Goal: Task Accomplishment & Management: Manage account settings

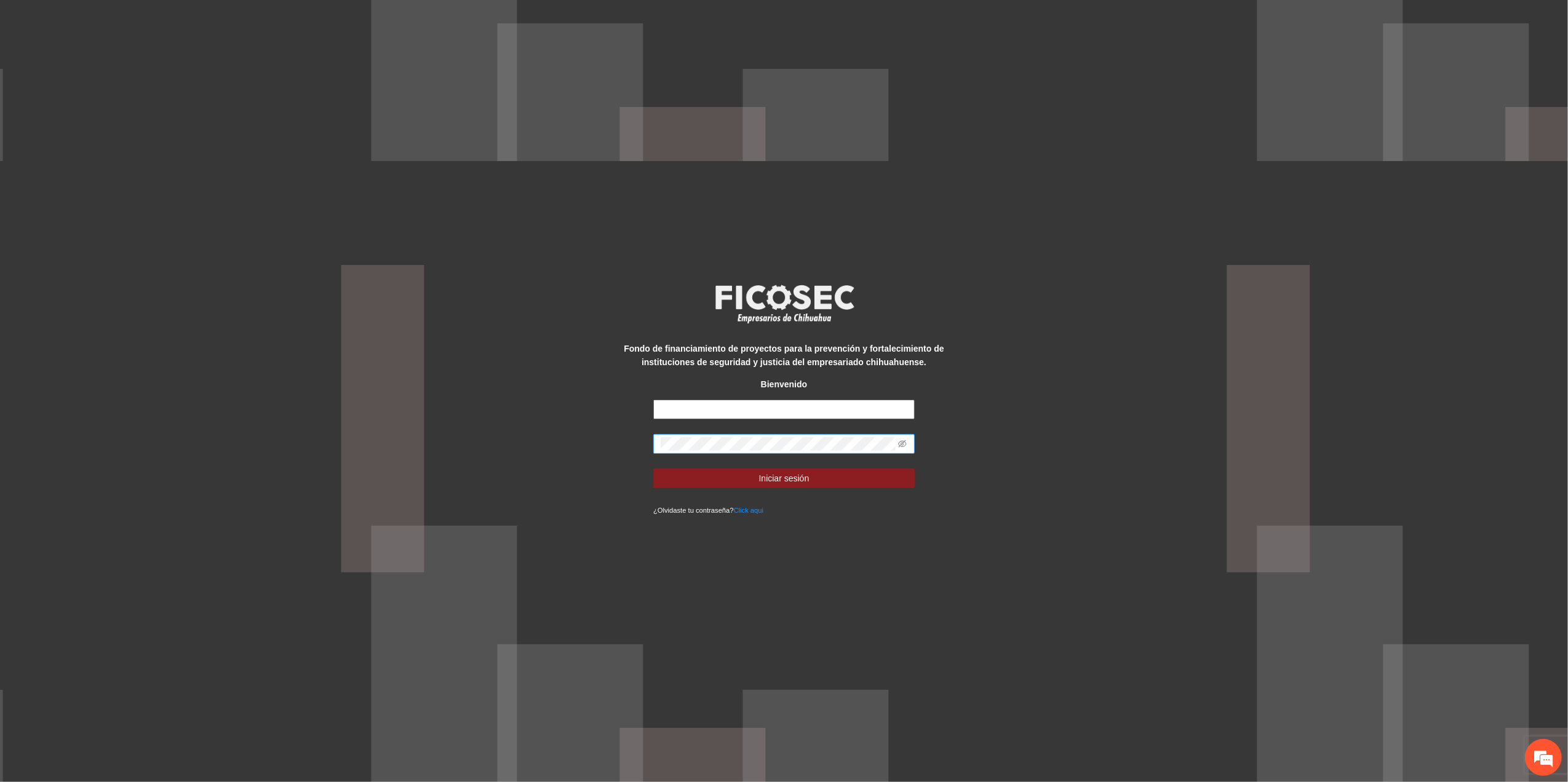
type input "**********"
click at [141, 291] on div "**********" at bounding box center [784, 391] width 1568 height 782
click at [654, 468] on button "Iniciar sesión" at bounding box center [784, 478] width 262 height 20
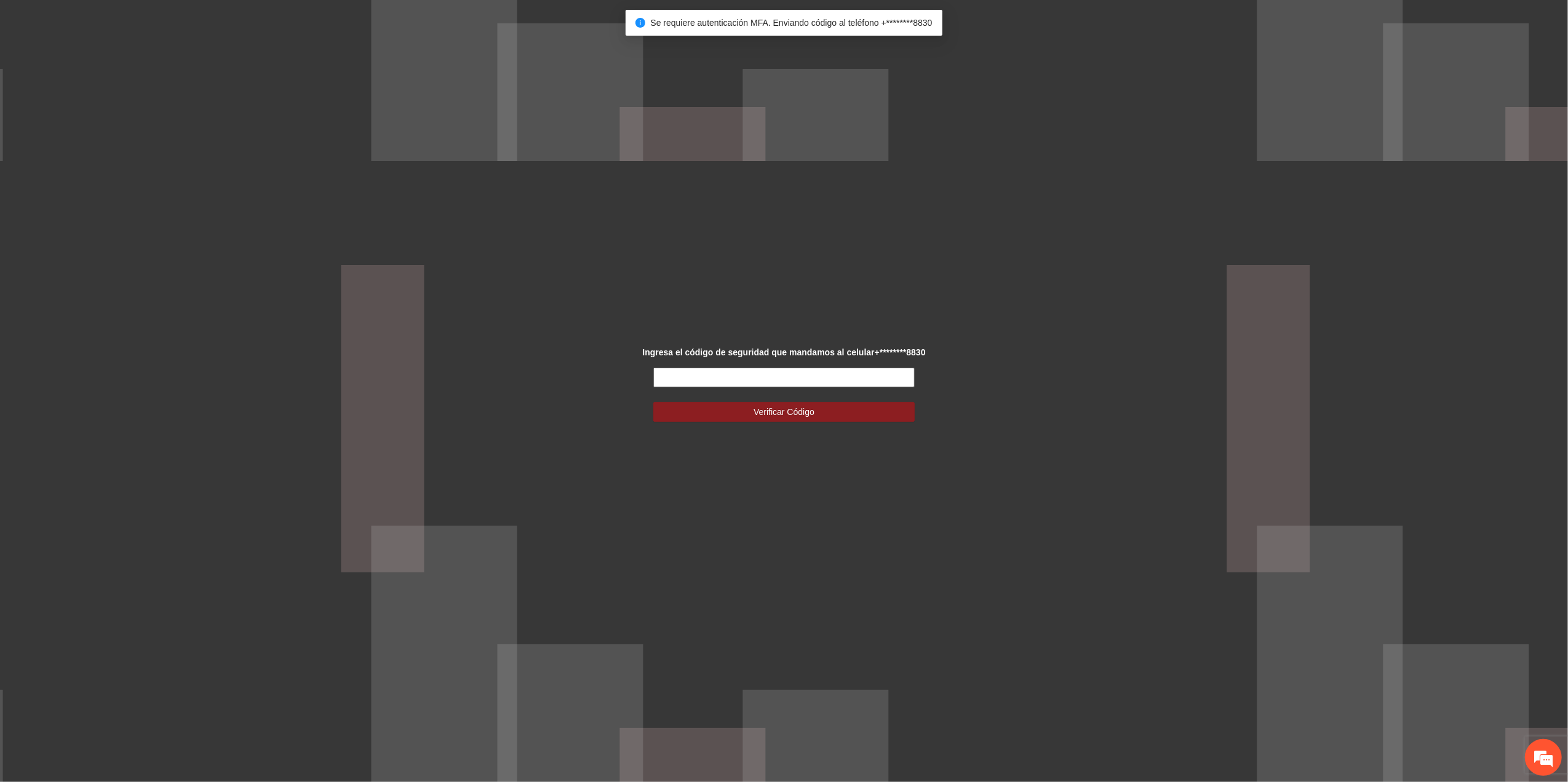
click at [730, 377] on input "text" at bounding box center [784, 378] width 262 height 20
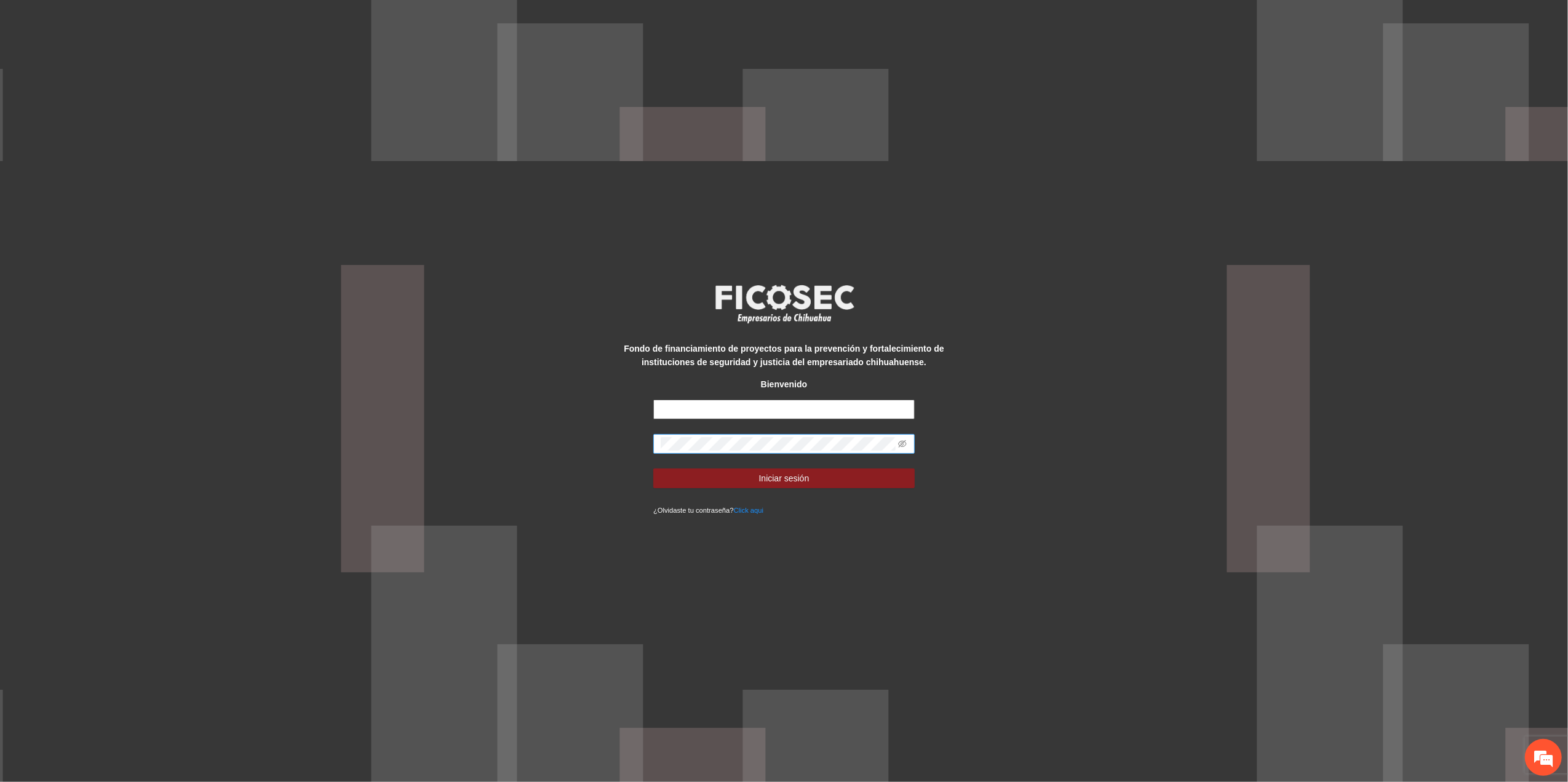
type input "**********"
click at [89, 306] on div "**********" at bounding box center [784, 391] width 1568 height 782
click at [654, 468] on button "Iniciar sesión" at bounding box center [784, 478] width 262 height 20
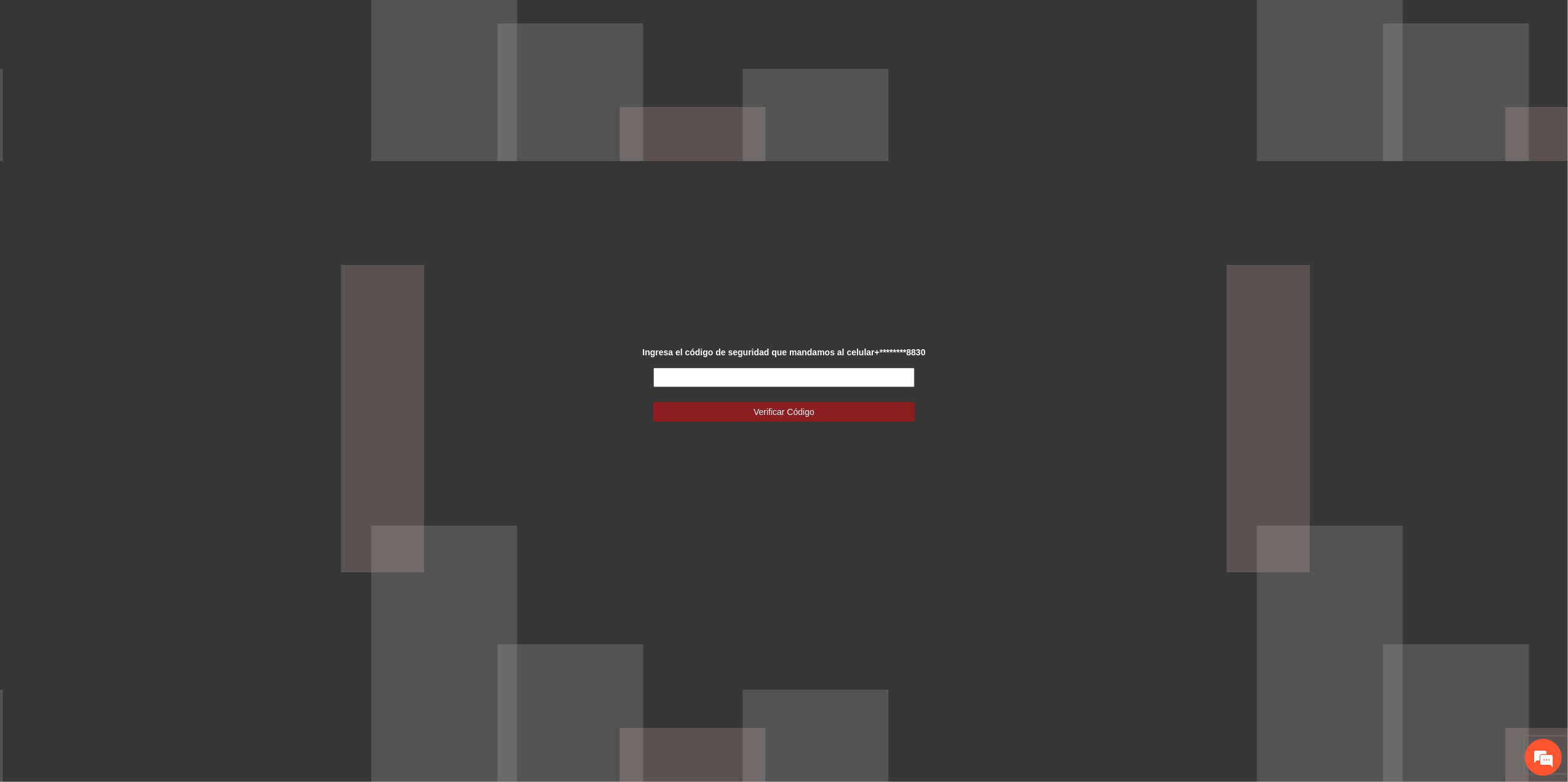
click at [762, 375] on input "text" at bounding box center [784, 378] width 262 height 20
type input "******"
click at [726, 414] on button "Verificar Código" at bounding box center [784, 412] width 262 height 20
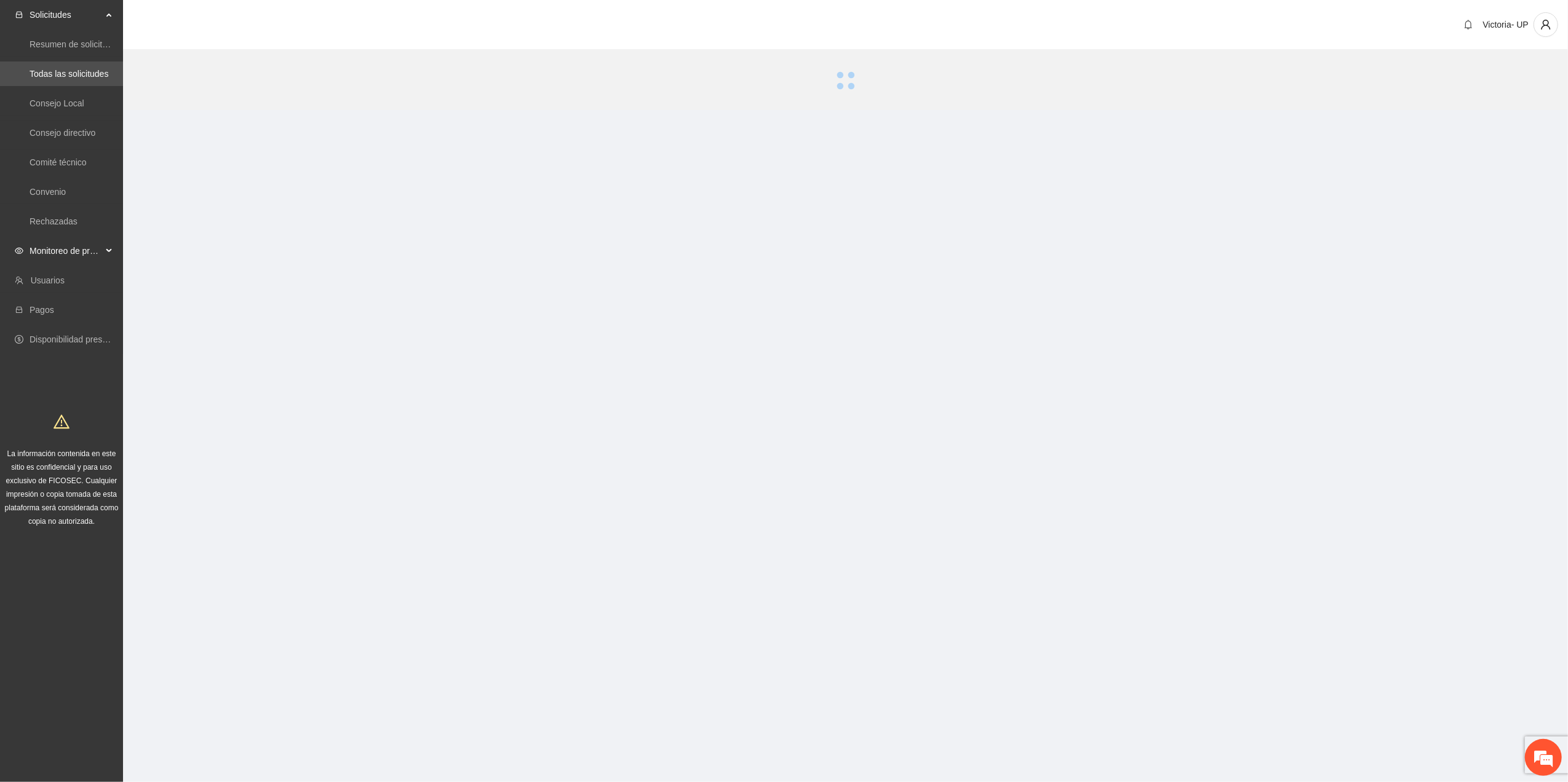
click at [87, 245] on span "Monitoreo de proyectos" at bounding box center [65, 251] width 73 height 25
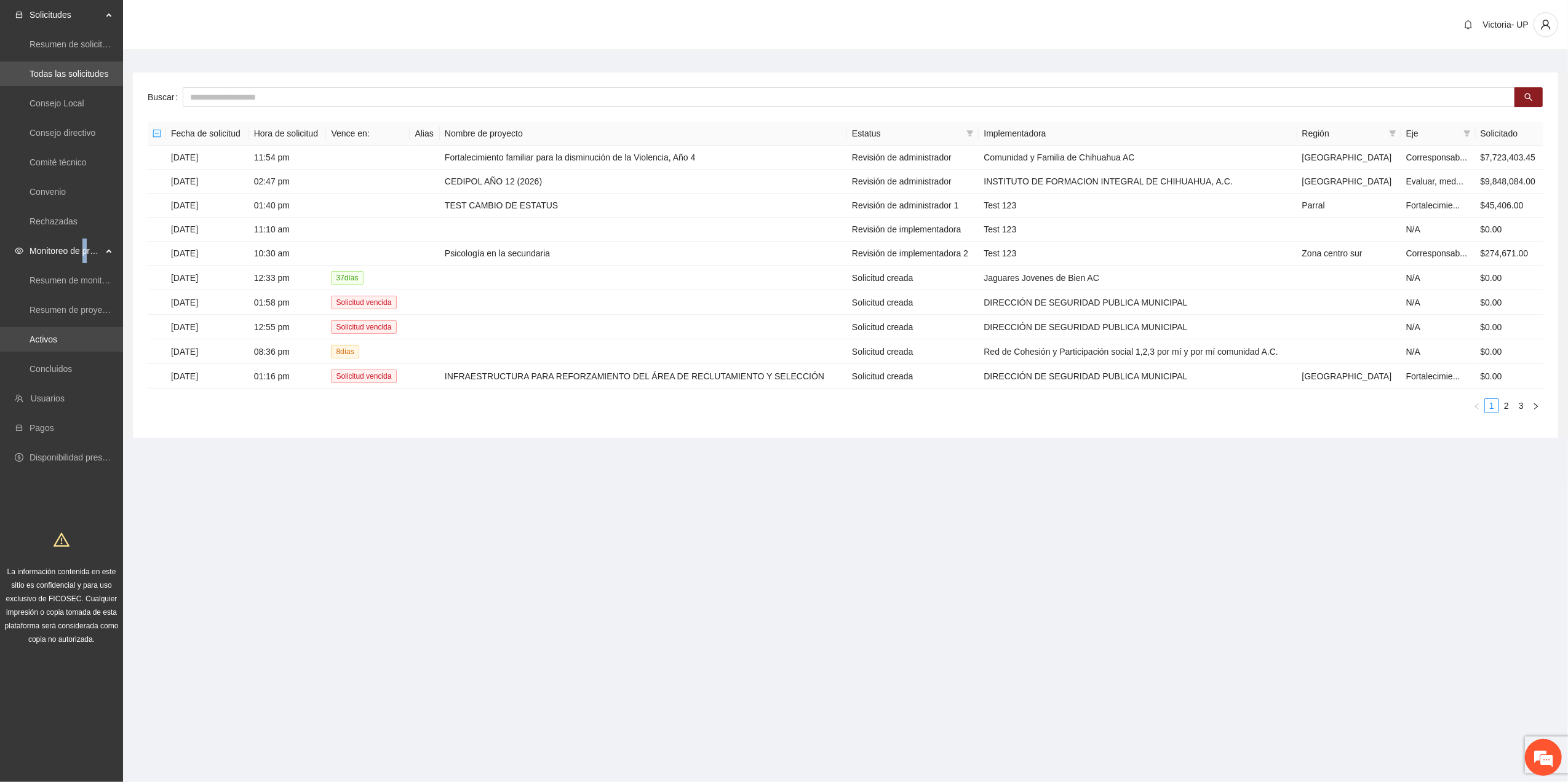
drag, startPoint x: 87, startPoint y: 246, endPoint x: 65, endPoint y: 337, distance: 93.6
click at [58, 337] on link "Activos" at bounding box center [43, 339] width 28 height 10
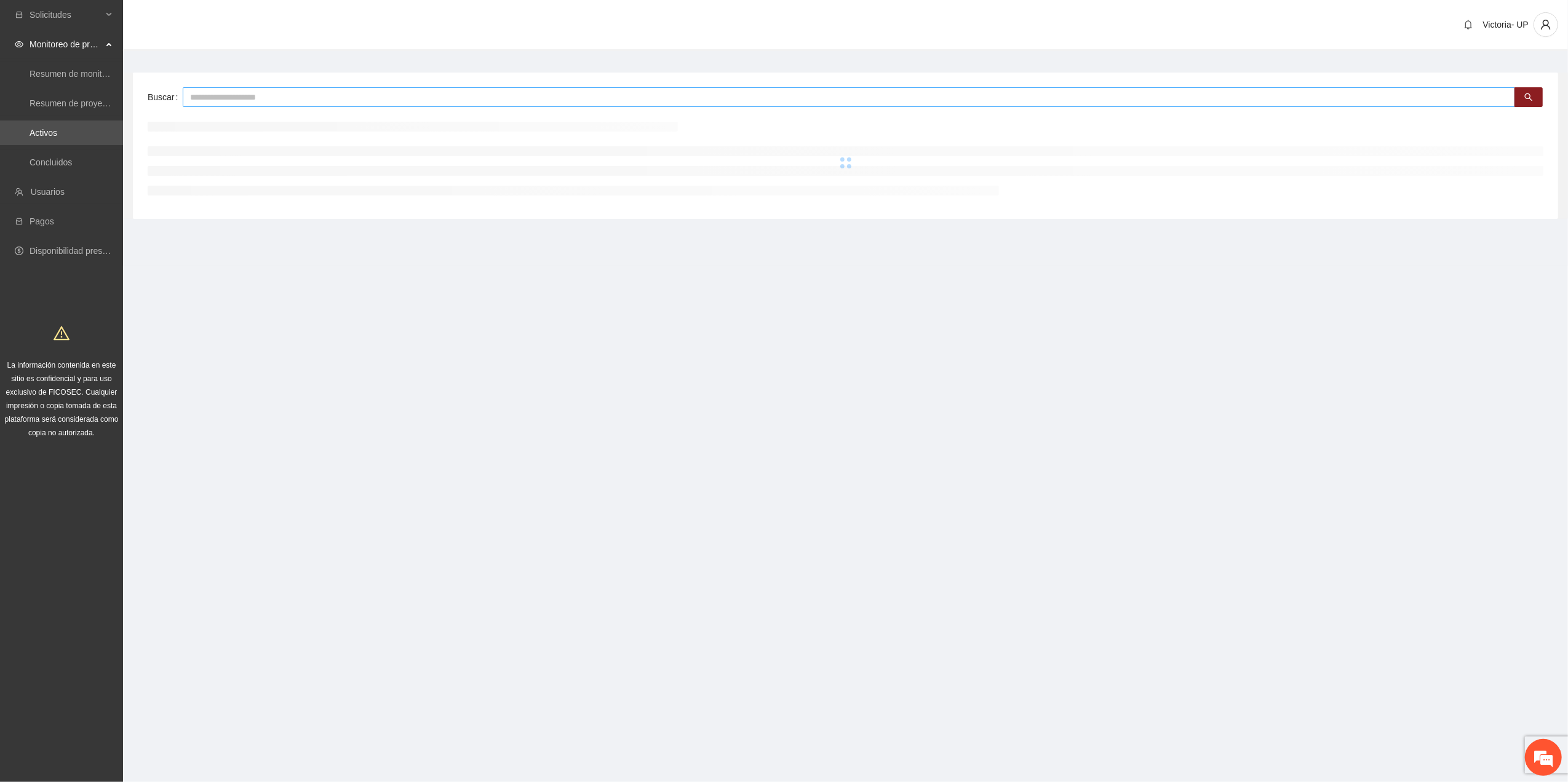
click at [292, 94] on input "text" at bounding box center [848, 97] width 1332 height 20
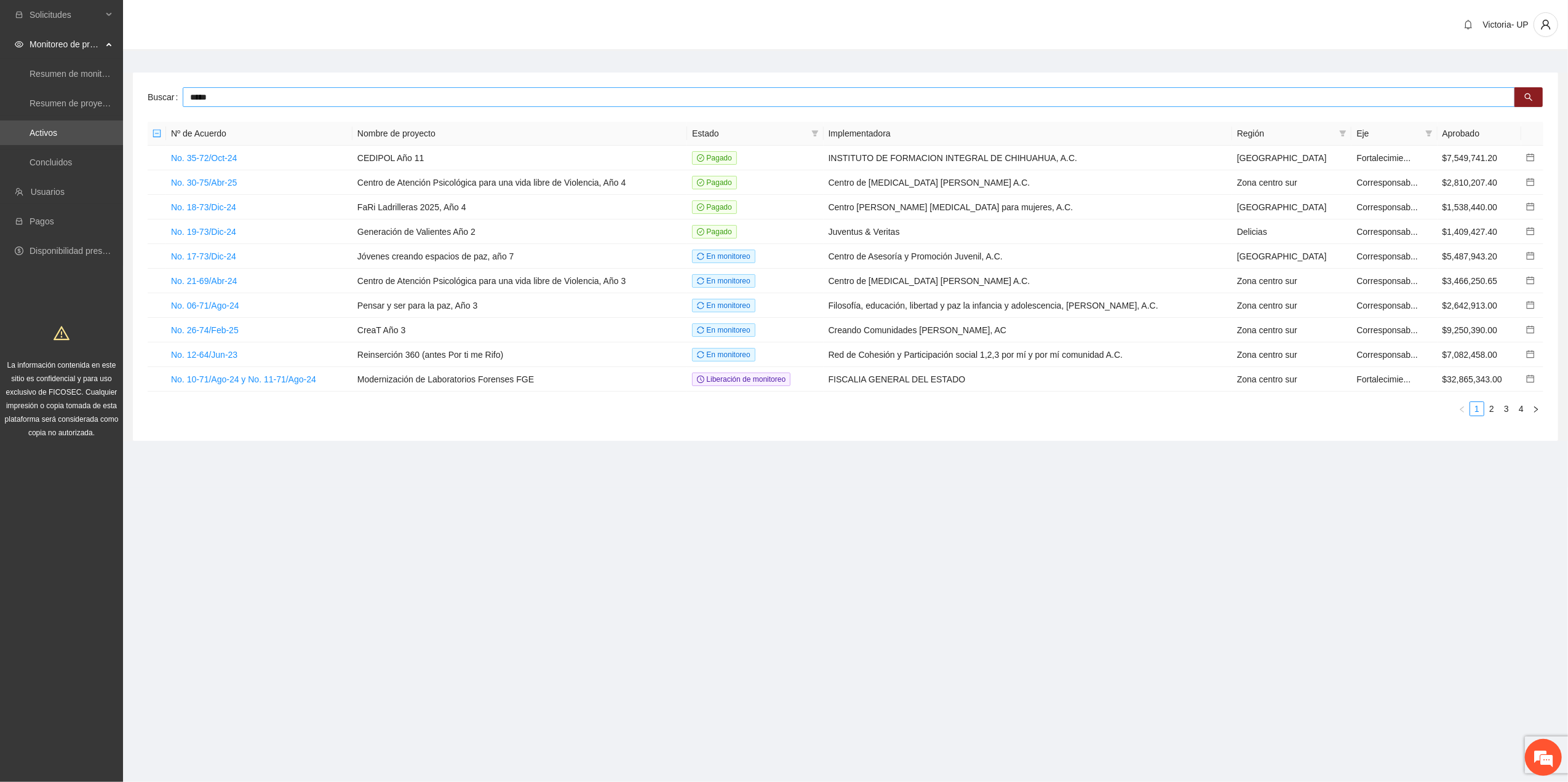
type input "*****"
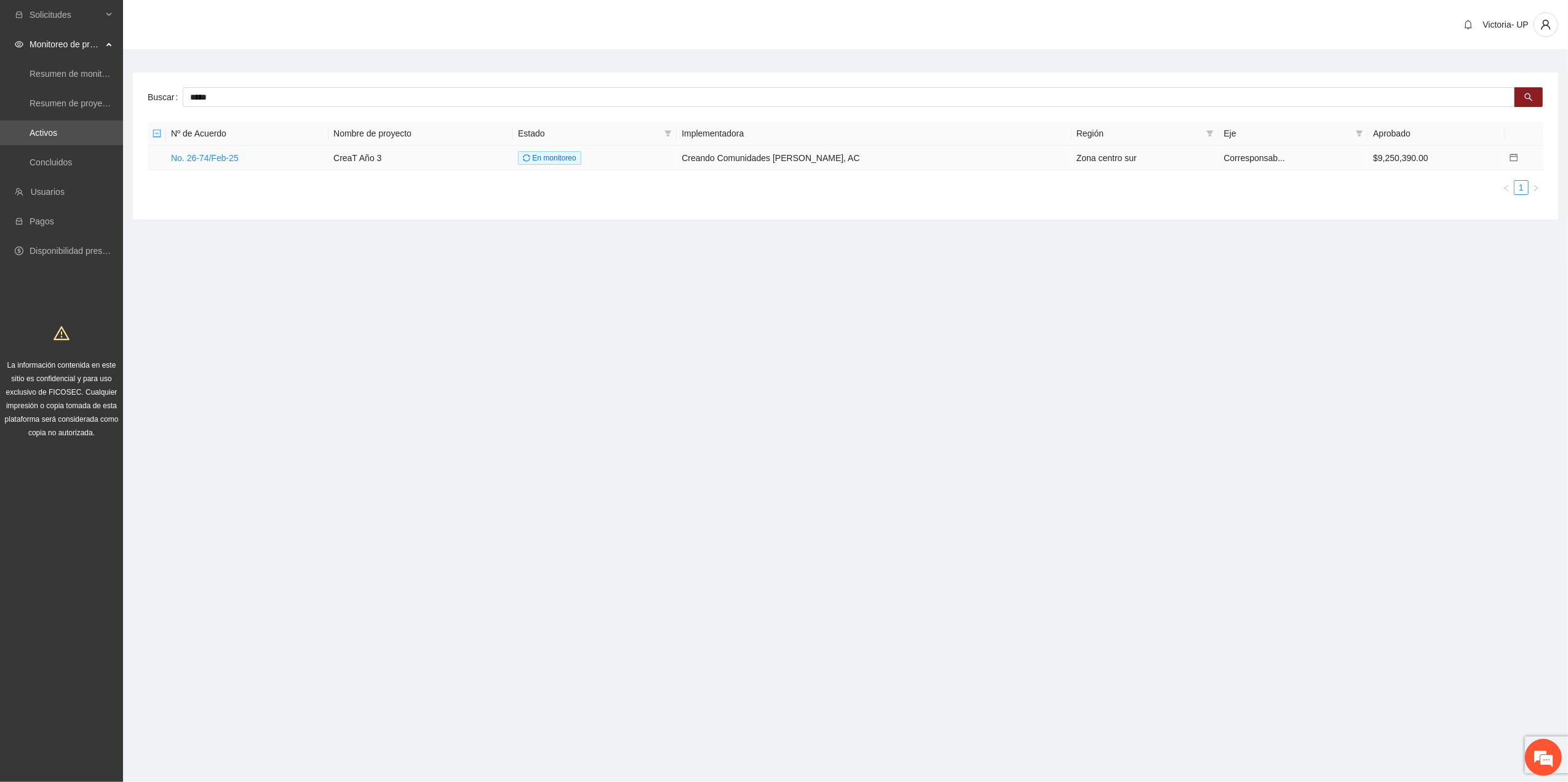
click at [207, 150] on td "No. 26-74/Feb-25" at bounding box center [248, 158] width 163 height 25
click at [209, 153] on link "No. 26-74/Feb-25" at bounding box center [205, 158] width 68 height 10
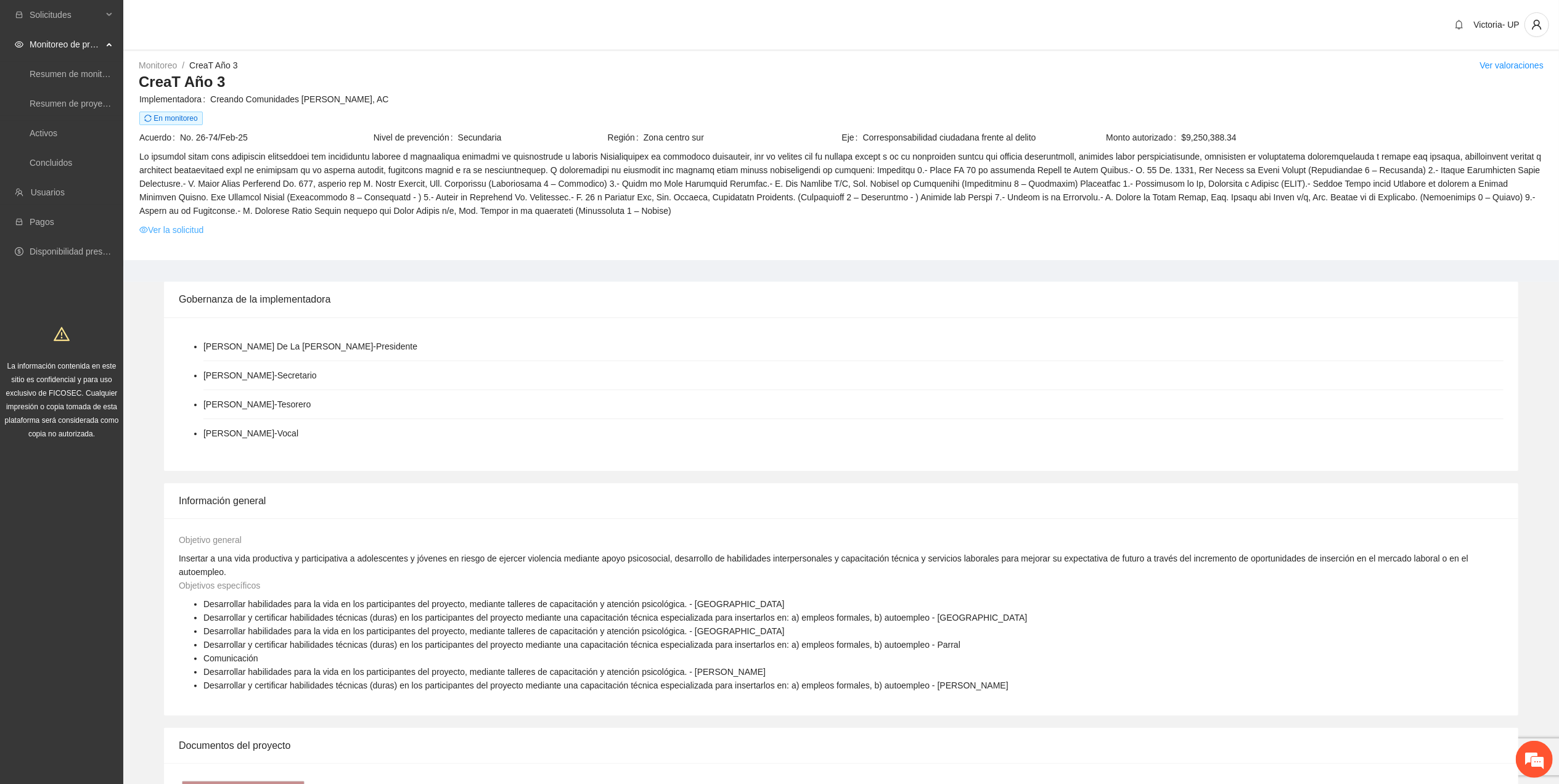
click at [190, 231] on link "Ver la solicitud" at bounding box center [171, 230] width 64 height 14
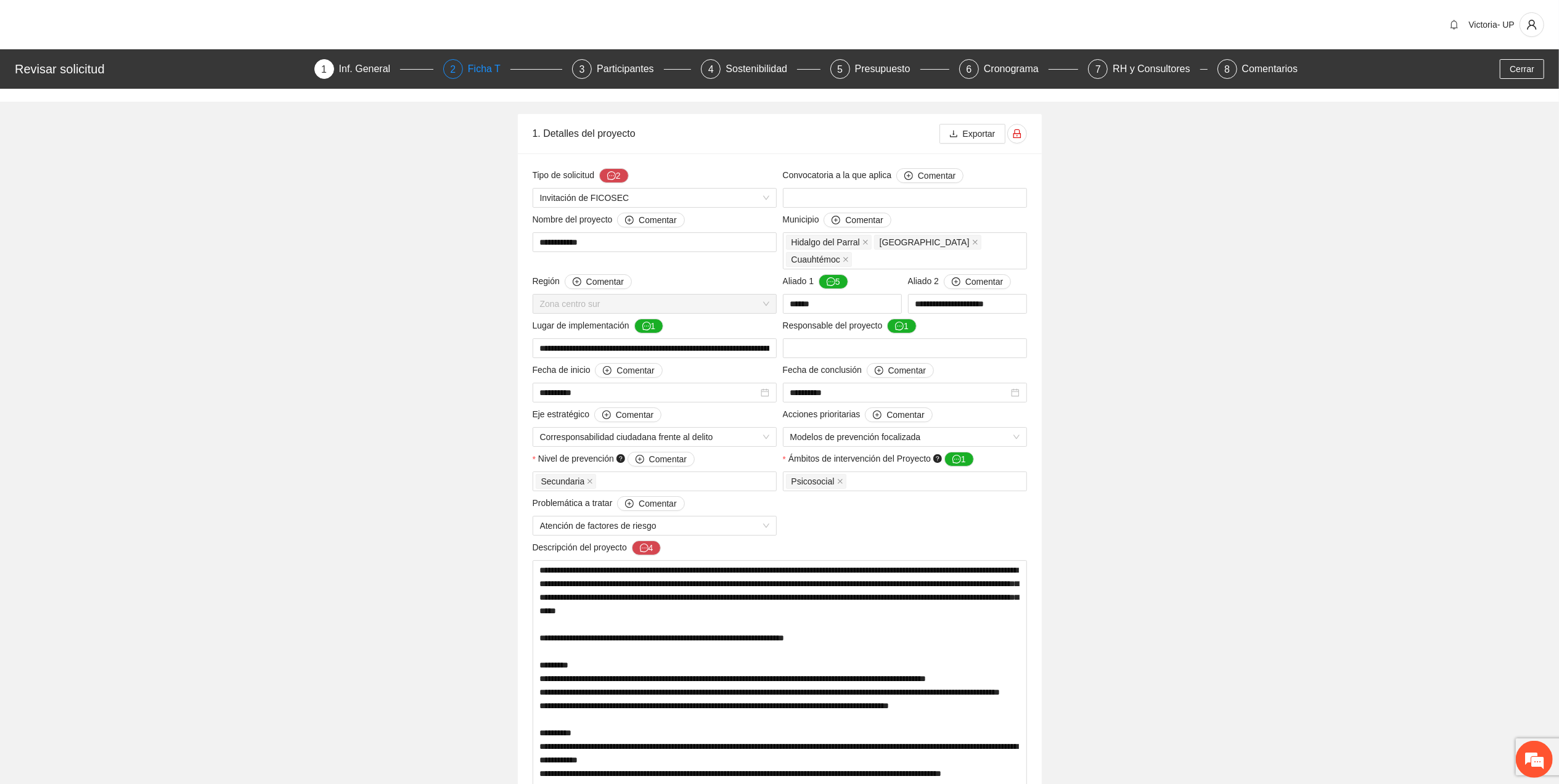
click at [469, 69] on div "Ficha T" at bounding box center [489, 69] width 42 height 20
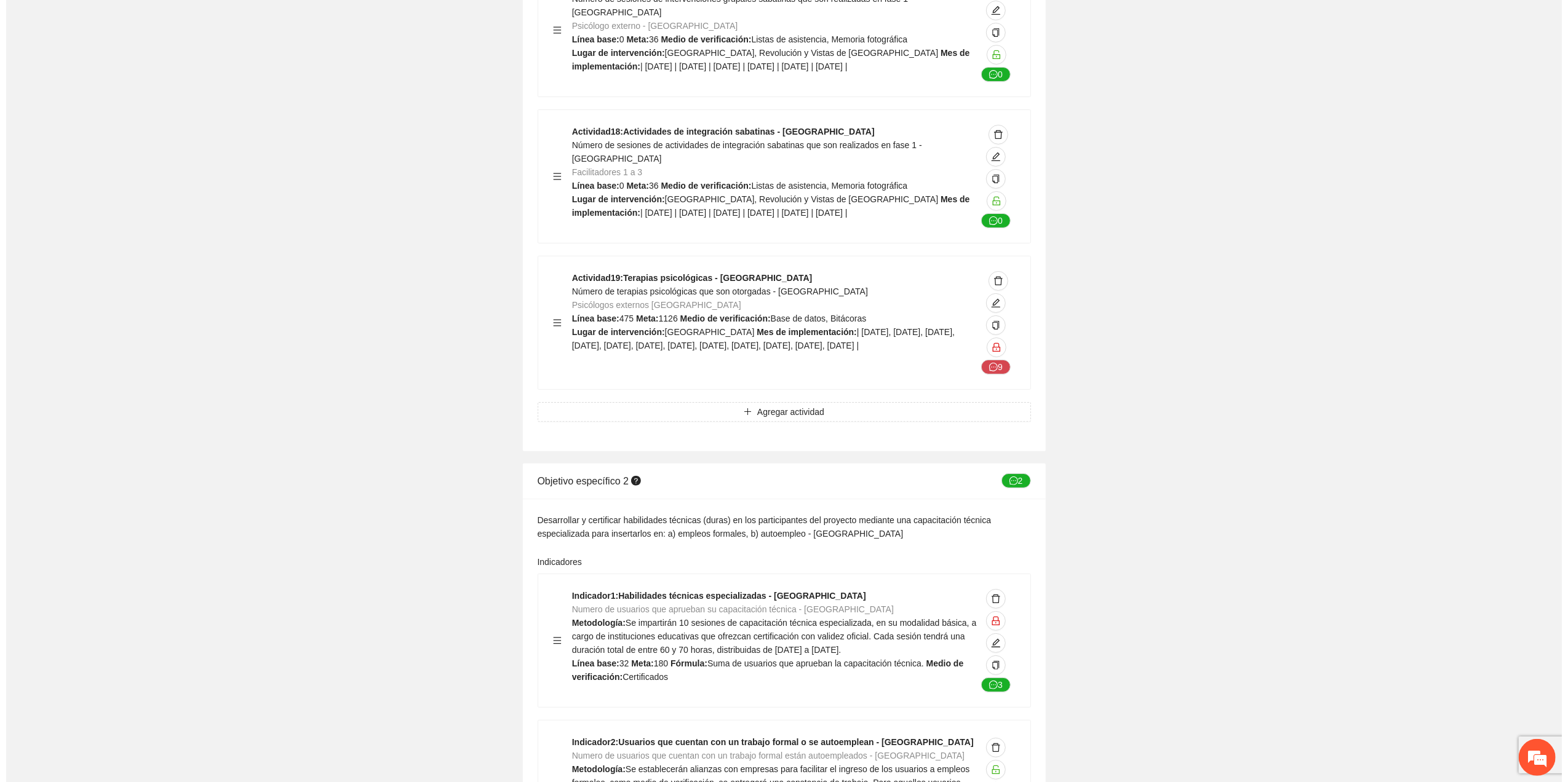
scroll to position [5164, 0]
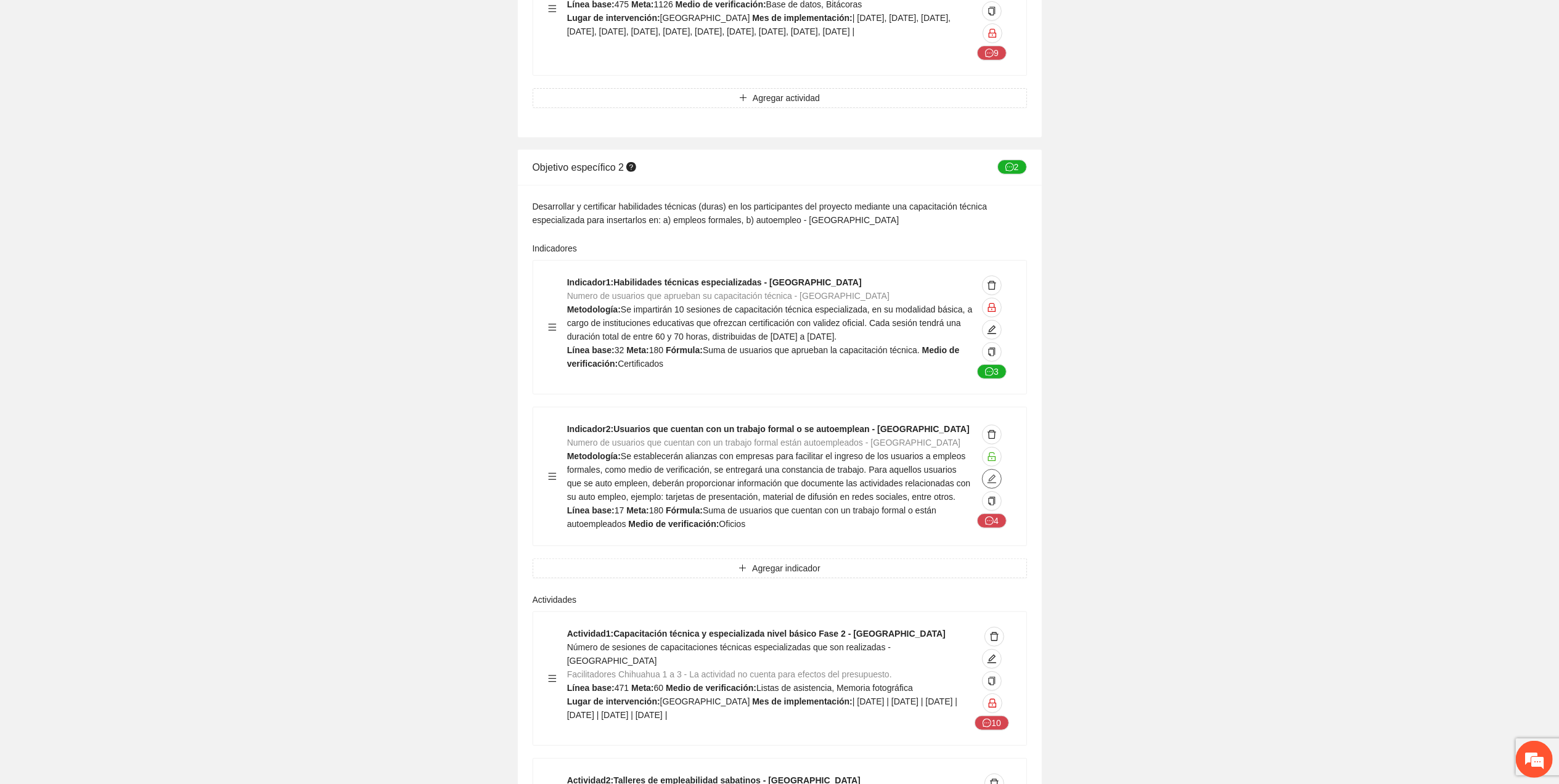
click at [992, 474] on icon "edit" at bounding box center [992, 478] width 8 height 8
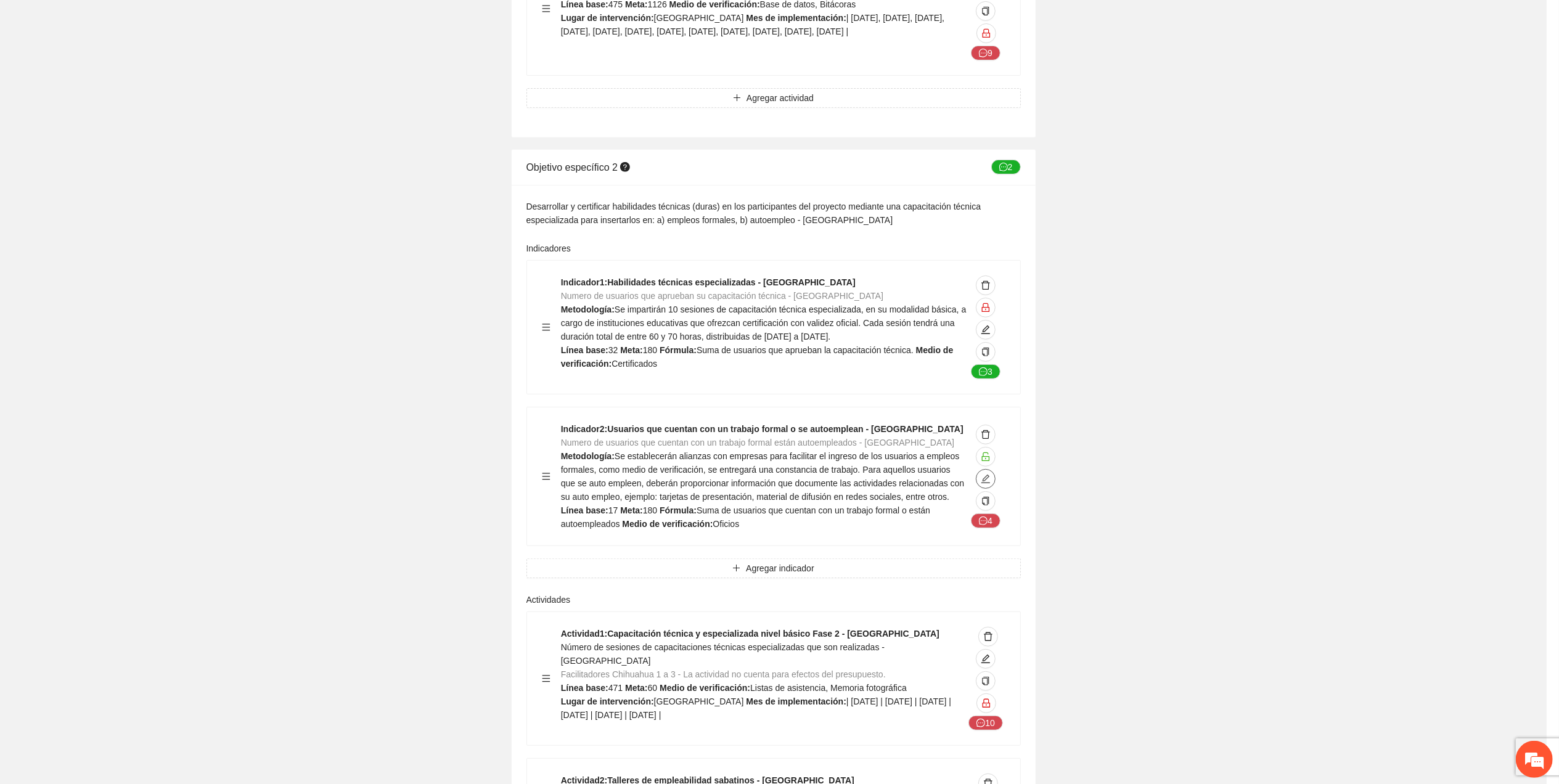
type textarea "**"
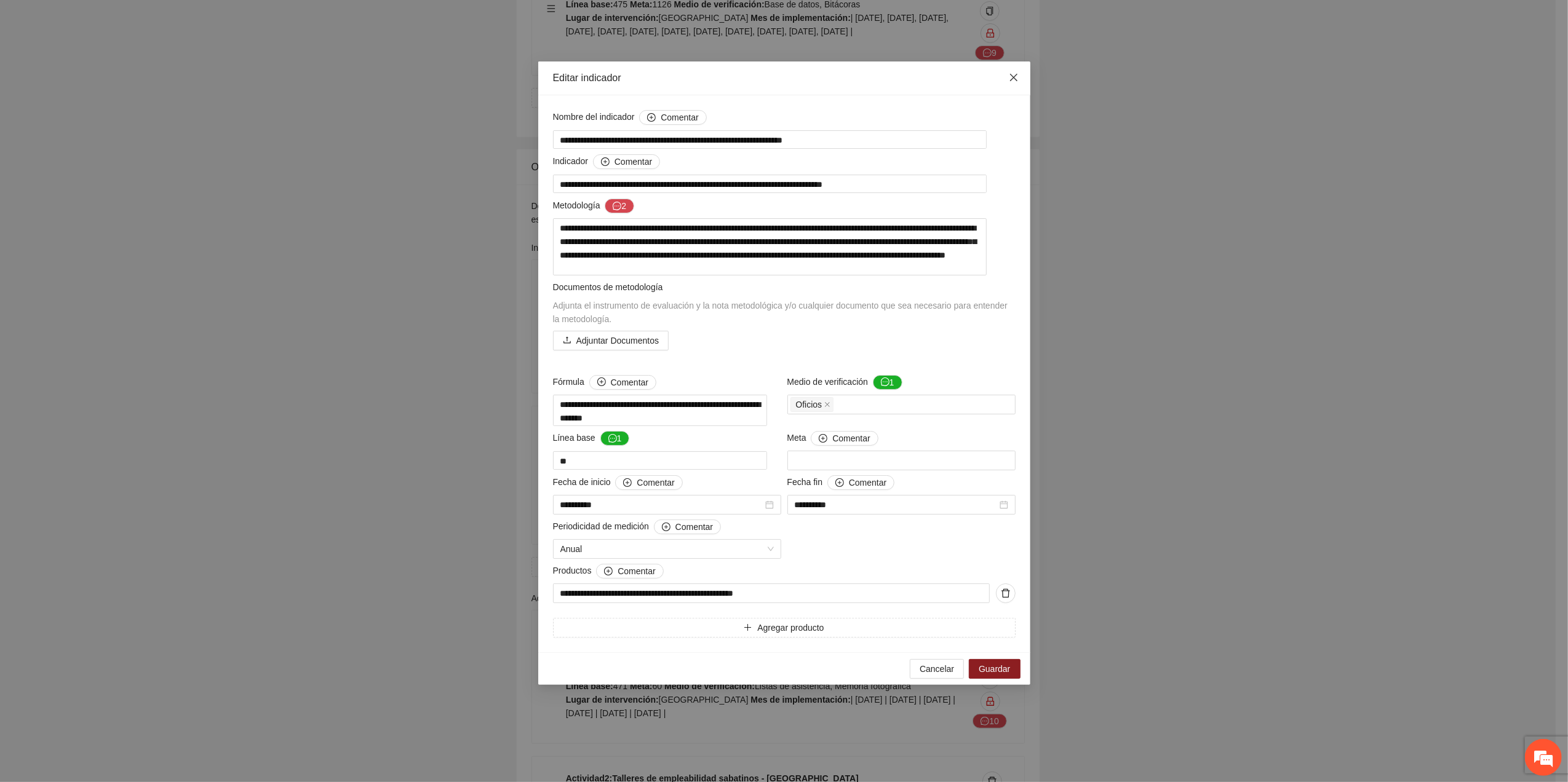
drag, startPoint x: 1006, startPoint y: 77, endPoint x: 858, endPoint y: 97, distance: 149.3
click at [1005, 74] on span "Close" at bounding box center [1013, 77] width 33 height 33
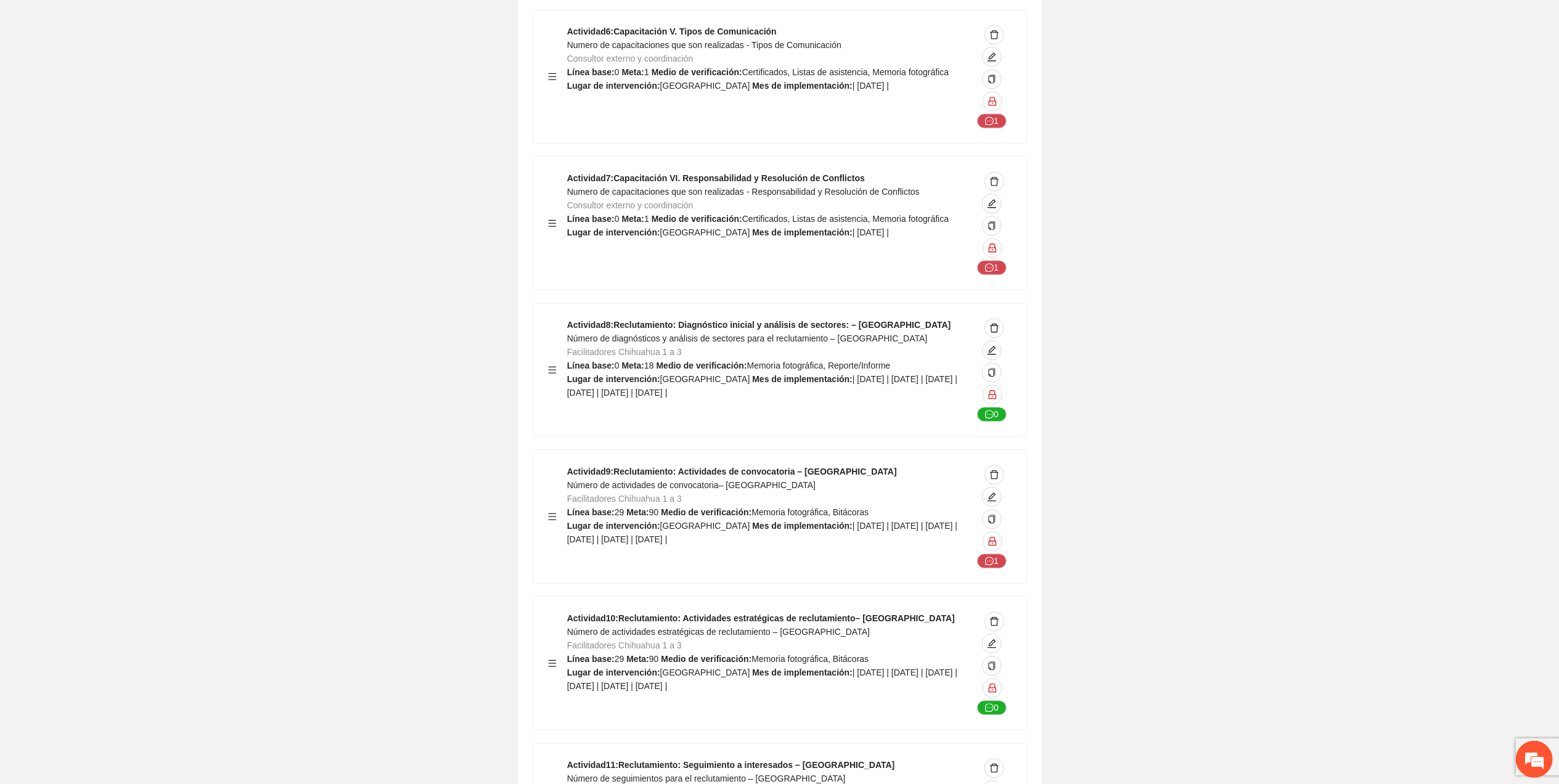
scroll to position [3122, 0]
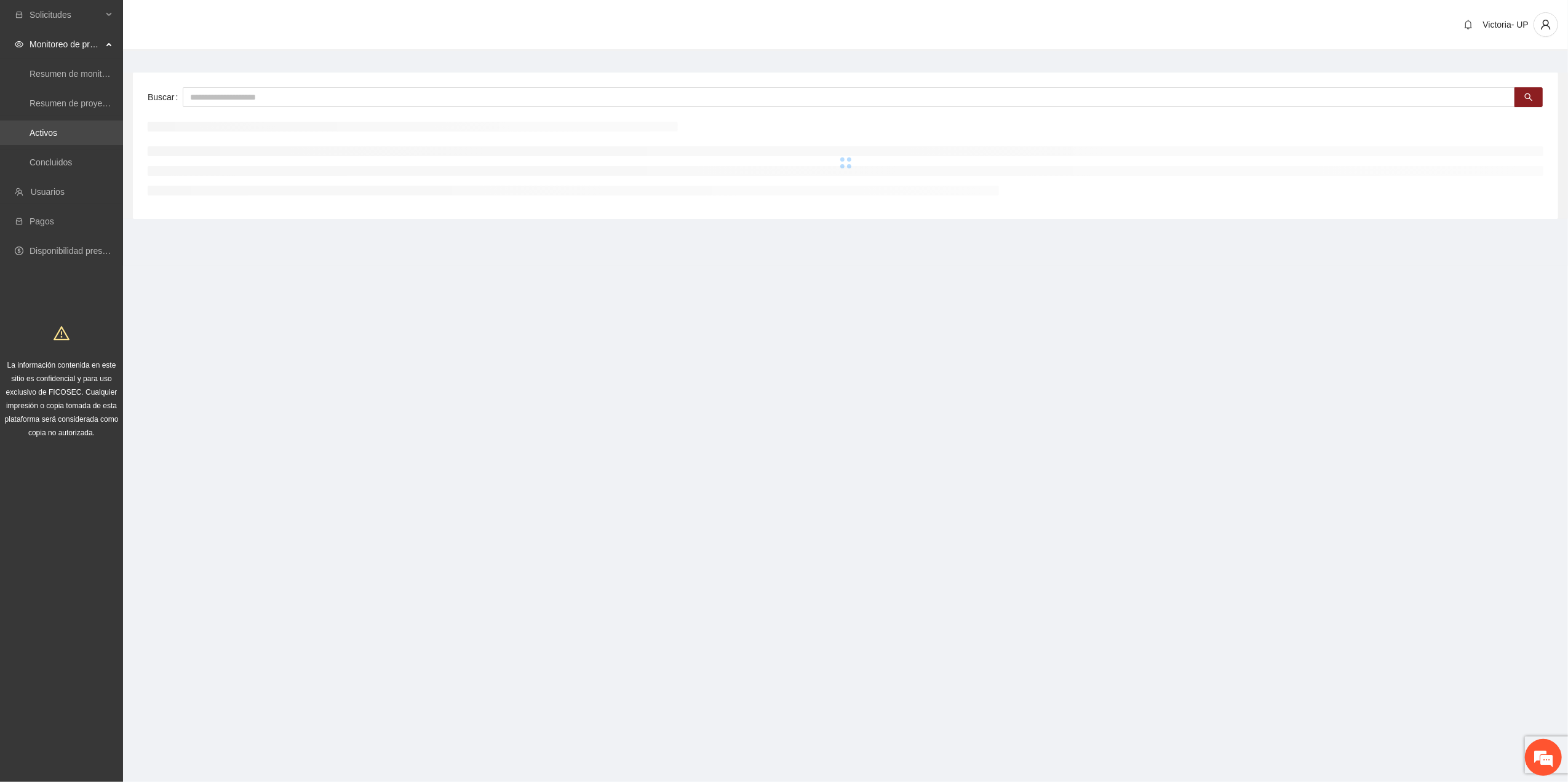
click at [58, 128] on link "Activos" at bounding box center [43, 133] width 28 height 10
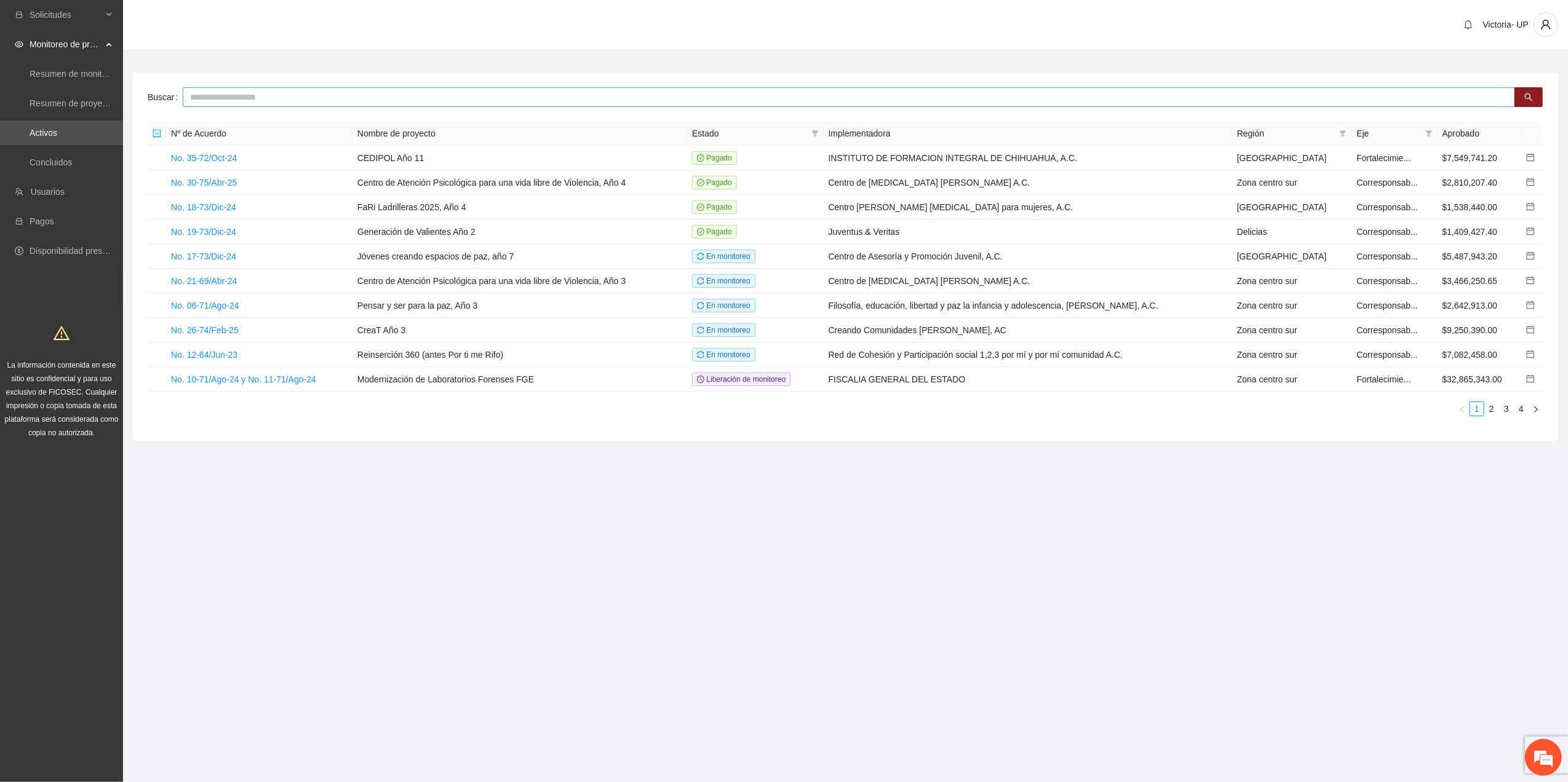
click at [226, 102] on input "text" at bounding box center [848, 97] width 1332 height 20
type input "*******"
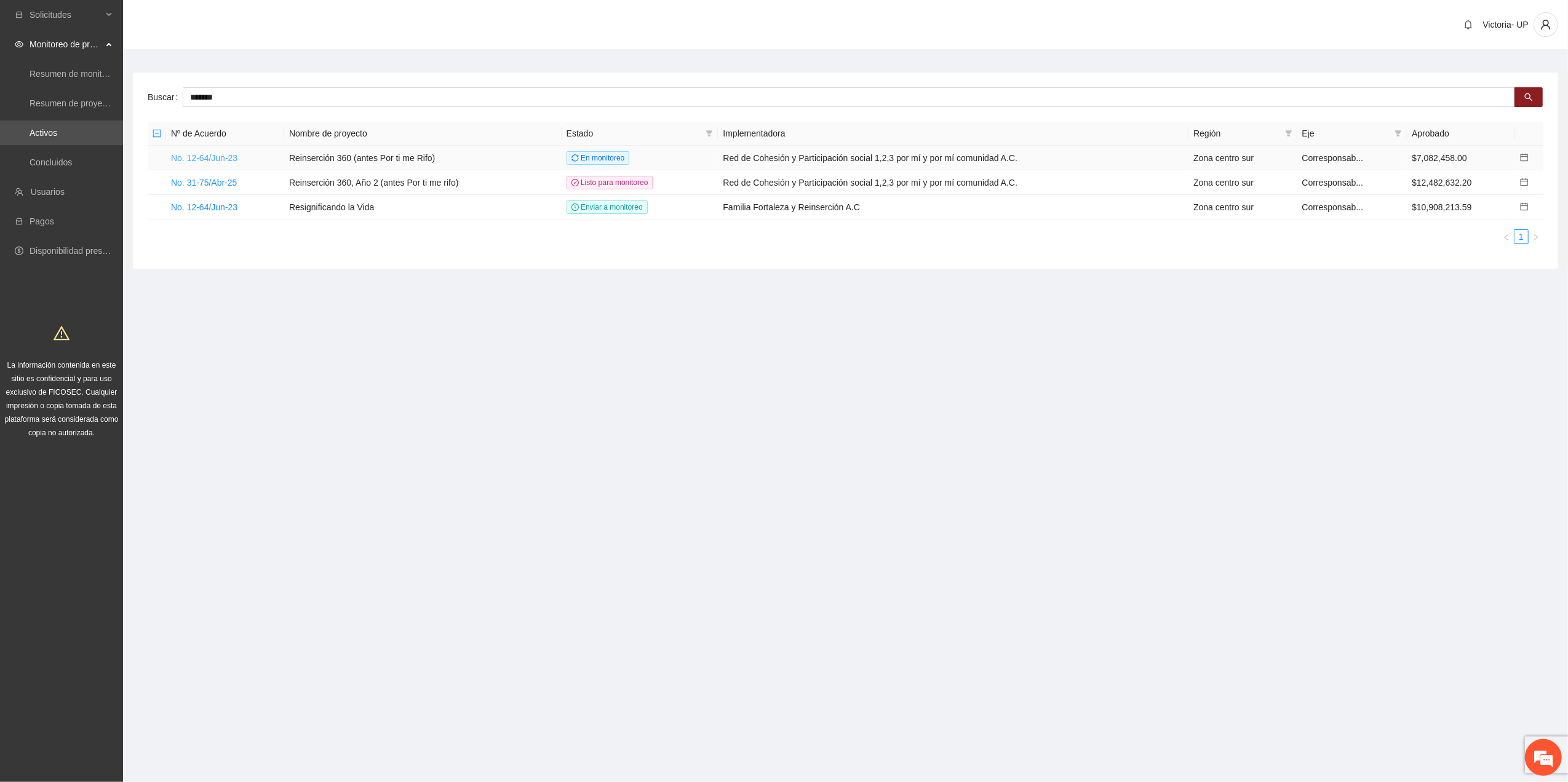
click at [214, 161] on link "No. 12-64/Jun-23" at bounding box center [204, 158] width 67 height 10
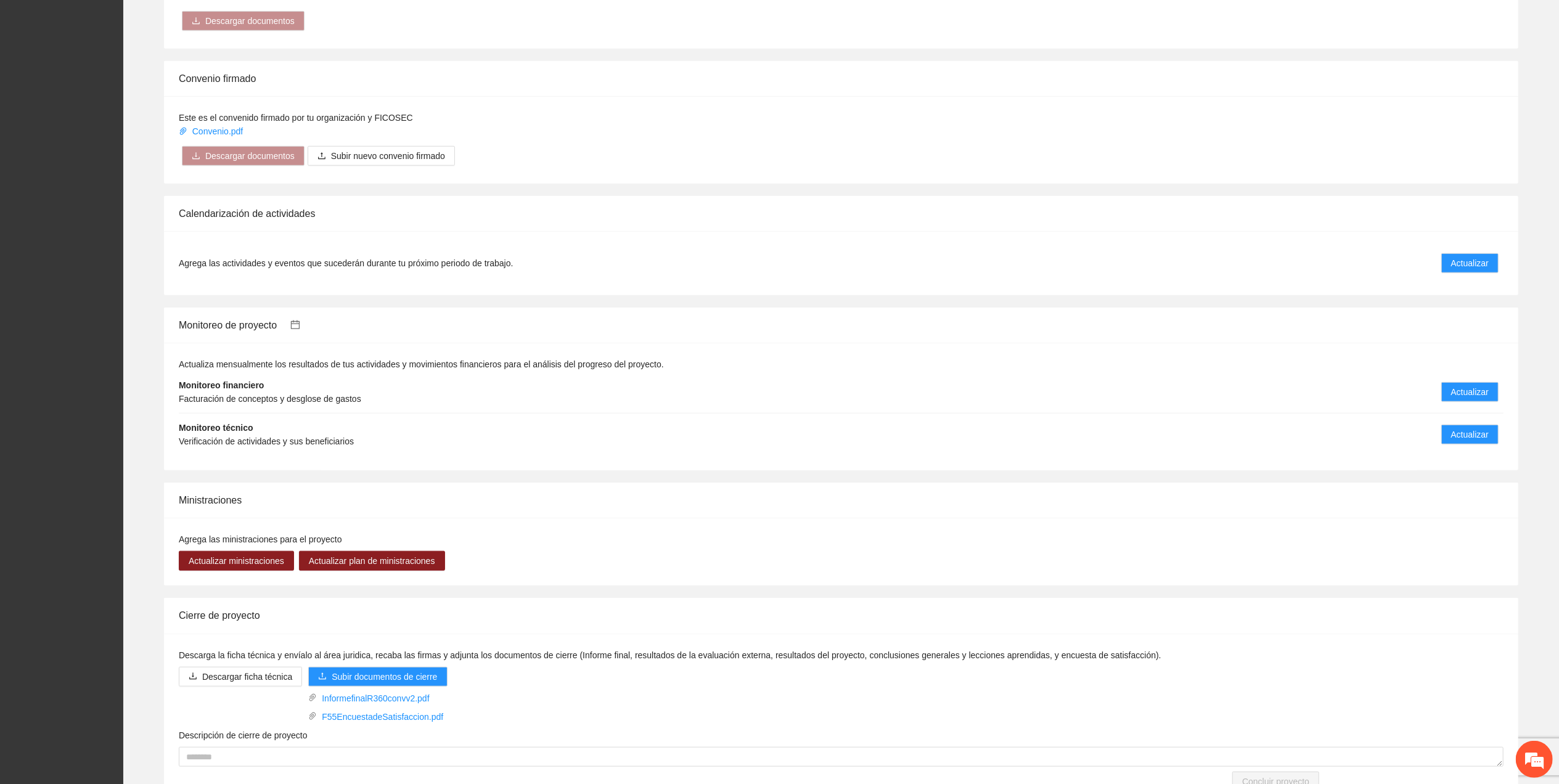
scroll to position [1088, 0]
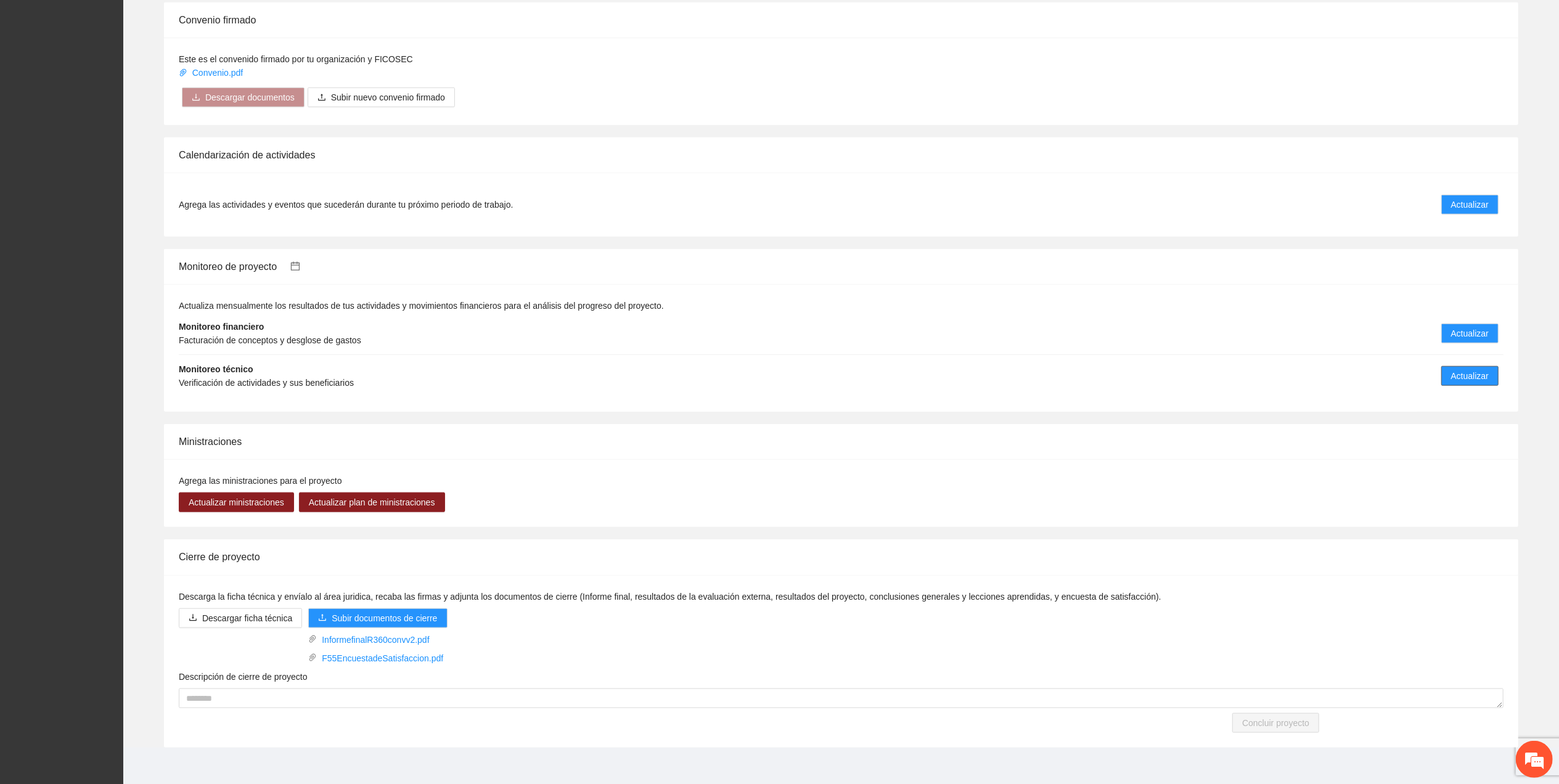
click at [1456, 369] on span "Actualizar" at bounding box center [1470, 376] width 38 height 14
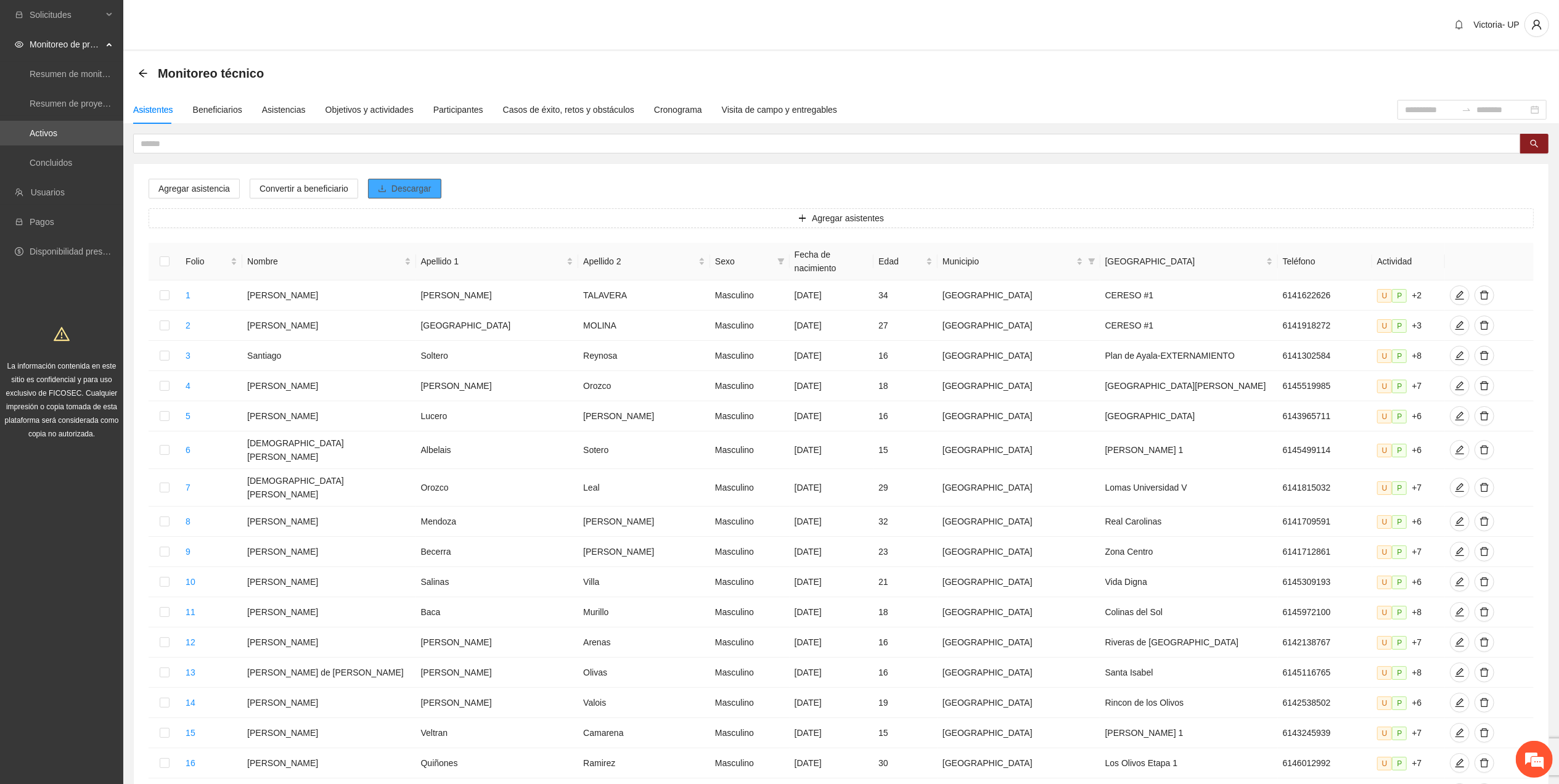
click at [422, 180] on button "Descargar" at bounding box center [404, 189] width 73 height 20
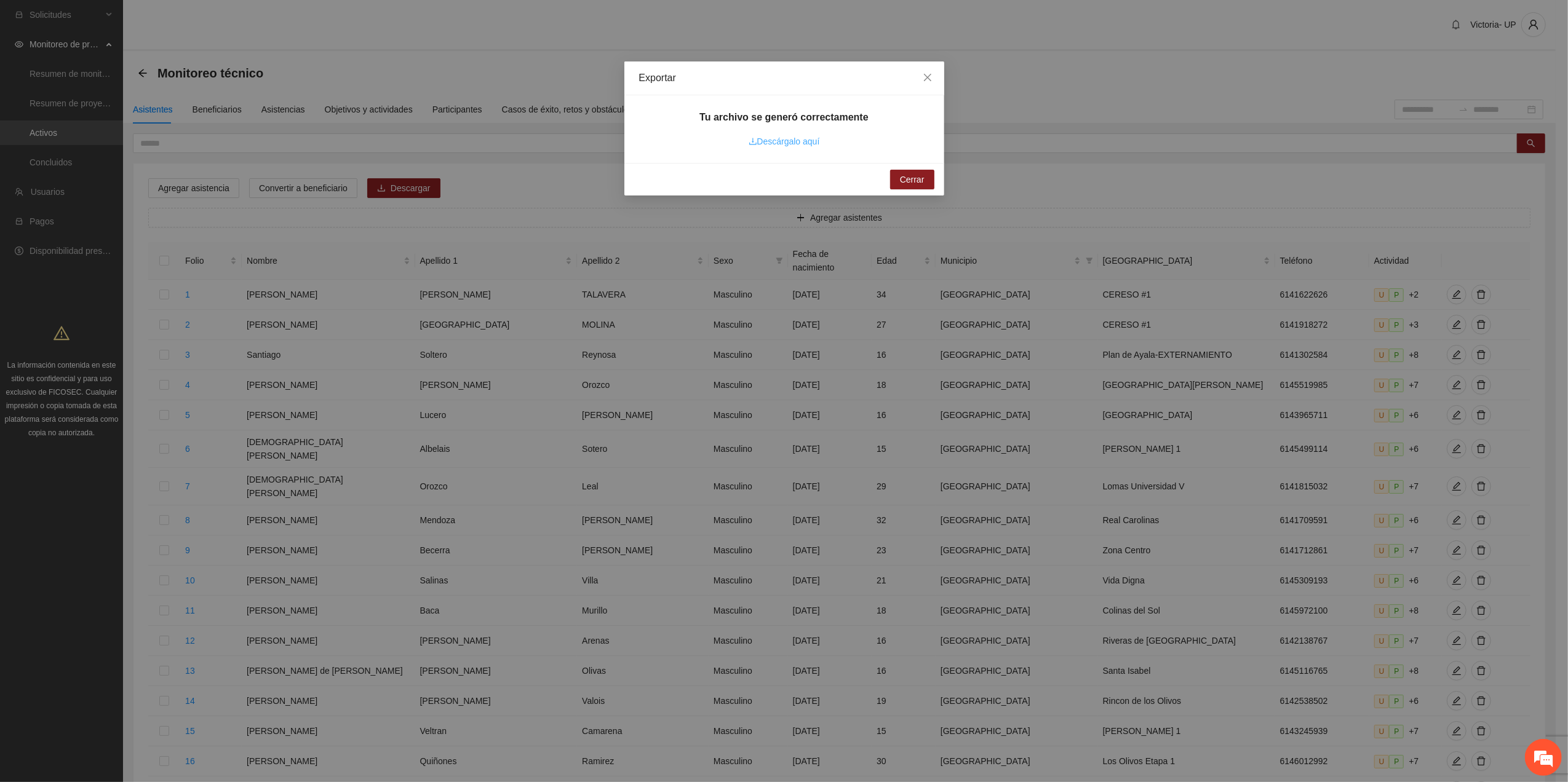
click at [788, 145] on link "Descárgalo aquí" at bounding box center [784, 141] width 71 height 10
click at [921, 74] on span "Close" at bounding box center [927, 77] width 33 height 33
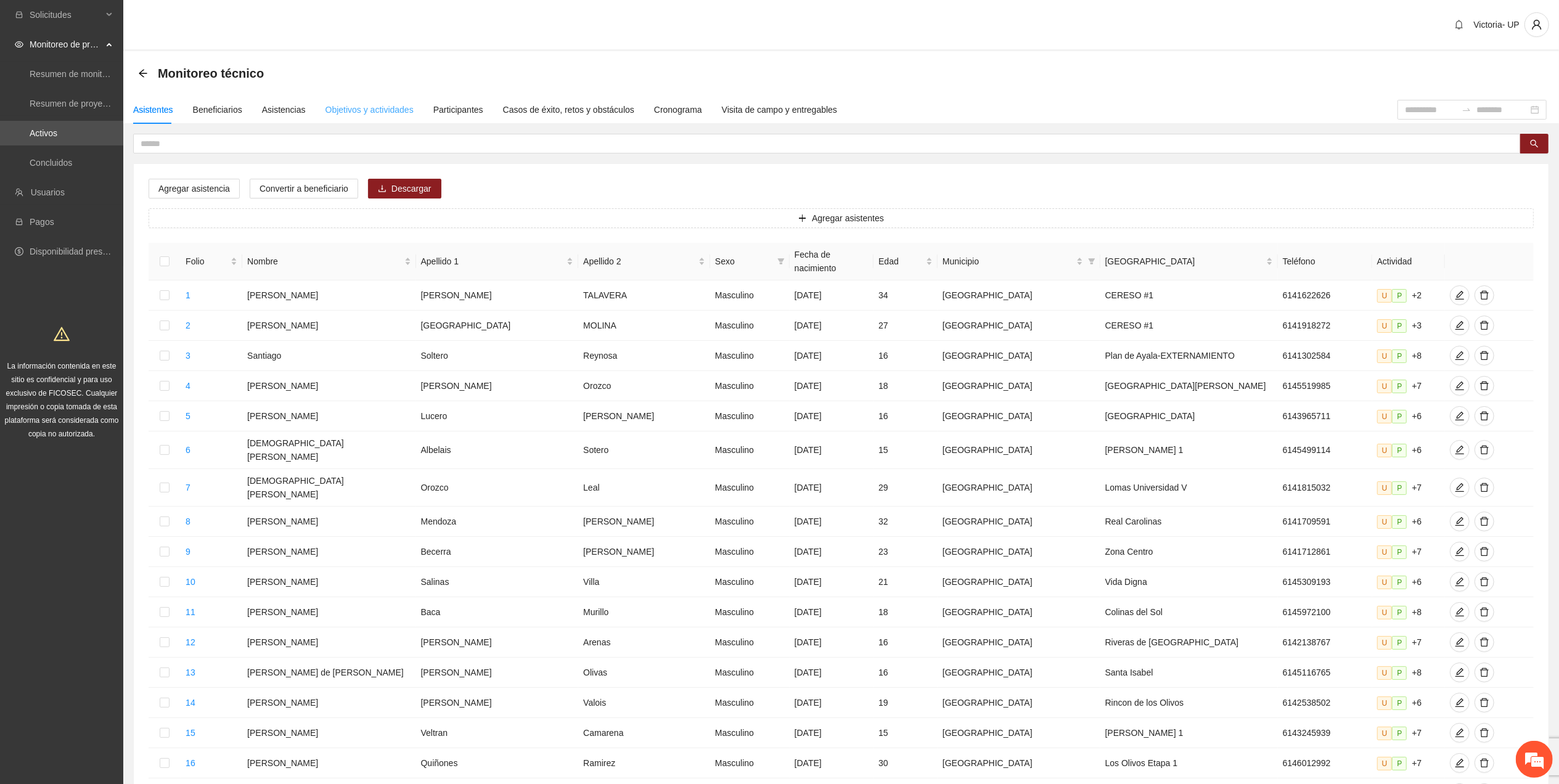
click at [363, 117] on div "Objetivos y actividades" at bounding box center [369, 109] width 88 height 28
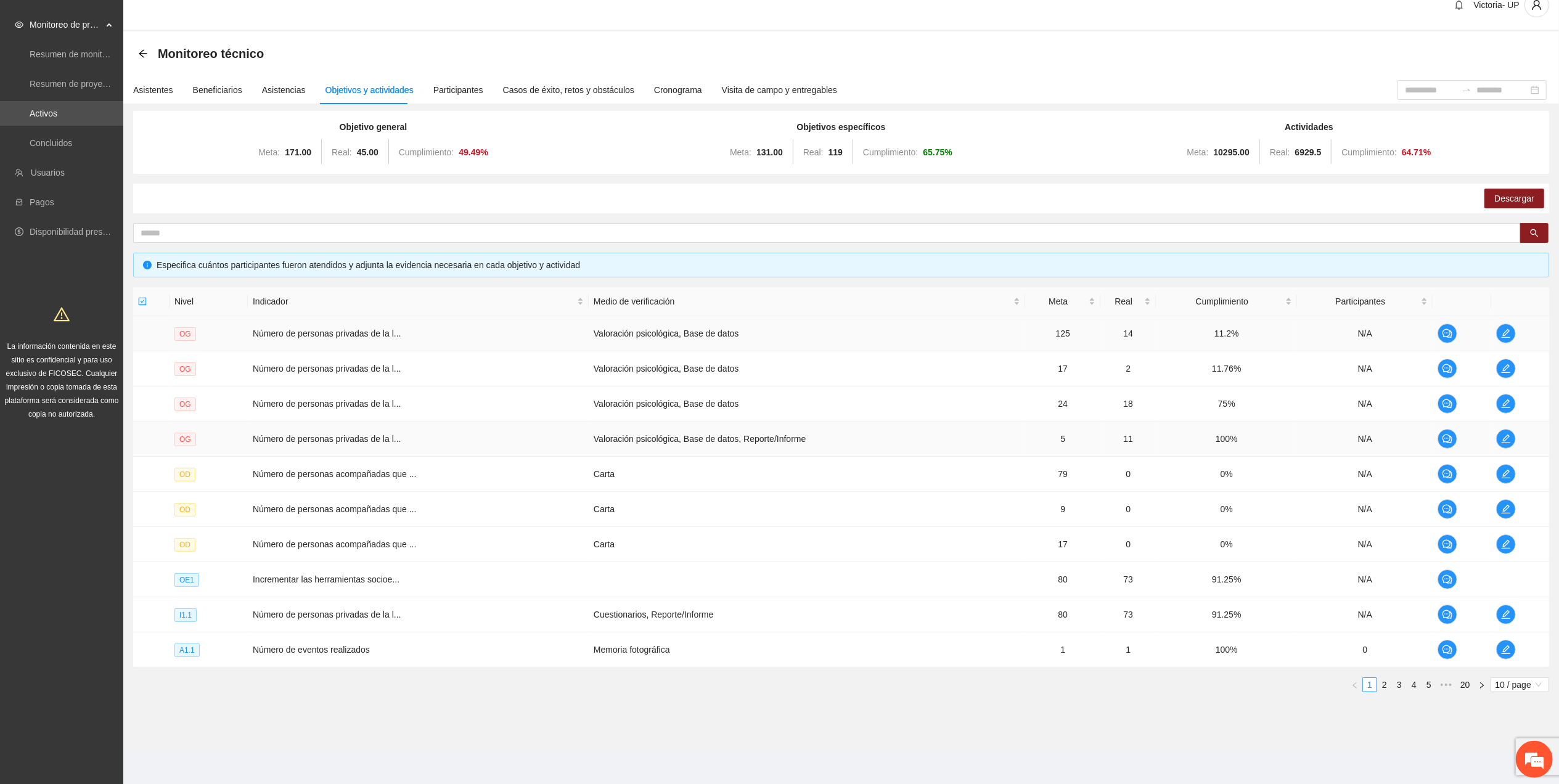
scroll to position [25, 0]
click at [1507, 474] on icon "edit" at bounding box center [1506, 472] width 10 height 10
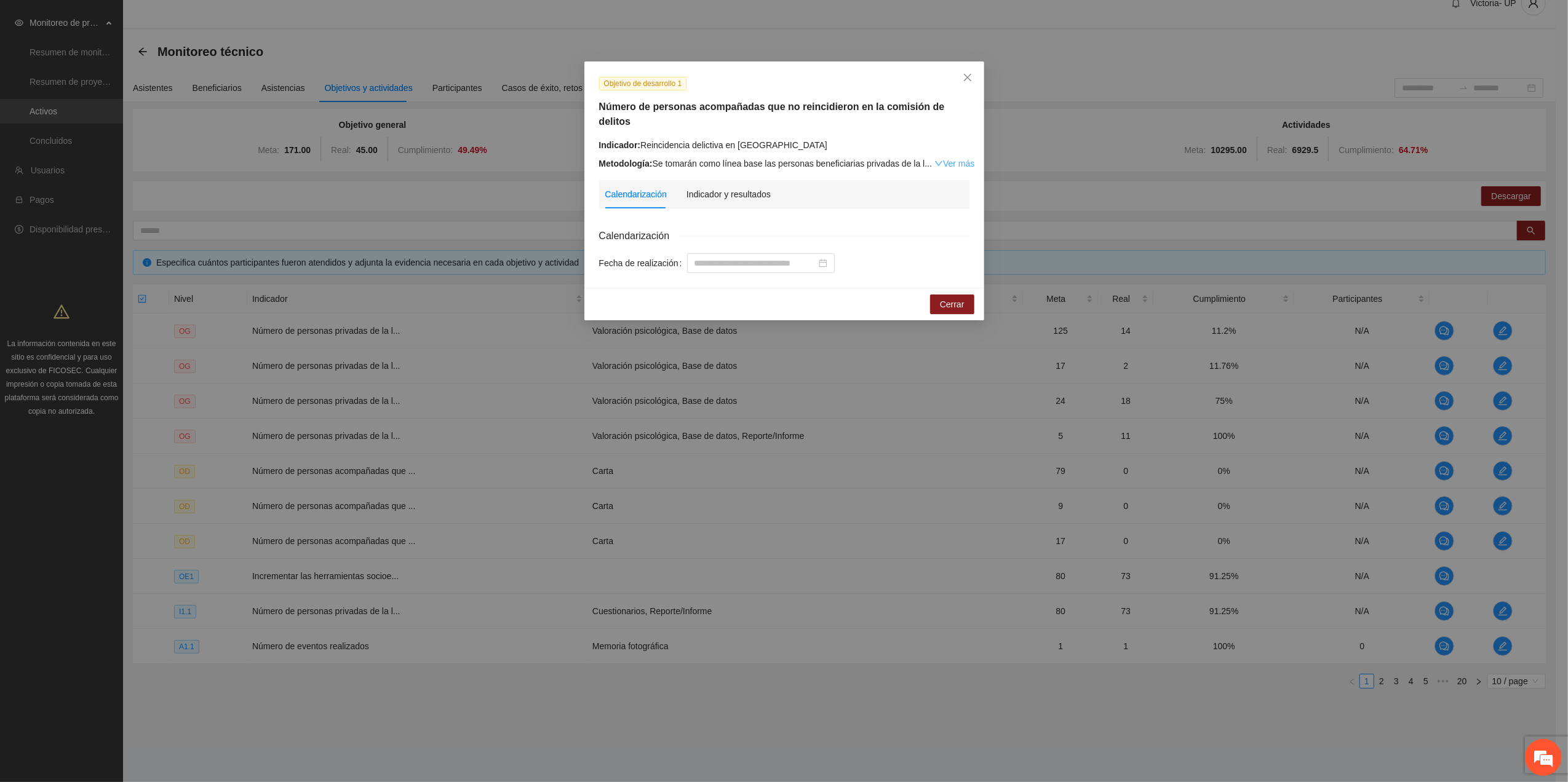
click at [940, 159] on link "Ver más" at bounding box center [954, 163] width 40 height 10
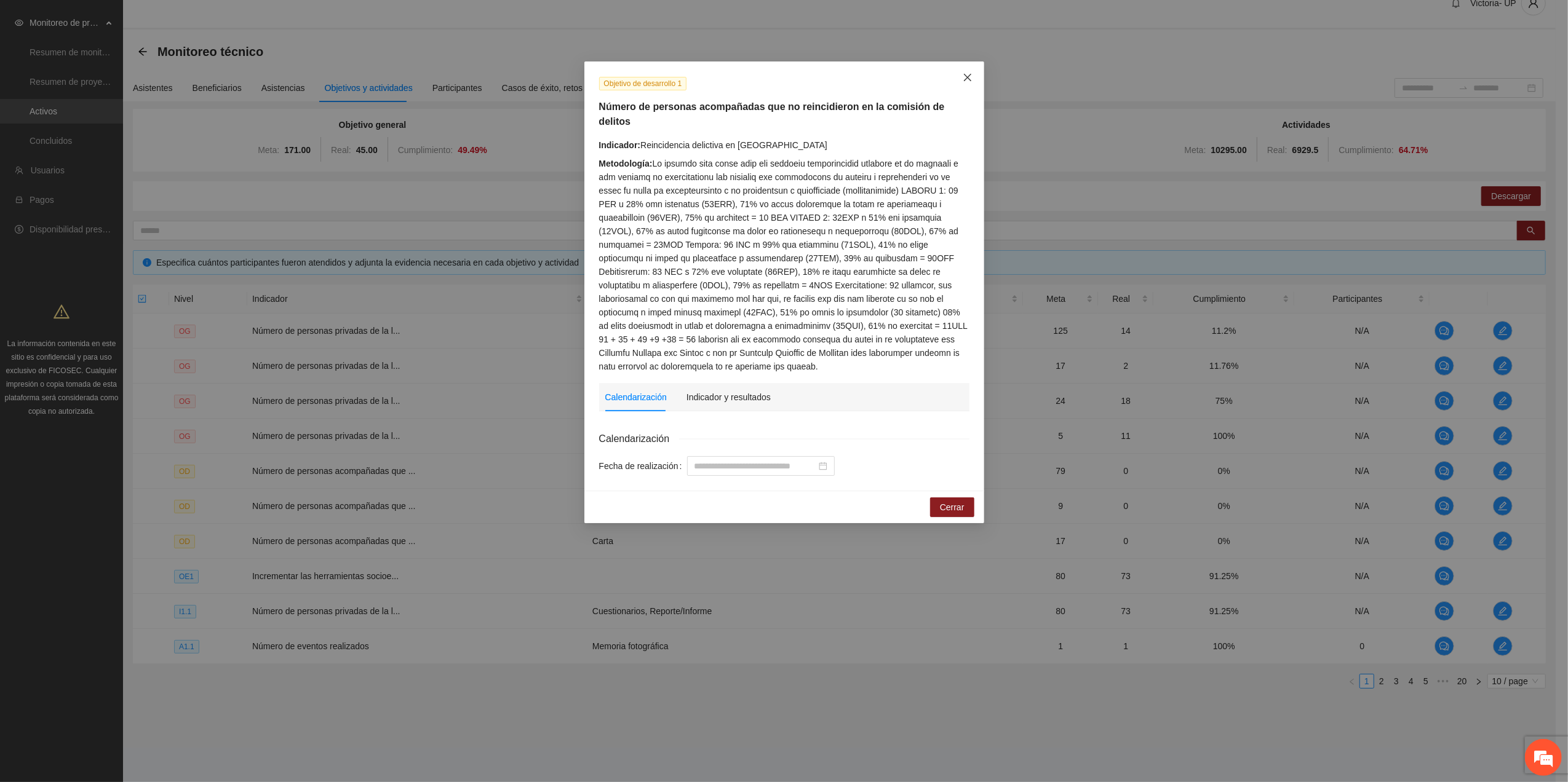
drag, startPoint x: 966, startPoint y: 71, endPoint x: 1066, endPoint y: 196, distance: 160.1
click at [970, 74] on span "Close" at bounding box center [967, 77] width 33 height 33
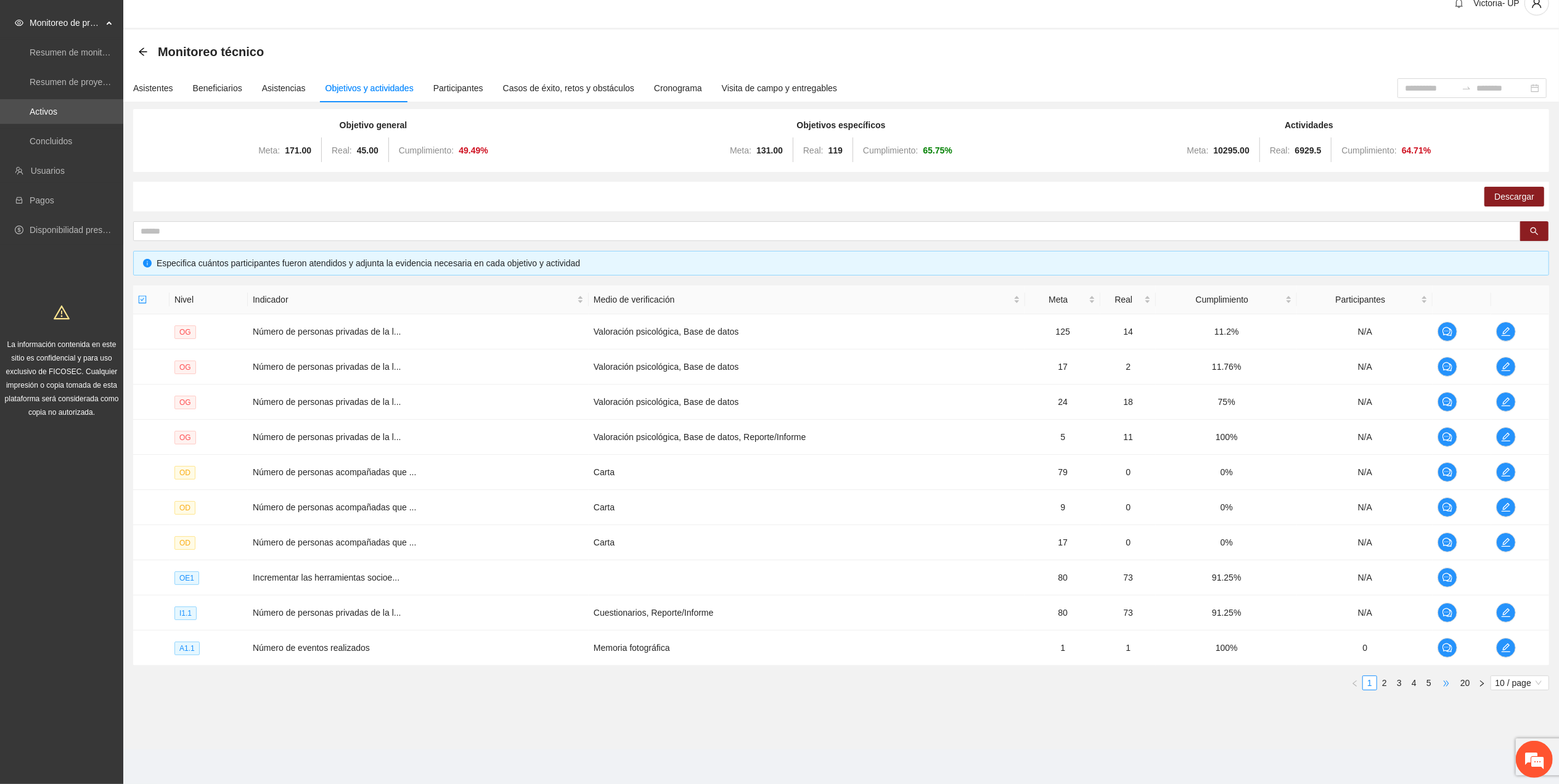
click at [1441, 676] on span "•••" at bounding box center [1446, 683] width 20 height 15
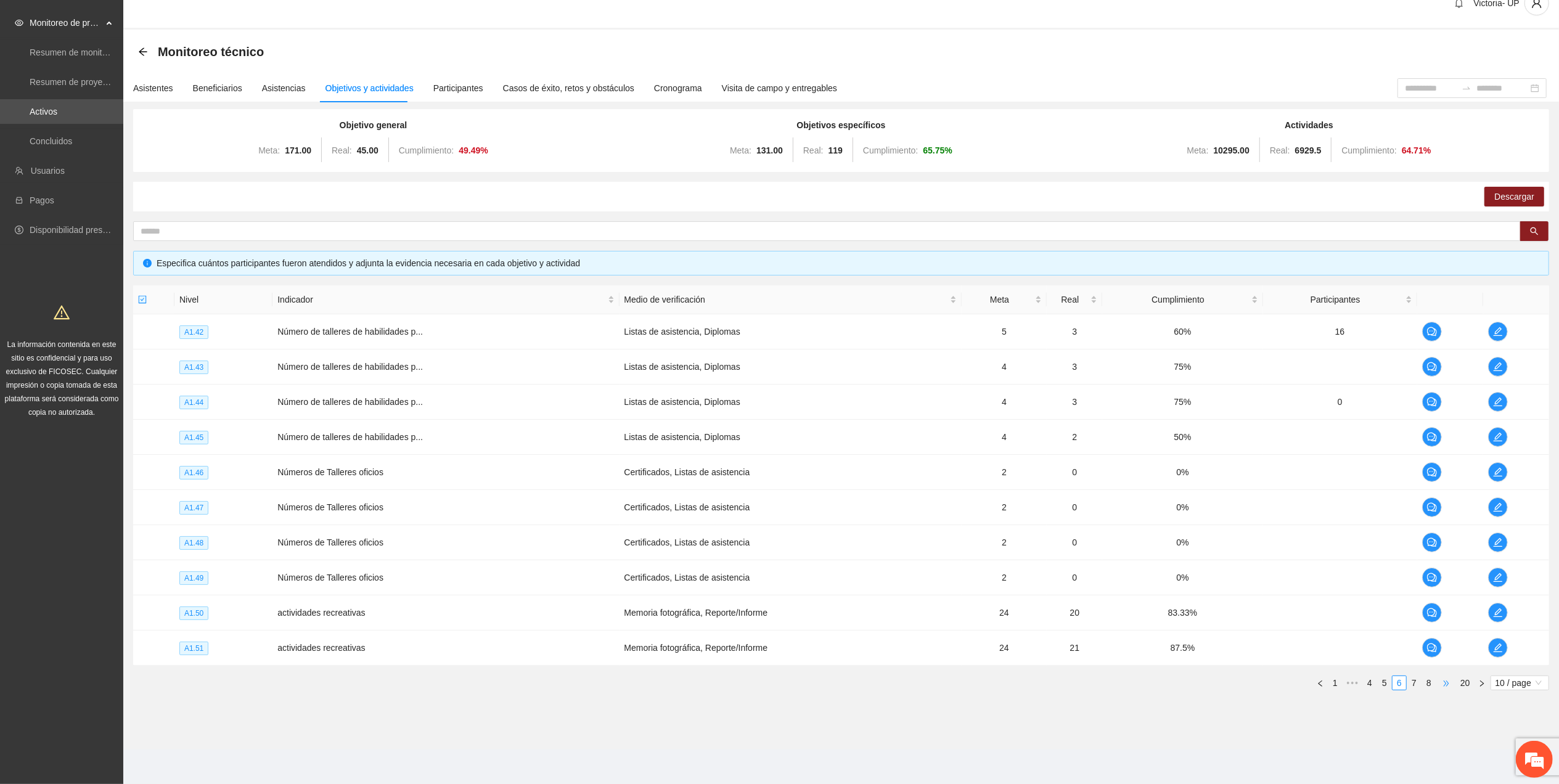
click at [1439, 686] on span "•••" at bounding box center [1446, 683] width 20 height 15
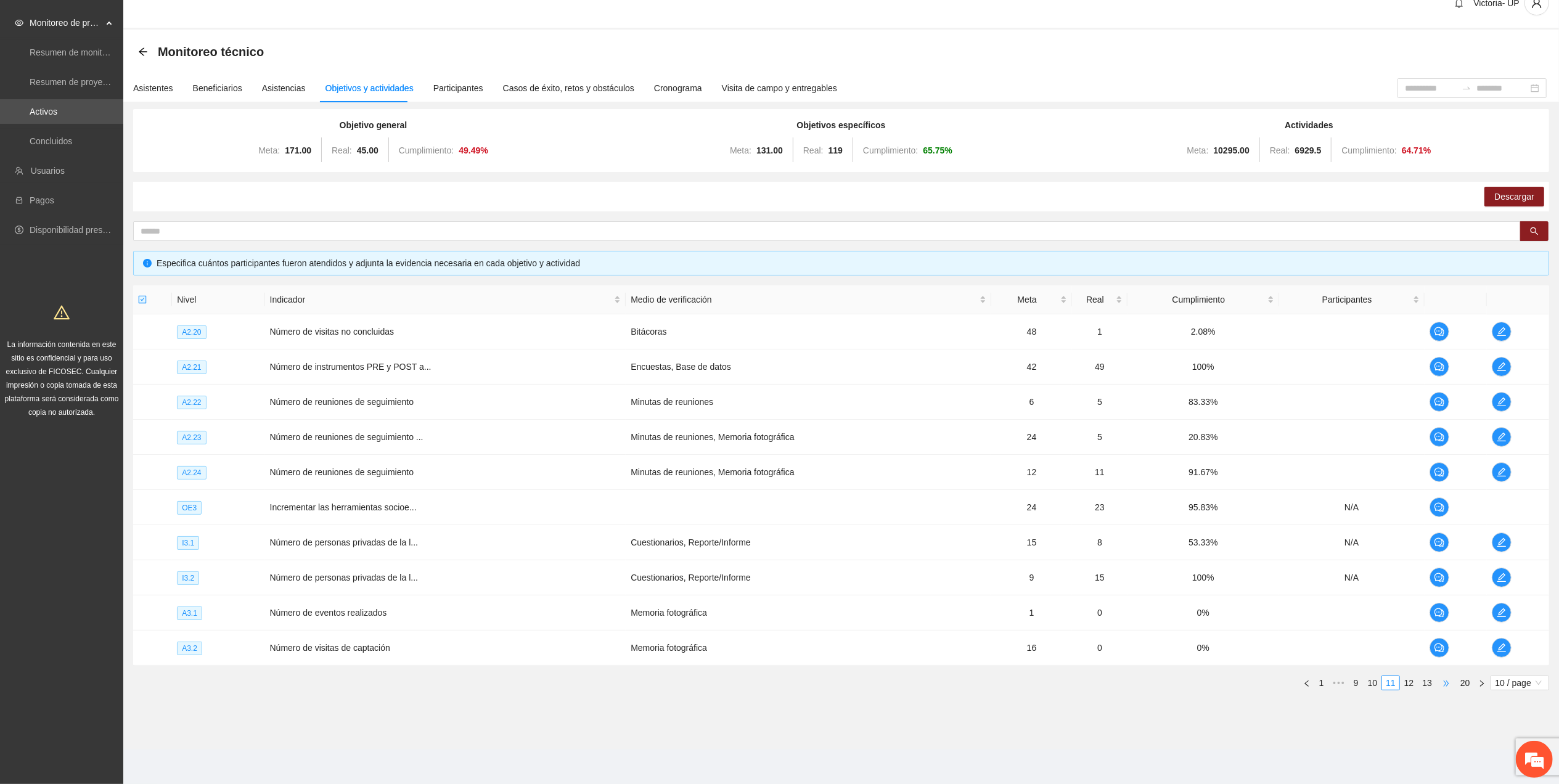
click at [1439, 686] on span "•••" at bounding box center [1446, 683] width 20 height 15
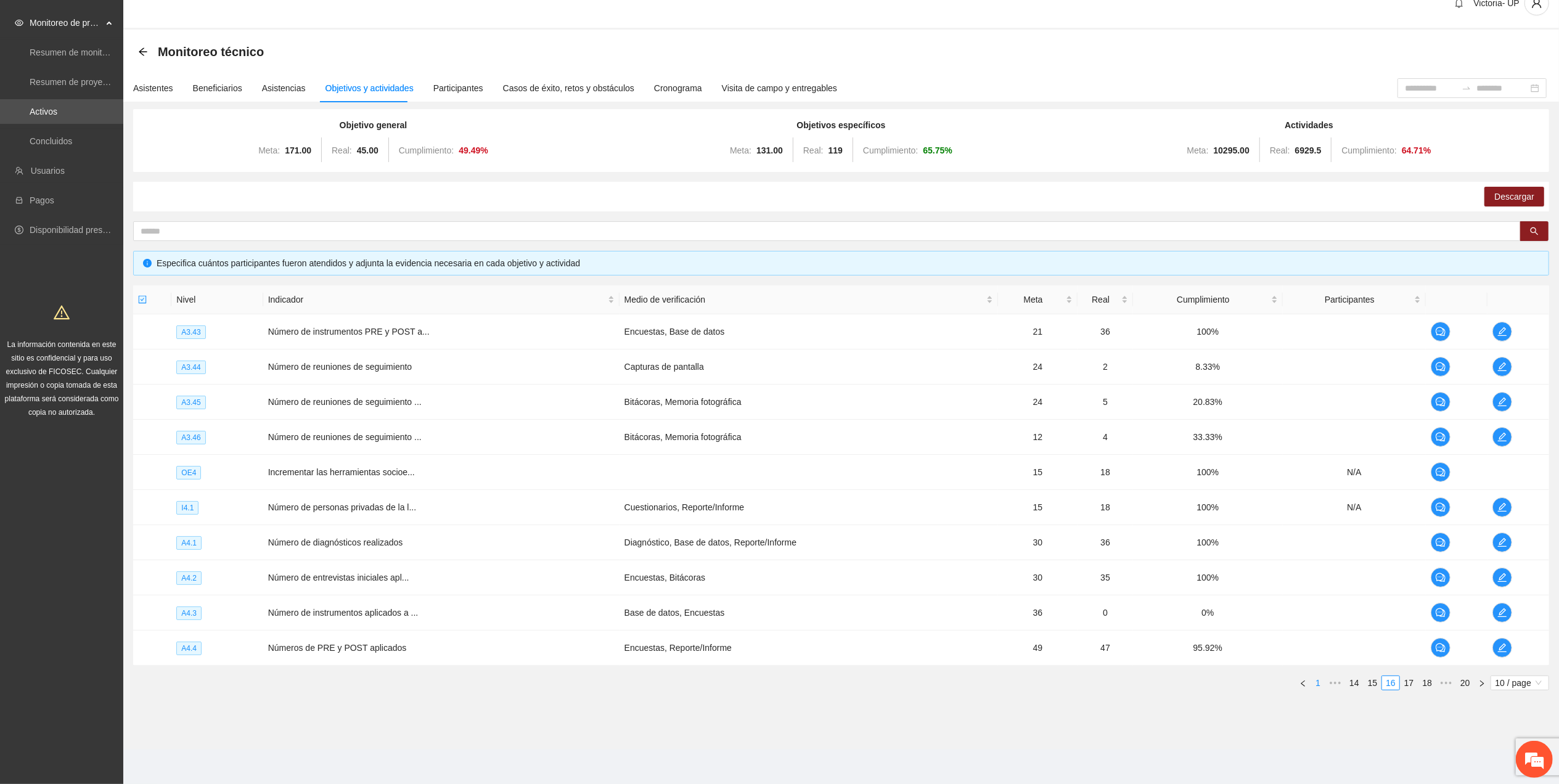
click at [1311, 676] on link "1" at bounding box center [1318, 683] width 14 height 14
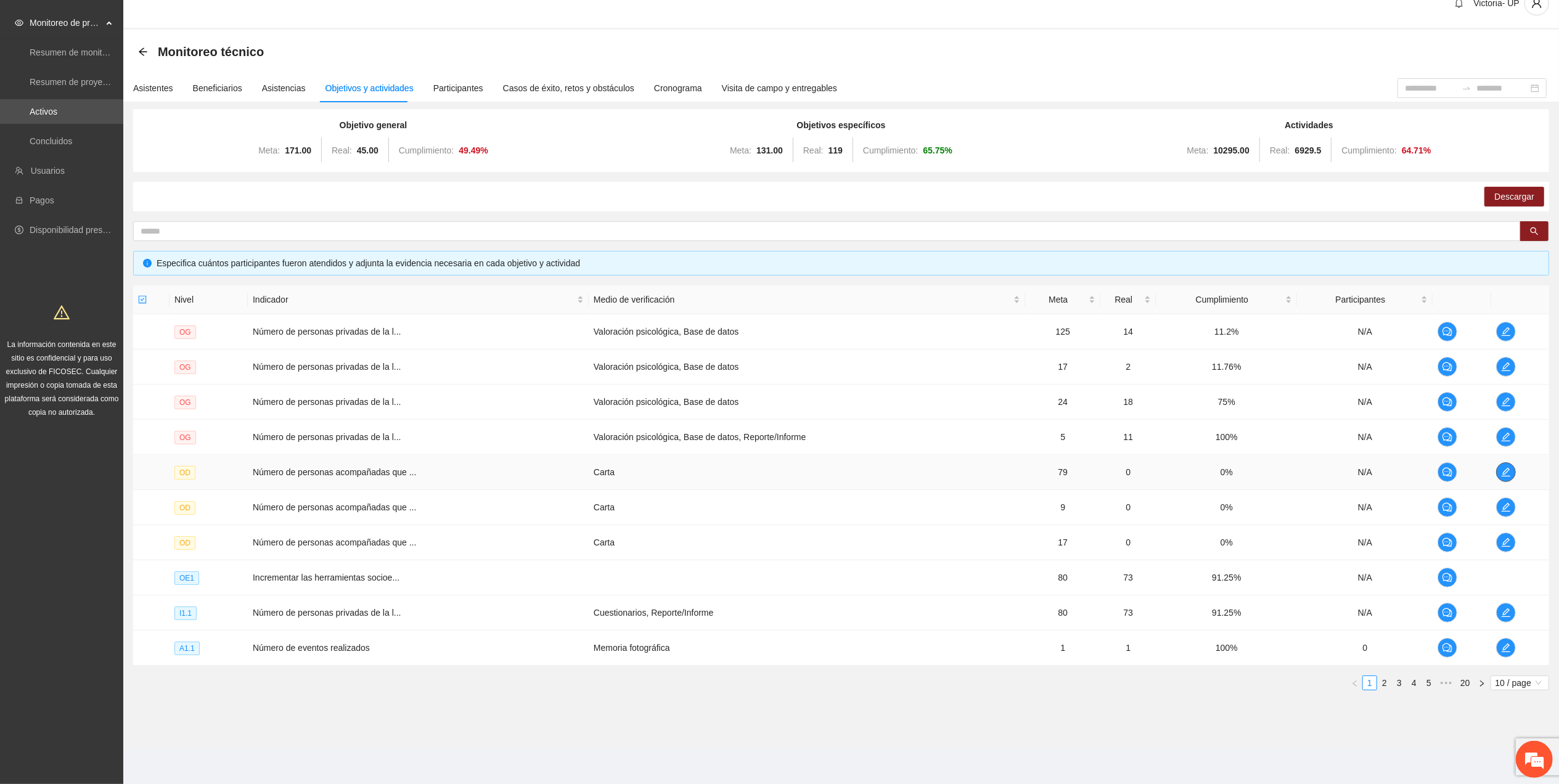
click at [1505, 471] on icon "edit" at bounding box center [1505, 472] width 8 height 8
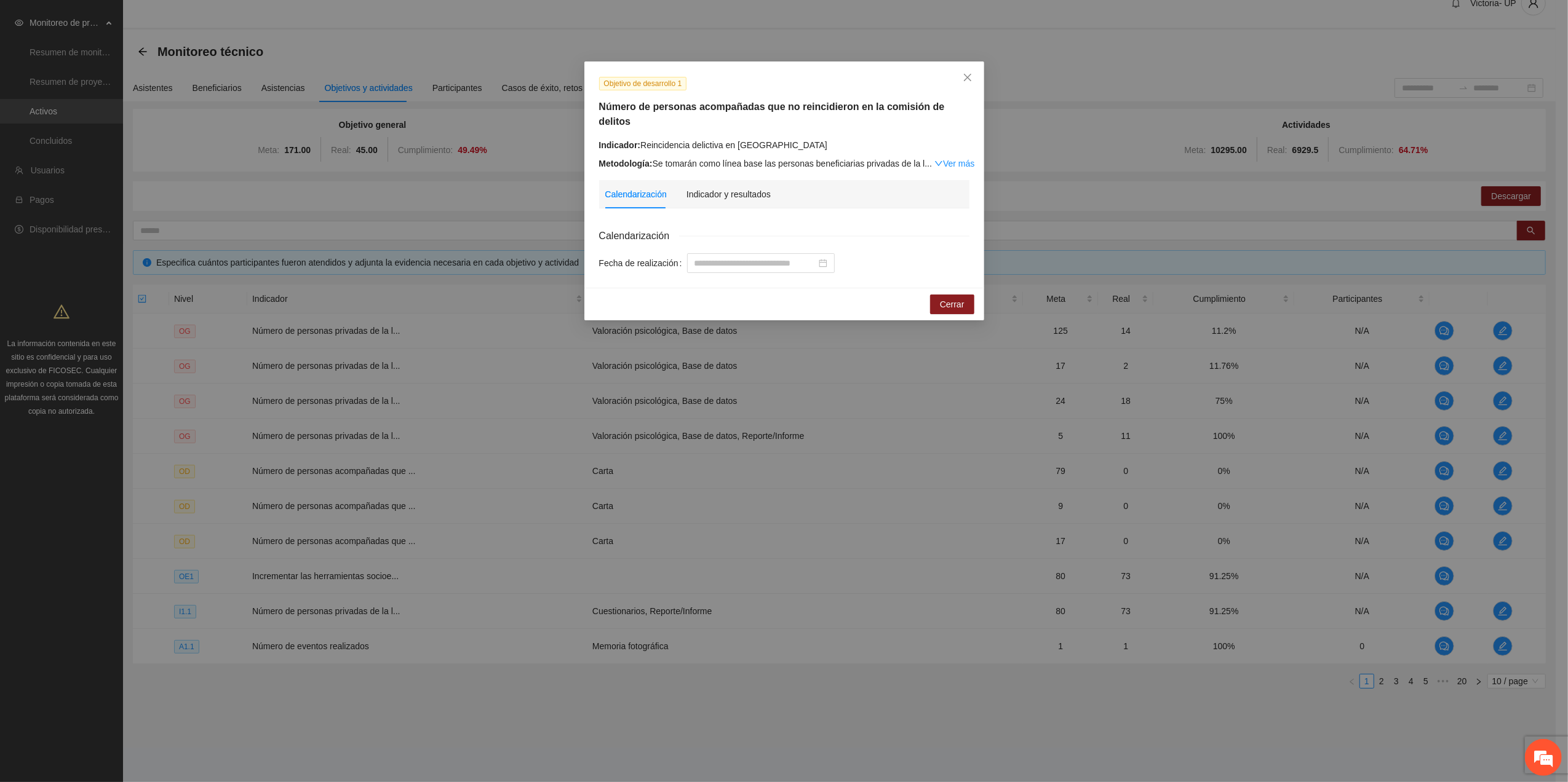
click at [940, 156] on div "Objetivo de desarrollo 1 Número de personas acompañadas que no reincidieron en …" at bounding box center [784, 174] width 400 height 226
click at [938, 159] on link "Ver más" at bounding box center [954, 163] width 40 height 10
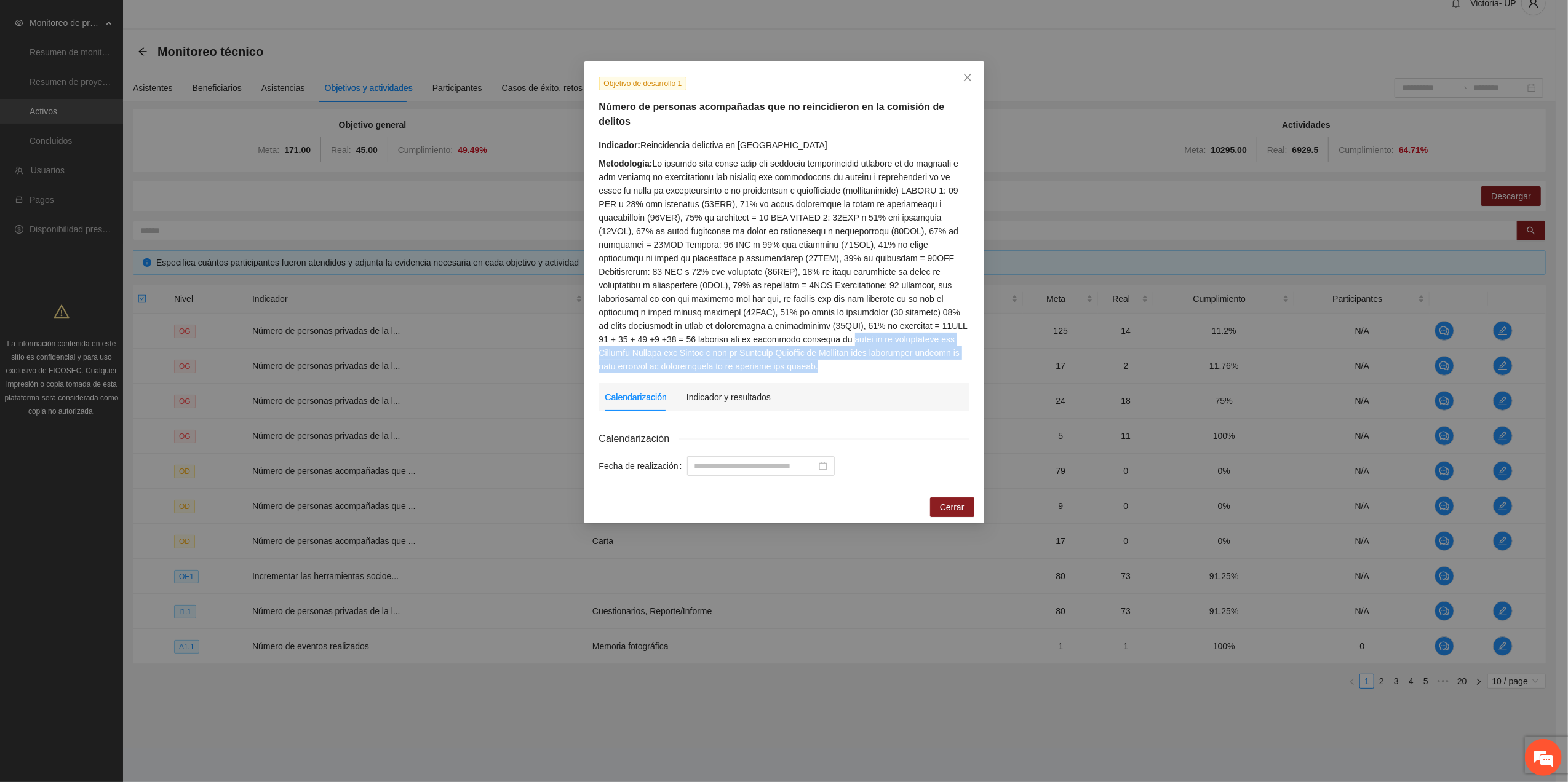
drag, startPoint x: 614, startPoint y: 328, endPoint x: 911, endPoint y: 337, distance: 297.1
click at [911, 337] on div "Metodología:" at bounding box center [784, 264] width 371 height 216
copy div "cruce de la información con Fiscalía General del Estado y con el Tribunal Super…"
click at [957, 77] on span "Close" at bounding box center [967, 77] width 33 height 33
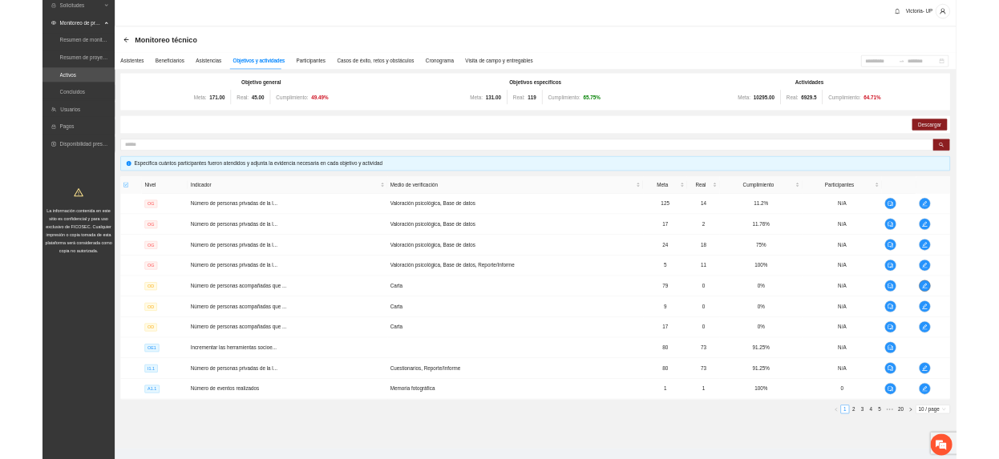
scroll to position [0, 0]
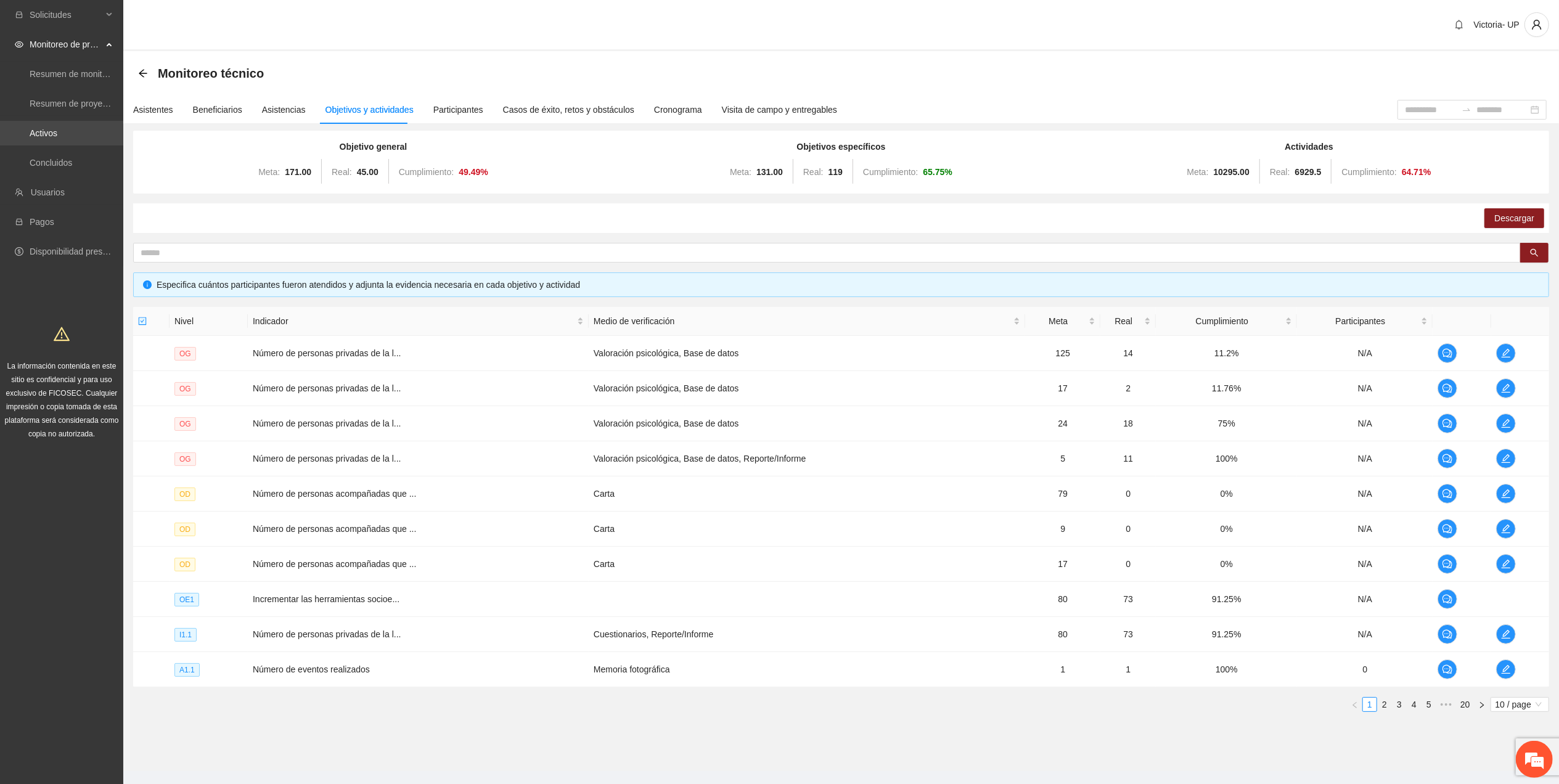
click at [58, 128] on link "Activos" at bounding box center [43, 133] width 28 height 10
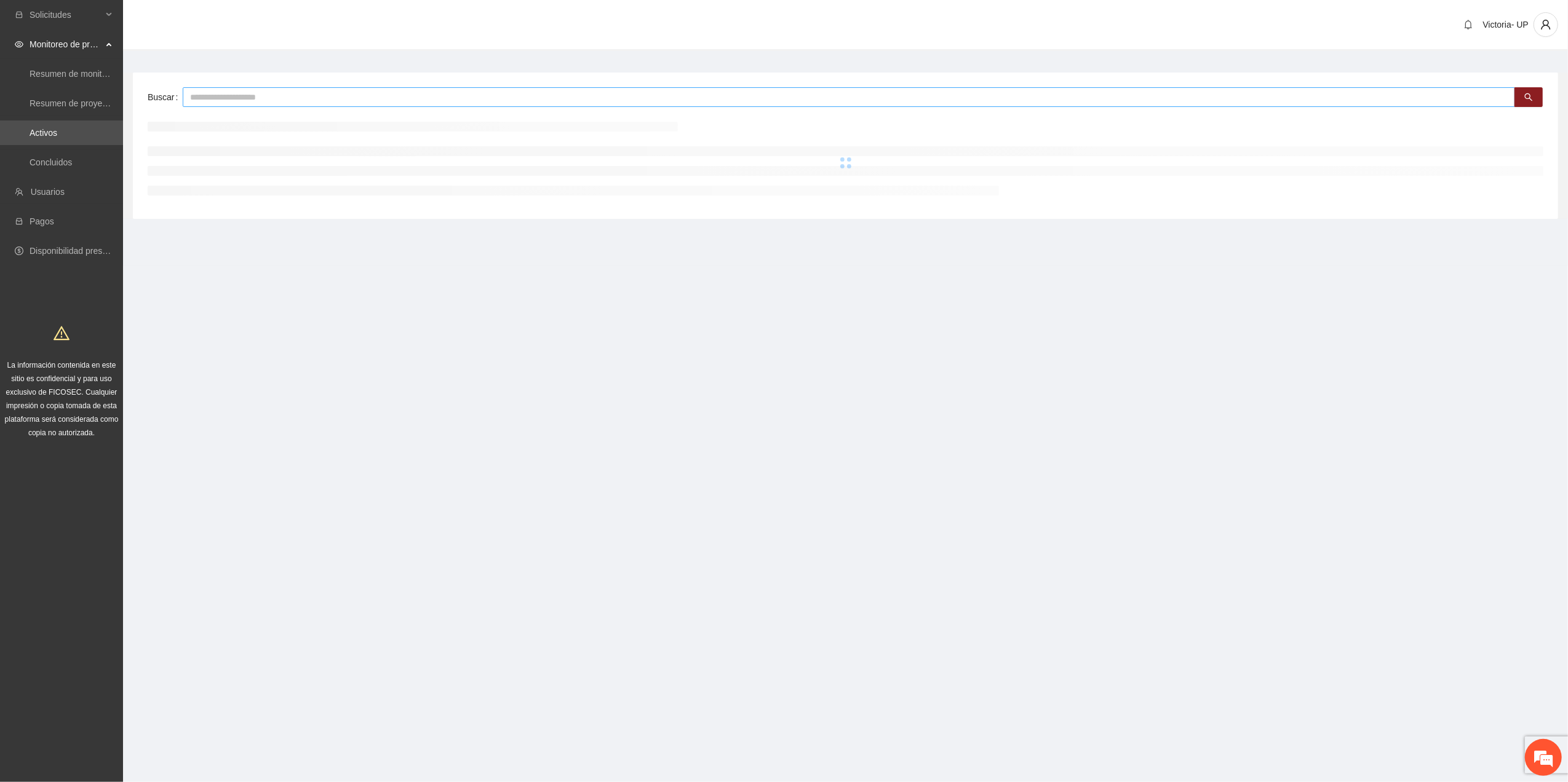
click at [251, 98] on input "text" at bounding box center [848, 97] width 1332 height 20
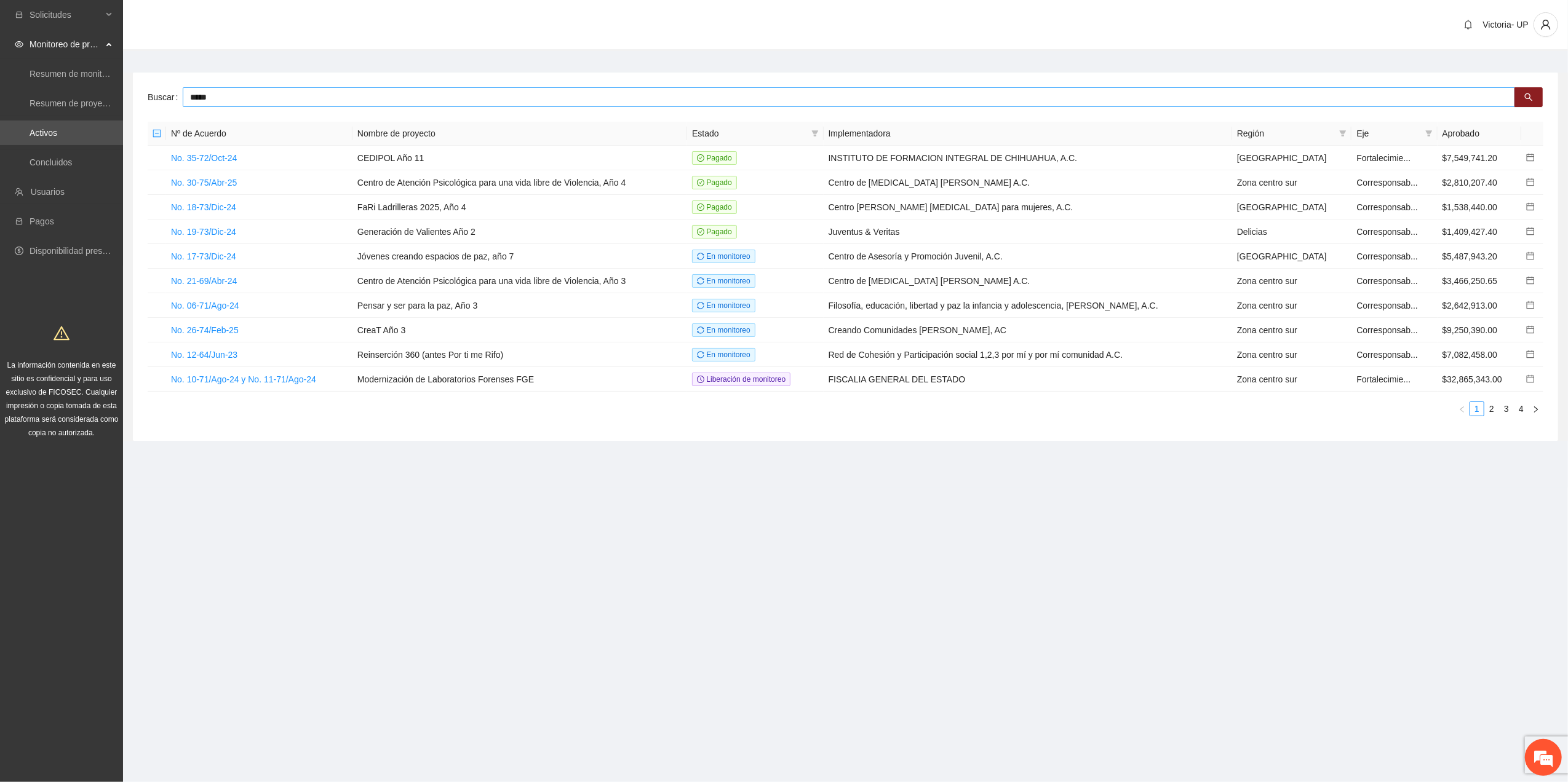
type input "*****"
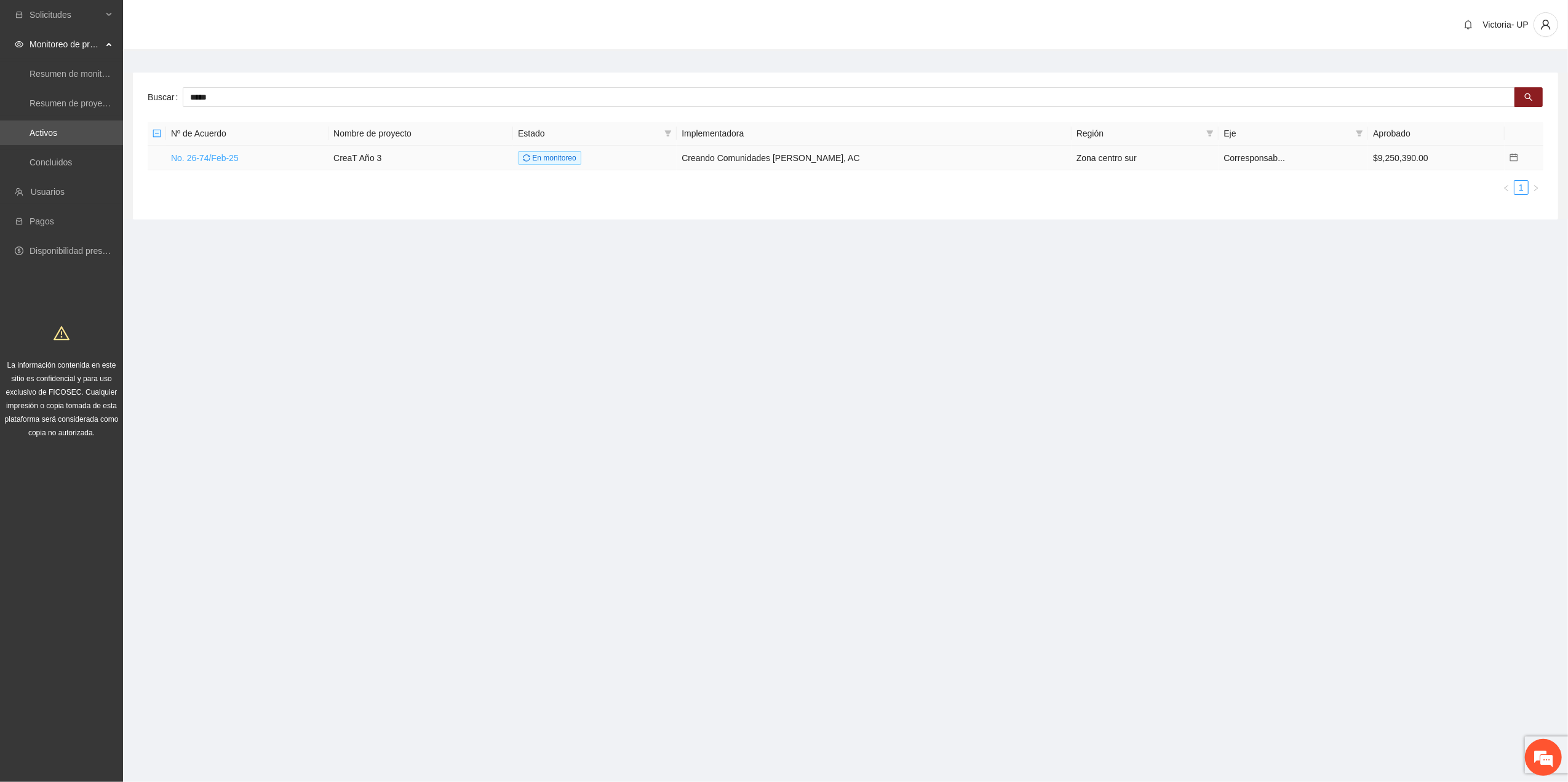
click at [203, 156] on link "No. 26-74/Feb-25" at bounding box center [205, 158] width 68 height 10
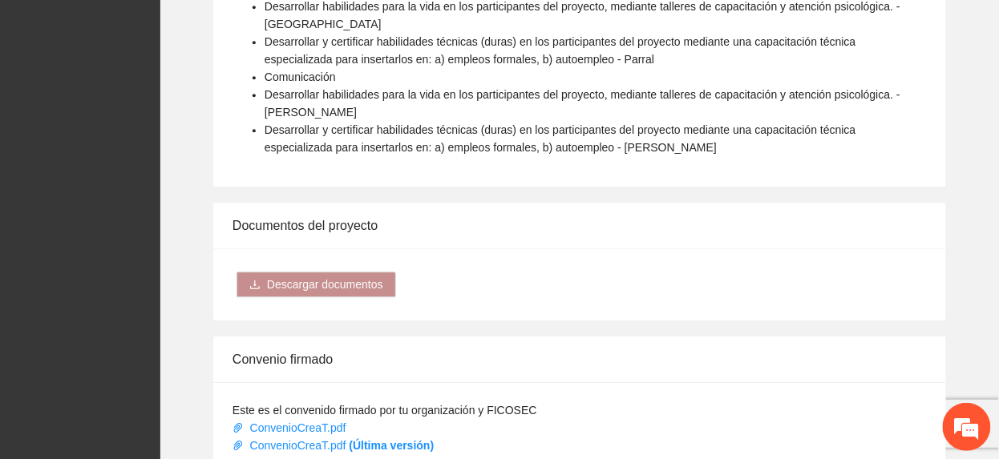
scroll to position [1390, 0]
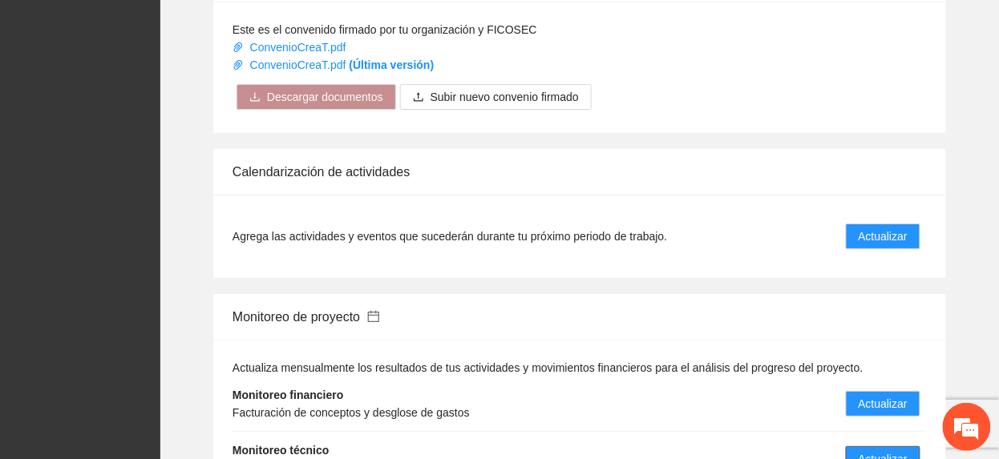
click at [871, 451] on span "Actualizar" at bounding box center [883, 460] width 49 height 18
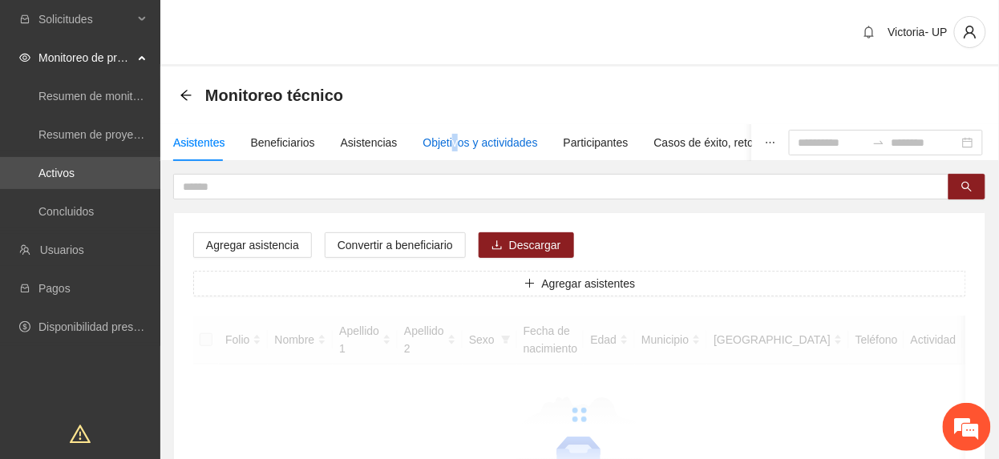
click at [450, 136] on div "Objetivos y actividades" at bounding box center [480, 143] width 115 height 18
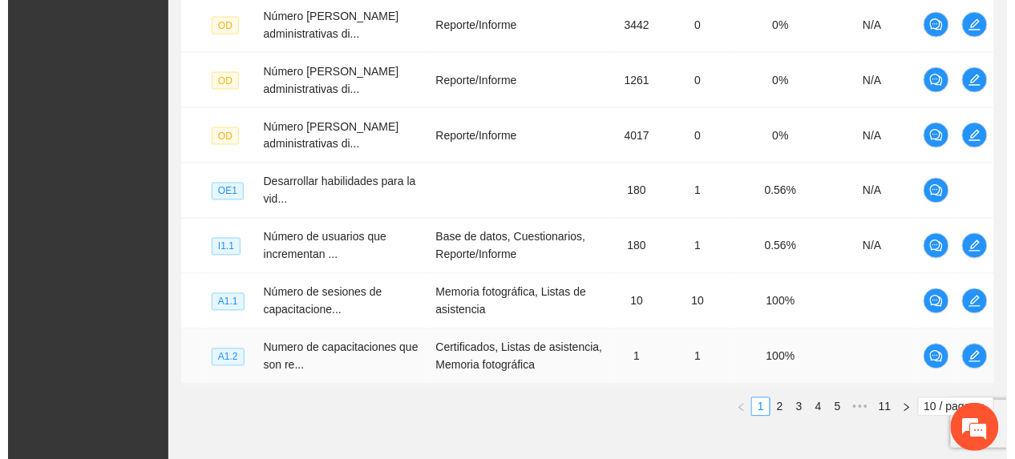
scroll to position [690, 0]
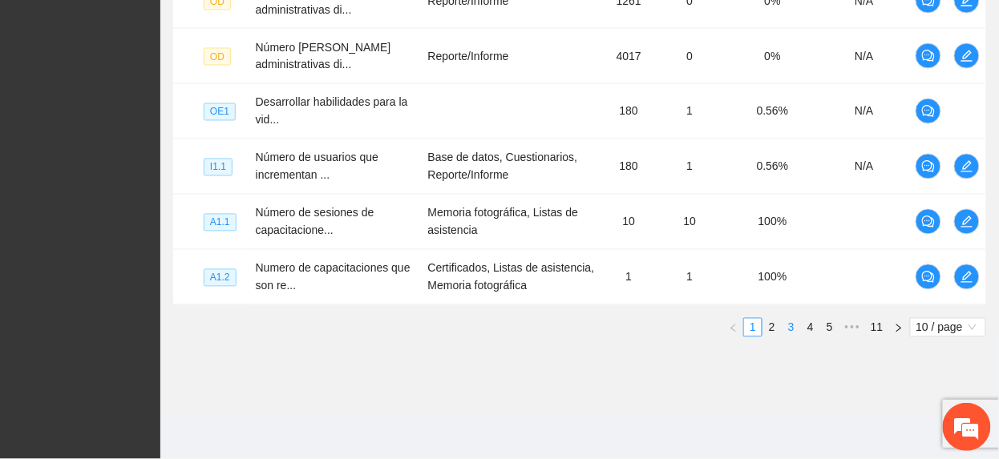
click at [789, 327] on link "3" at bounding box center [792, 328] width 18 height 18
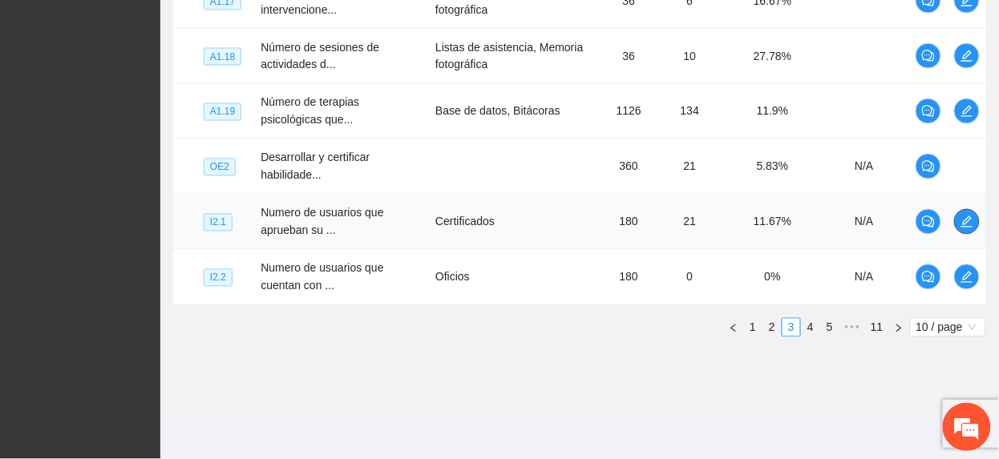
click at [975, 218] on span "edit" at bounding box center [967, 222] width 24 height 13
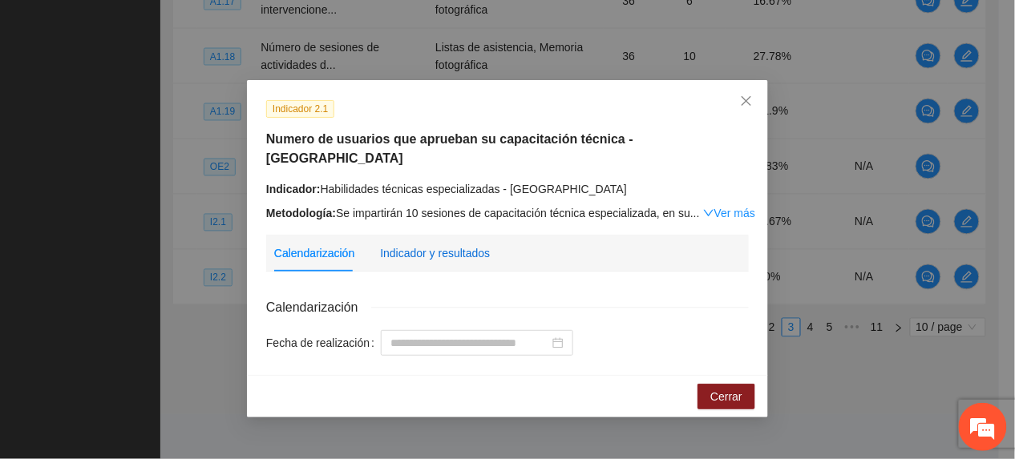
click at [469, 245] on div "Indicador y resultados" at bounding box center [435, 254] width 110 height 18
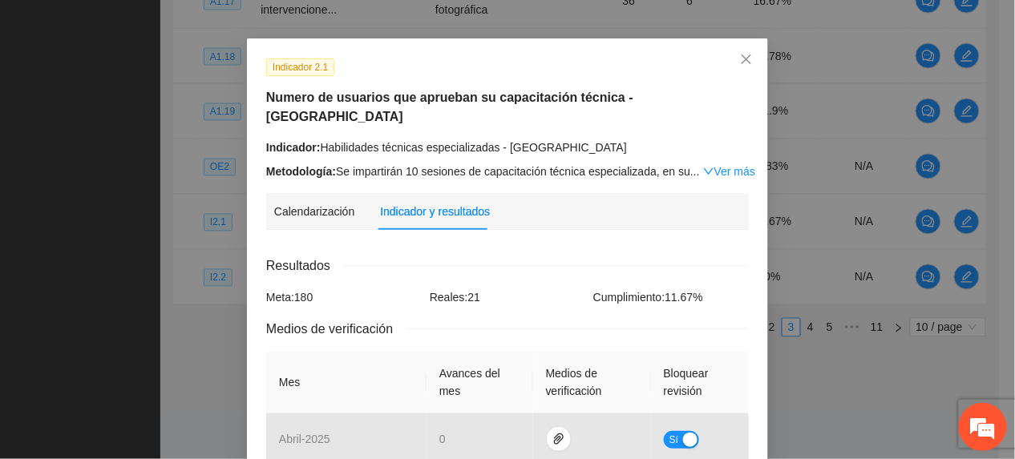
scroll to position [0, 0]
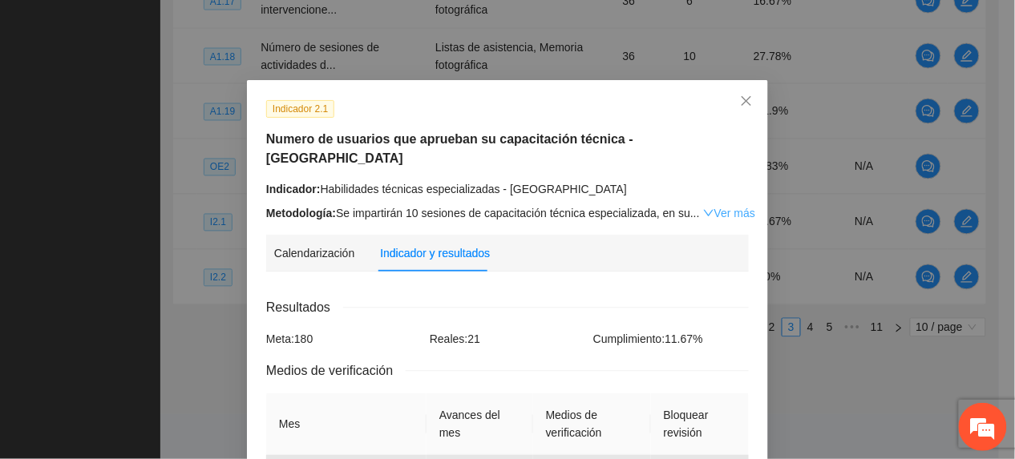
click at [714, 207] on link "Ver más" at bounding box center [729, 213] width 52 height 13
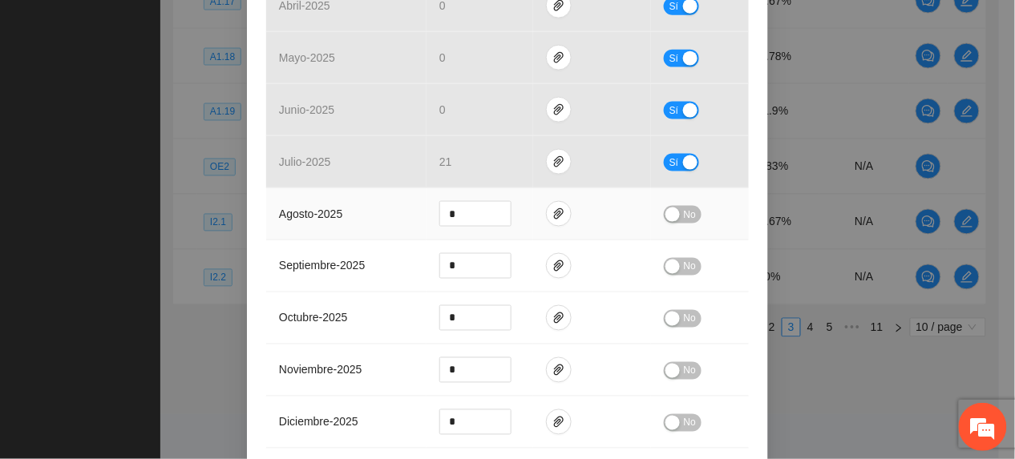
scroll to position [800, 0]
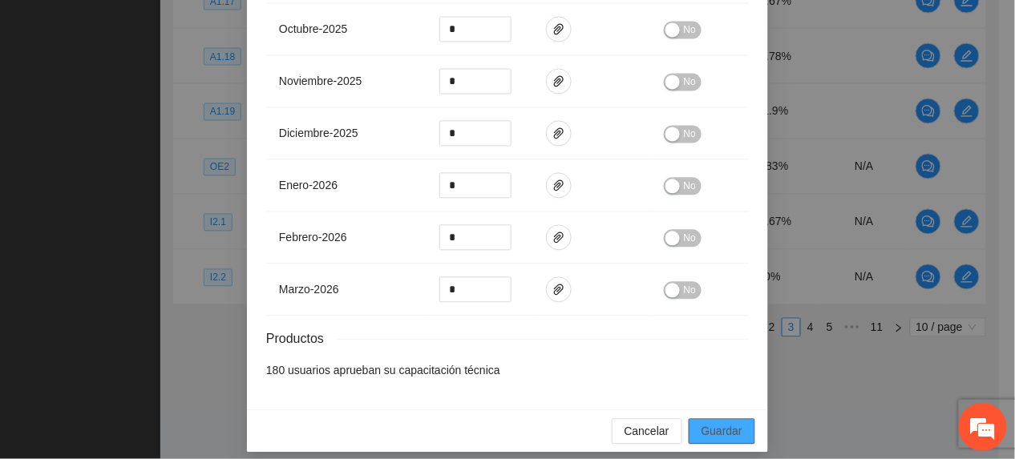
click at [742, 419] on button "Guardar" at bounding box center [722, 432] width 67 height 26
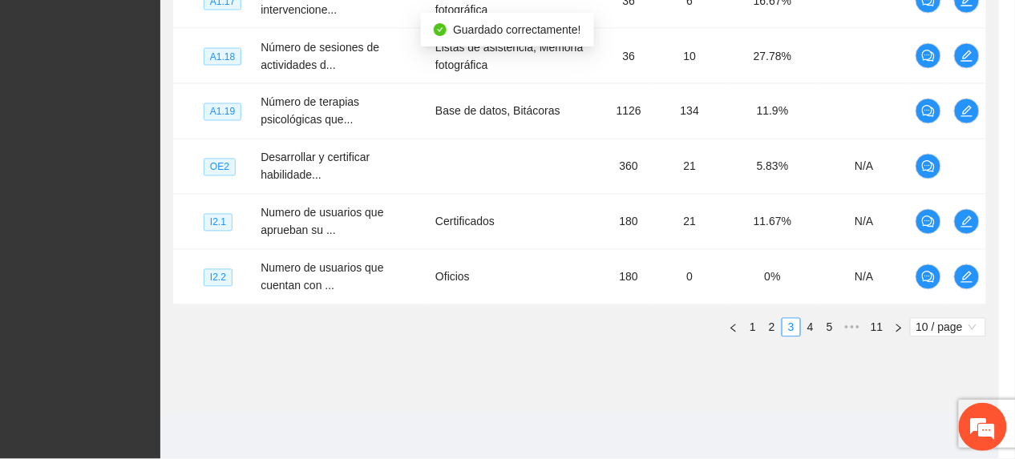
scroll to position [720, 0]
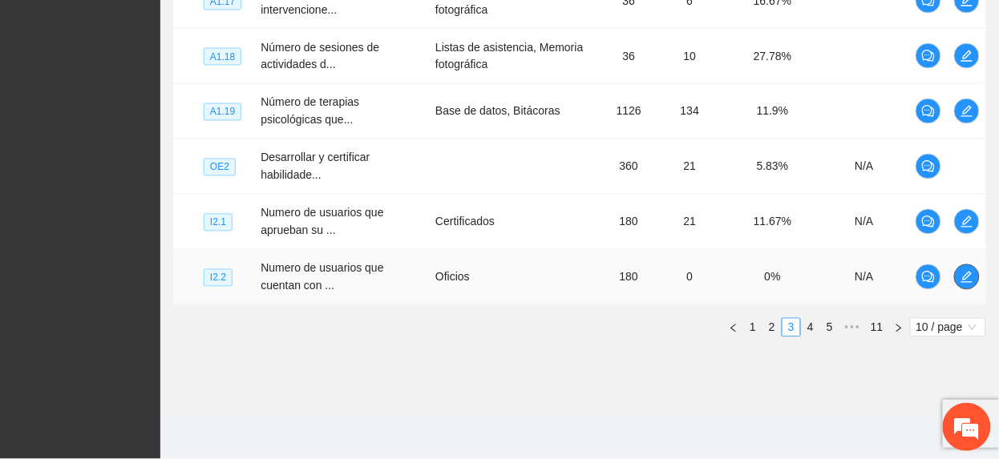
click at [962, 277] on icon "edit" at bounding box center [967, 277] width 13 height 13
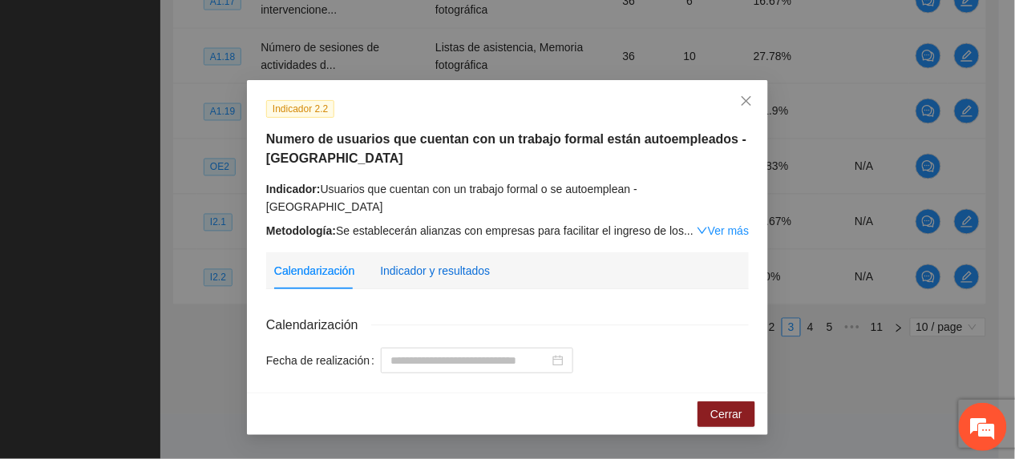
click at [439, 262] on div "Indicador y resultados" at bounding box center [435, 271] width 110 height 18
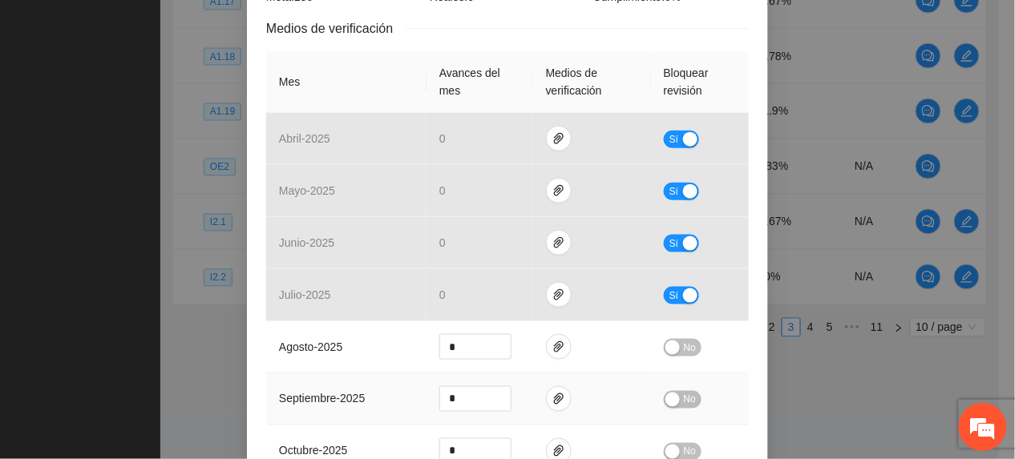
scroll to position [549, 0]
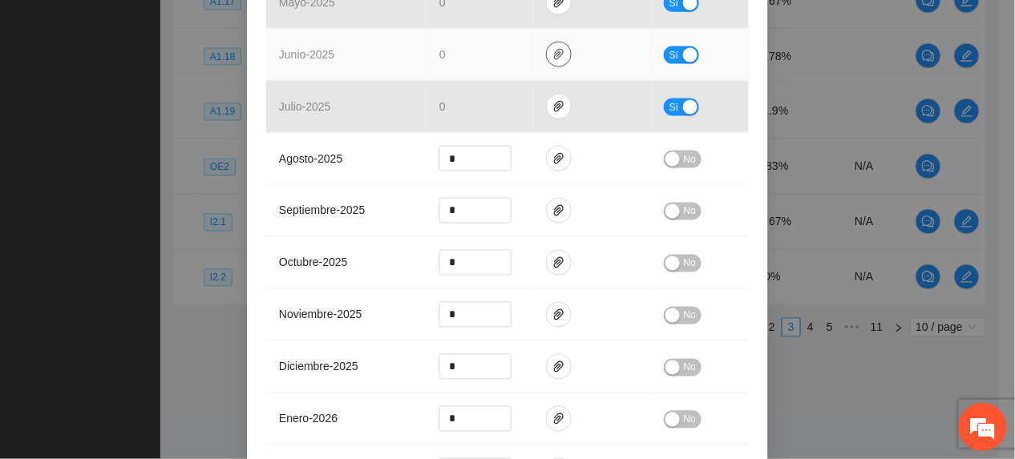
click at [553, 48] on icon "paper-clip" at bounding box center [559, 54] width 13 height 13
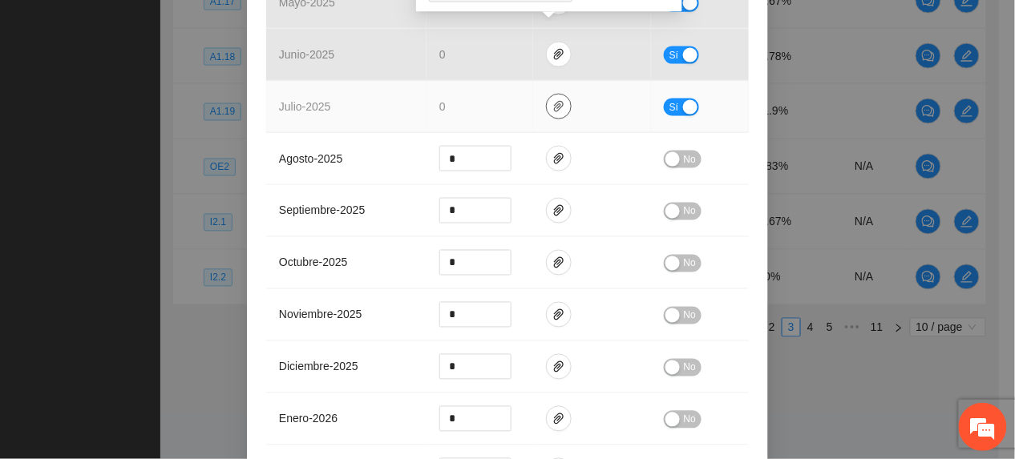
click at [546, 99] on button "button" at bounding box center [559, 107] width 26 height 26
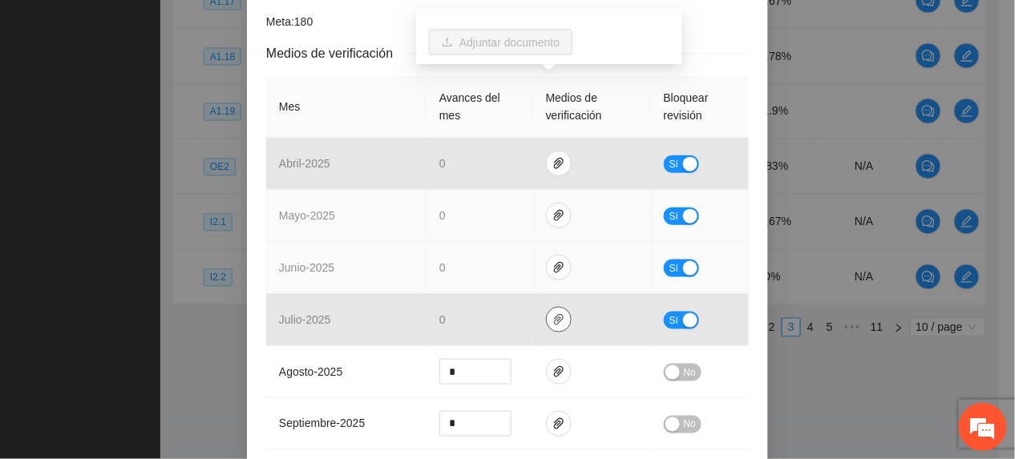
scroll to position [334, 0]
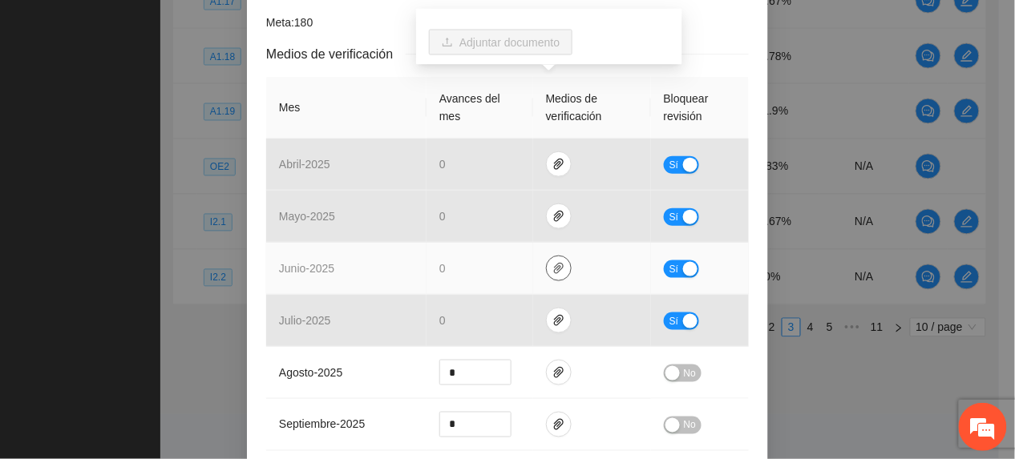
click at [553, 262] on icon "paper-clip" at bounding box center [559, 268] width 13 height 13
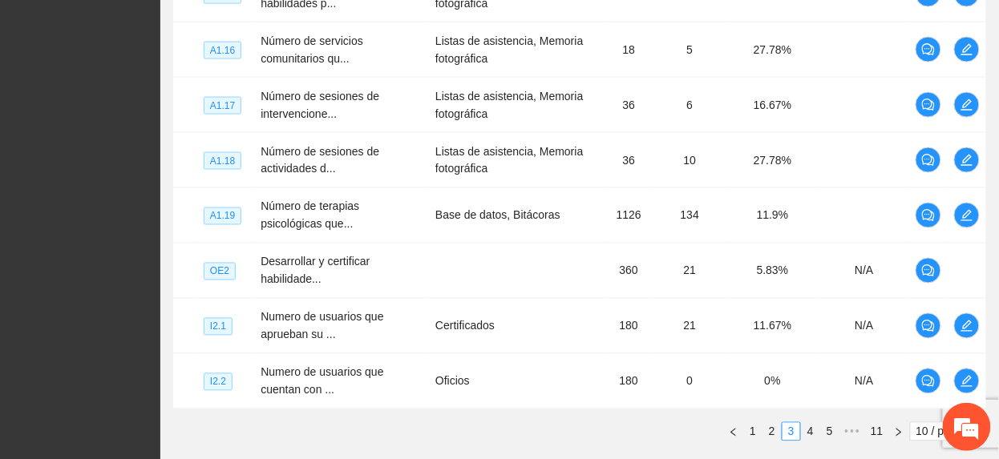
scroll to position [690, 0]
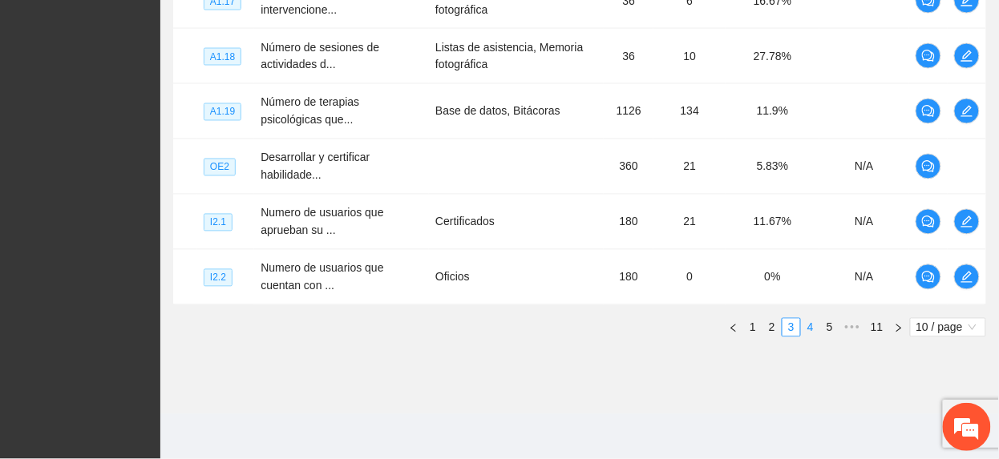
click at [812, 325] on link "4" at bounding box center [811, 328] width 18 height 18
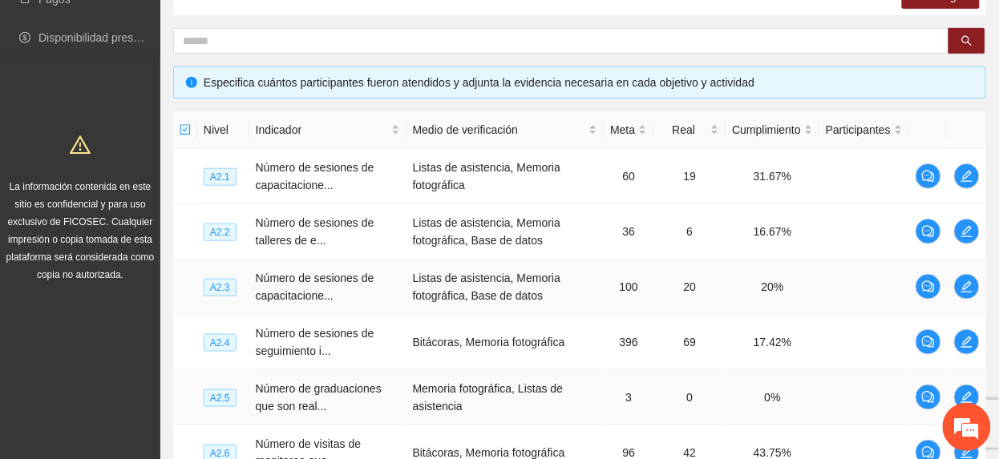
scroll to position [261, 0]
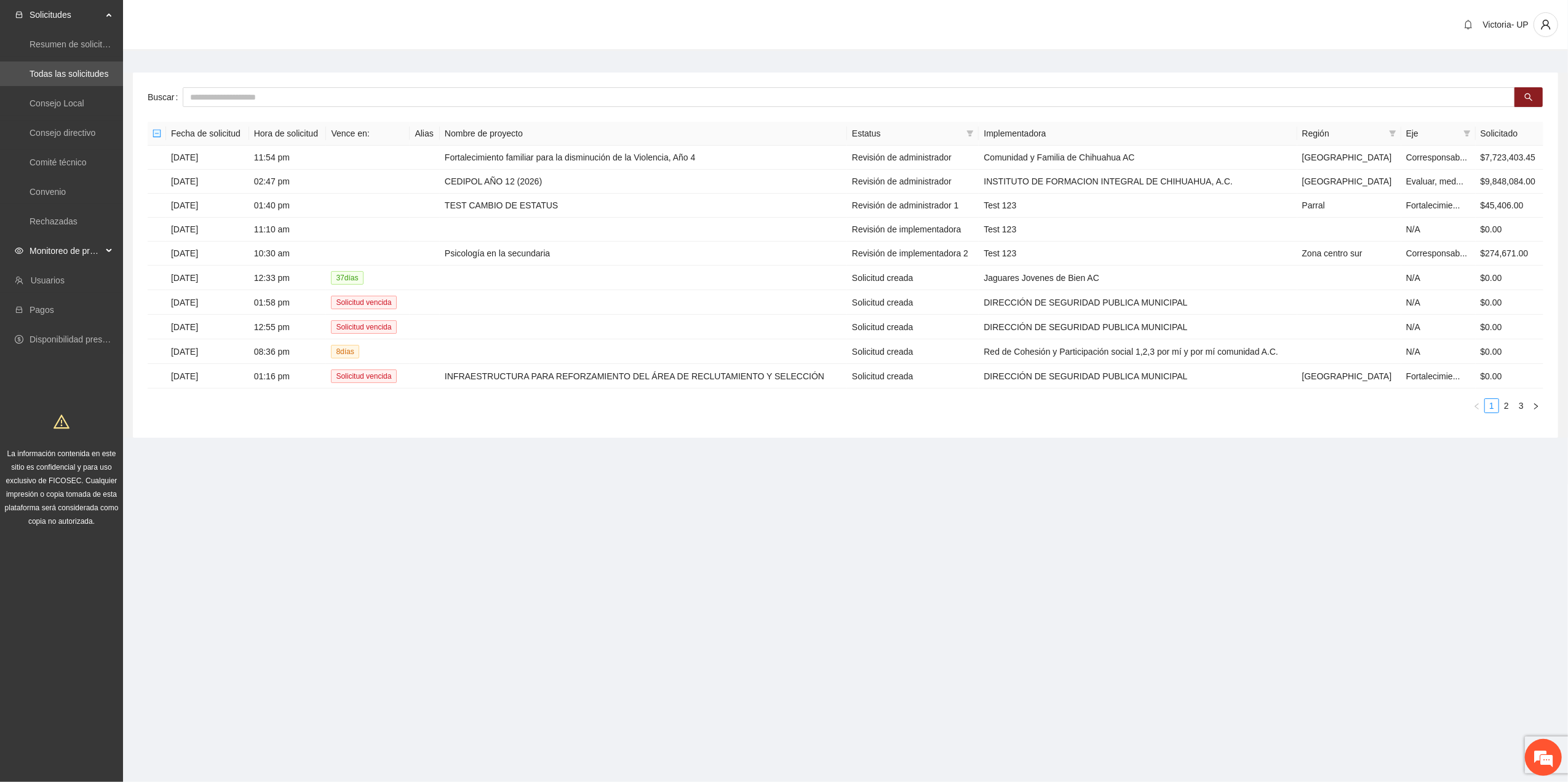
click at [82, 247] on span "Monitoreo de proyectos" at bounding box center [65, 251] width 73 height 25
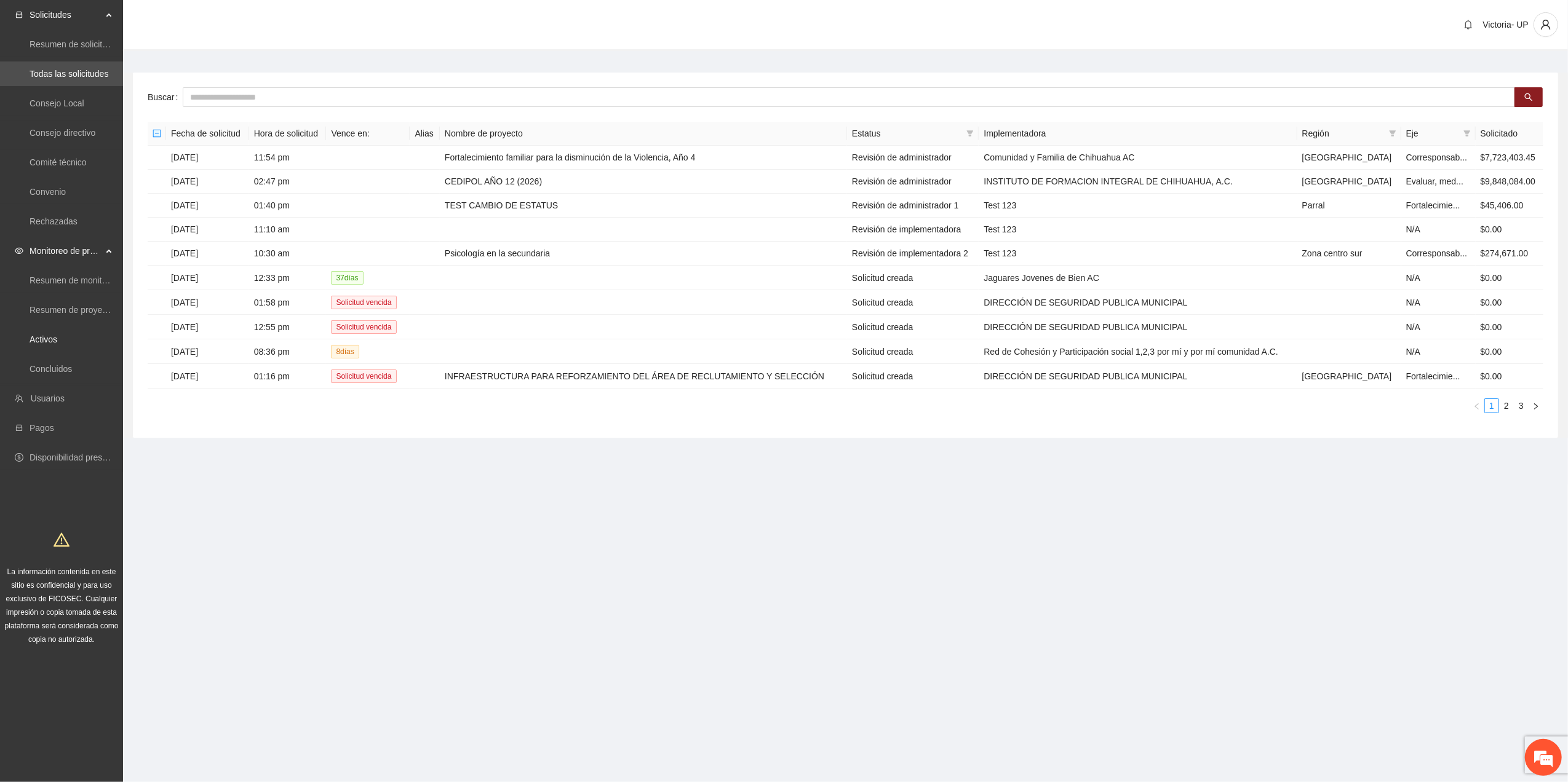
drag, startPoint x: 37, startPoint y: 343, endPoint x: 59, endPoint y: 324, distance: 29.1
click at [37, 342] on link "Activos" at bounding box center [43, 339] width 28 height 10
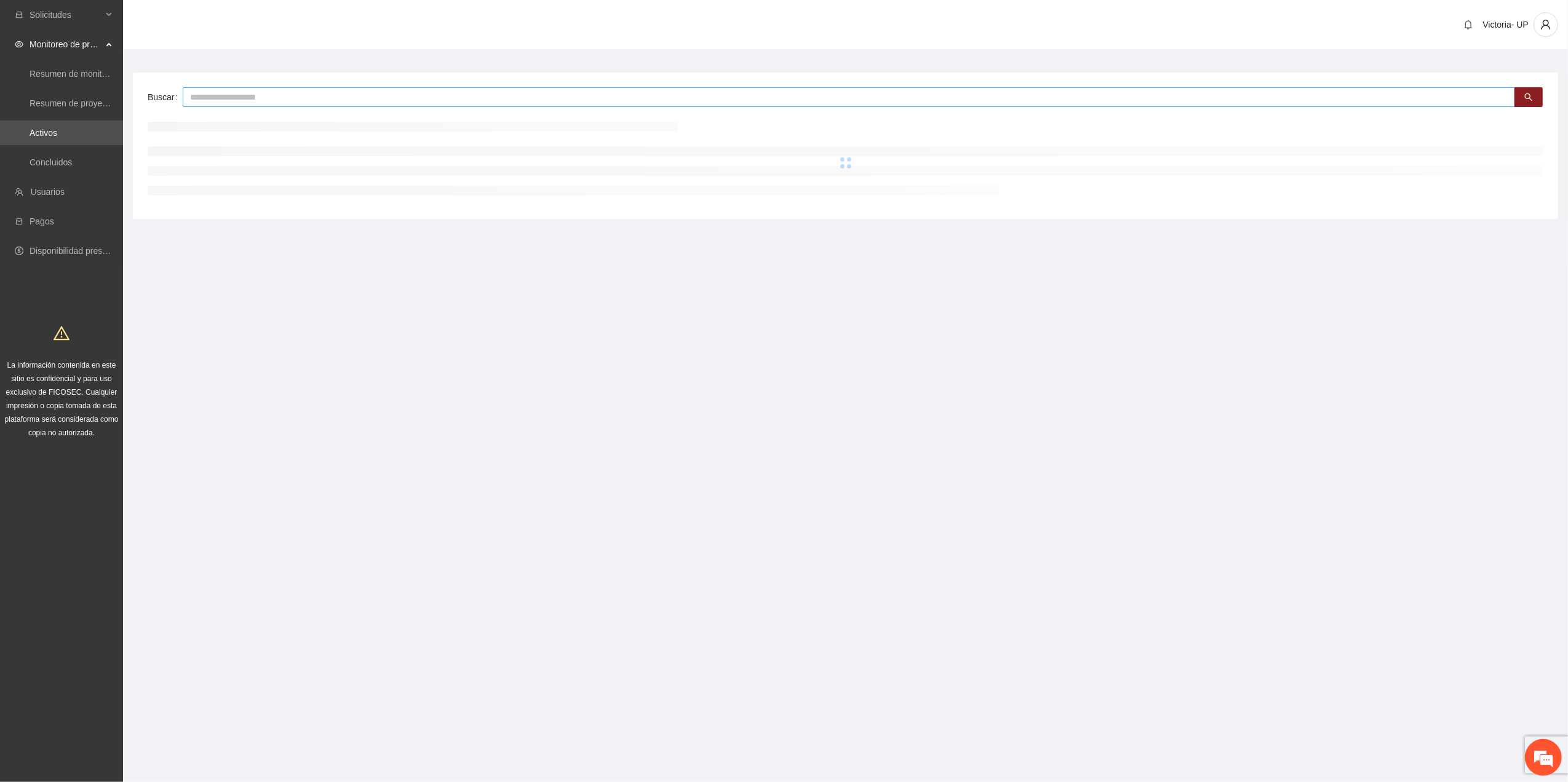
click at [214, 98] on input "text" at bounding box center [848, 97] width 1332 height 20
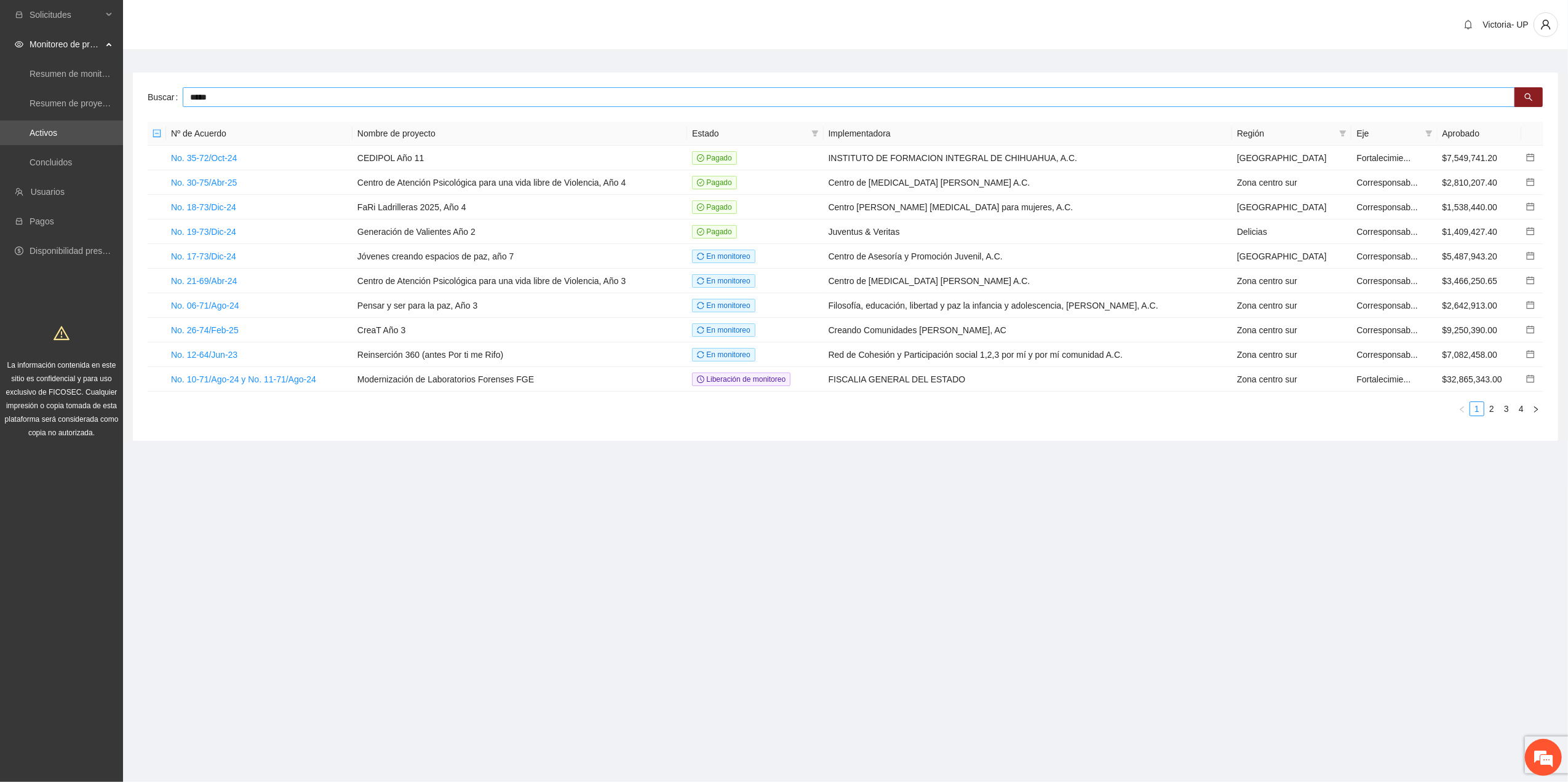
type input "*****"
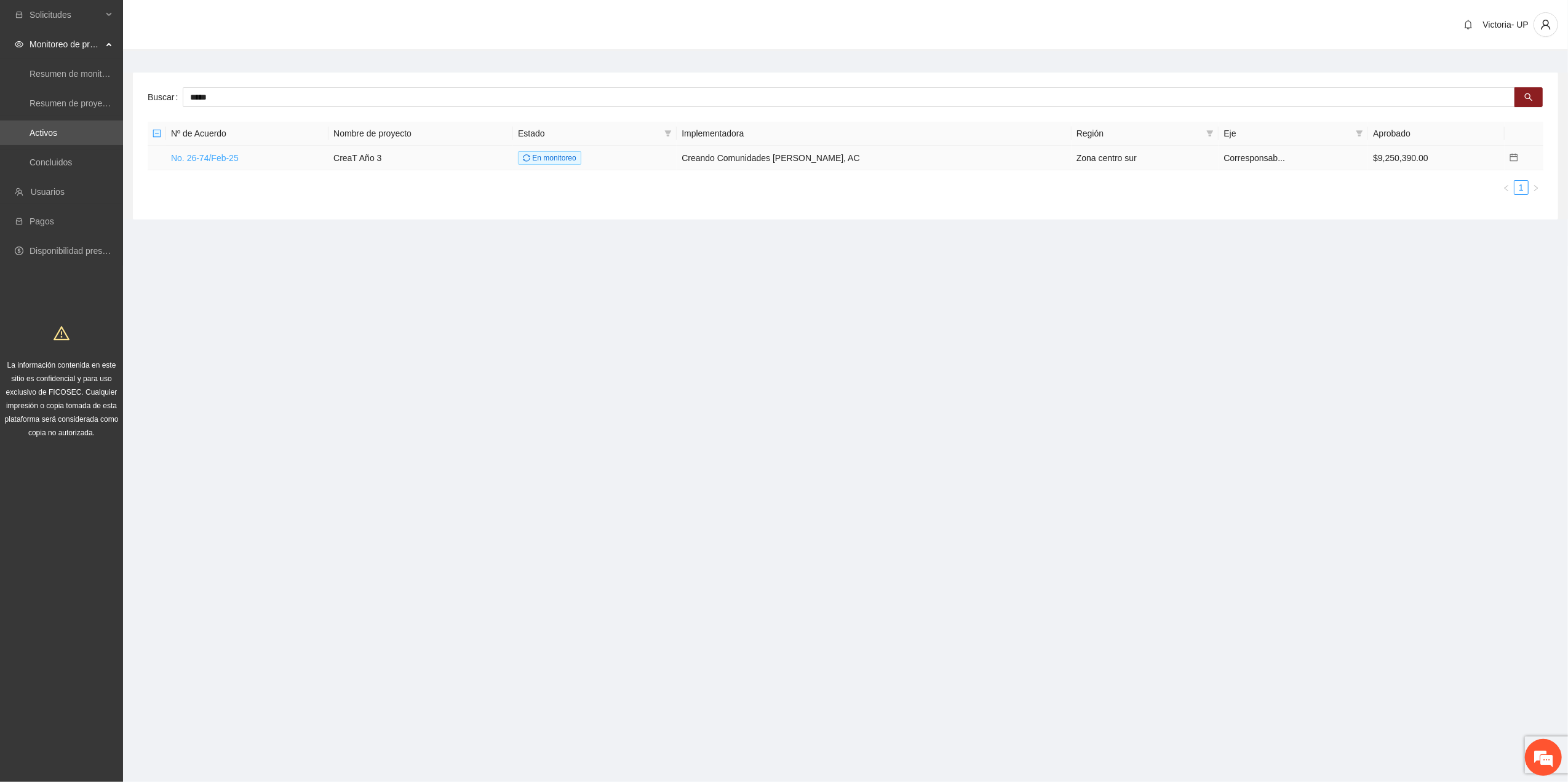
click at [209, 157] on link "No. 26-74/Feb-25" at bounding box center [205, 158] width 68 height 10
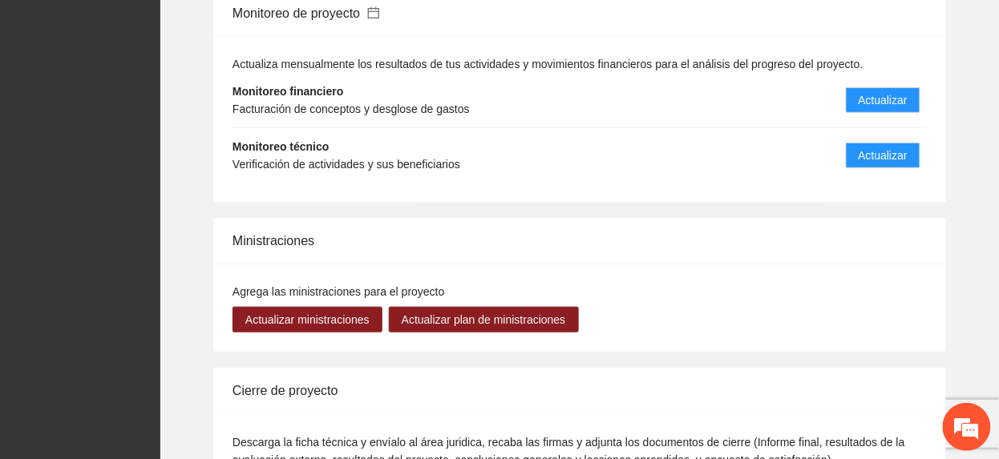
scroll to position [1710, 0]
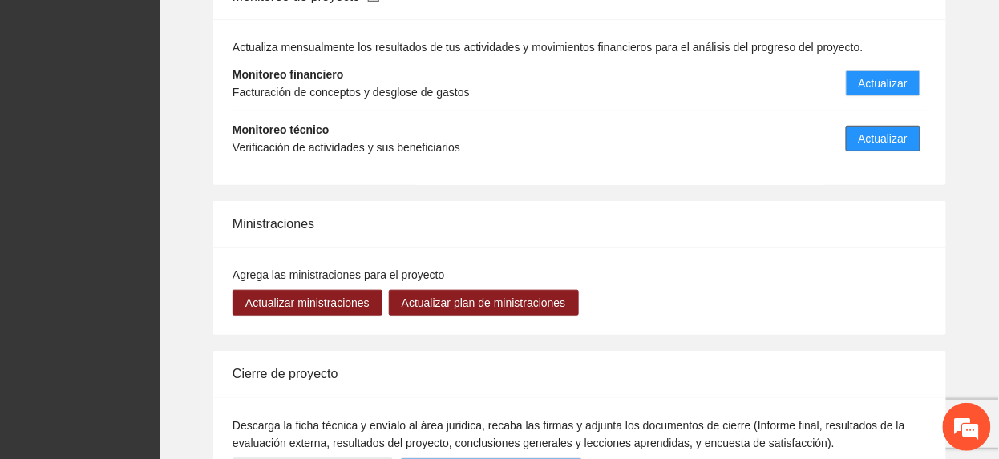
click at [867, 130] on span "Actualizar" at bounding box center [883, 139] width 49 height 18
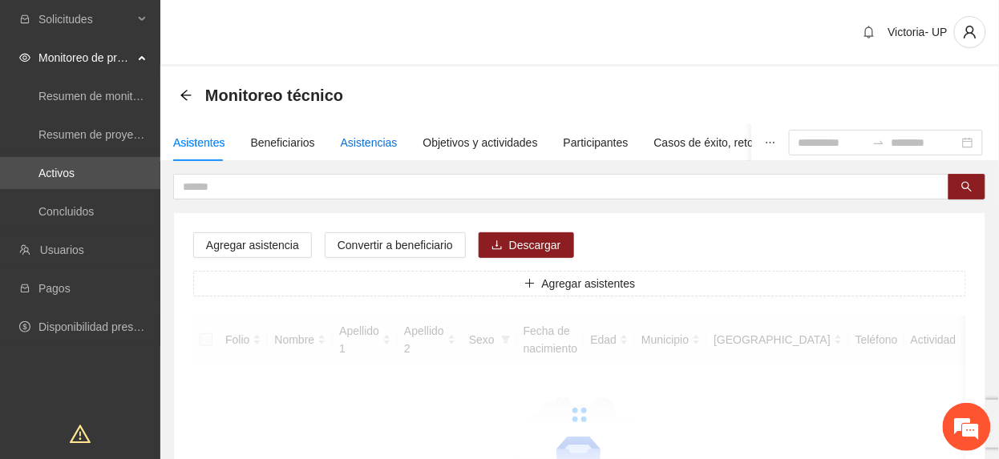
drag, startPoint x: 377, startPoint y: 143, endPoint x: 376, endPoint y: 79, distance: 64.2
click at [376, 143] on div "Asistencias" at bounding box center [369, 143] width 57 height 18
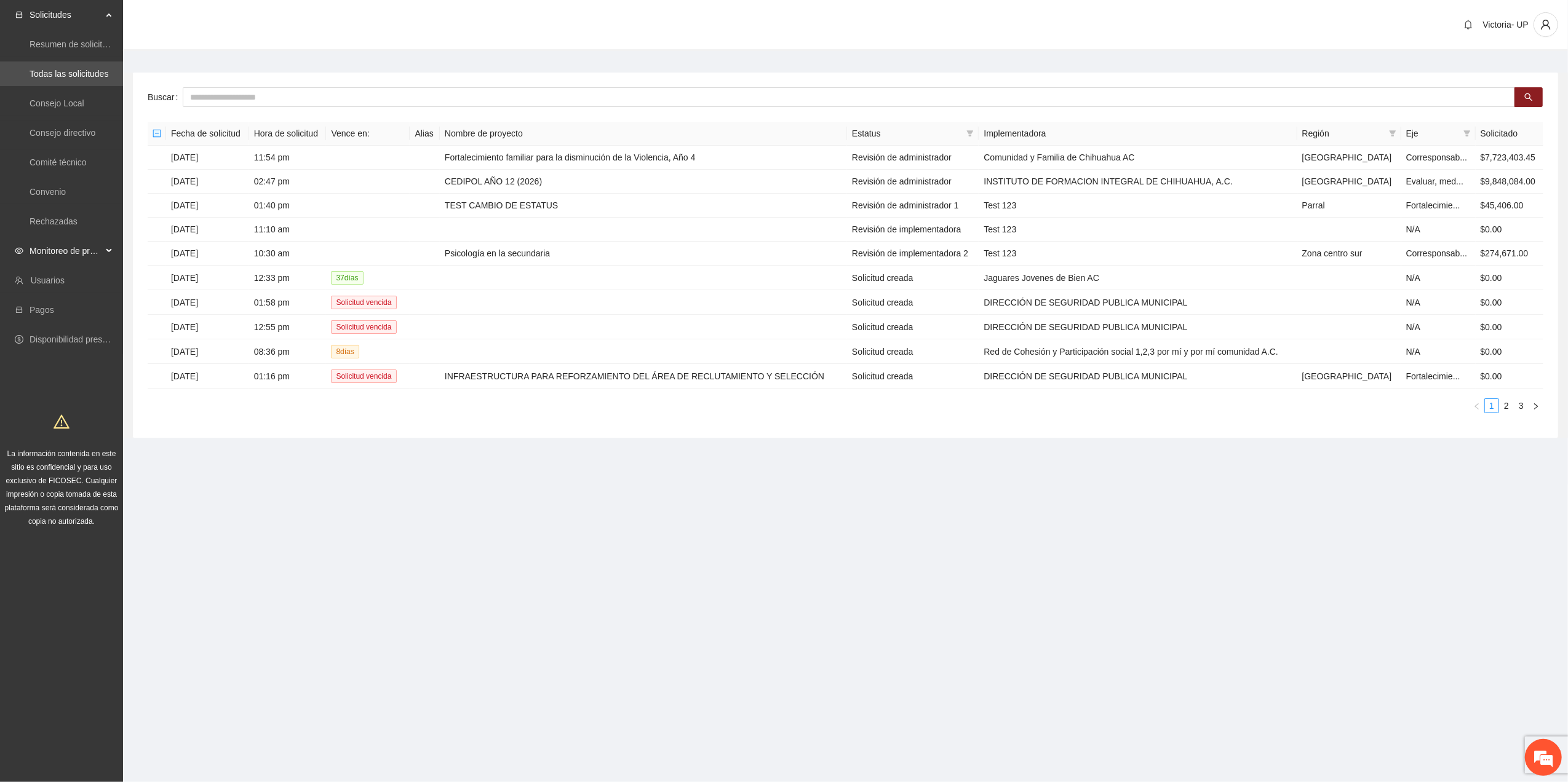
drag, startPoint x: 87, startPoint y: 242, endPoint x: 94, endPoint y: 261, distance: 20.2
click at [87, 242] on span "Monitoreo de proyectos" at bounding box center [65, 251] width 73 height 25
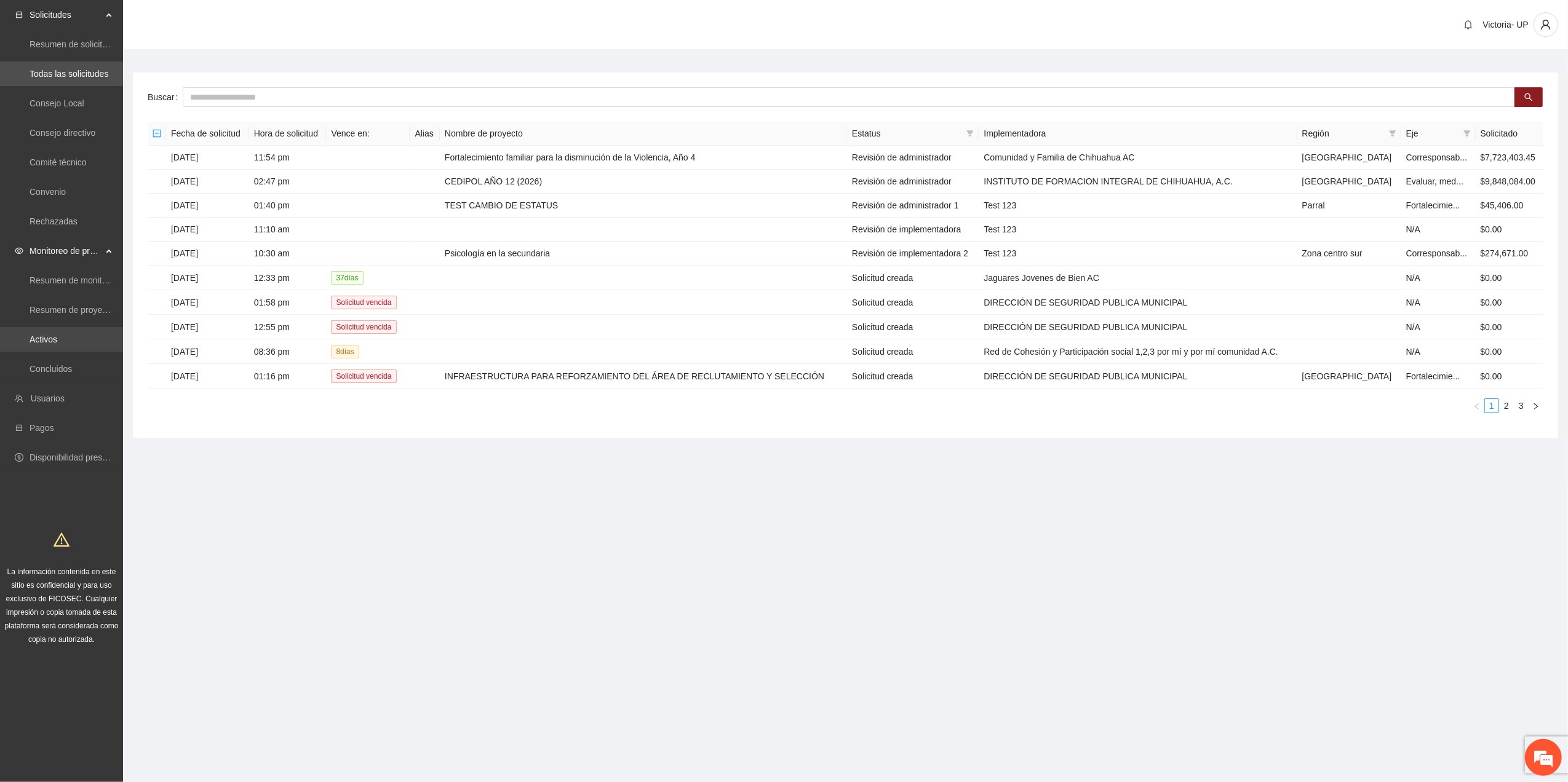
click at [58, 336] on link "Activos" at bounding box center [43, 339] width 28 height 10
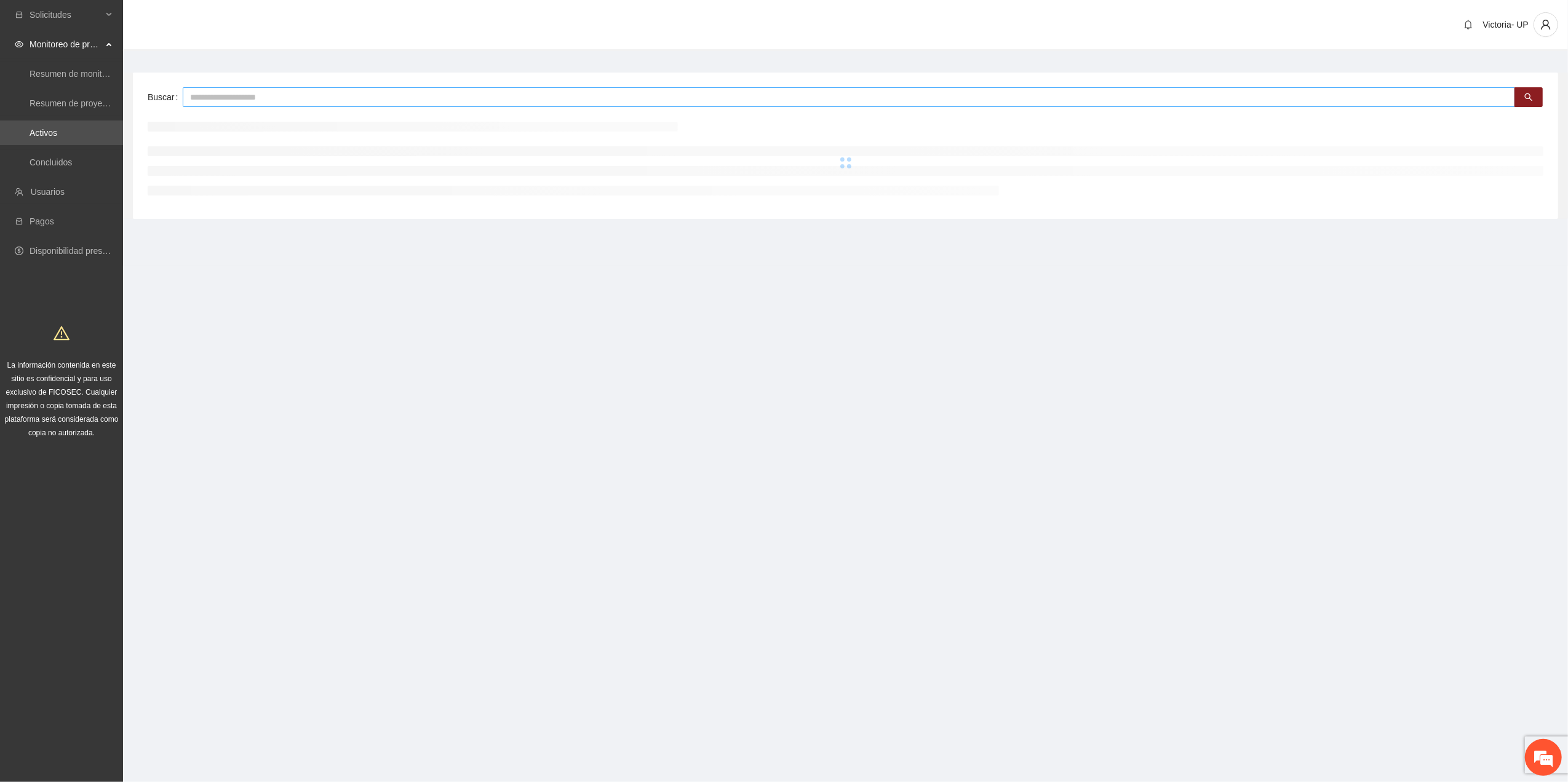
drag, startPoint x: 279, startPoint y: 82, endPoint x: 284, endPoint y: 91, distance: 10.3
click at [282, 87] on div "Buscar" at bounding box center [845, 146] width 1425 height 146
click at [284, 92] on input "text" at bounding box center [848, 97] width 1332 height 20
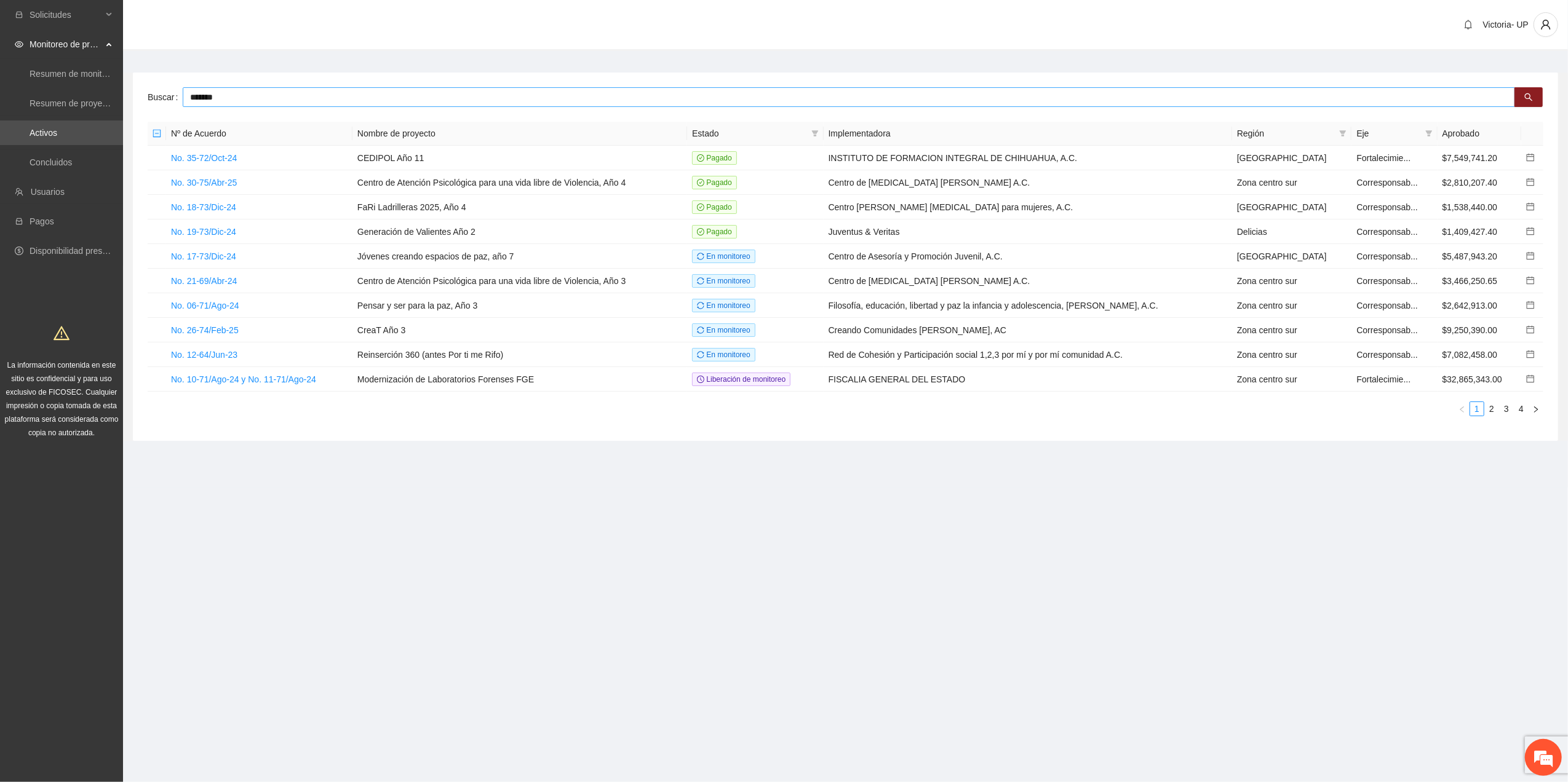
type input "*******"
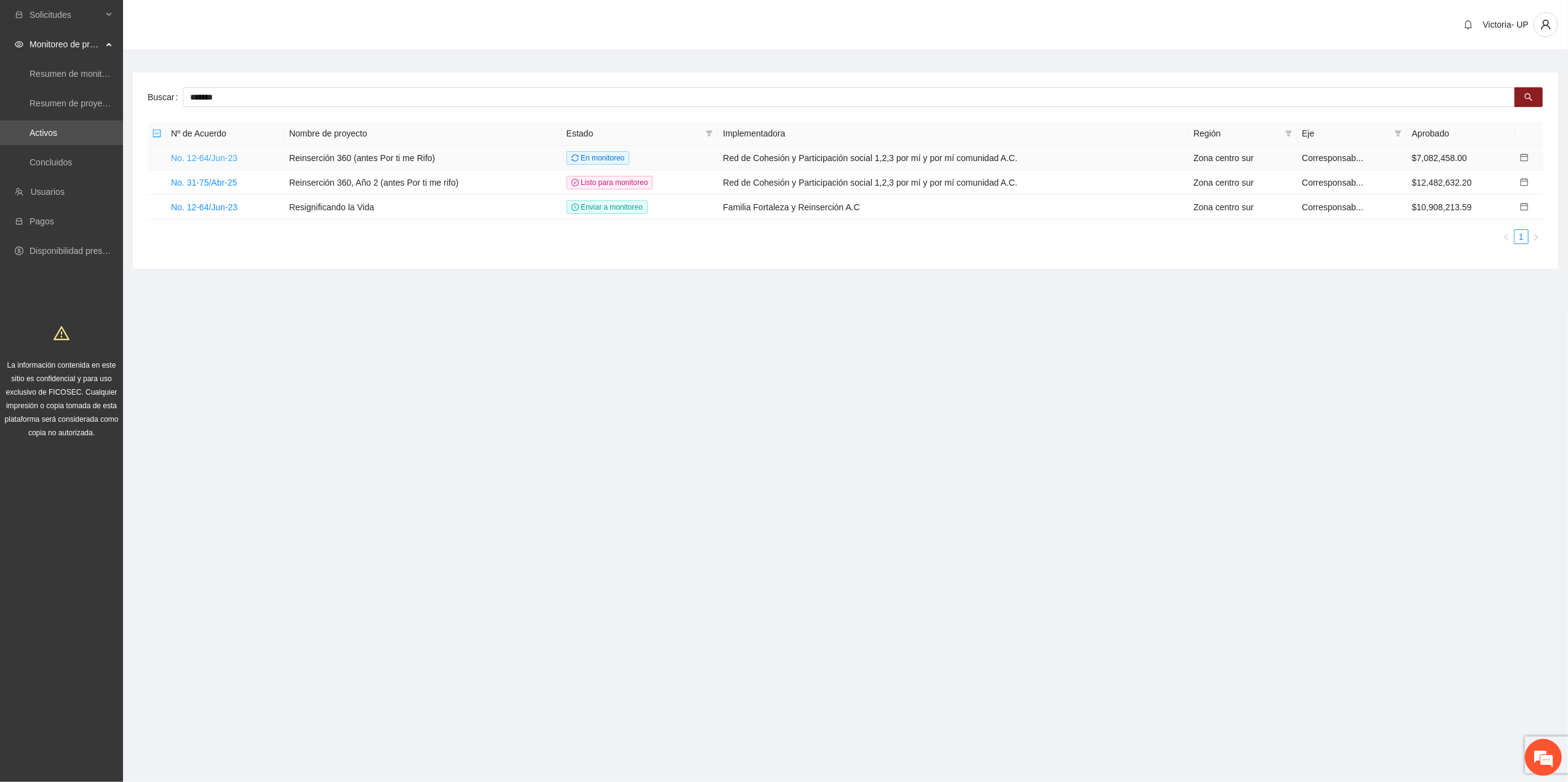
click at [229, 160] on link "No. 12-64/Jun-23" at bounding box center [204, 158] width 67 height 10
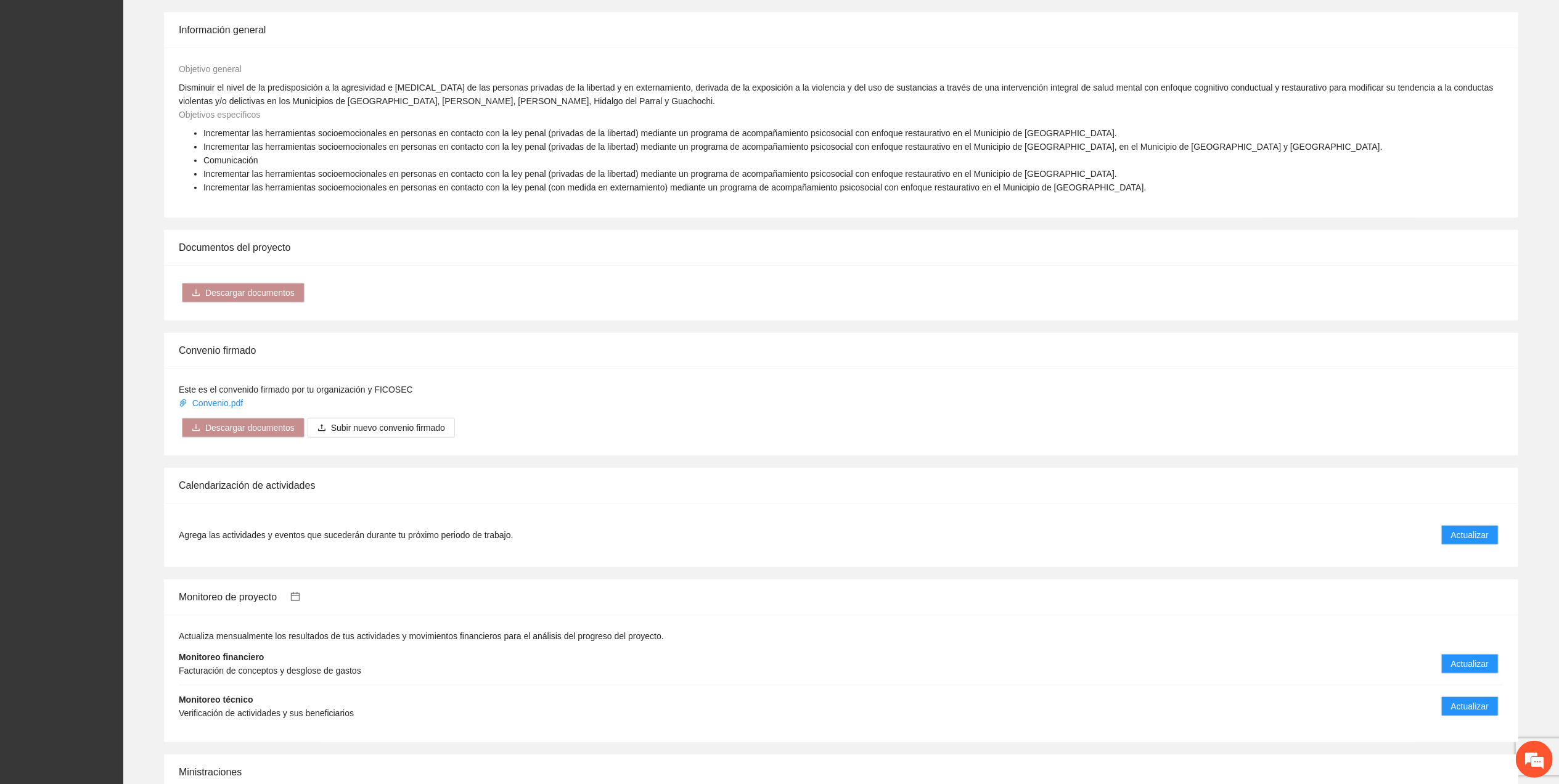
scroll to position [1068, 0]
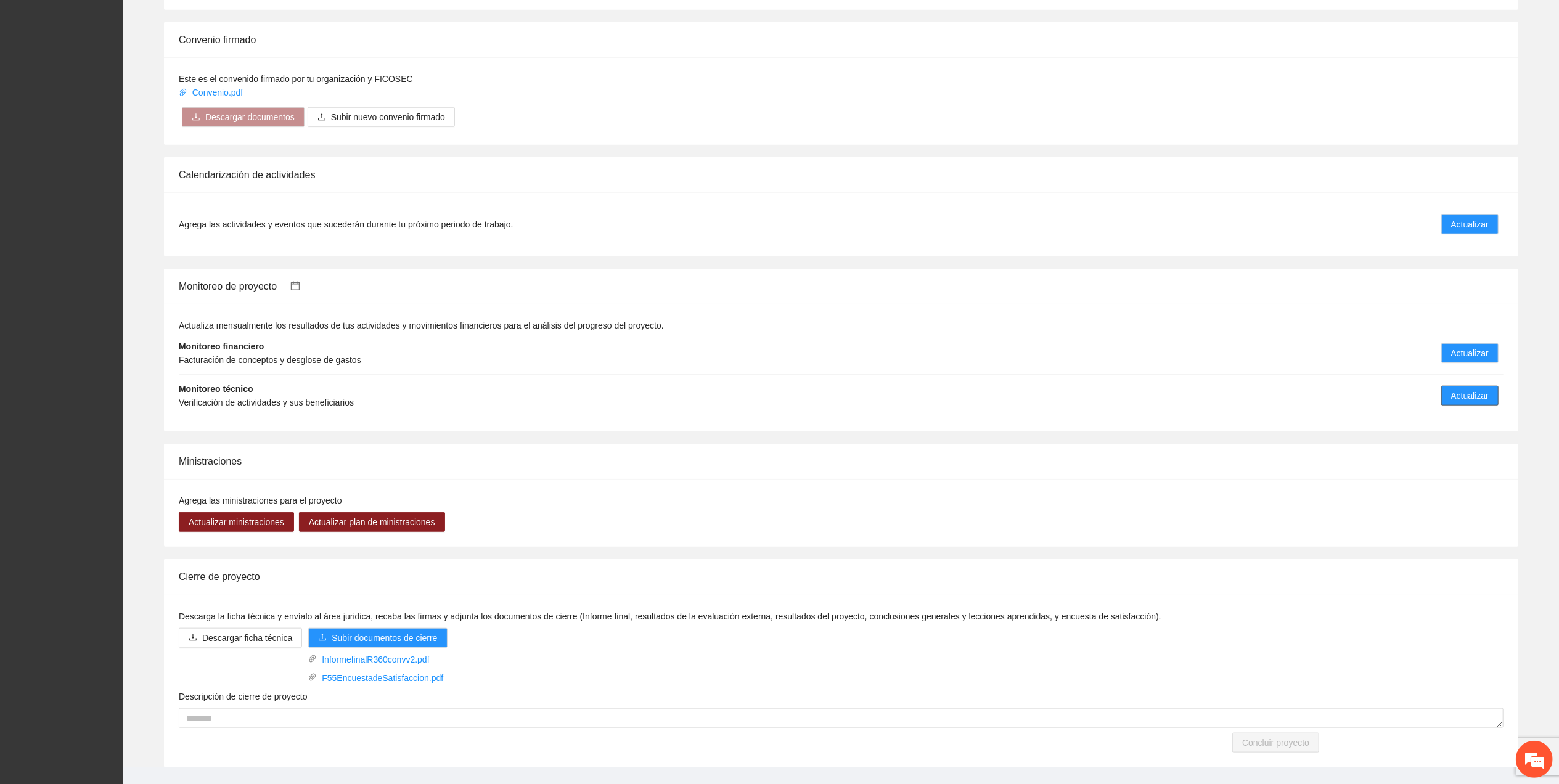
drag, startPoint x: 1458, startPoint y: 376, endPoint x: 1429, endPoint y: 378, distance: 29.1
click at [1454, 386] on button "Actualizar" at bounding box center [1470, 396] width 58 height 20
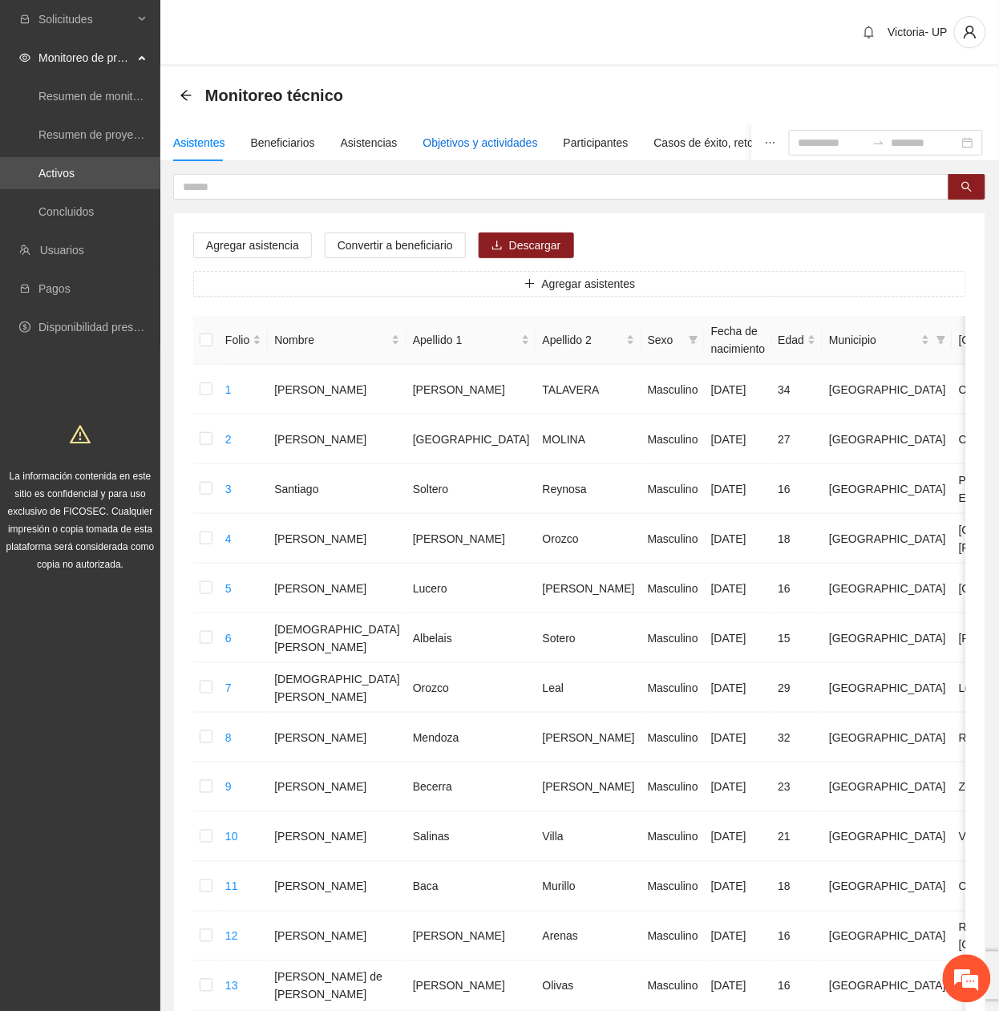
click at [423, 141] on div "Objetivos y actividades" at bounding box center [480, 143] width 115 height 18
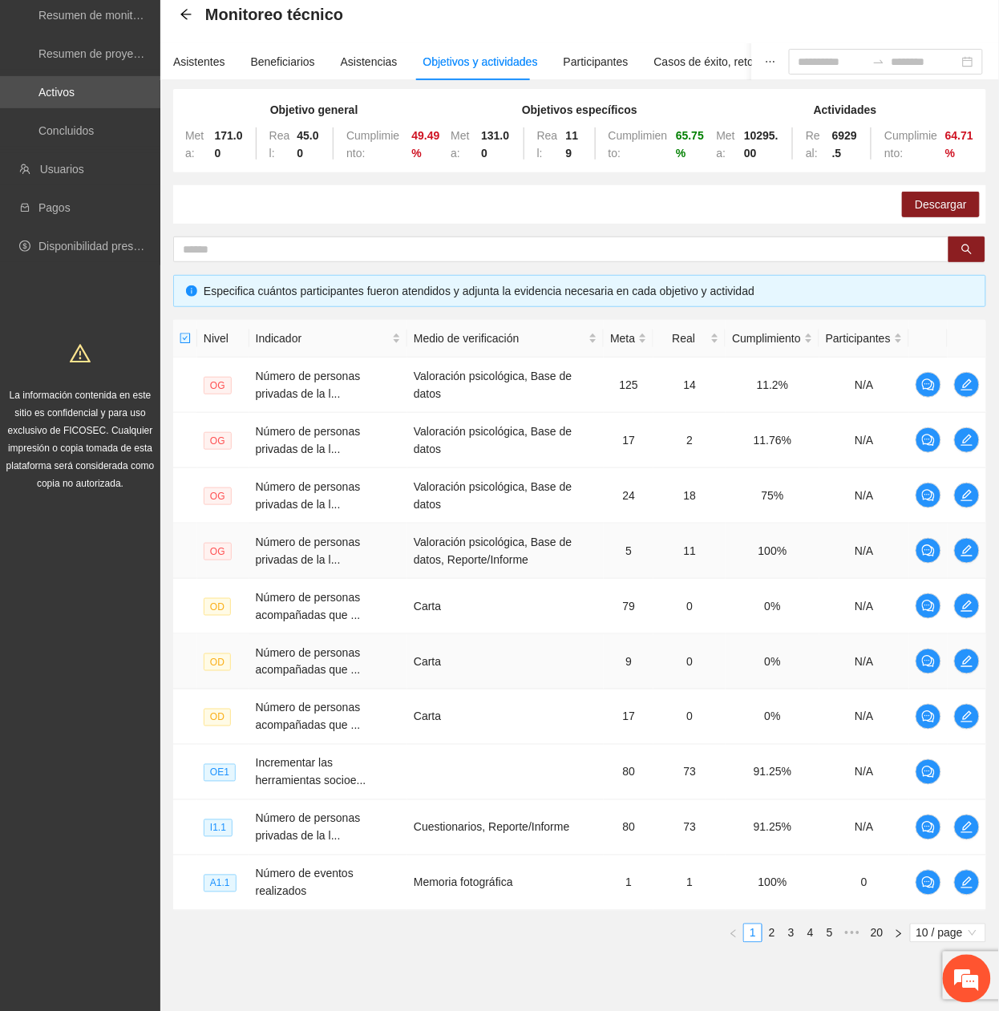
scroll to position [138, 0]
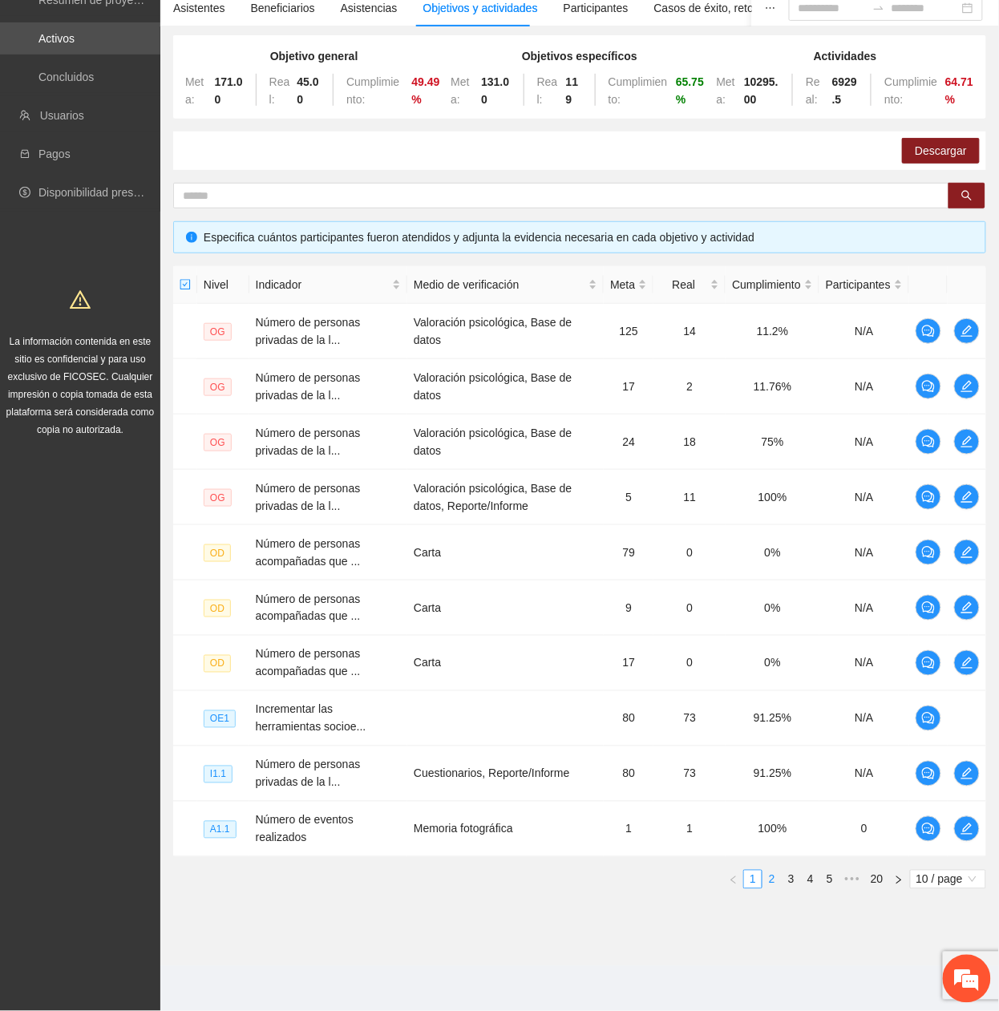
click at [765, 883] on link "2" at bounding box center [772, 880] width 18 height 18
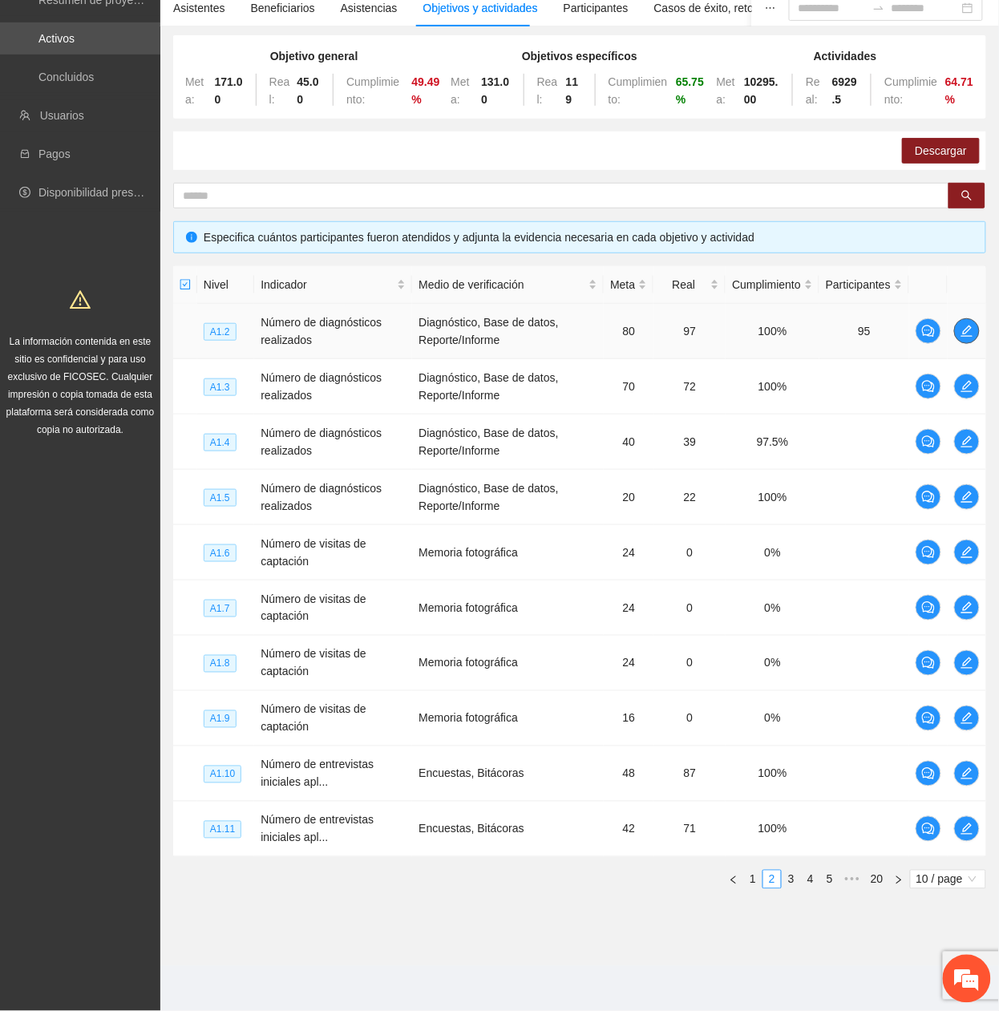
click at [964, 334] on icon "edit" at bounding box center [967, 331] width 13 height 13
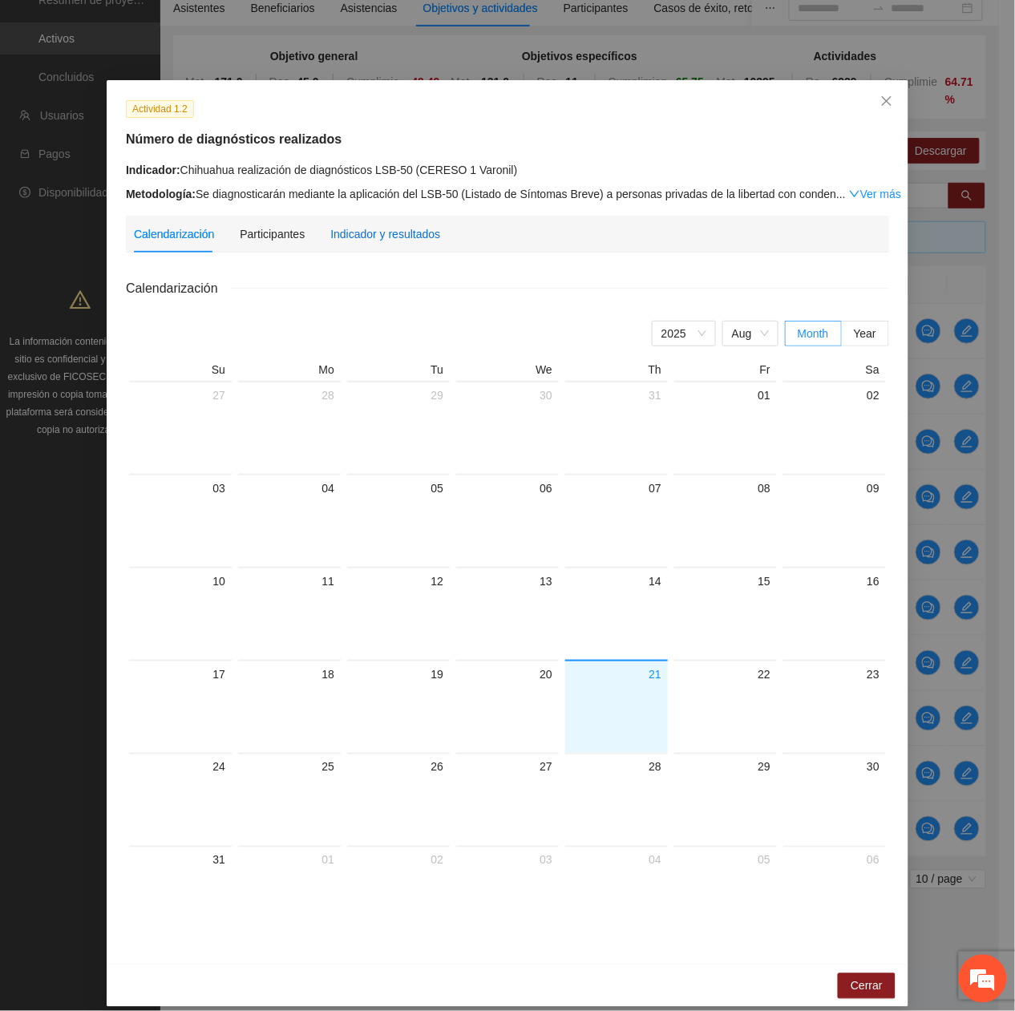
click at [415, 238] on div "Indicador y resultados" at bounding box center [385, 234] width 110 height 18
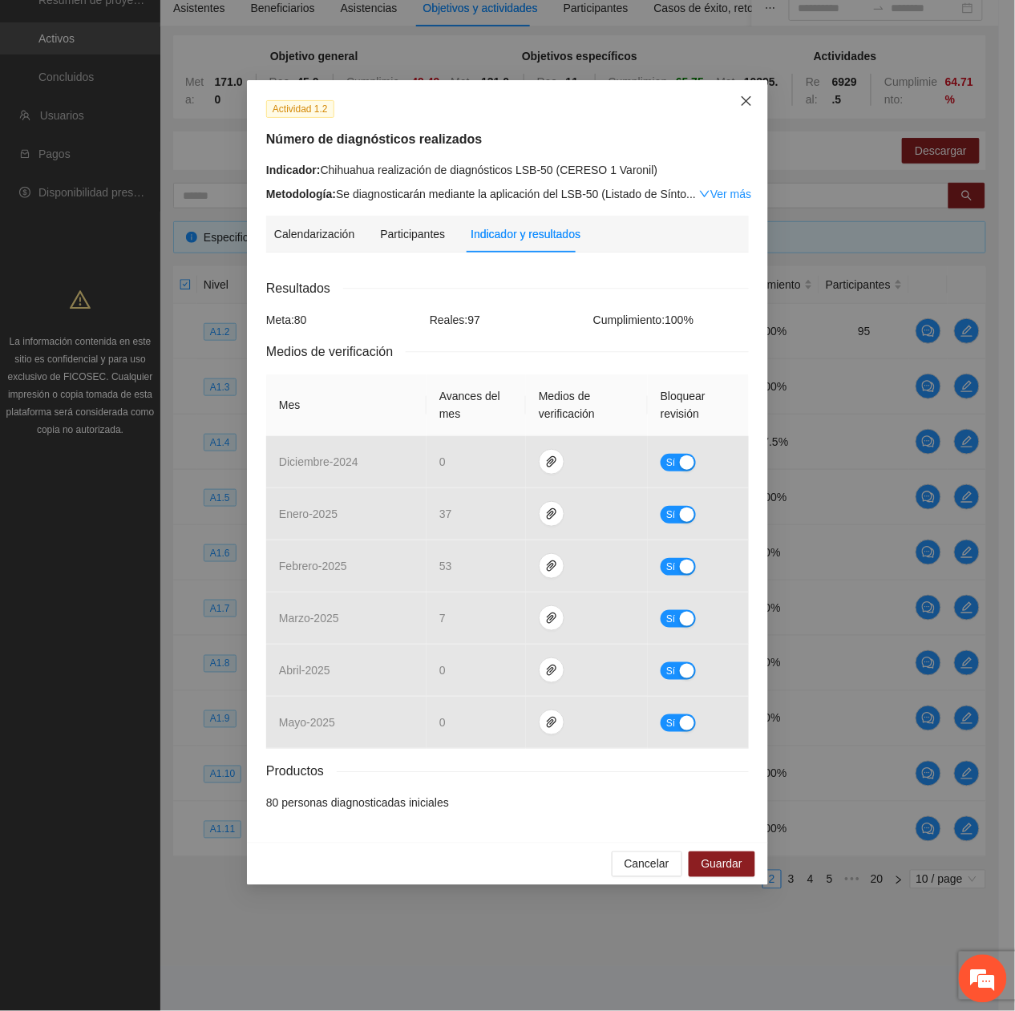
click at [751, 107] on icon "close" at bounding box center [746, 101] width 13 height 13
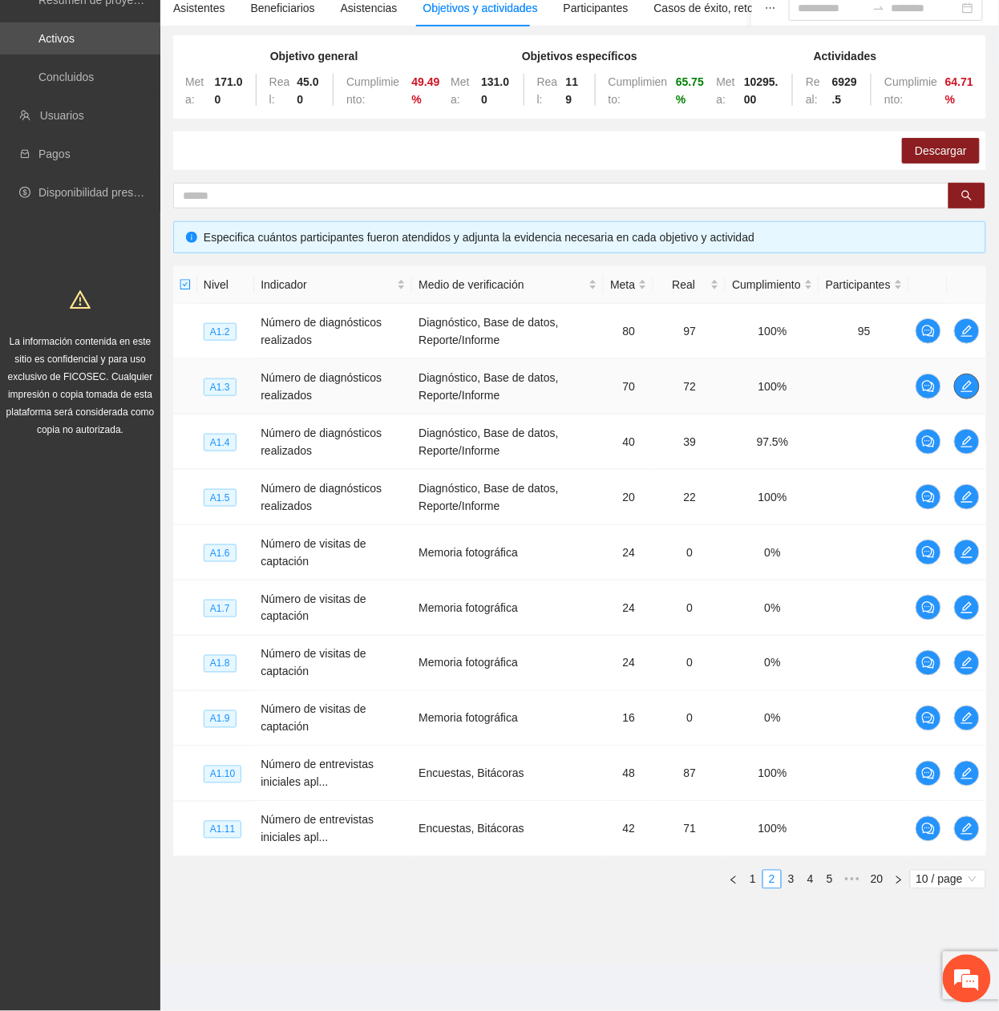
click at [964, 393] on button "button" at bounding box center [967, 387] width 26 height 26
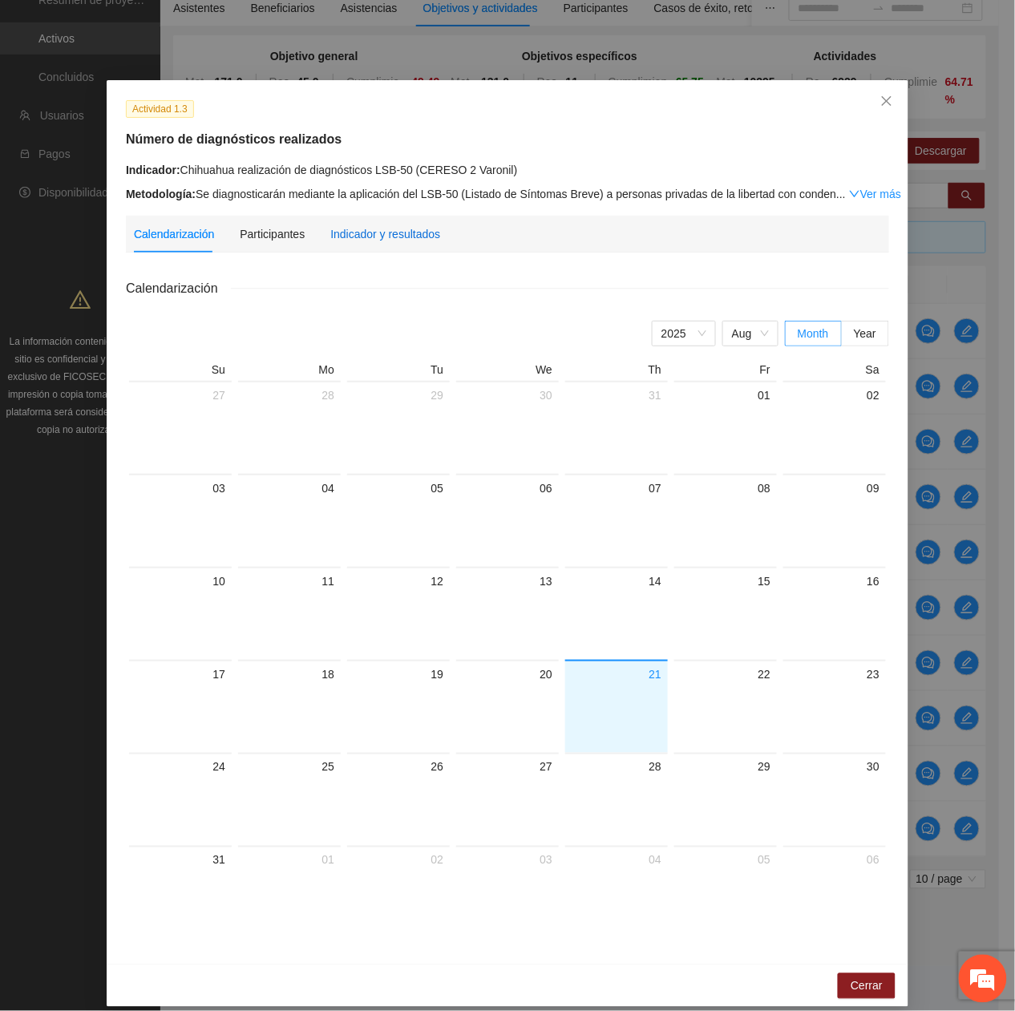
click at [373, 231] on div "Indicador y resultados" at bounding box center [385, 234] width 110 height 18
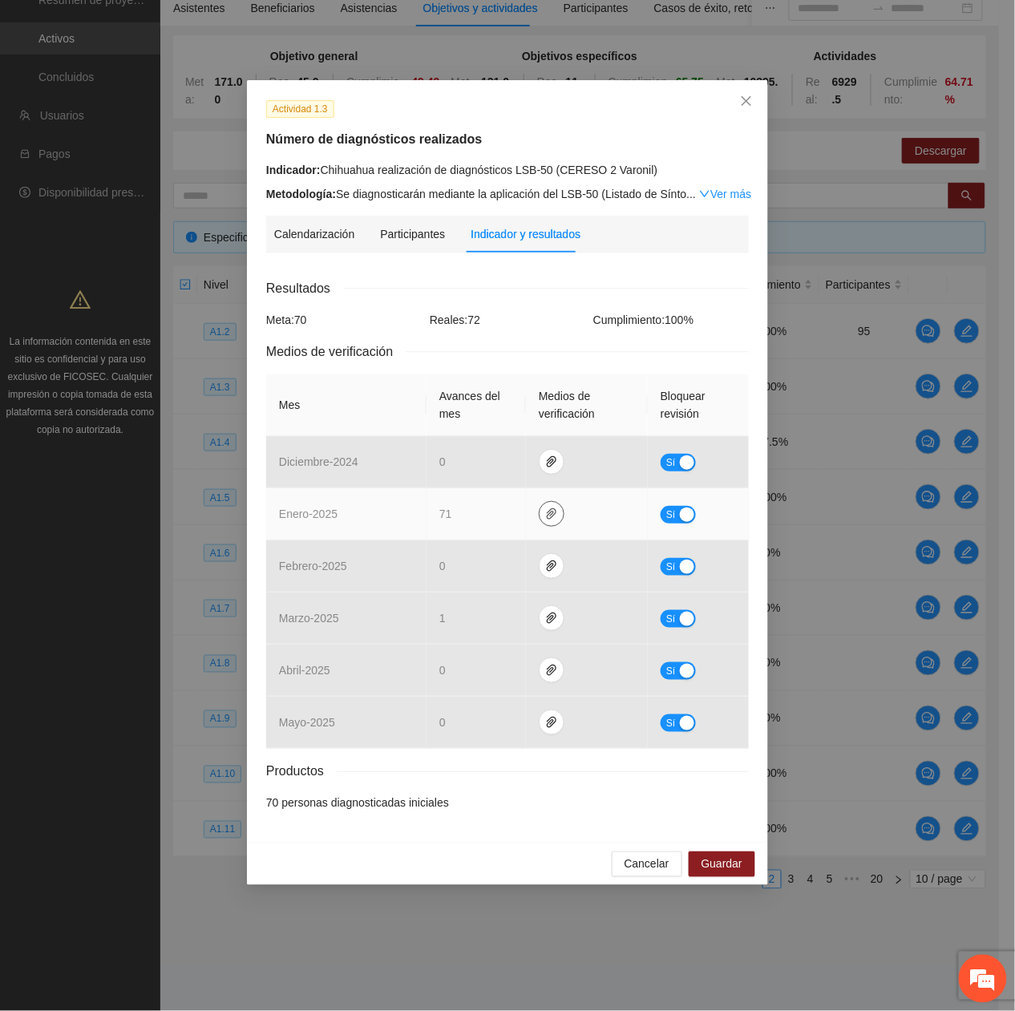
click at [547, 524] on button "button" at bounding box center [552, 514] width 26 height 26
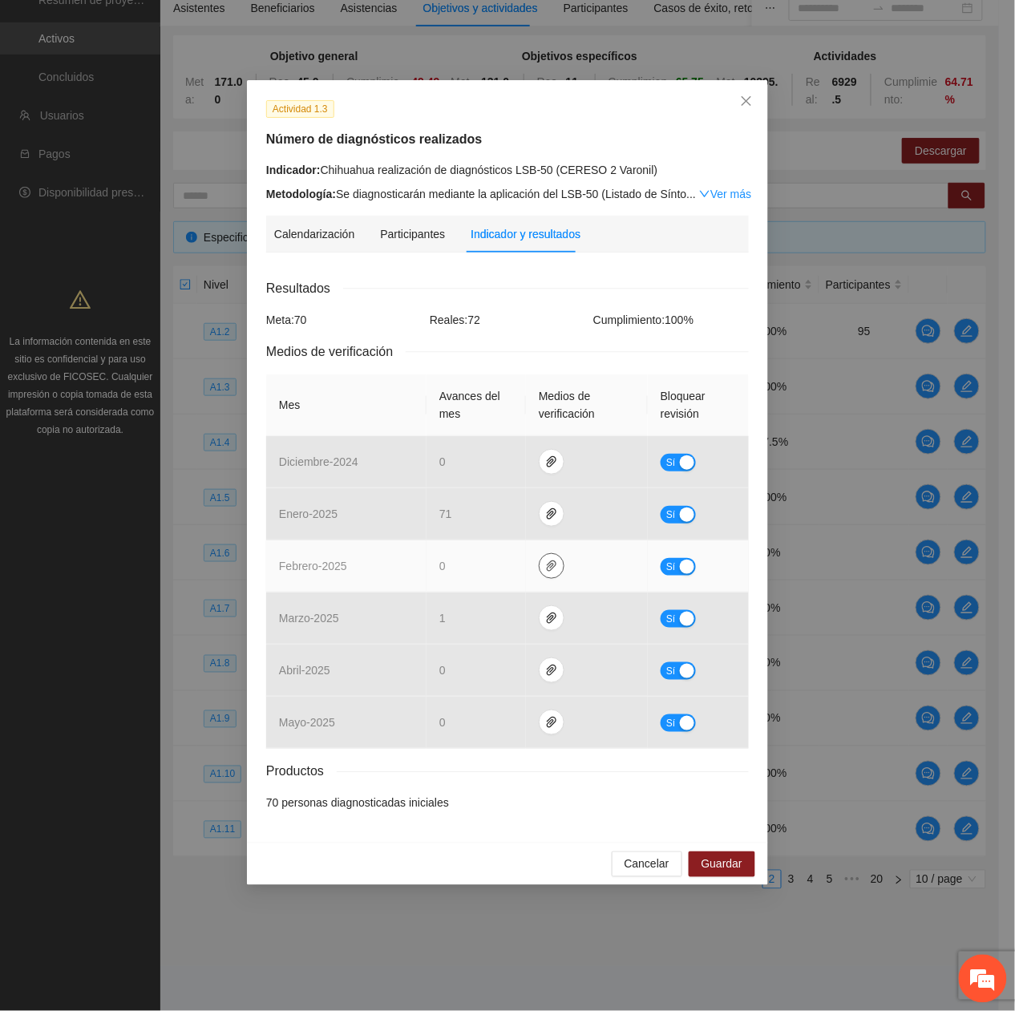
click at [546, 556] on button "button" at bounding box center [552, 566] width 26 height 26
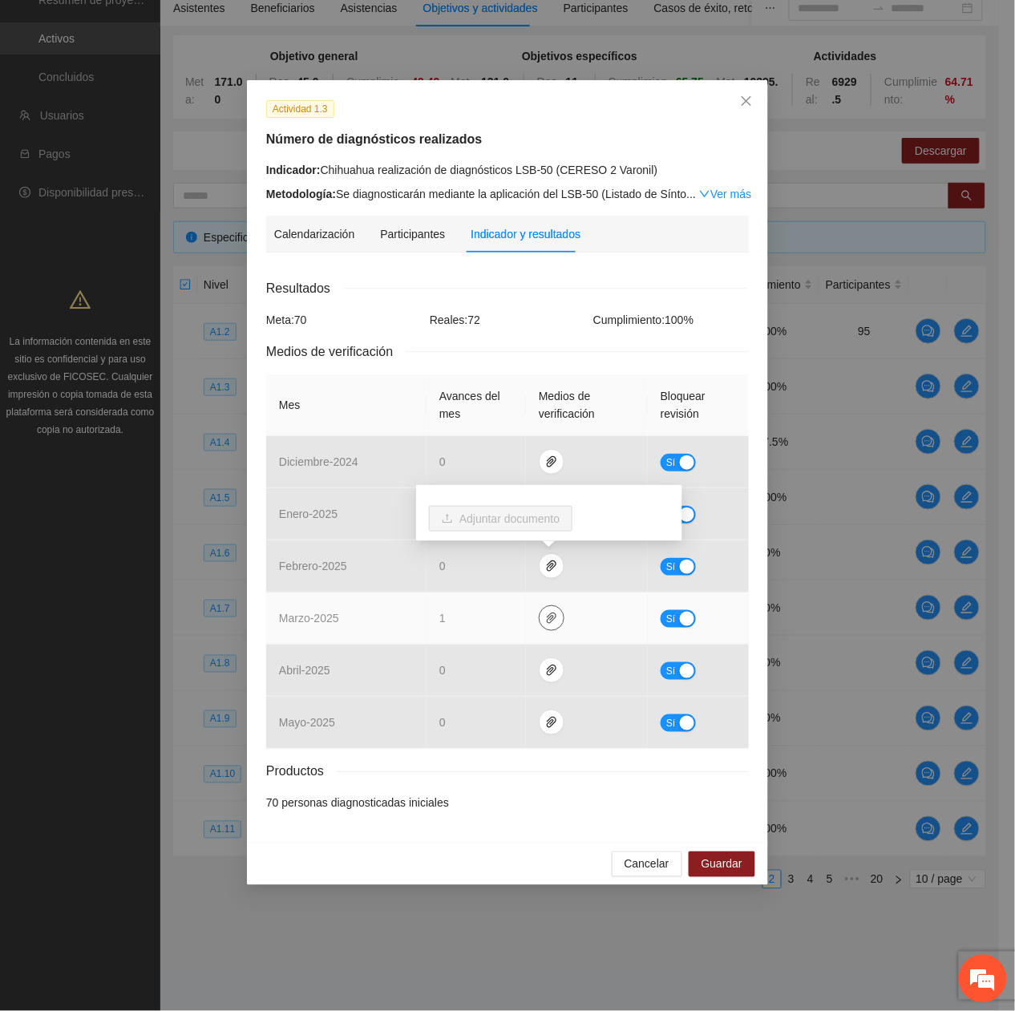
click at [547, 613] on icon "paper-clip" at bounding box center [551, 618] width 13 height 13
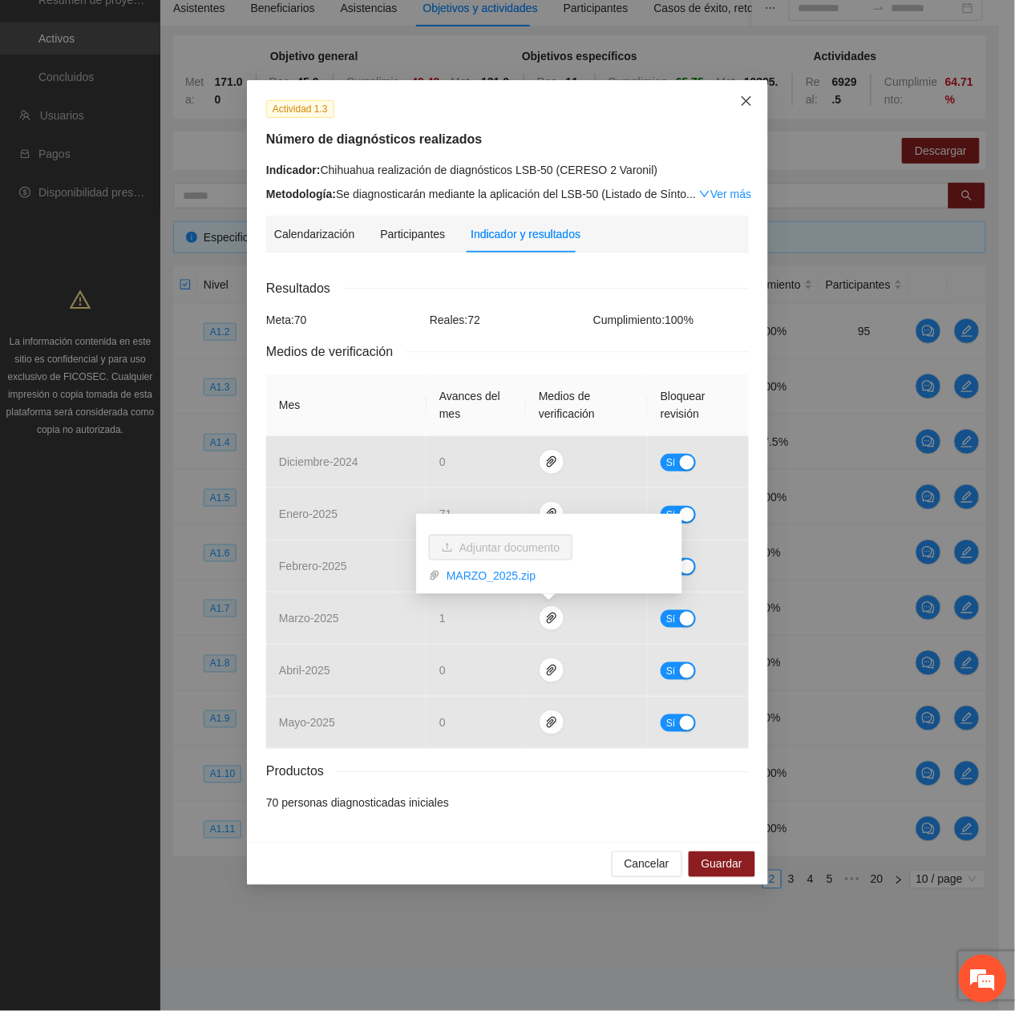
drag, startPoint x: 741, startPoint y: 109, endPoint x: 779, endPoint y: 264, distance: 159.5
click at [741, 113] on span "Close" at bounding box center [746, 101] width 43 height 43
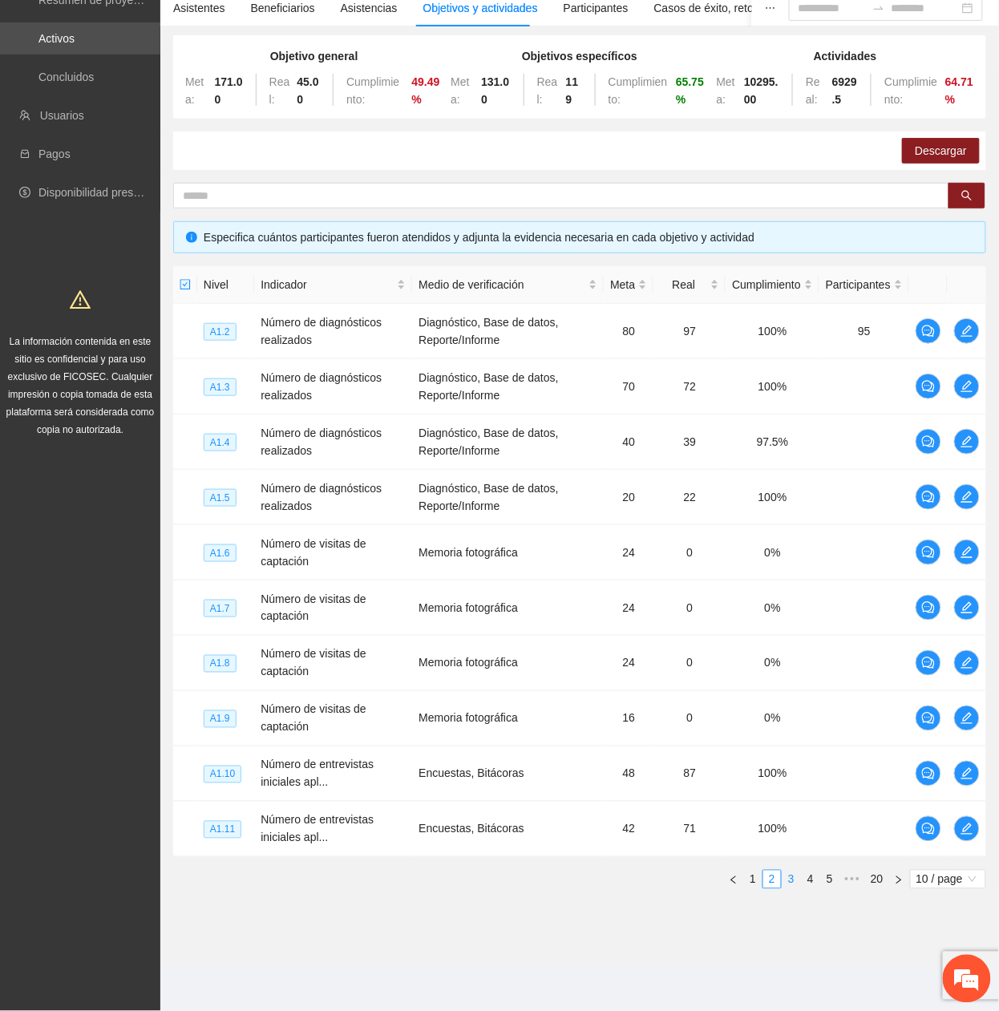
click at [796, 879] on link "3" at bounding box center [792, 880] width 18 height 18
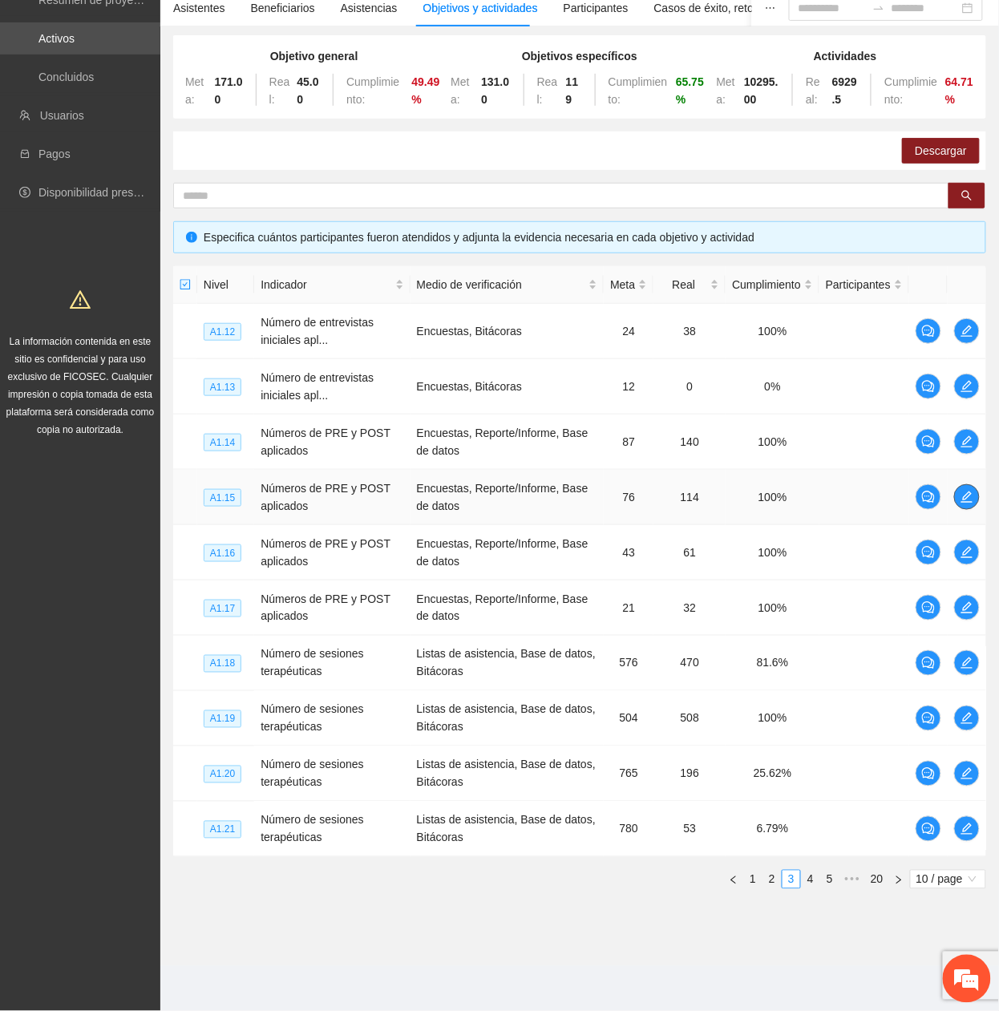
click at [963, 492] on icon "edit" at bounding box center [967, 497] width 13 height 13
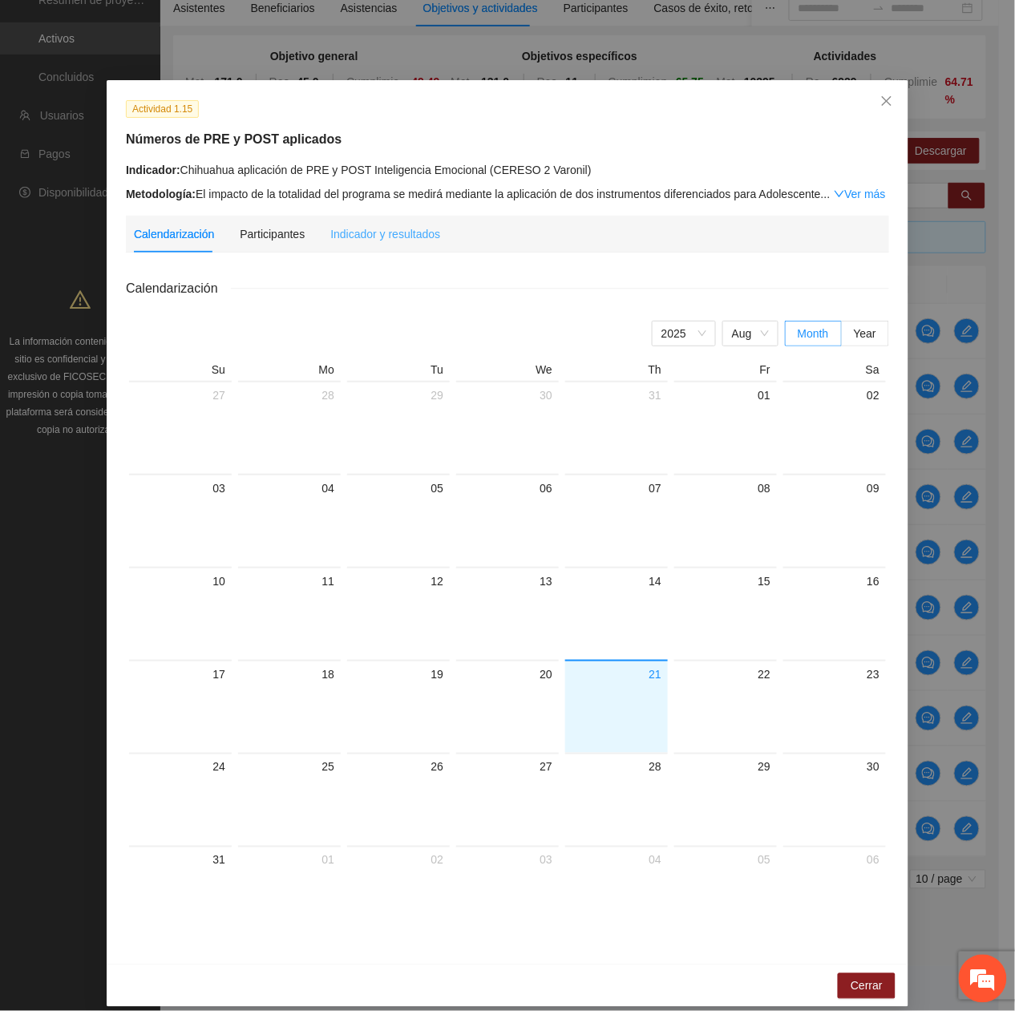
click at [382, 218] on div "Indicador y resultados" at bounding box center [385, 234] width 110 height 37
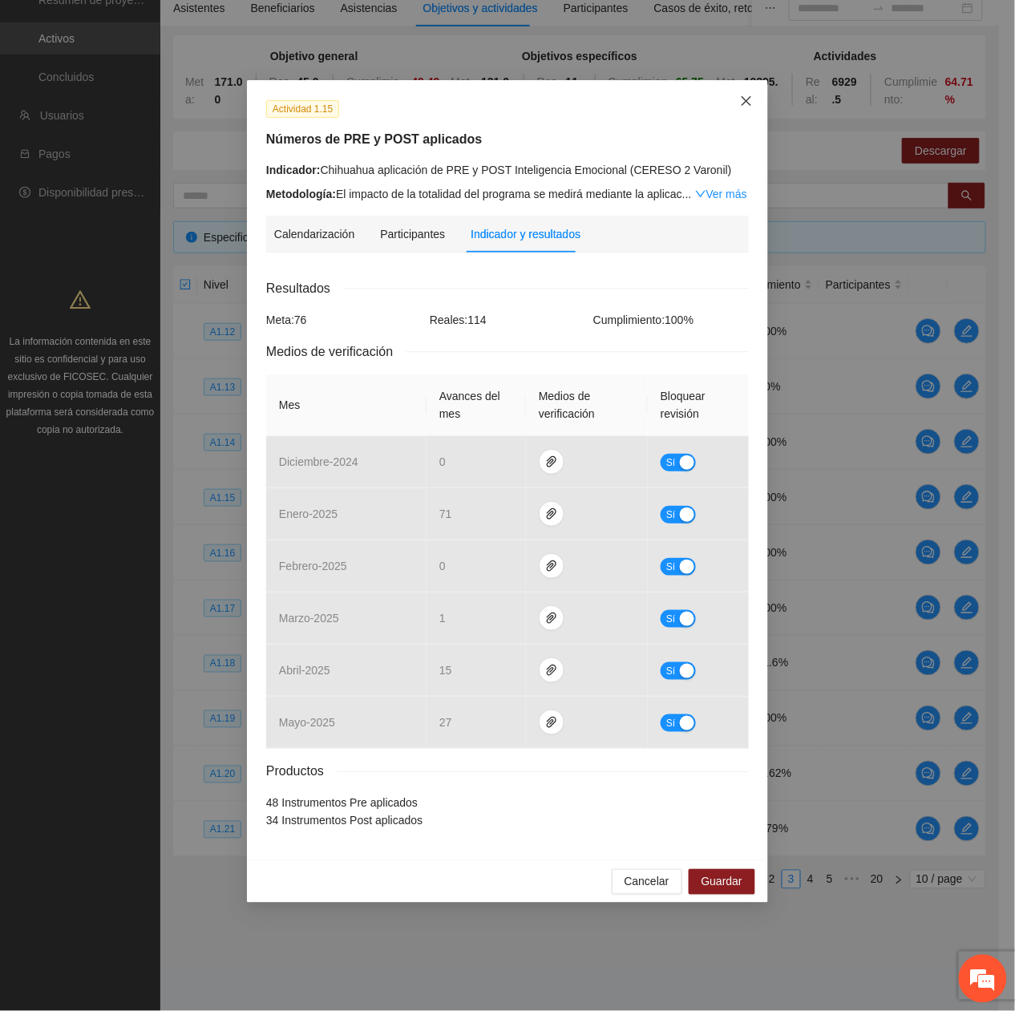
drag, startPoint x: 752, startPoint y: 90, endPoint x: 758, endPoint y: 122, distance: 32.6
click at [752, 91] on span "Close" at bounding box center [746, 101] width 43 height 43
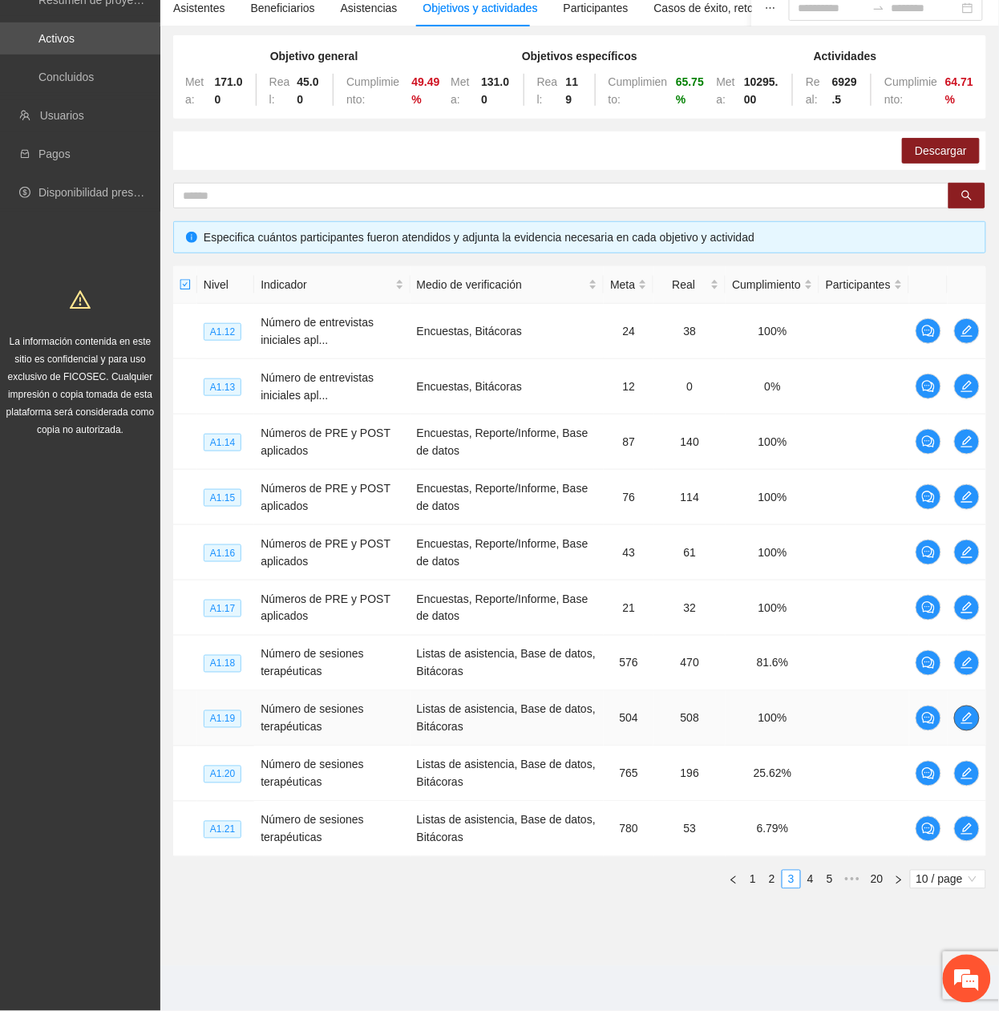
click at [967, 722] on icon "edit" at bounding box center [967, 718] width 13 height 13
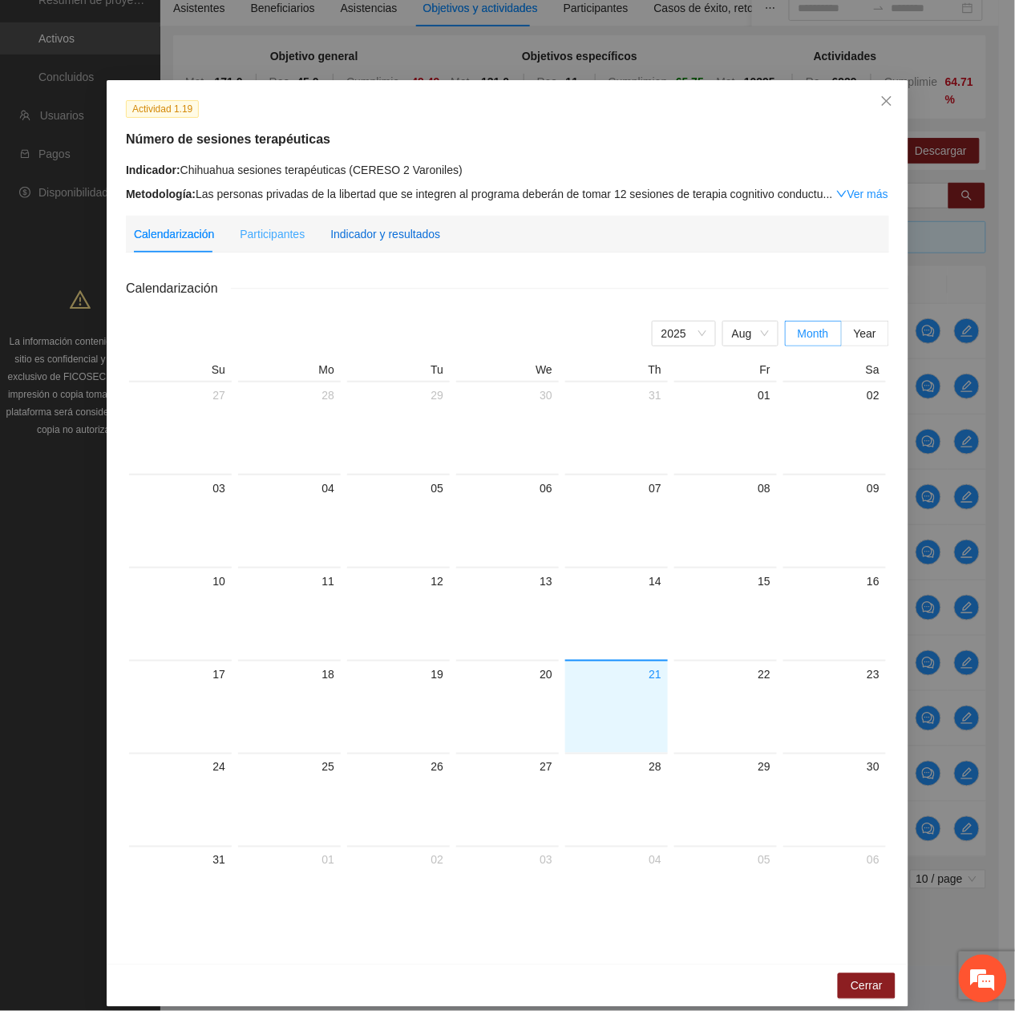
click at [420, 226] on div "Indicador y resultados" at bounding box center [385, 234] width 110 height 18
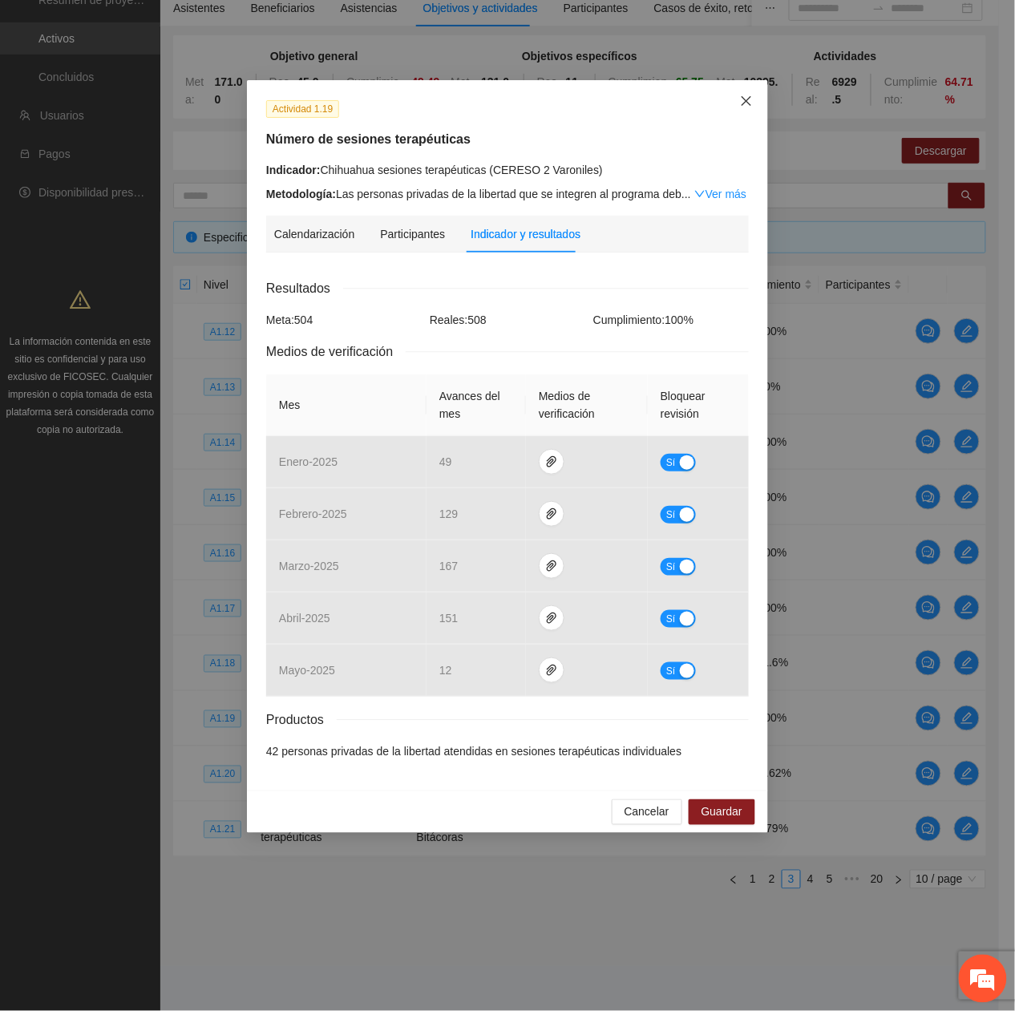
click at [747, 96] on span "Close" at bounding box center [746, 101] width 43 height 43
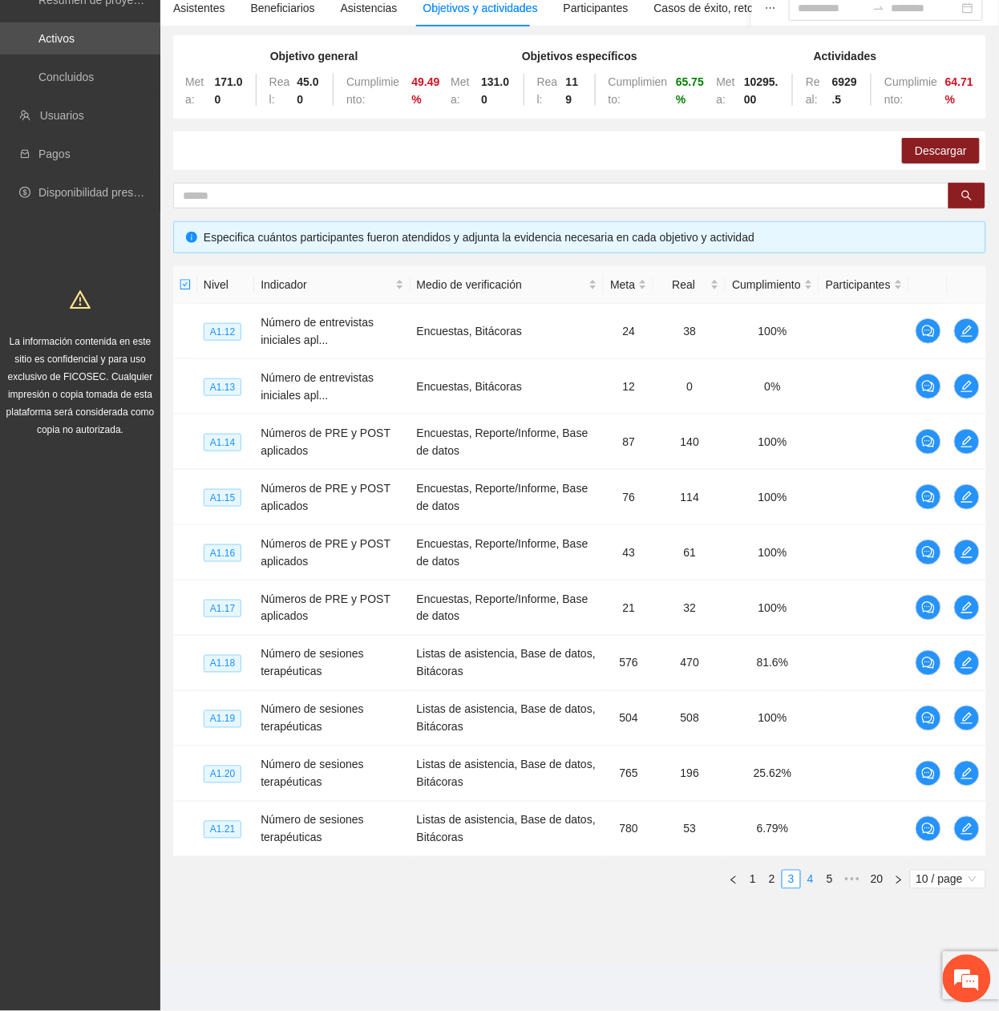
click at [807, 874] on link "4" at bounding box center [811, 880] width 18 height 18
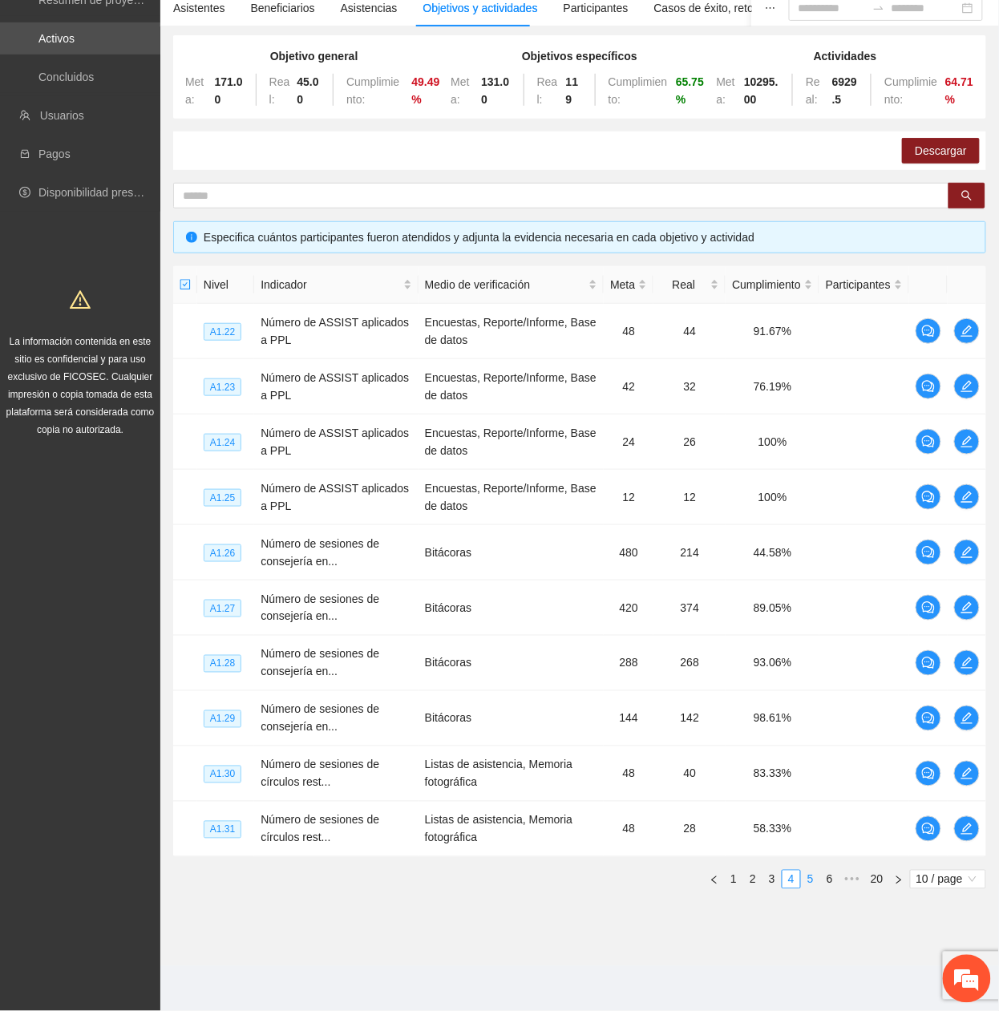
click at [818, 880] on link "5" at bounding box center [811, 880] width 18 height 18
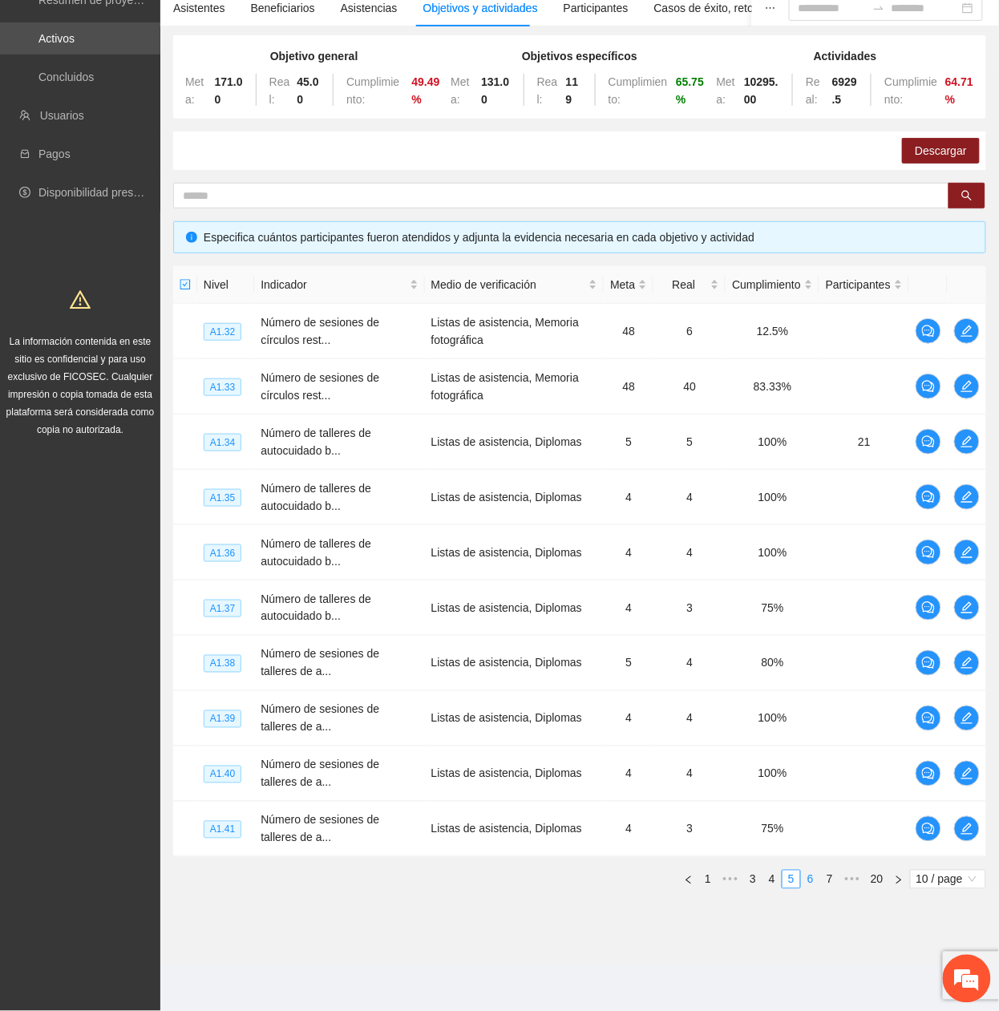
click at [818, 880] on link "6" at bounding box center [811, 880] width 18 height 18
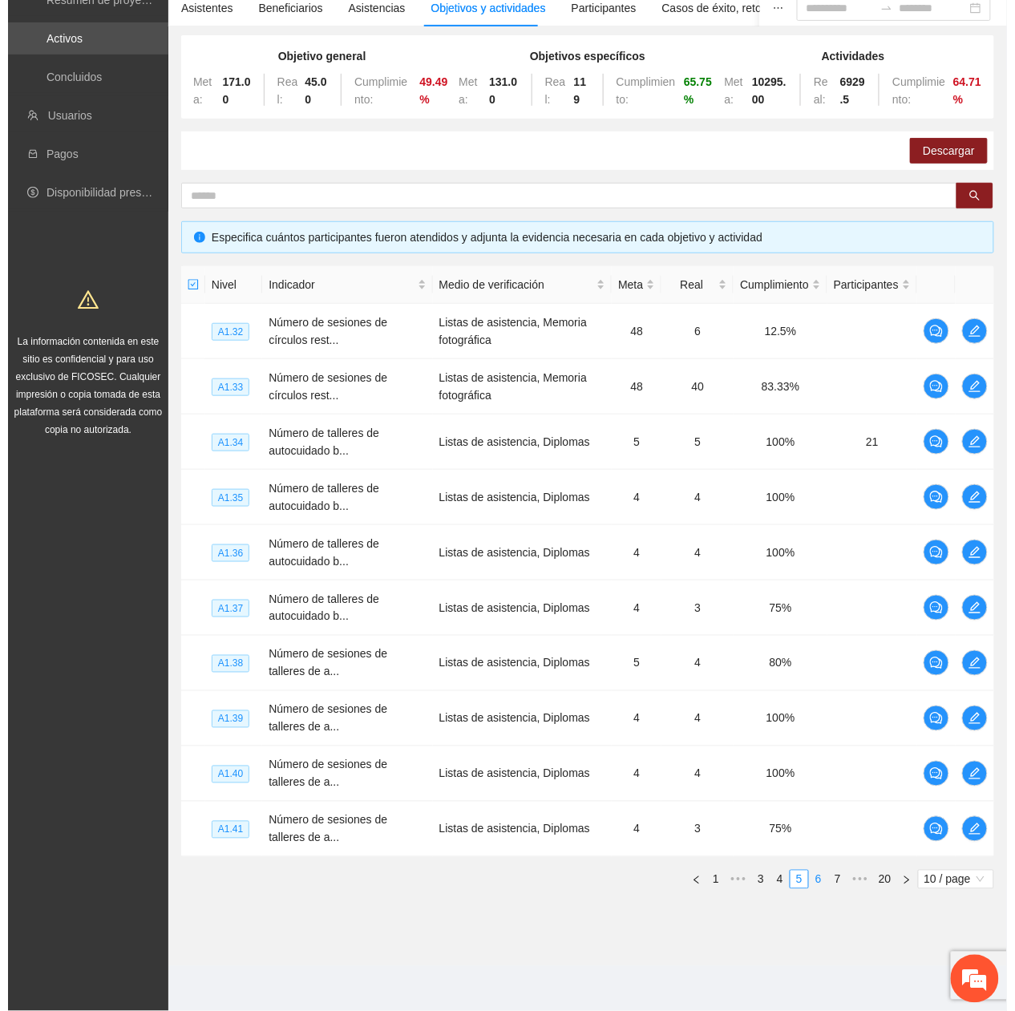
scroll to position [99, 0]
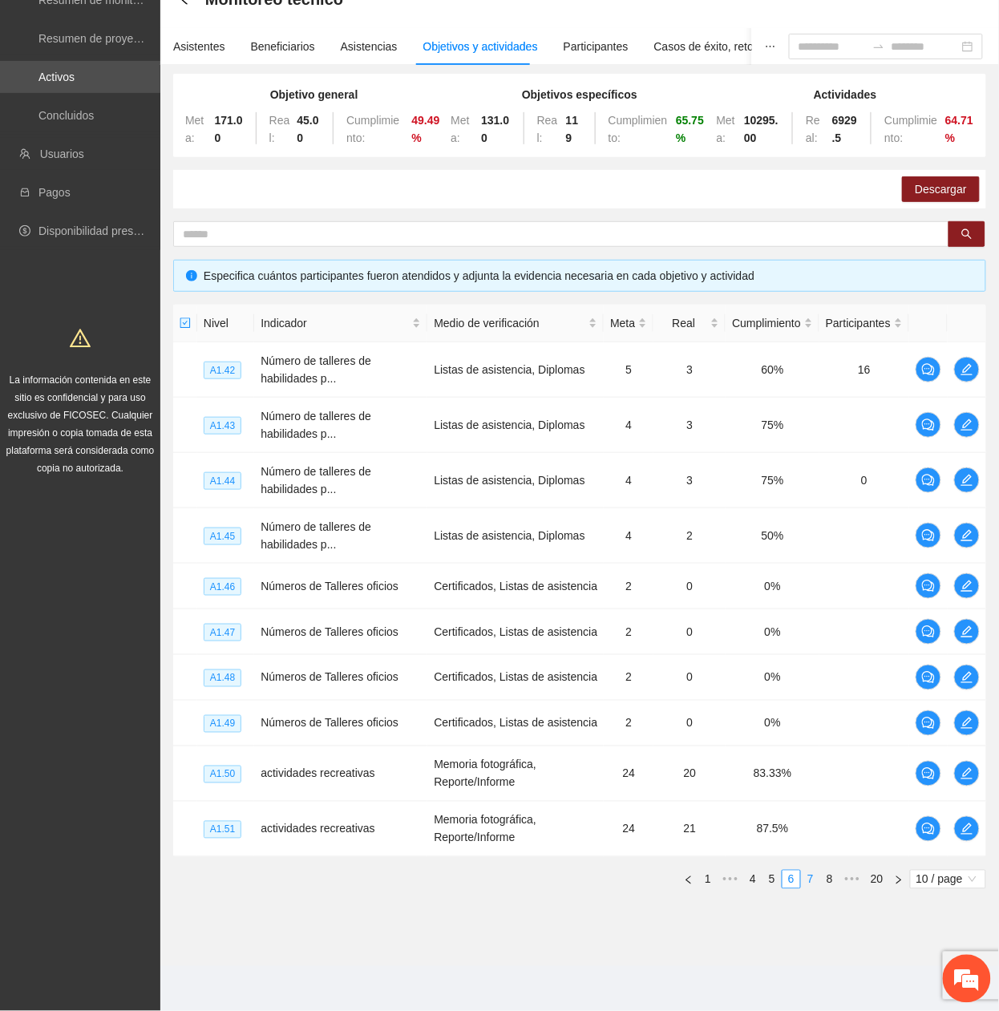
click at [818, 880] on link "7" at bounding box center [811, 880] width 18 height 18
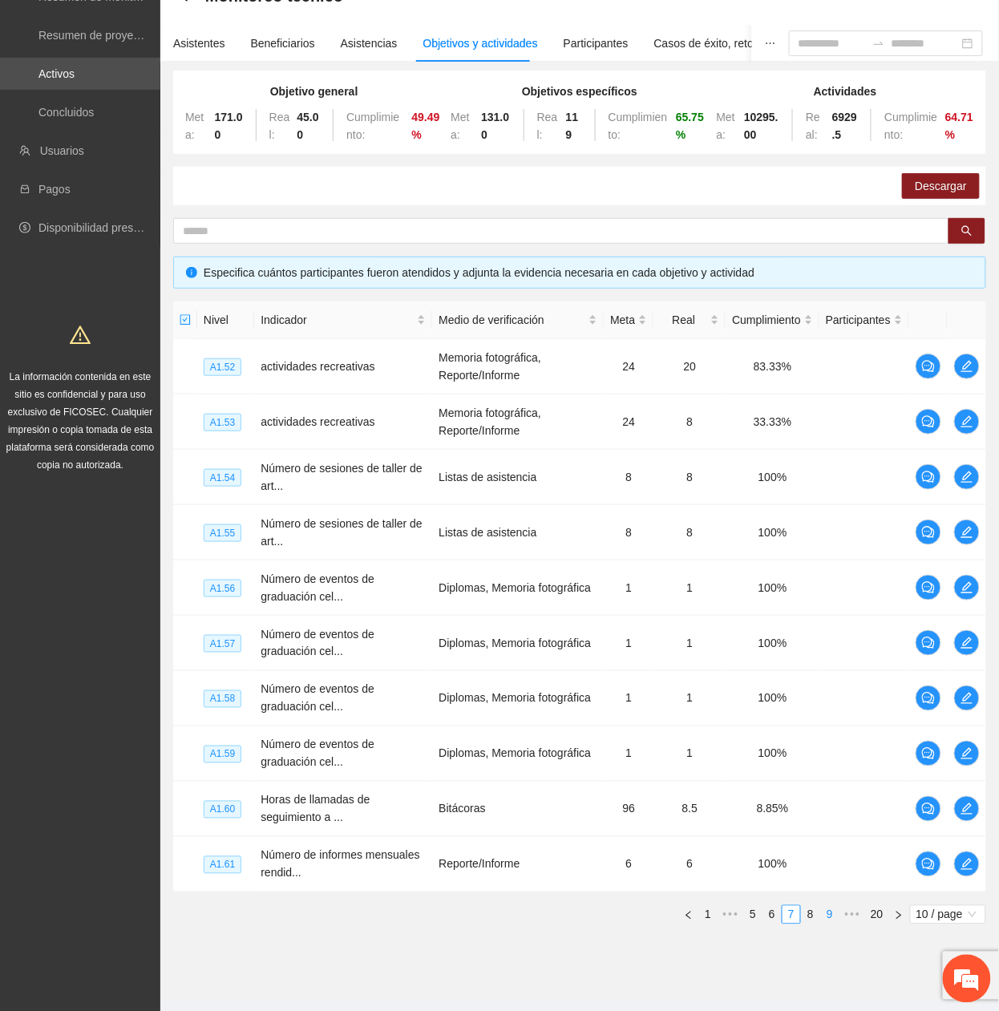
click at [812, 919] on link "8" at bounding box center [811, 915] width 18 height 18
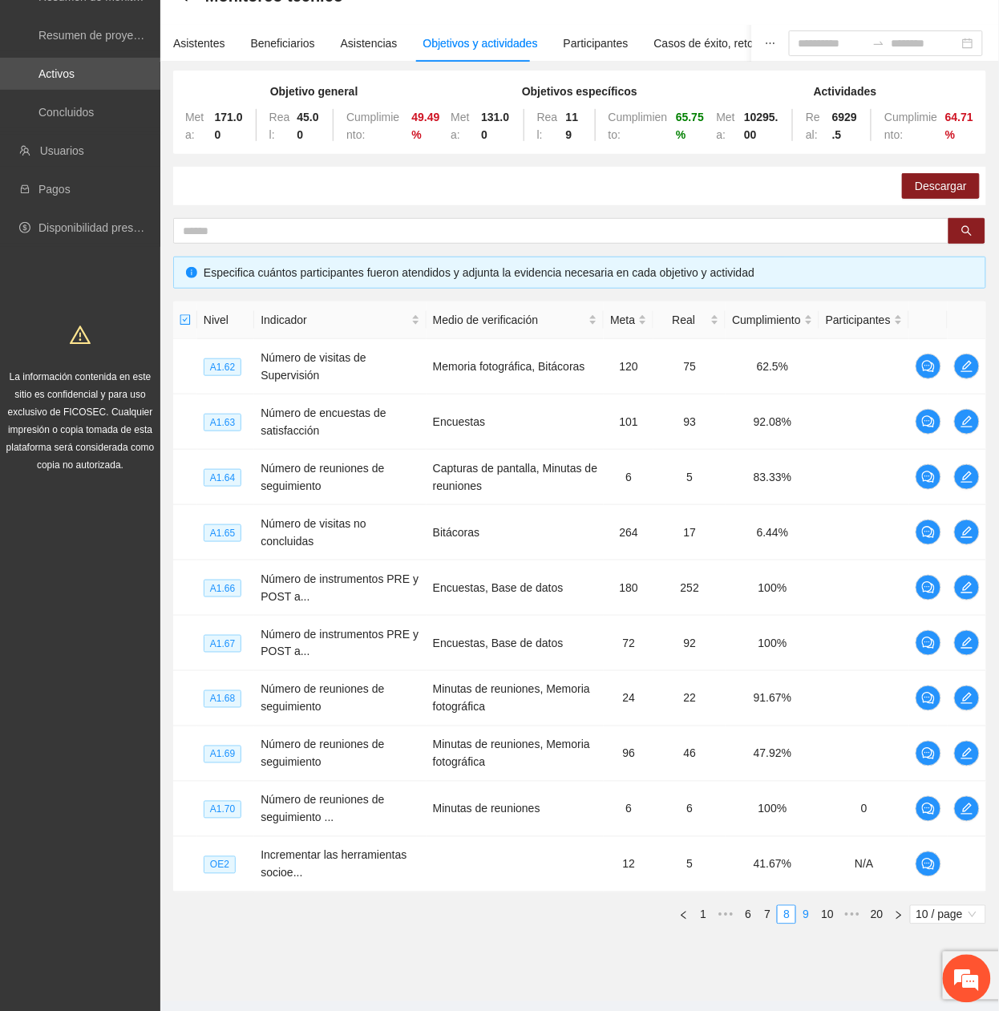
click at [812, 921] on link "9" at bounding box center [806, 915] width 18 height 18
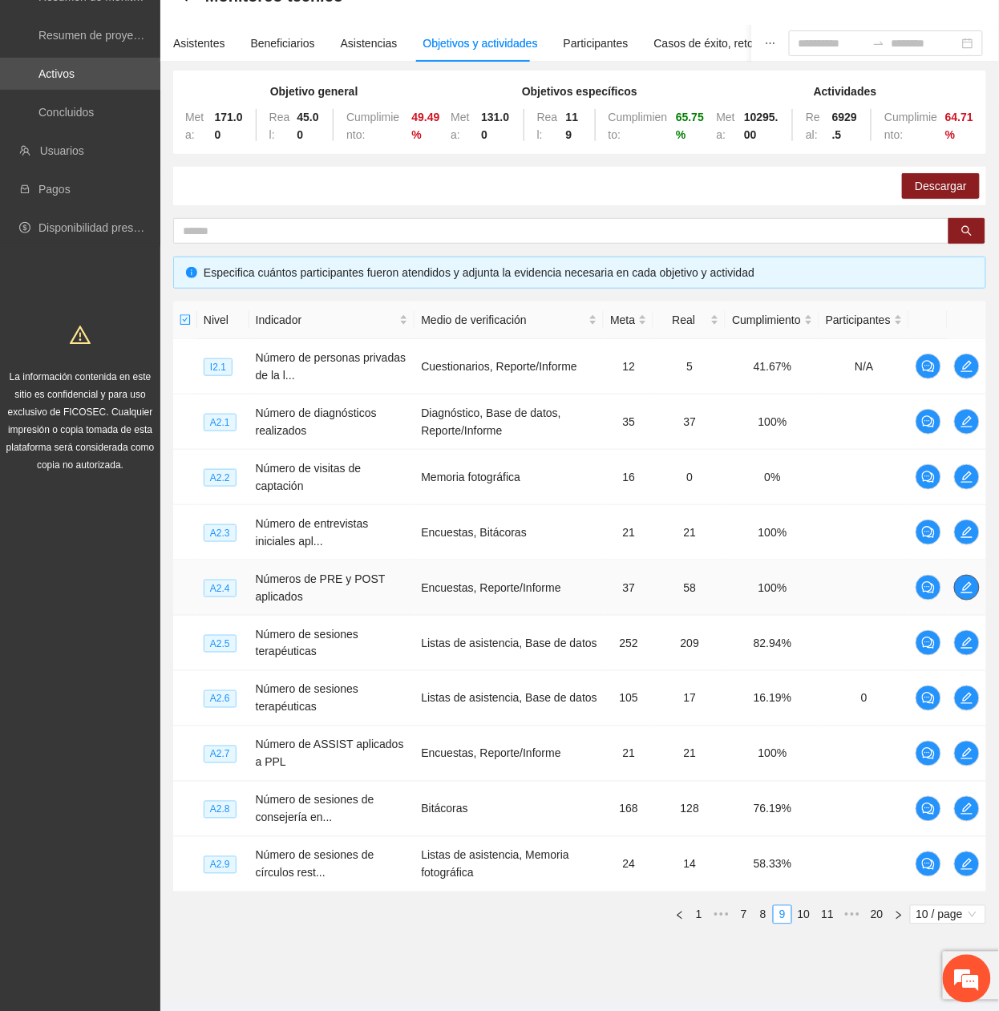
click at [970, 588] on icon "edit" at bounding box center [966, 587] width 11 height 11
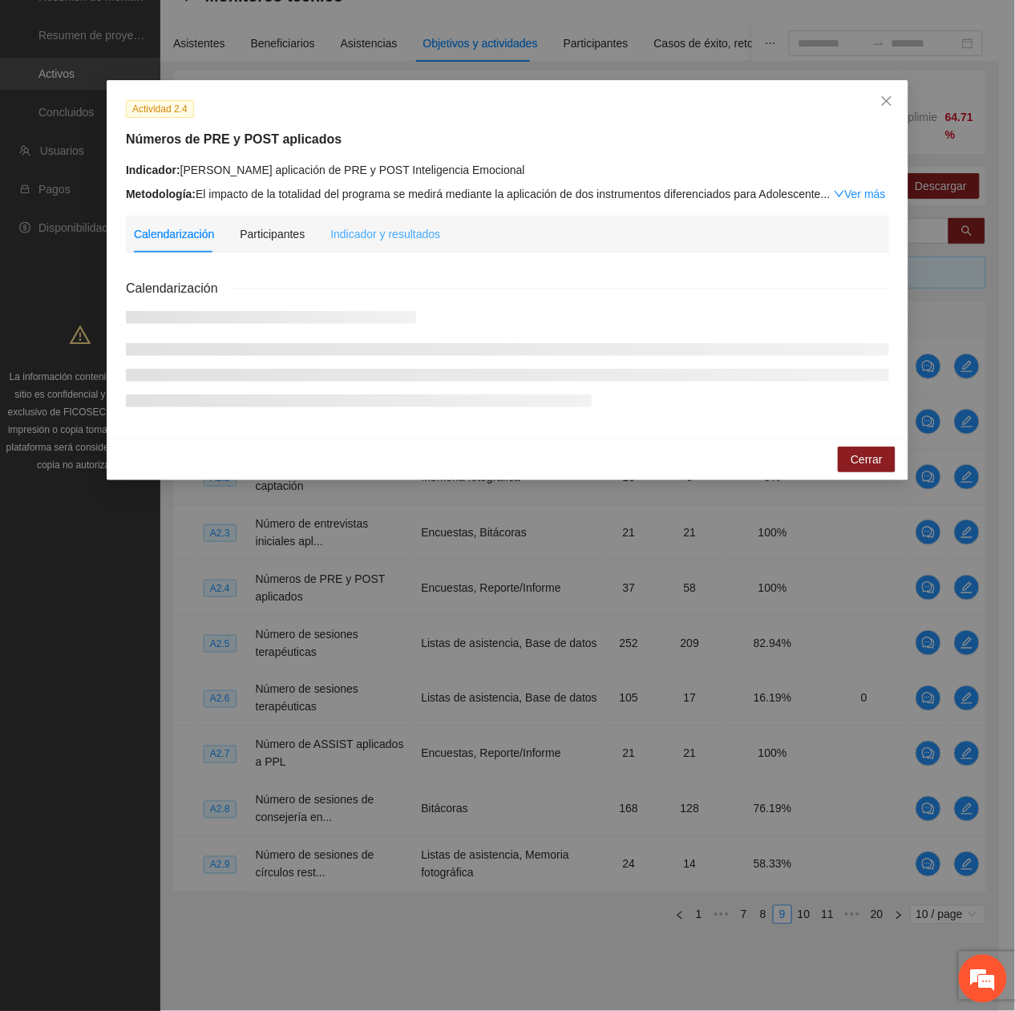
click at [411, 223] on div "Indicador y resultados" at bounding box center [385, 234] width 110 height 37
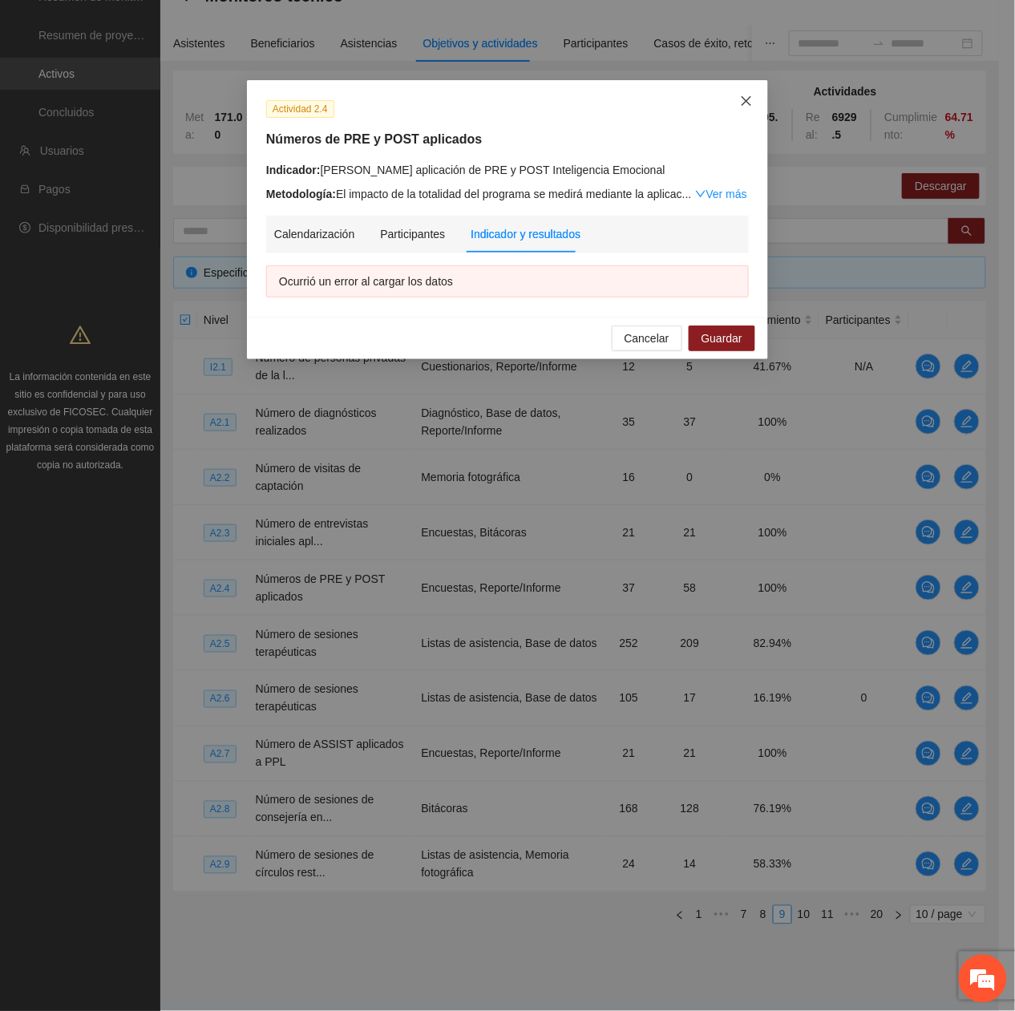
click at [736, 103] on span "Close" at bounding box center [746, 101] width 43 height 43
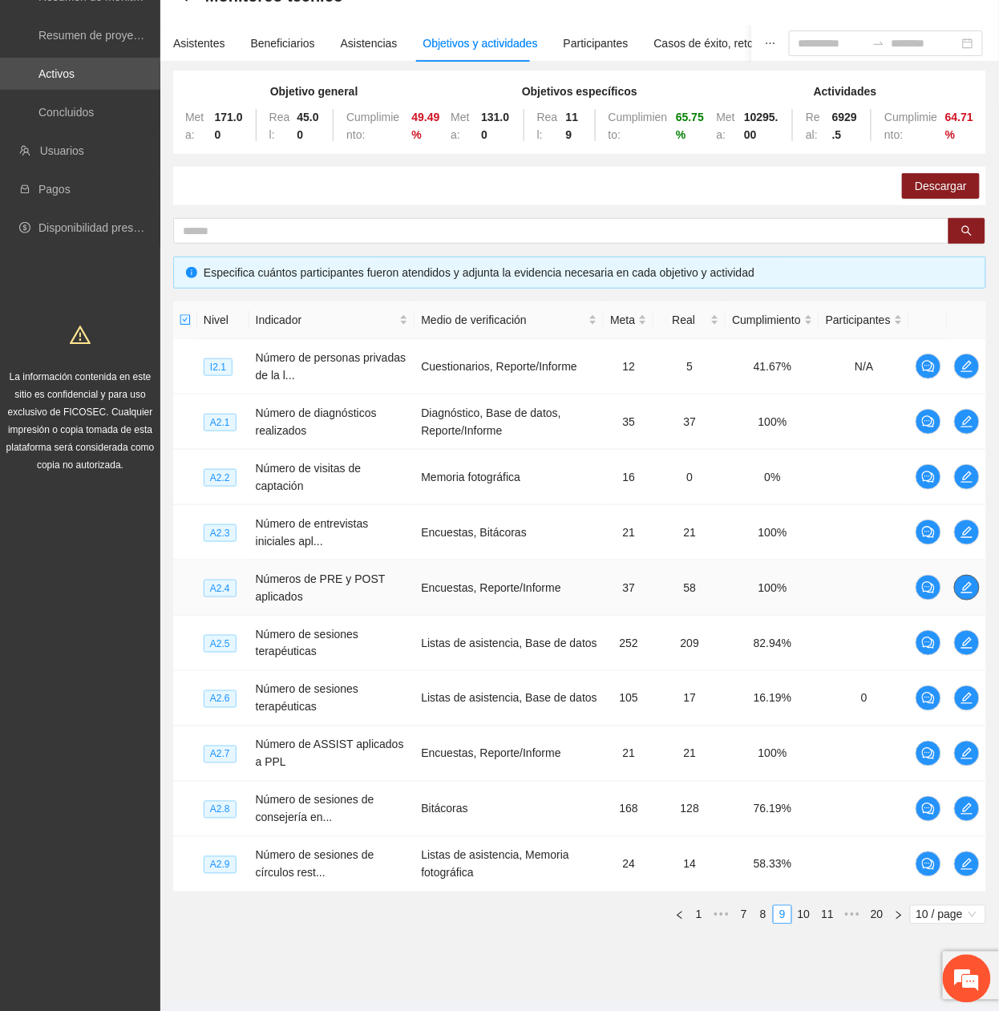
click at [965, 590] on icon "edit" at bounding box center [967, 587] width 13 height 13
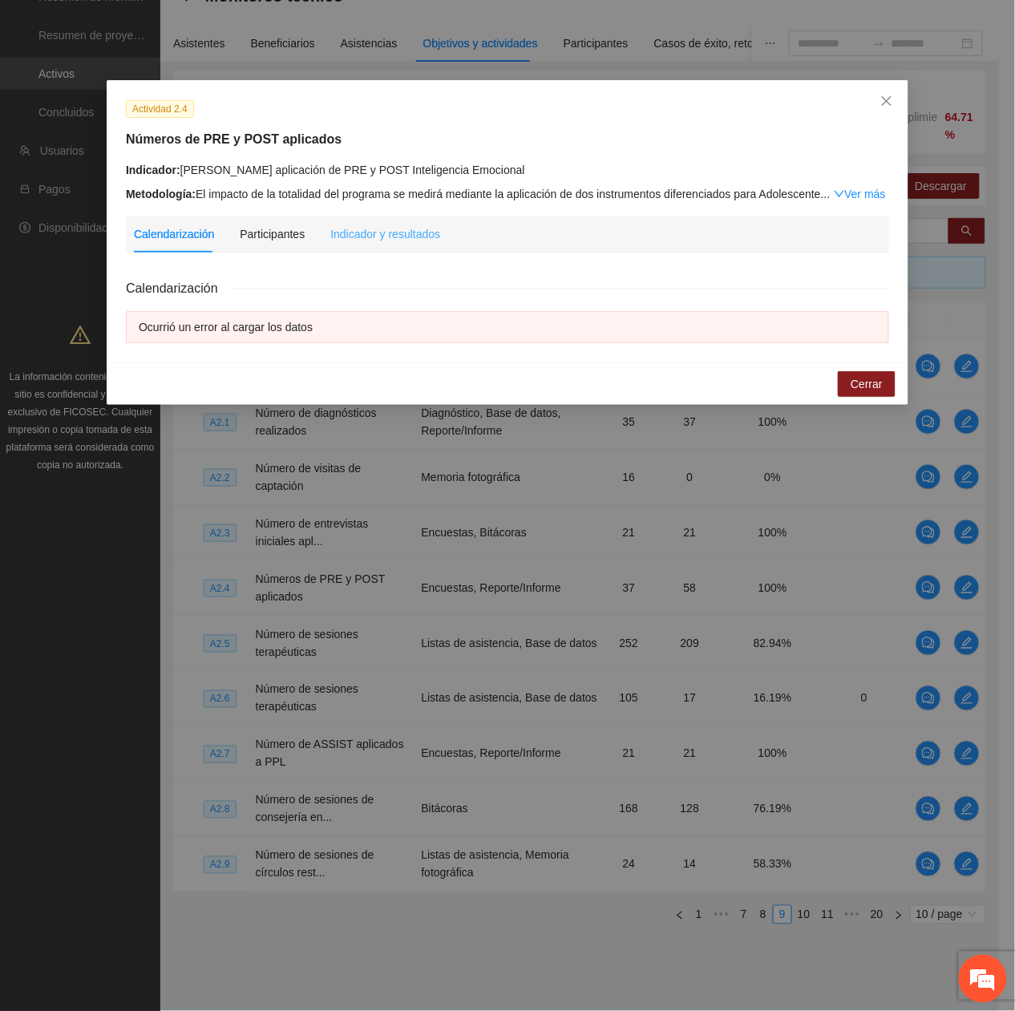
click at [431, 244] on div "Indicador y resultados" at bounding box center [385, 234] width 110 height 37
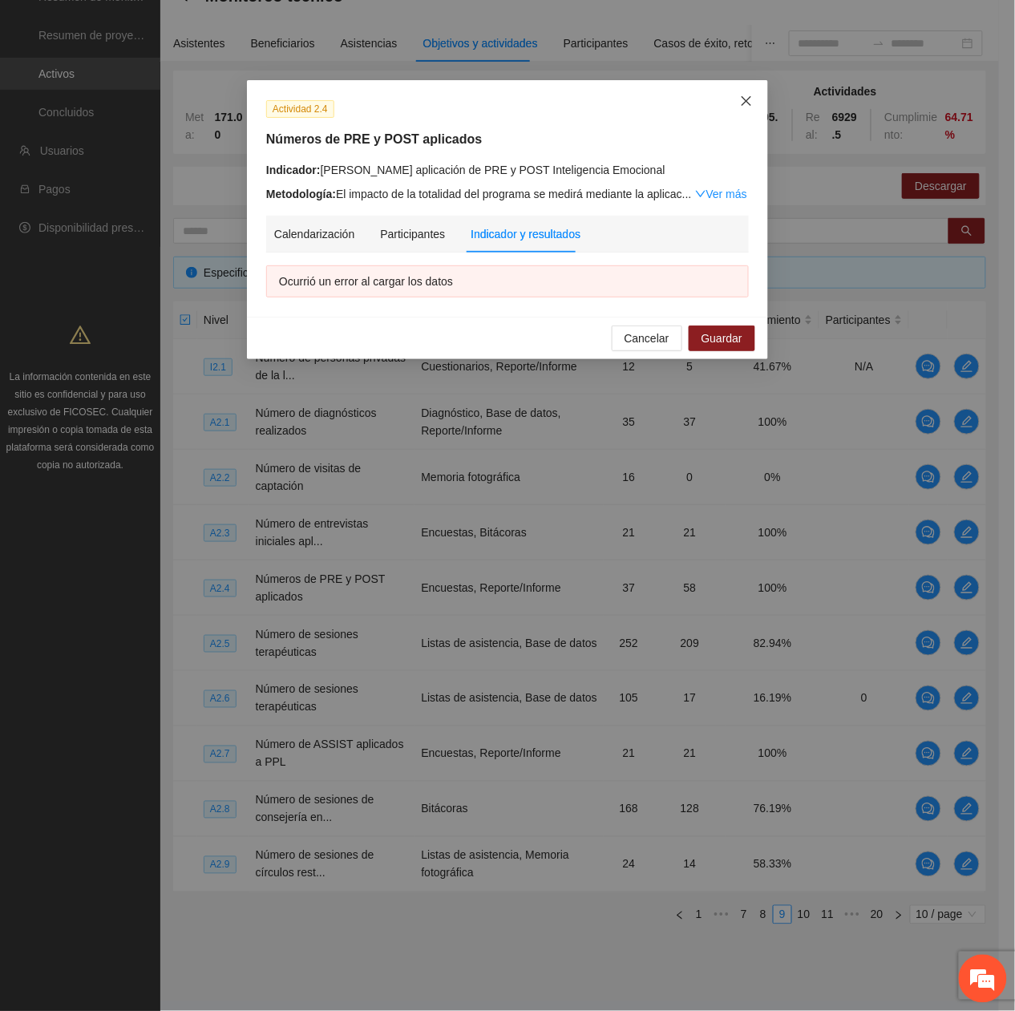
click at [754, 96] on span "Close" at bounding box center [746, 101] width 43 height 43
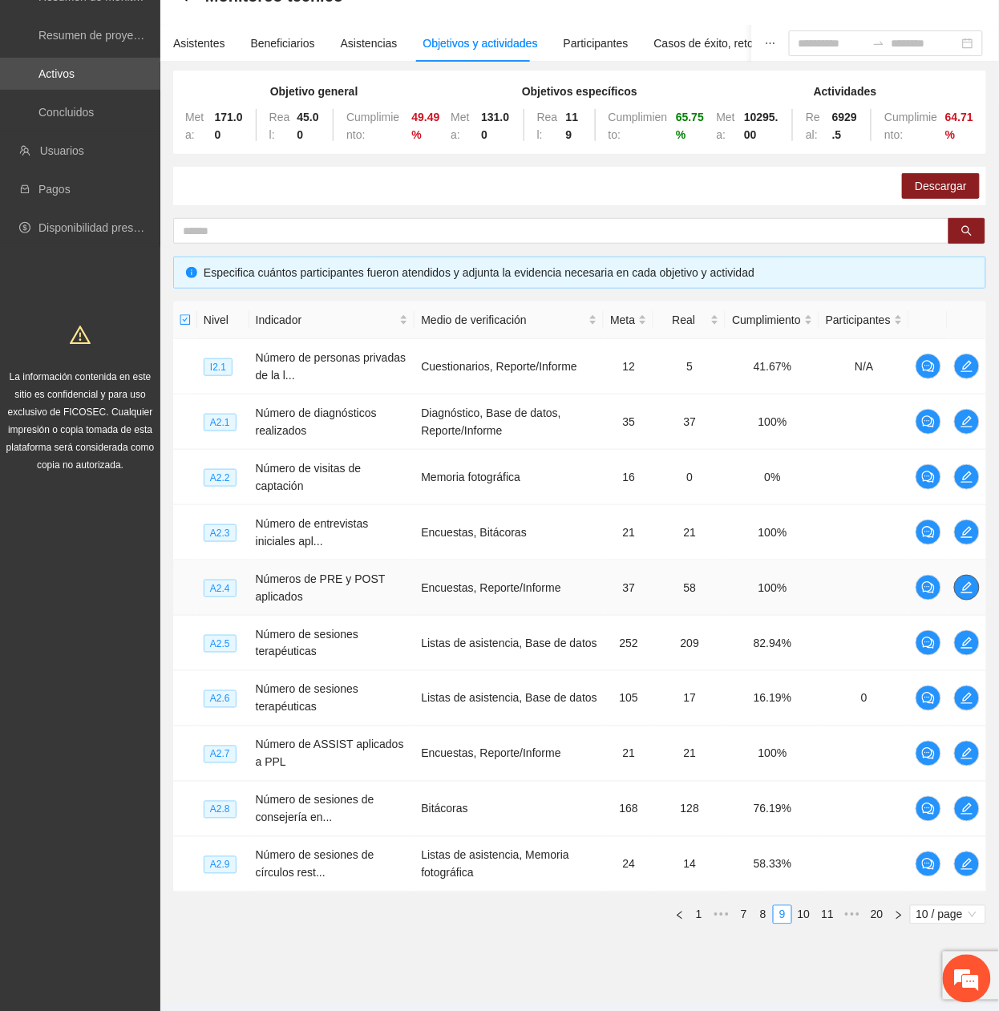
click at [970, 593] on icon "edit" at bounding box center [966, 587] width 11 height 11
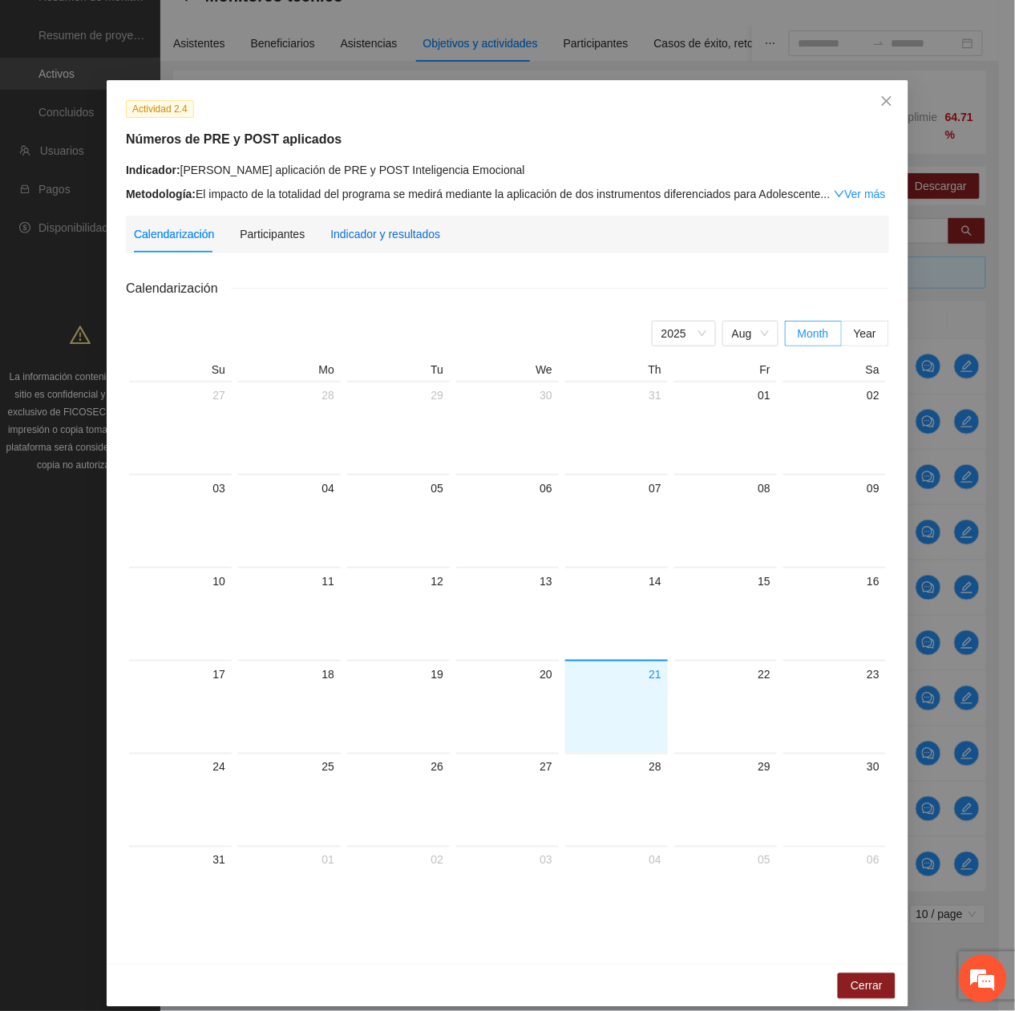
click at [405, 229] on div "Indicador y resultados" at bounding box center [385, 234] width 110 height 18
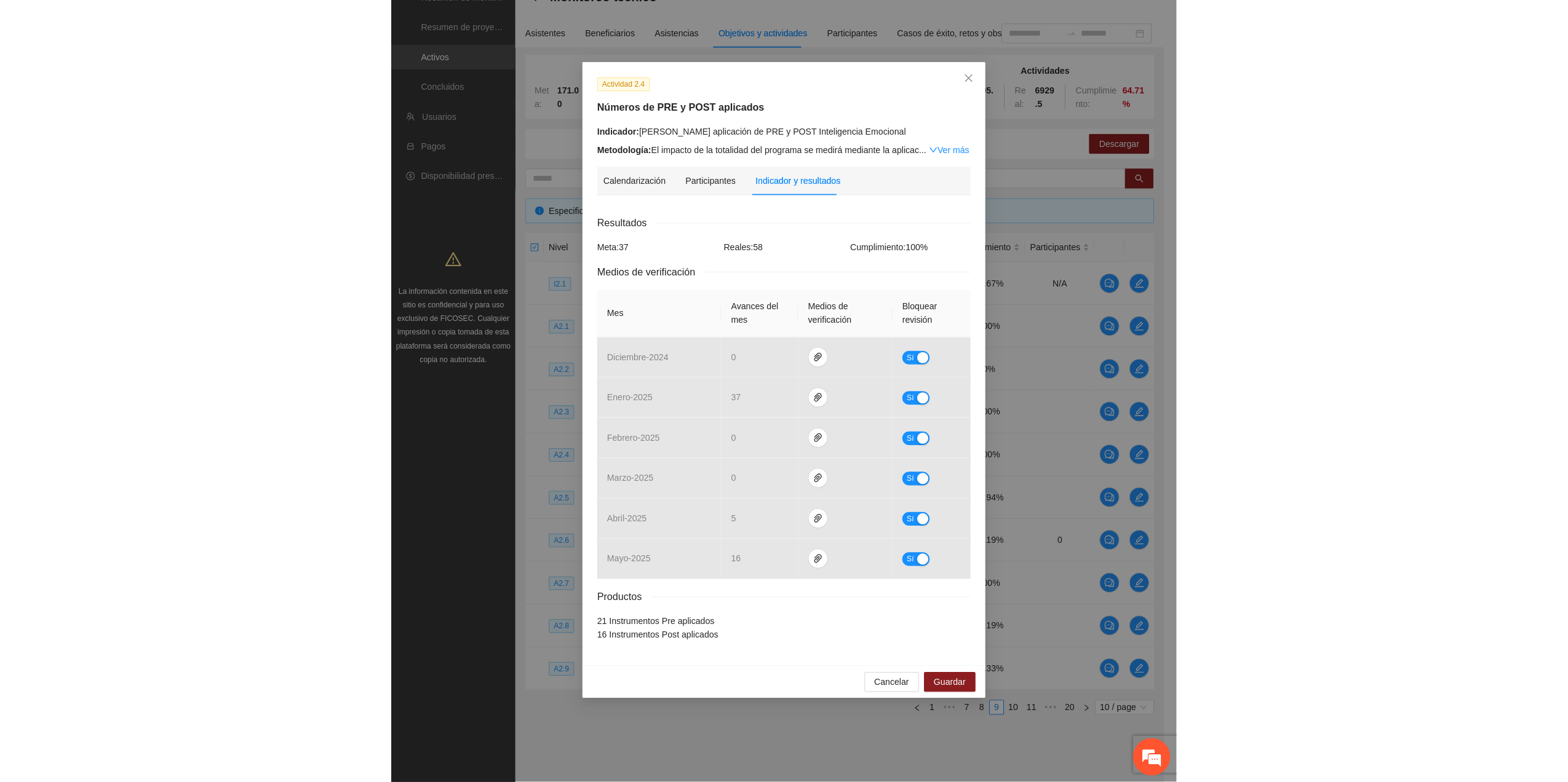
scroll to position [25, 0]
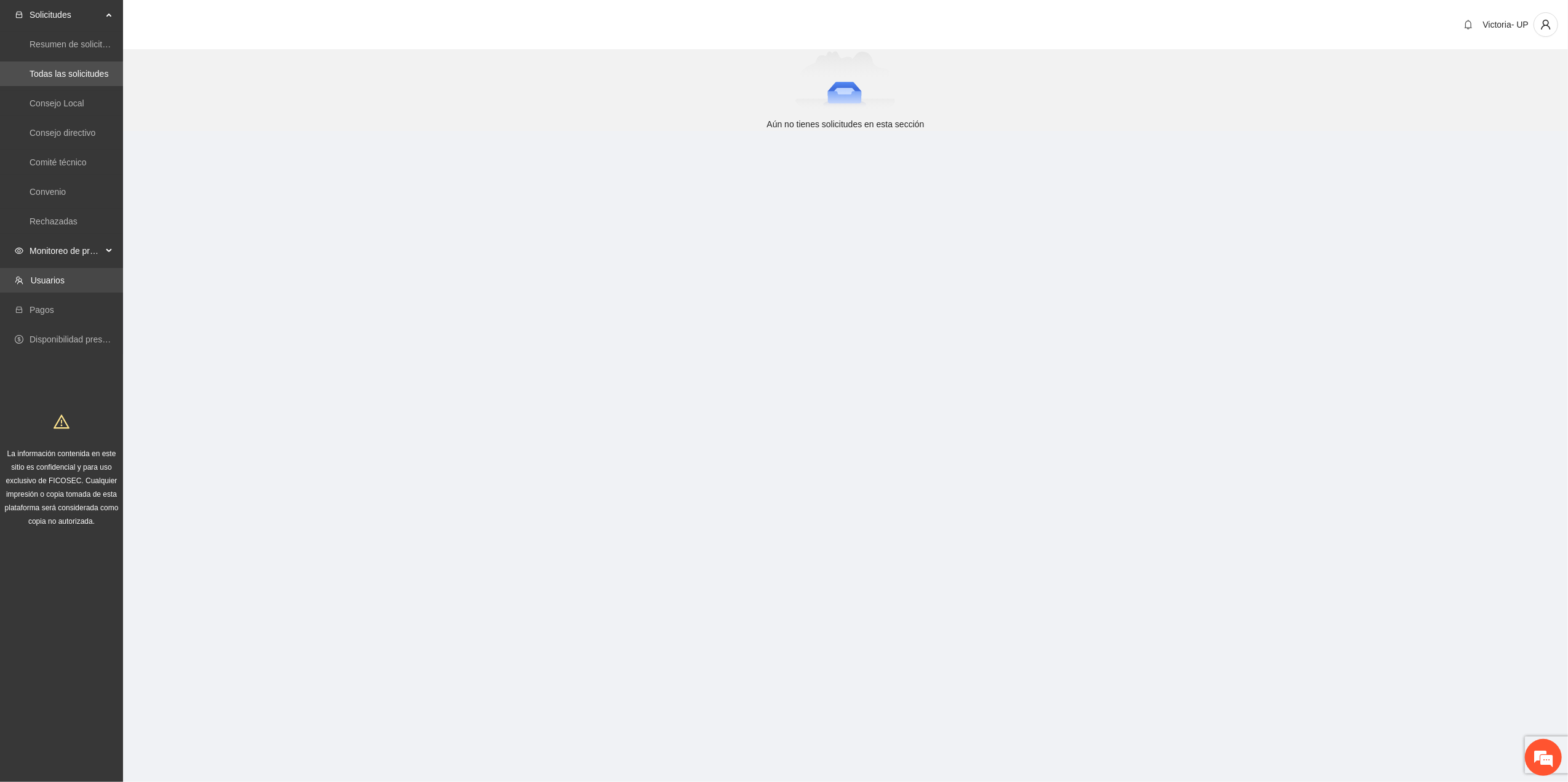
drag, startPoint x: 101, startPoint y: 251, endPoint x: 110, endPoint y: 274, distance: 24.7
click at [101, 253] on span "Monitoreo de proyectos" at bounding box center [65, 251] width 73 height 25
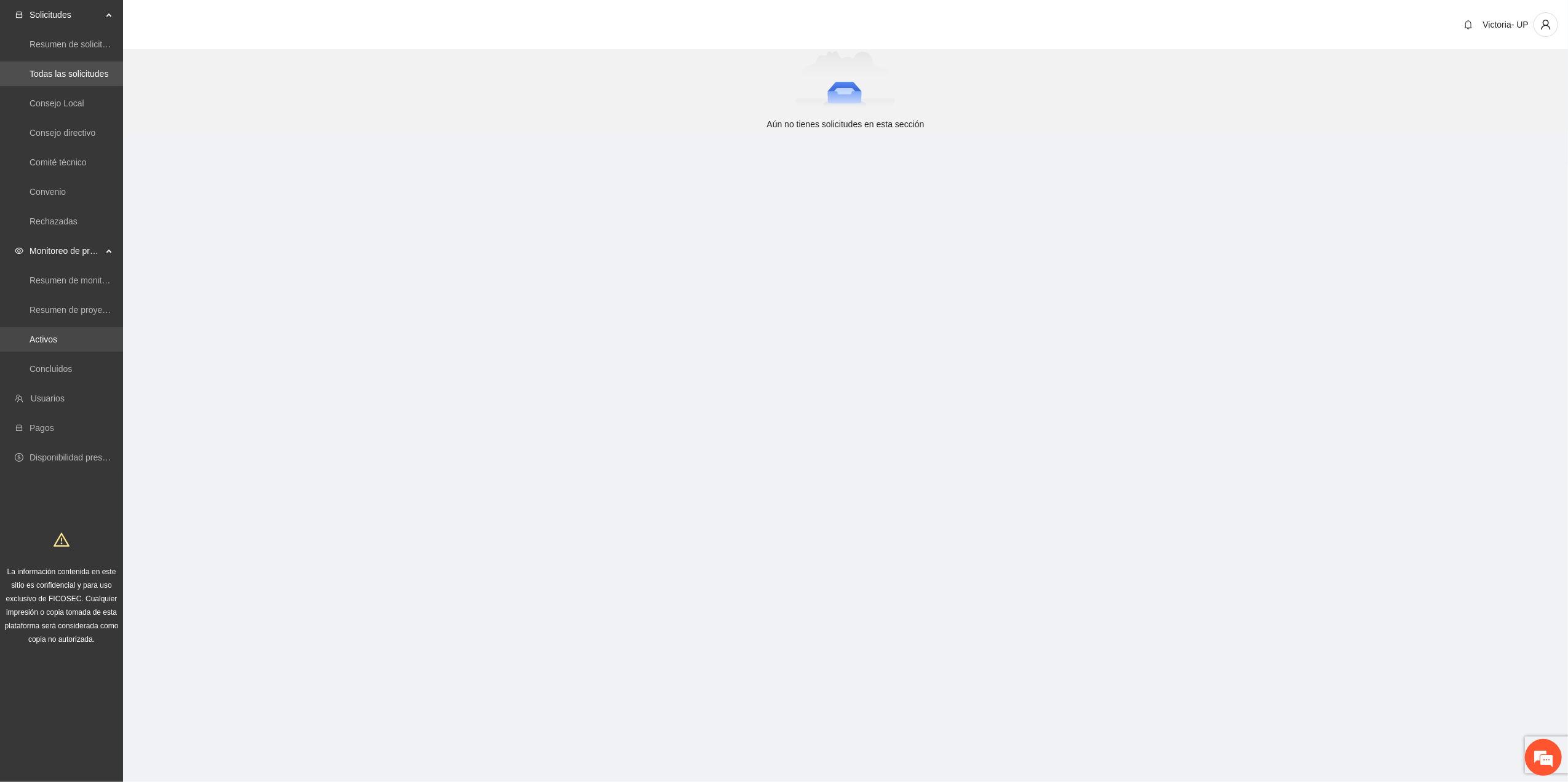
click at [40, 344] on link "Activos" at bounding box center [43, 339] width 28 height 10
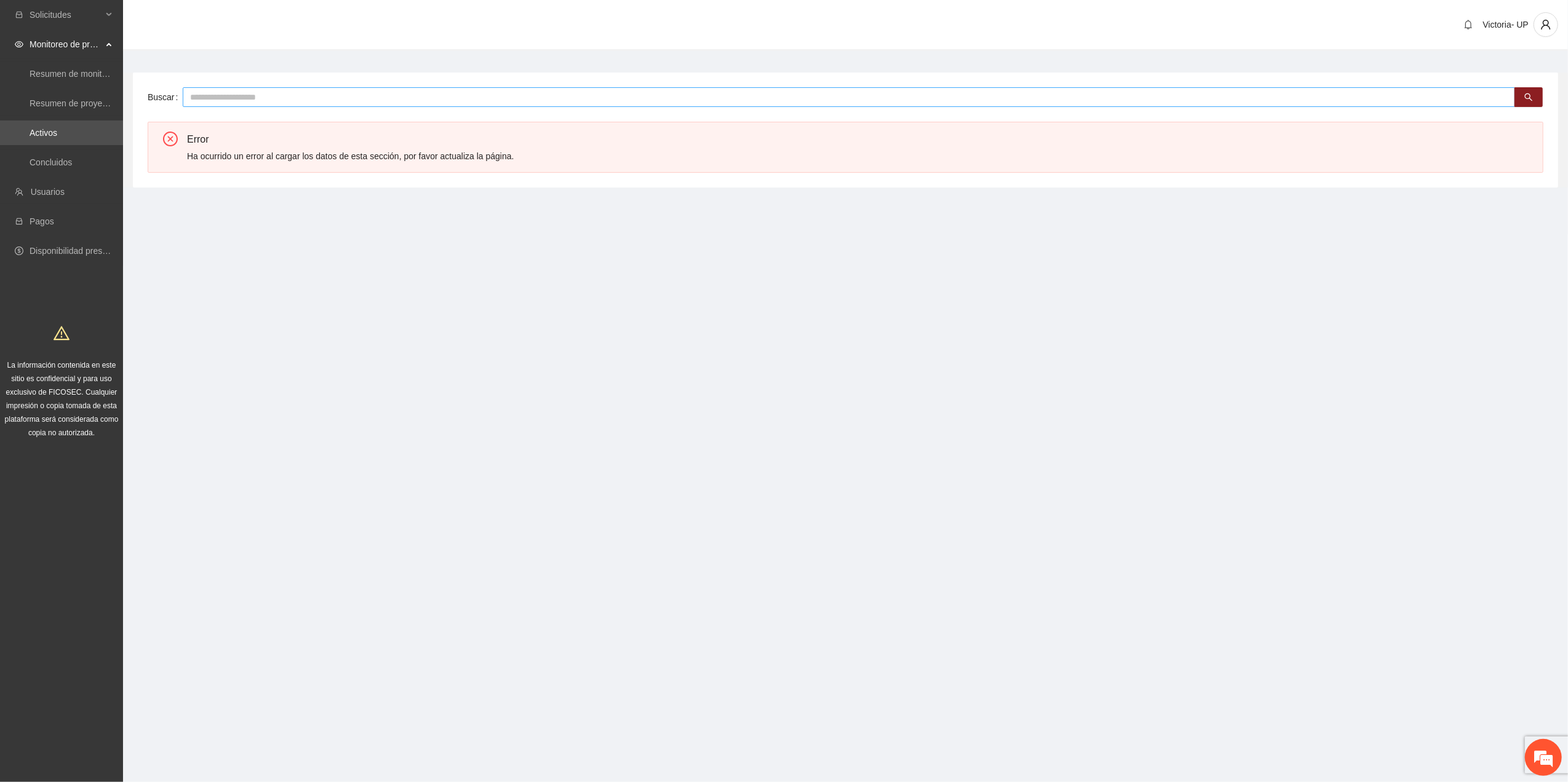
click at [473, 87] on input "text" at bounding box center [848, 97] width 1332 height 20
type input "***"
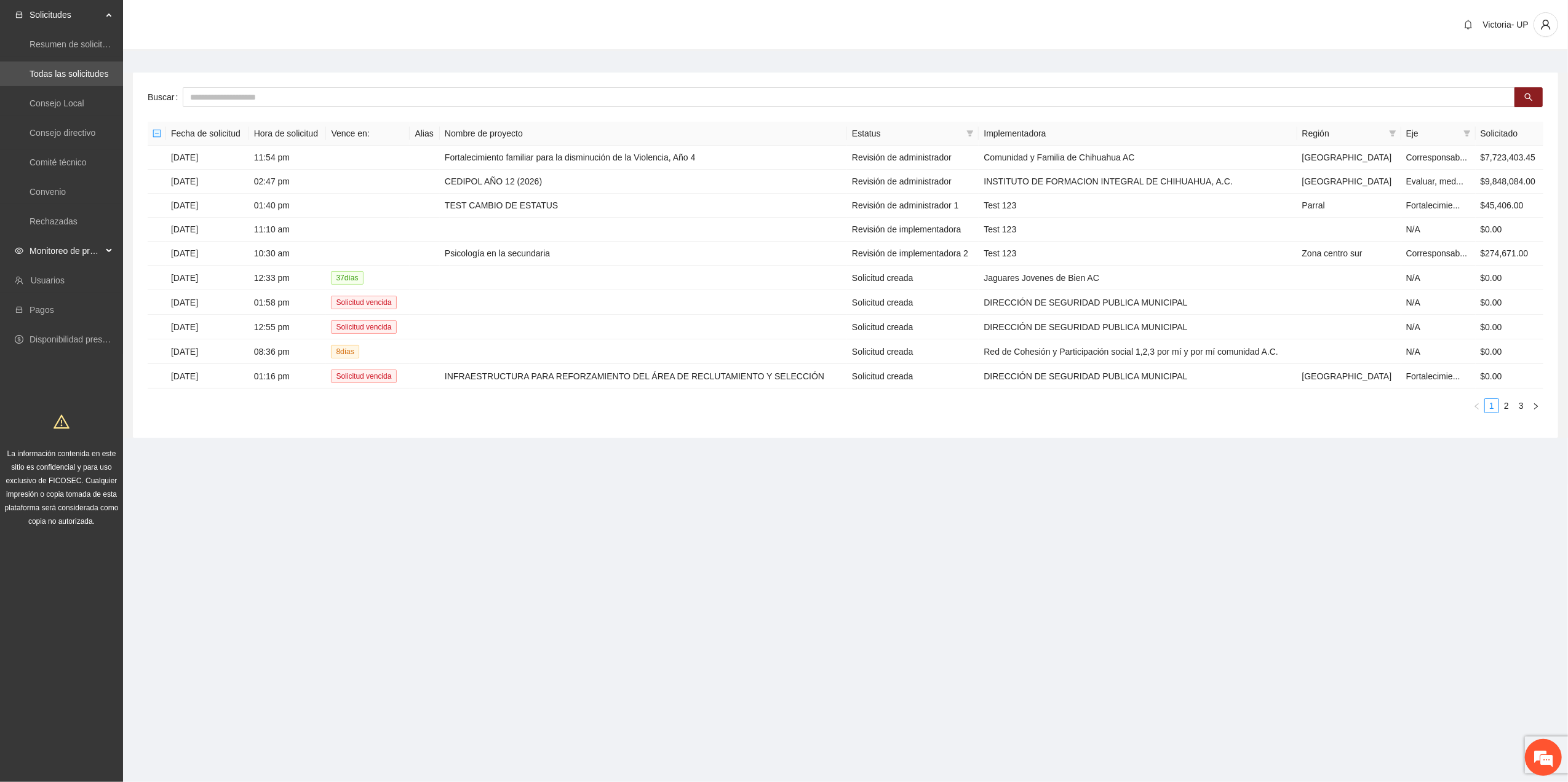
drag, startPoint x: 92, startPoint y: 246, endPoint x: 99, endPoint y: 263, distance: 18.4
click at [91, 246] on span "Monitoreo de proyectos" at bounding box center [65, 251] width 73 height 25
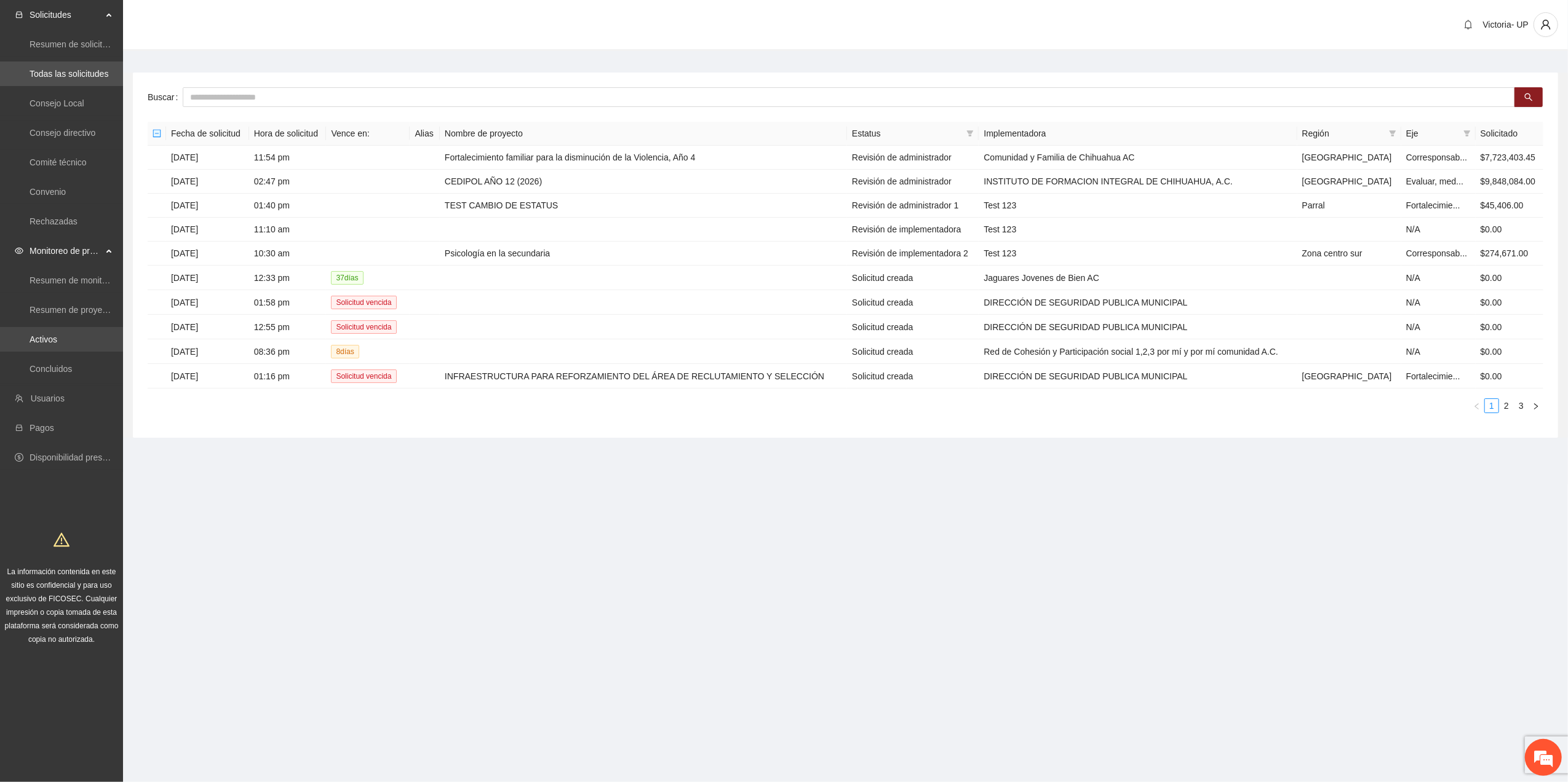
click at [47, 343] on link "Activos" at bounding box center [43, 339] width 28 height 10
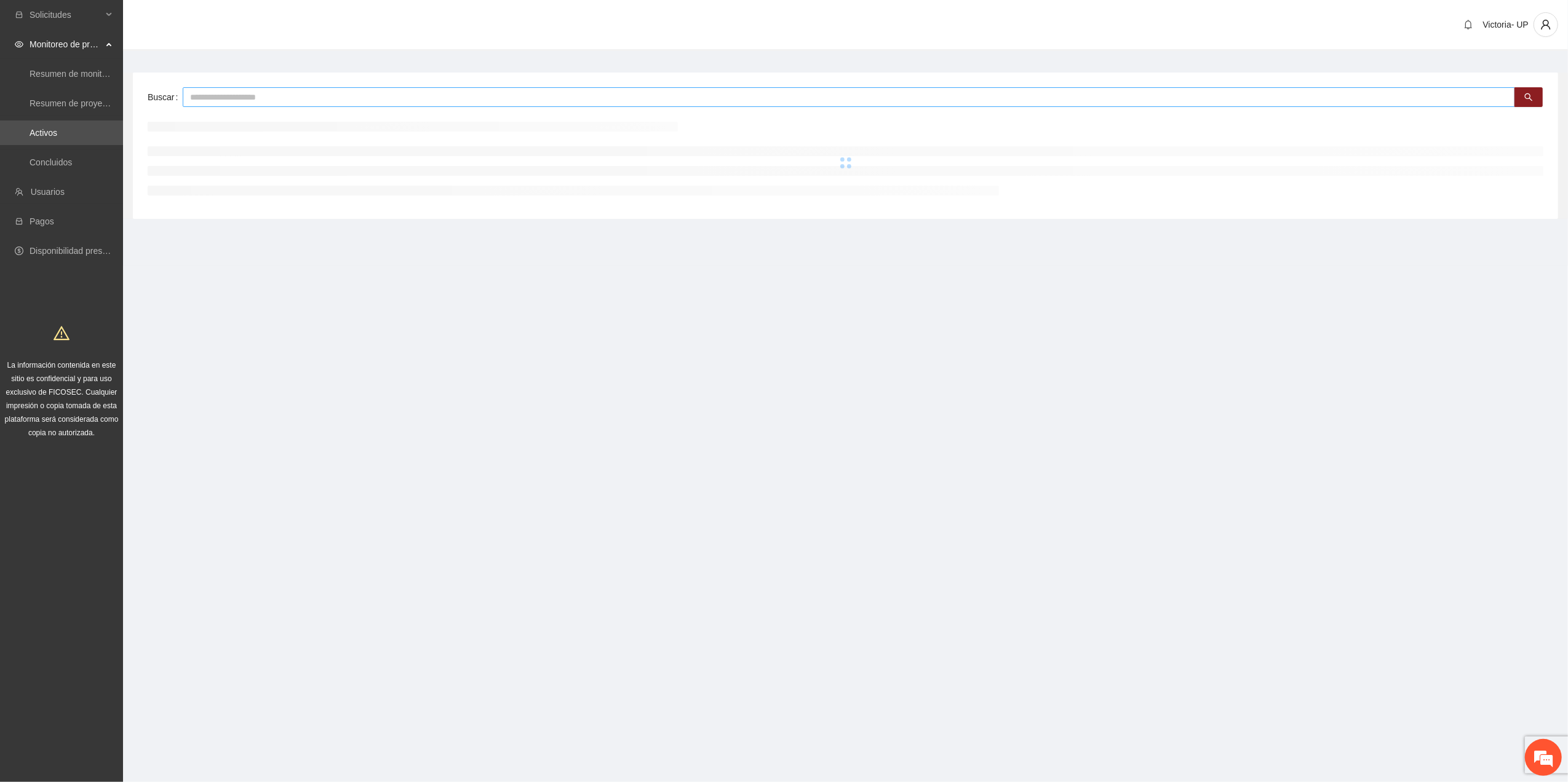
click at [218, 91] on input "text" at bounding box center [848, 97] width 1332 height 20
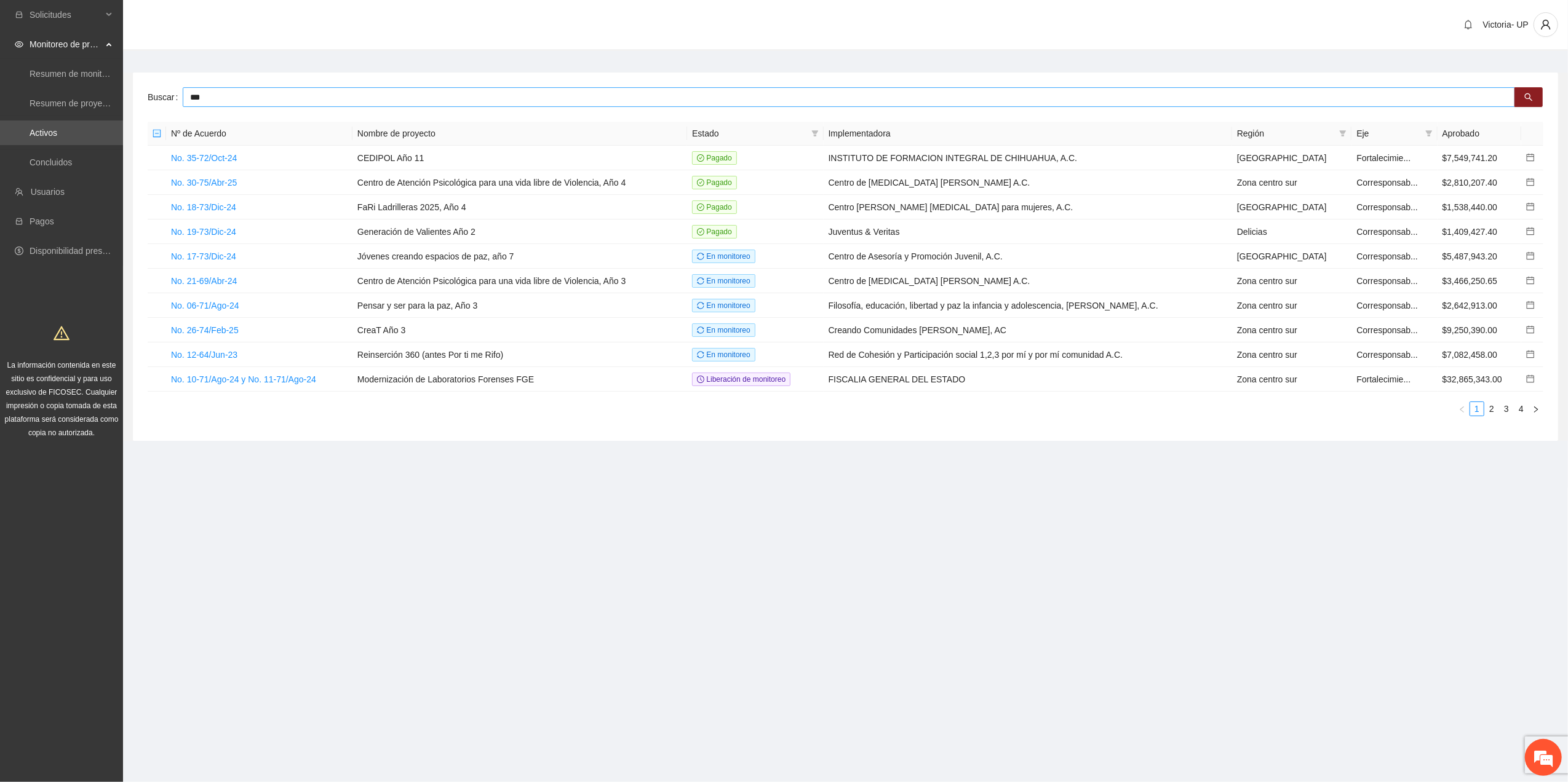
type input "***"
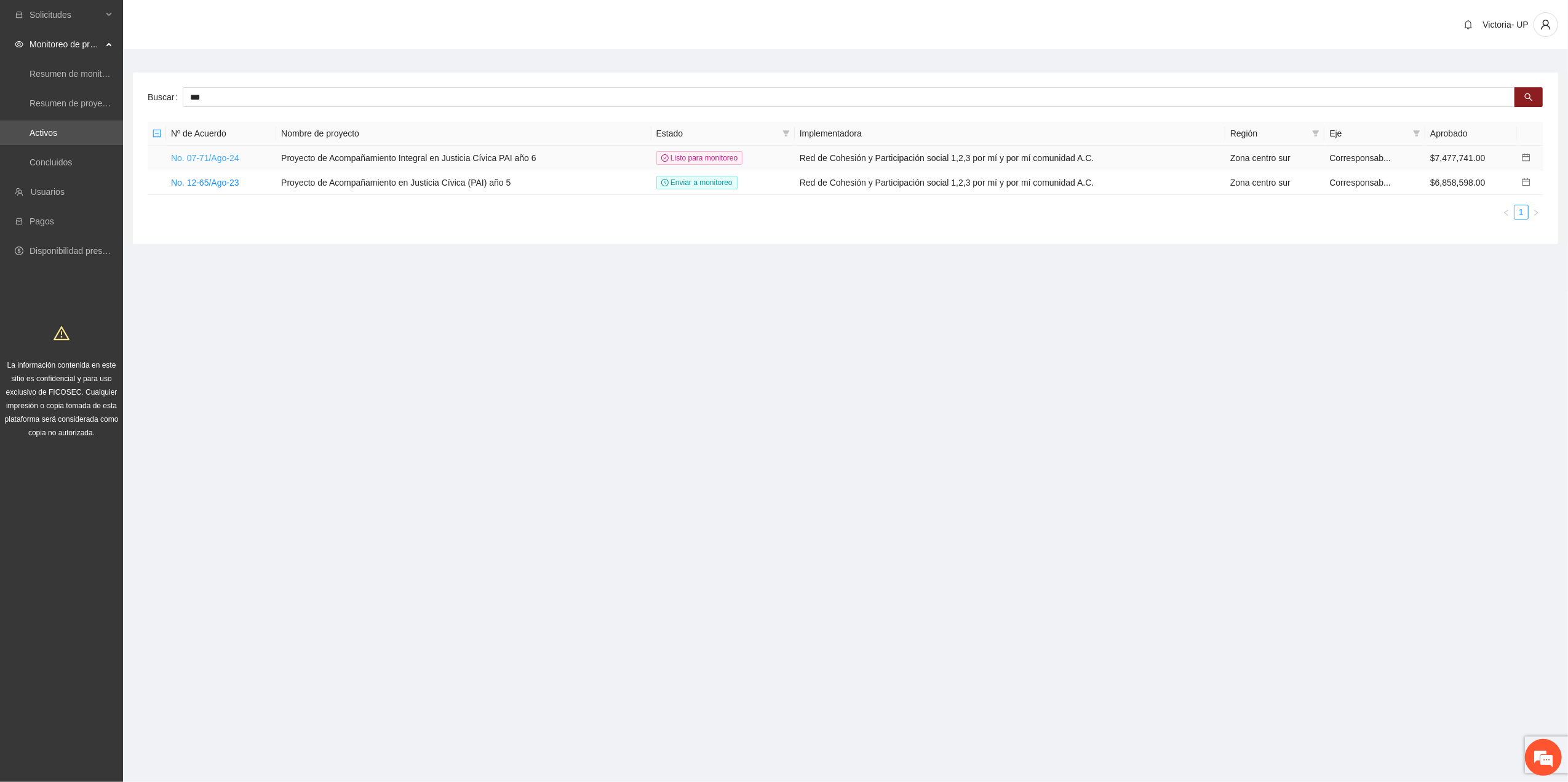
click at [216, 163] on link "No. 07-71/Ago-24" at bounding box center [205, 158] width 68 height 10
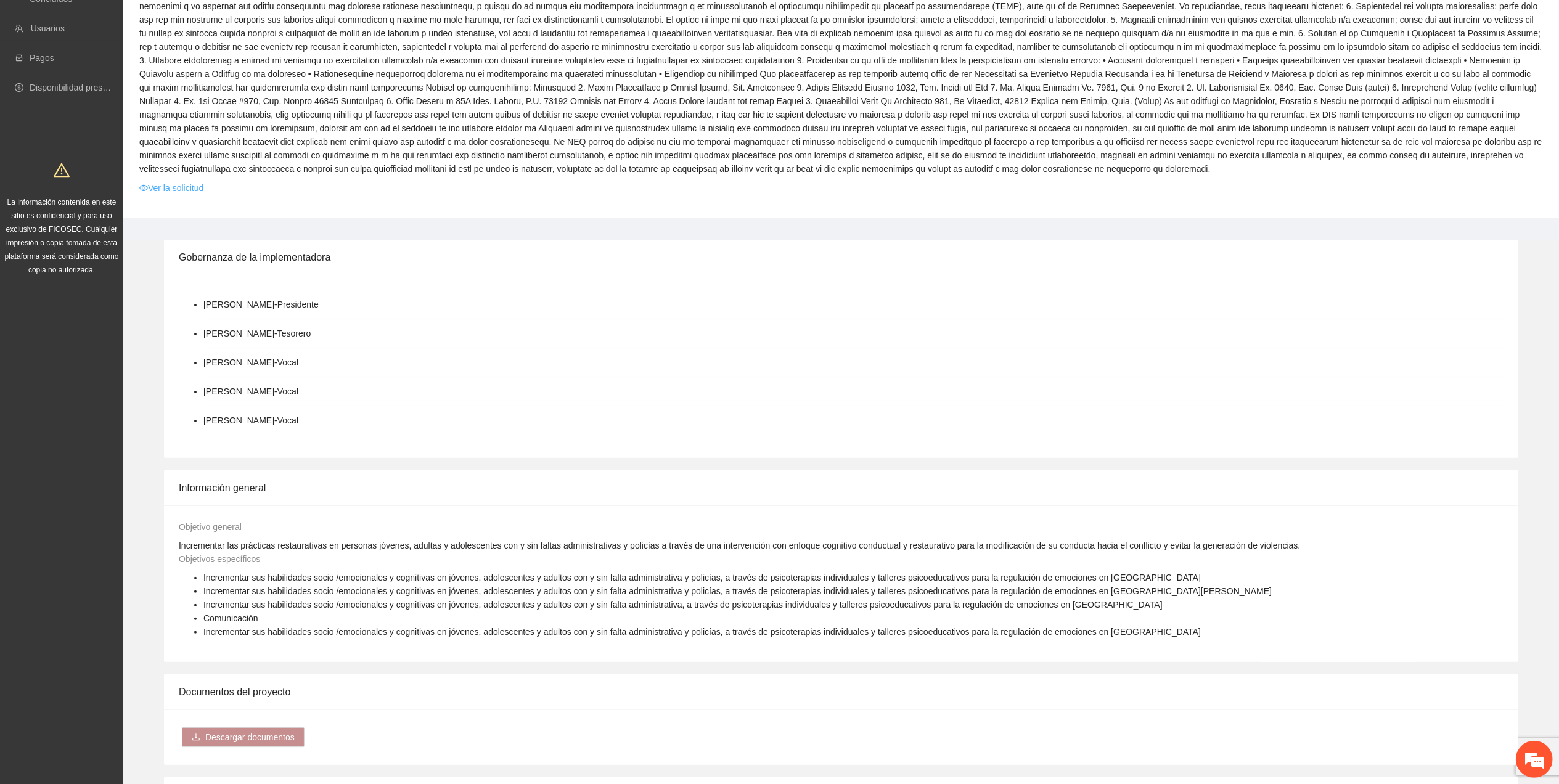
click at [171, 190] on link "Ver la solicitud" at bounding box center [171, 188] width 64 height 14
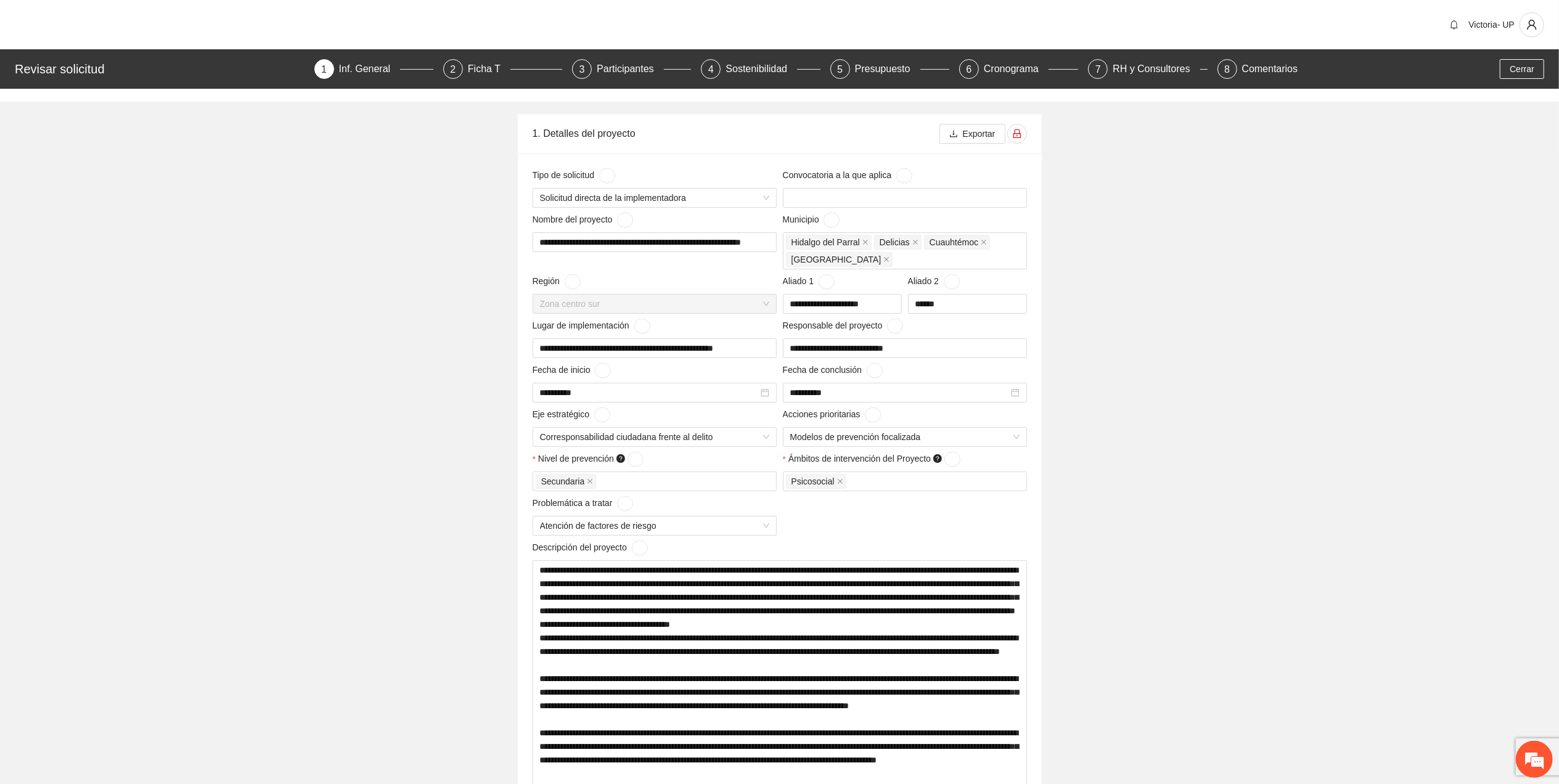
click at [898, 79] on div "Revisar solicitud 1 Inf. General 2 Ficha T 3 Participantes 4 Sostenibilidad 5 P…" at bounding box center [780, 68] width 1559 height 39
click at [886, 67] on div "Presupuesto" at bounding box center [887, 69] width 65 height 20
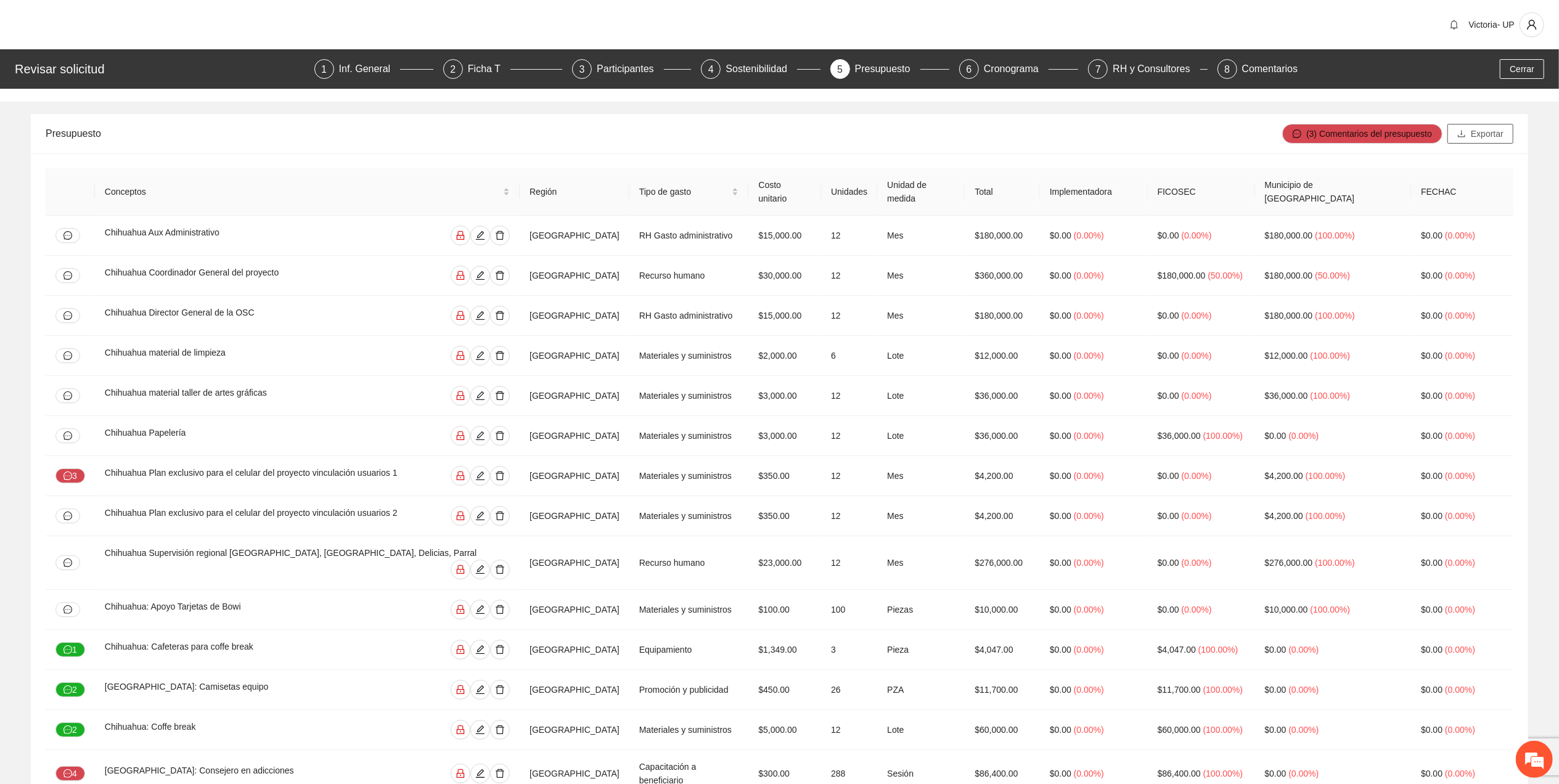
click at [1490, 136] on span "Exportar" at bounding box center [1487, 134] width 33 height 14
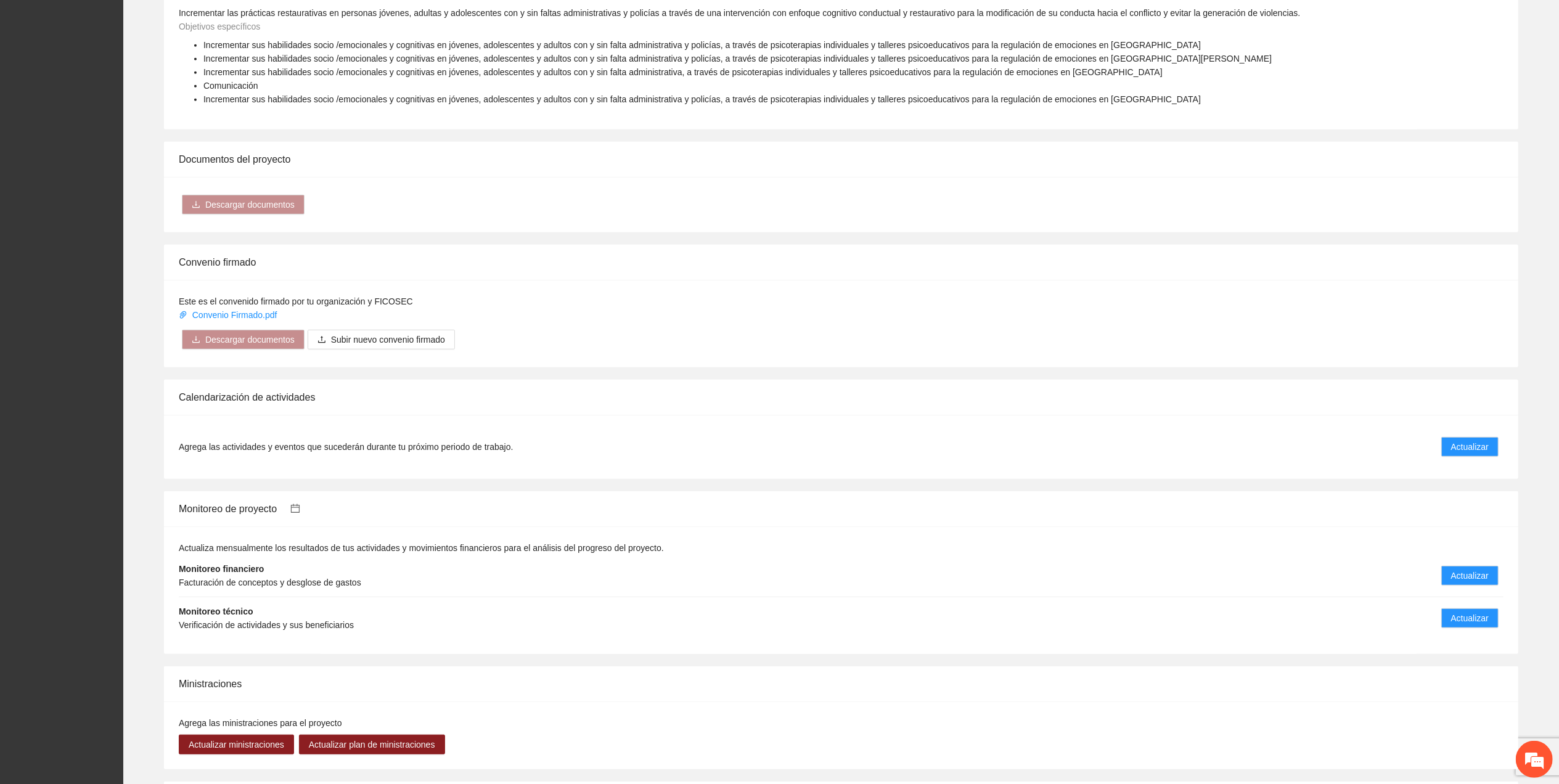
scroll to position [904, 0]
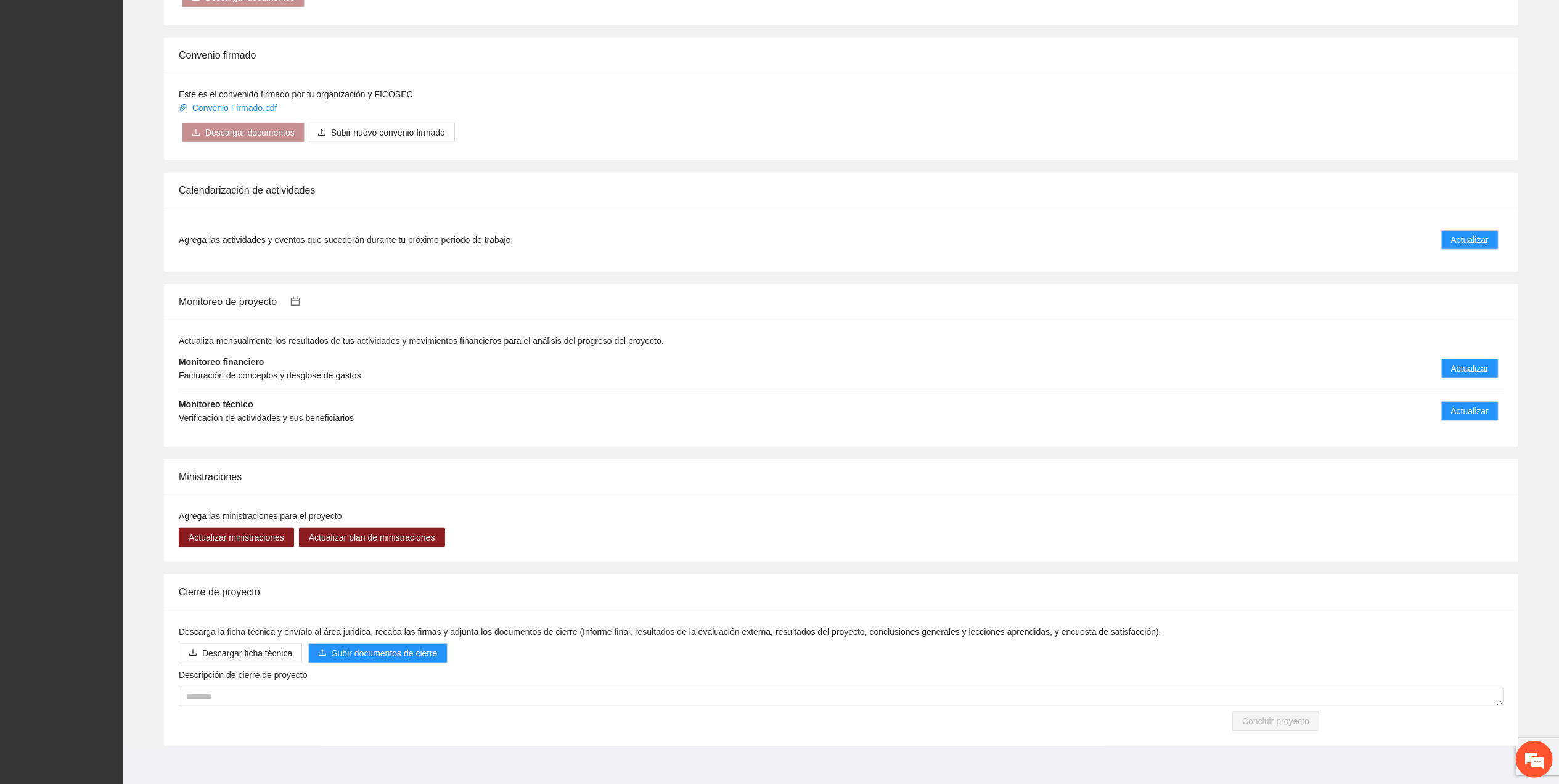
click at [1439, 370] on li "Monitoreo financiero Facturación de conceptos y desglose de gastos Actualizar" at bounding box center [841, 368] width 1325 height 42
click at [1458, 373] on span "Actualizar" at bounding box center [1470, 369] width 38 height 14
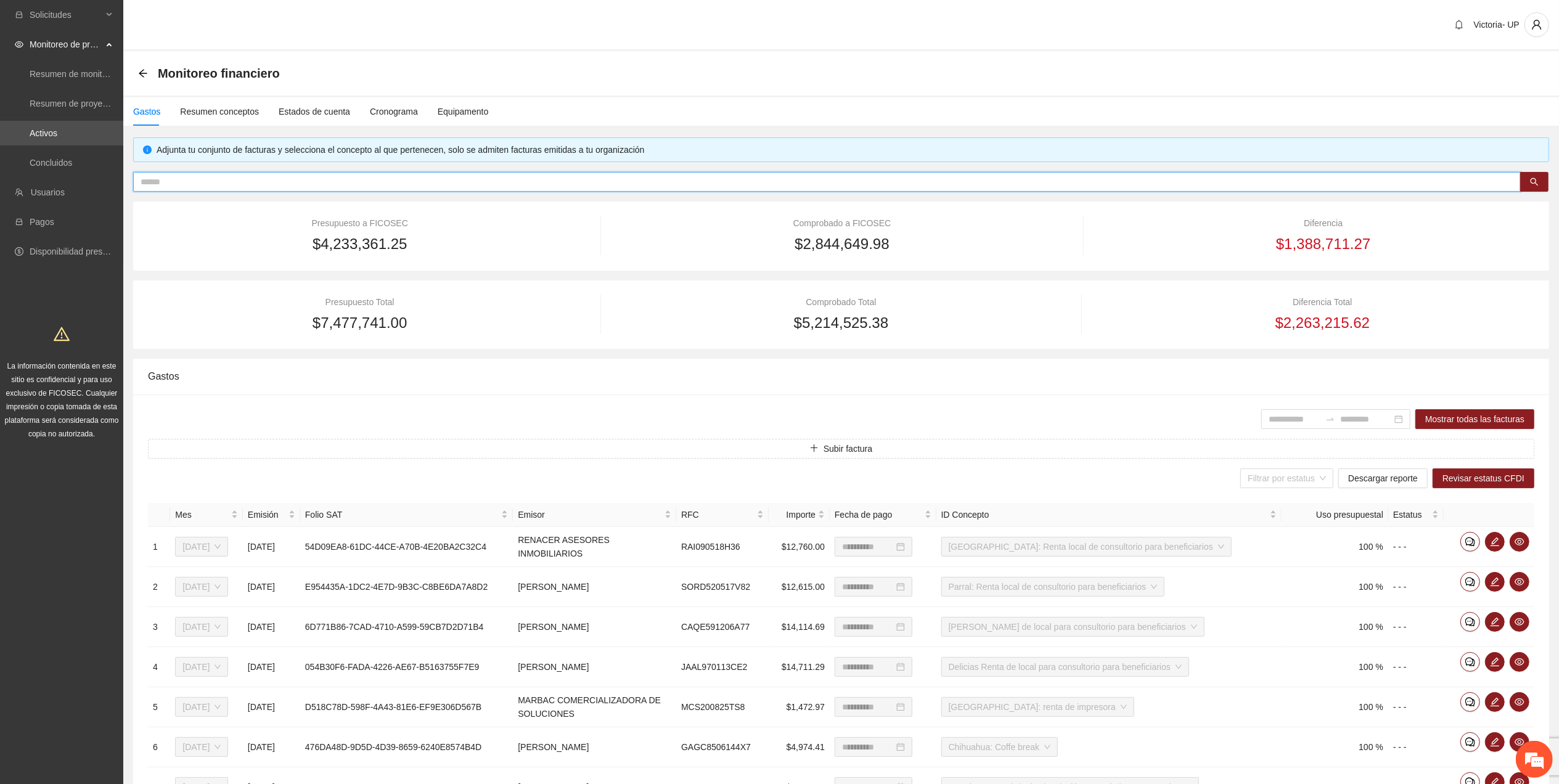
click at [274, 186] on input "text" at bounding box center [822, 182] width 1363 height 14
paste input "**********"
type input "**********"
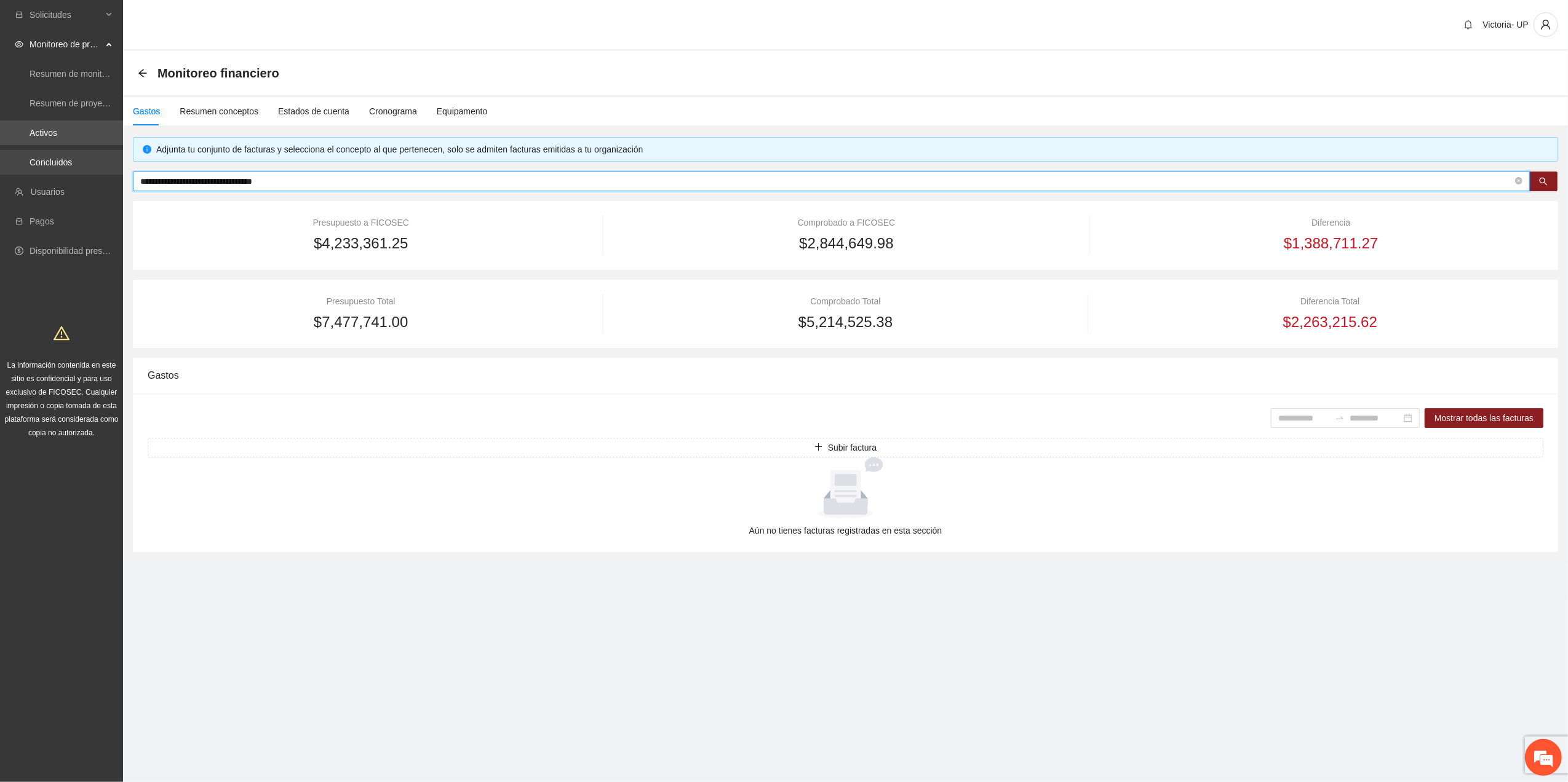
drag, startPoint x: 314, startPoint y: 183, endPoint x: 2, endPoint y: 153, distance: 313.4
click at [3, 166] on section "**********" at bounding box center [784, 391] width 1568 height 782
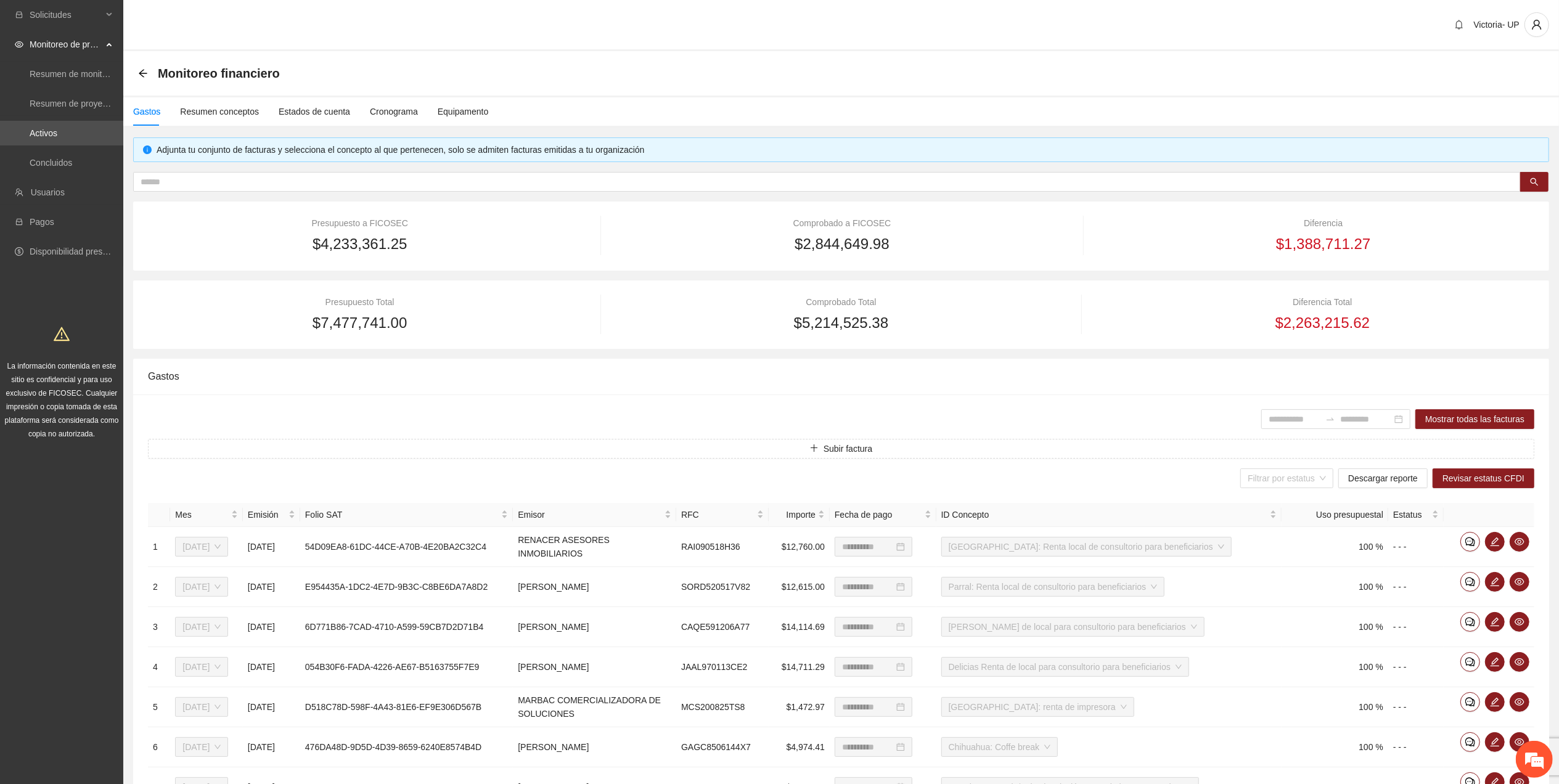
click at [1059, 111] on div "Gastos Resumen conceptos Estados de cuenta Cronograma Equipamento" at bounding box center [841, 111] width 1436 height 28
click at [58, 128] on link "Activos" at bounding box center [43, 133] width 28 height 10
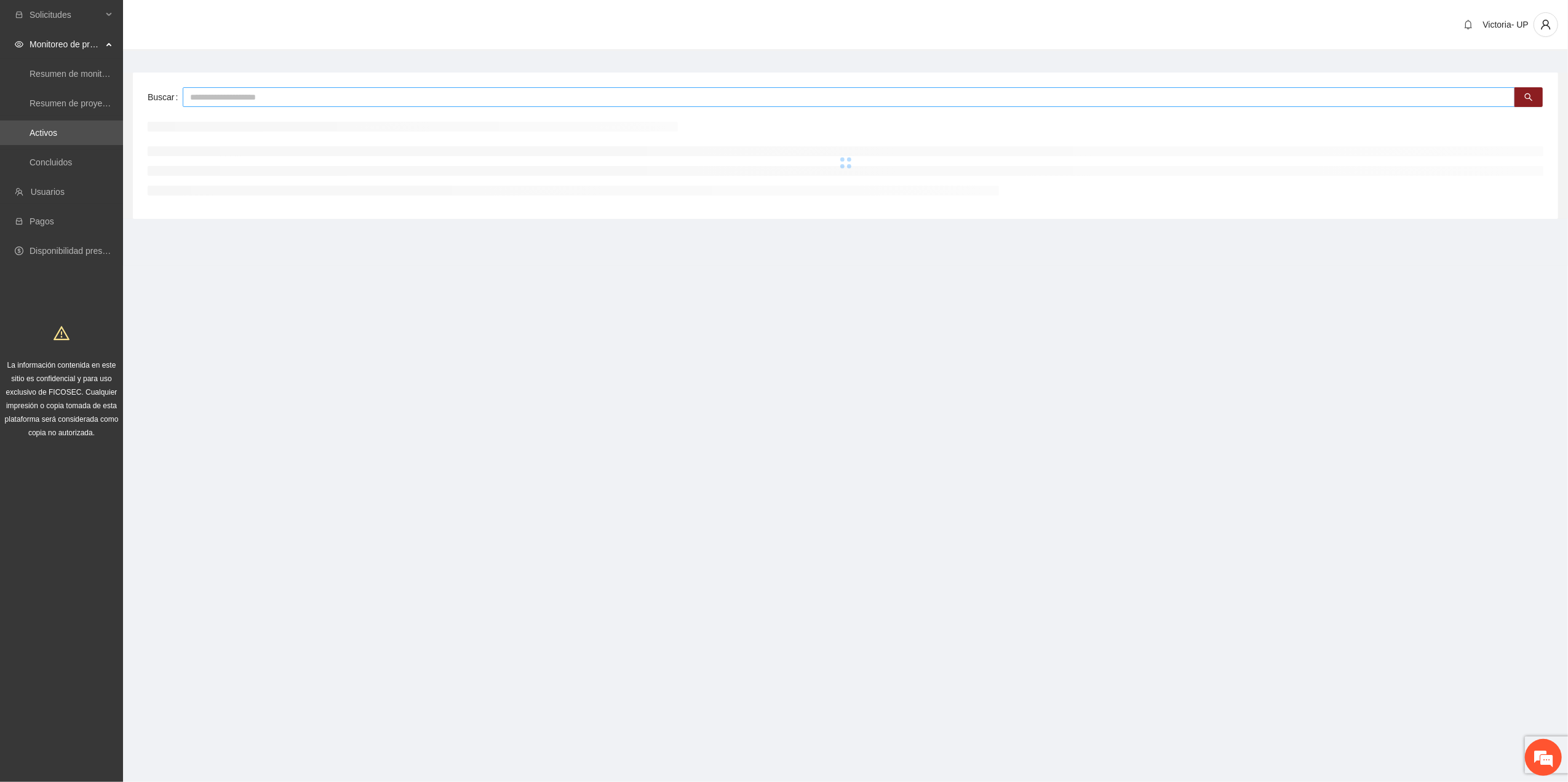
click at [357, 97] on input "text" at bounding box center [848, 97] width 1332 height 20
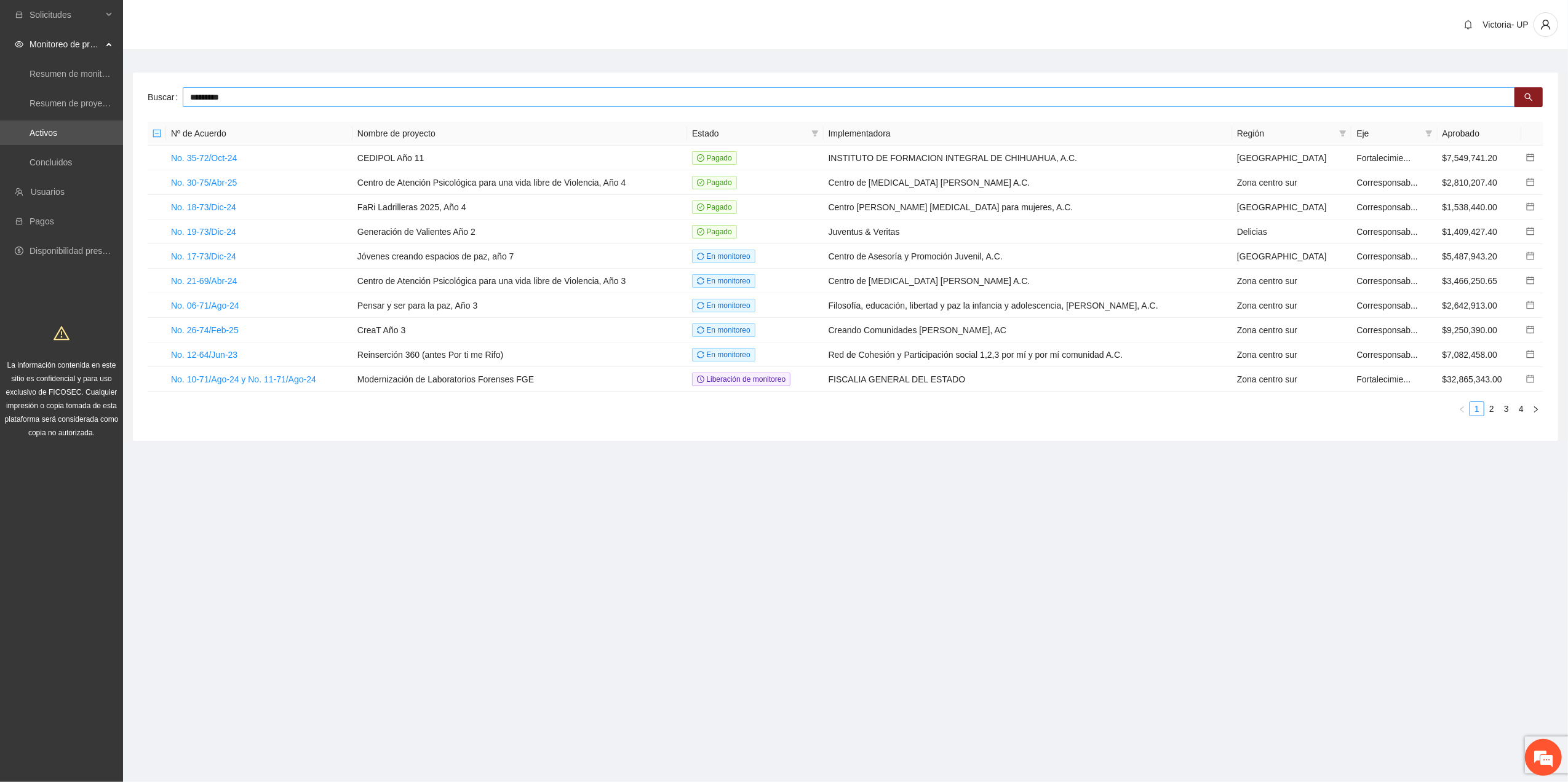
type input "*********"
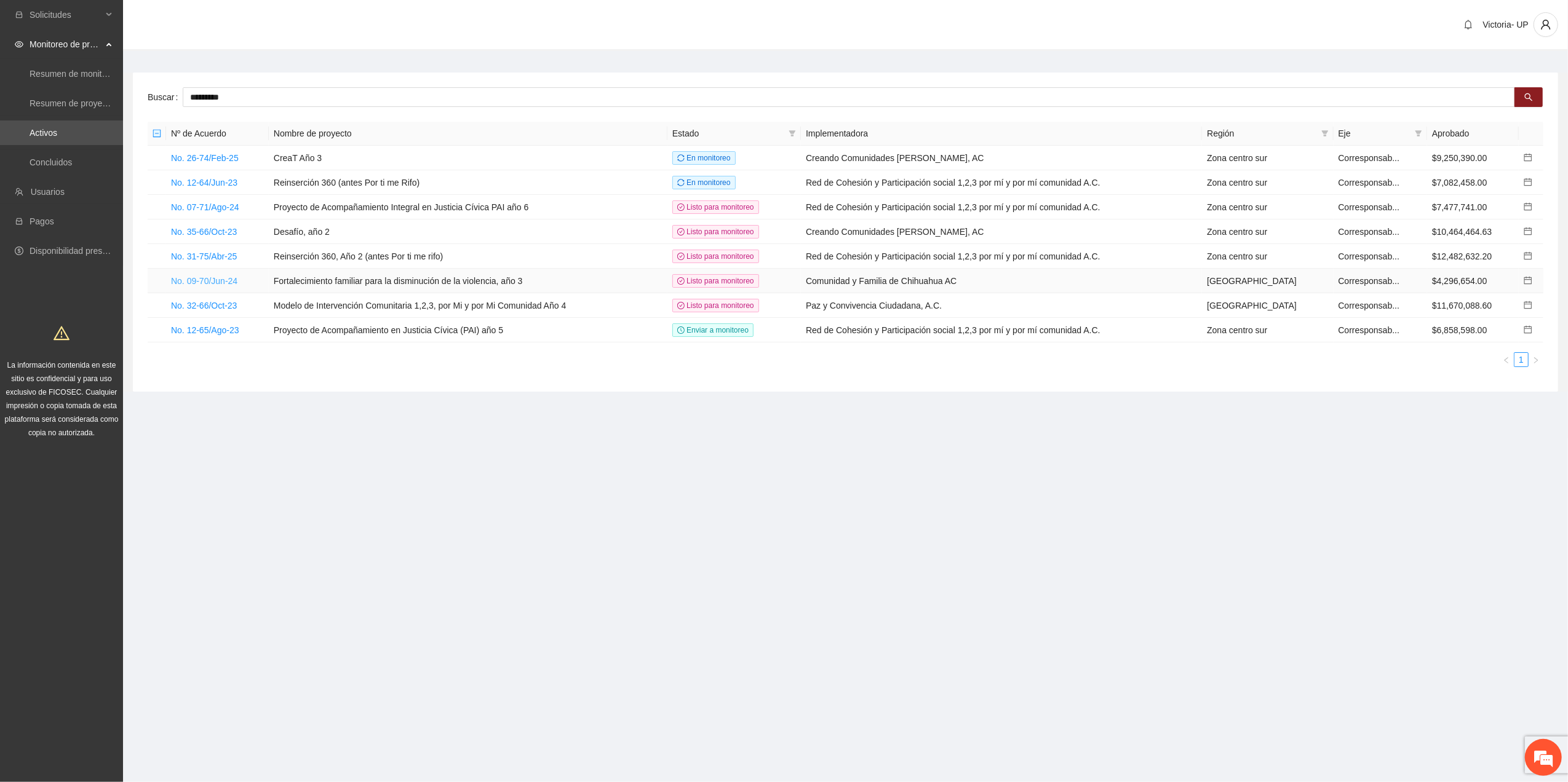
click at [212, 277] on link "No. 09-70/Jun-24" at bounding box center [204, 281] width 67 height 10
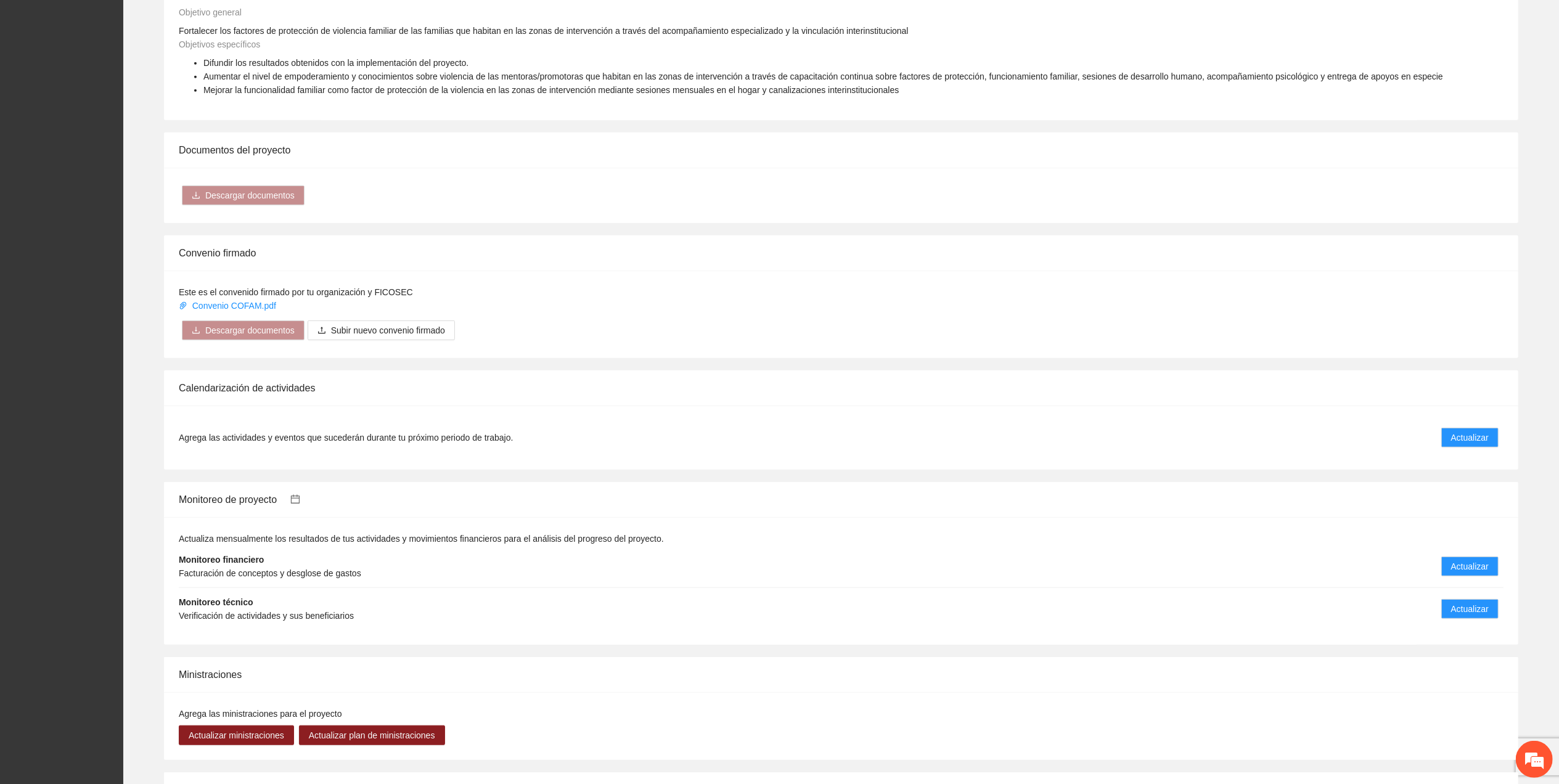
scroll to position [1000, 0]
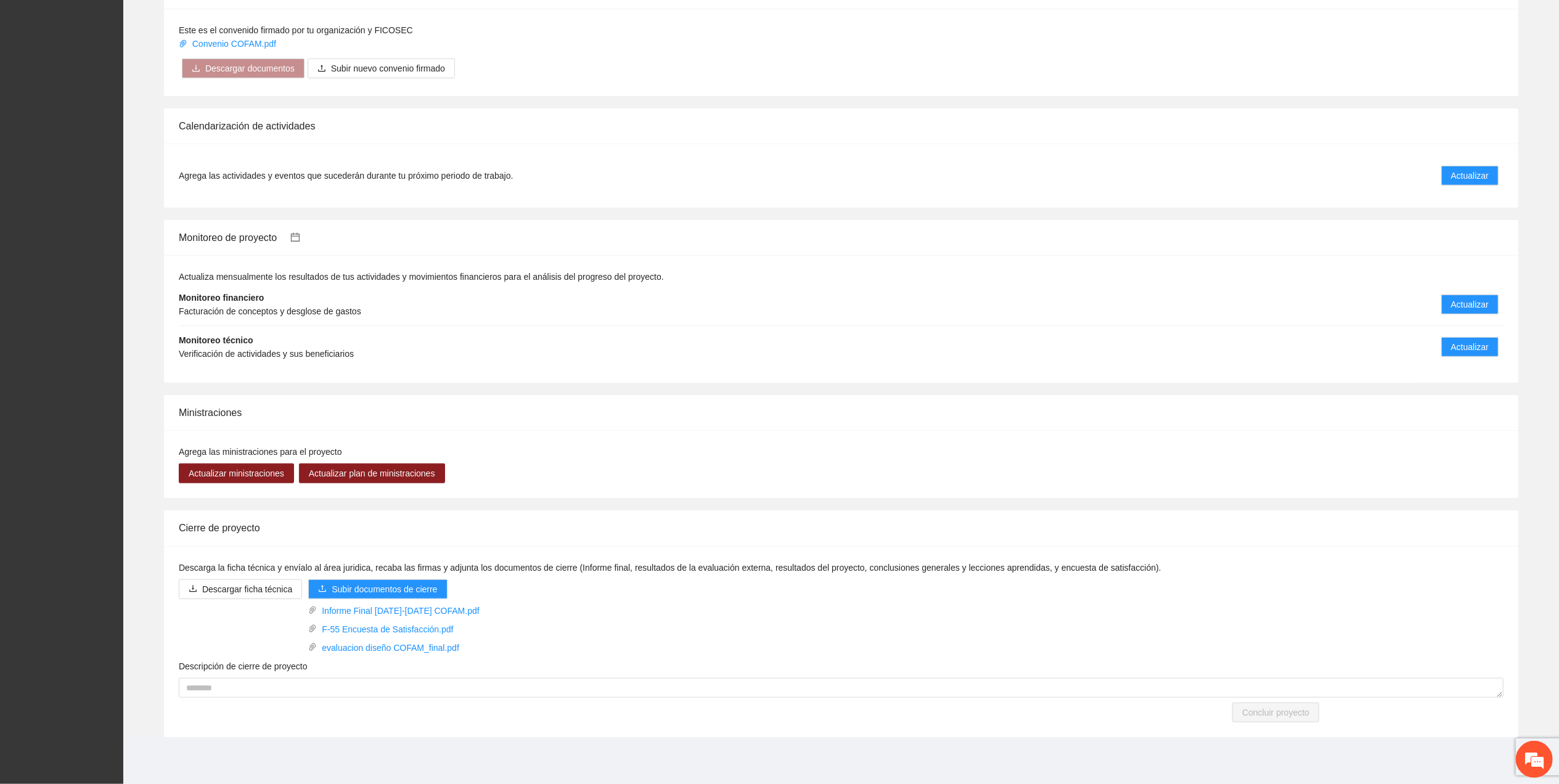
click at [298, 235] on icon "calendar" at bounding box center [295, 237] width 10 height 10
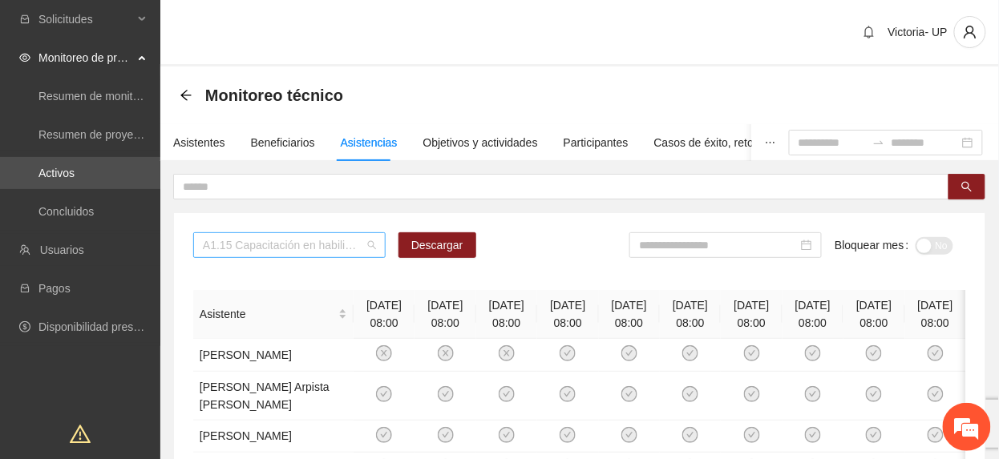
click at [285, 248] on span "A1.15 Capacitación en habilidades para la vida Fase 1 - Chihuahua" at bounding box center [289, 245] width 173 height 24
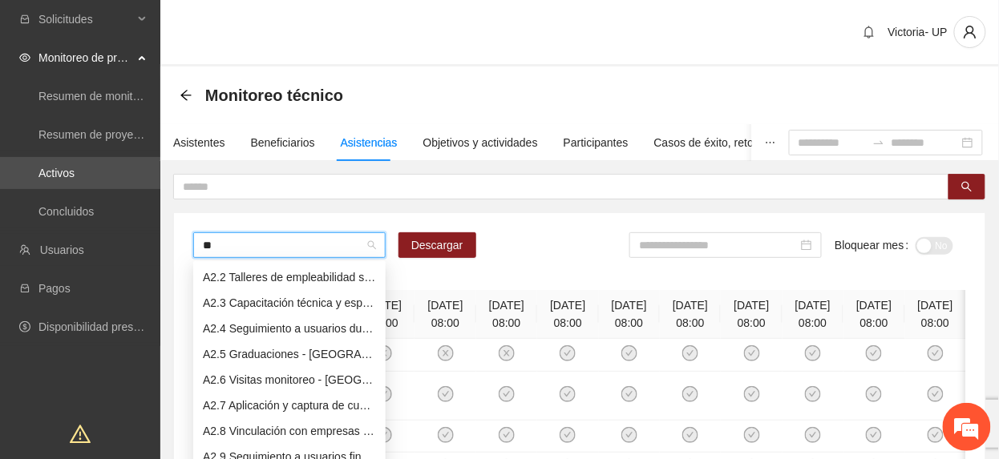
scroll to position [26, 0]
type input "***"
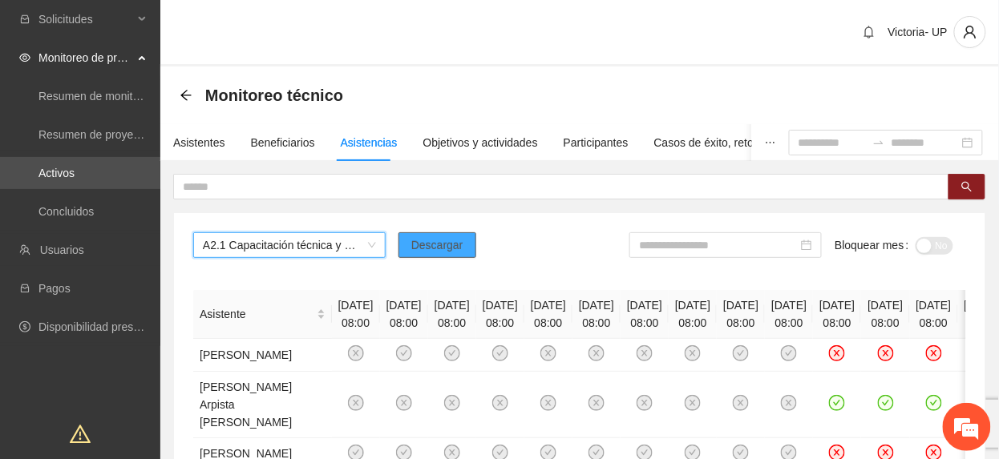
click at [453, 249] on span "Descargar" at bounding box center [437, 246] width 52 height 18
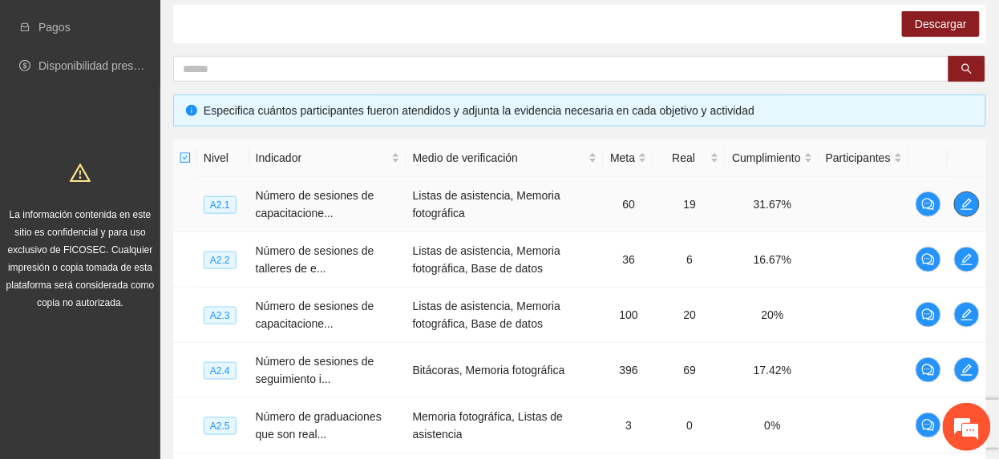
click at [965, 213] on button "button" at bounding box center [967, 205] width 26 height 26
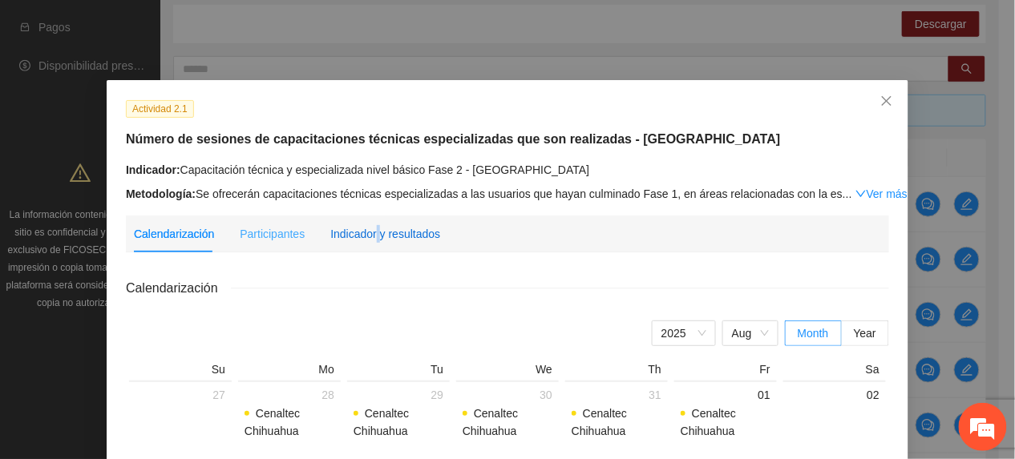
click at [374, 237] on div "Indicador y resultados" at bounding box center [385, 234] width 110 height 18
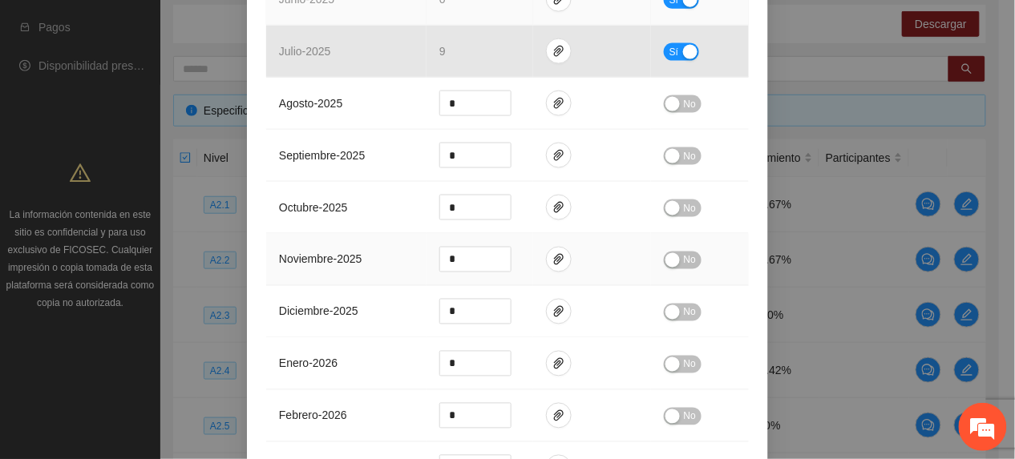
scroll to position [213, 0]
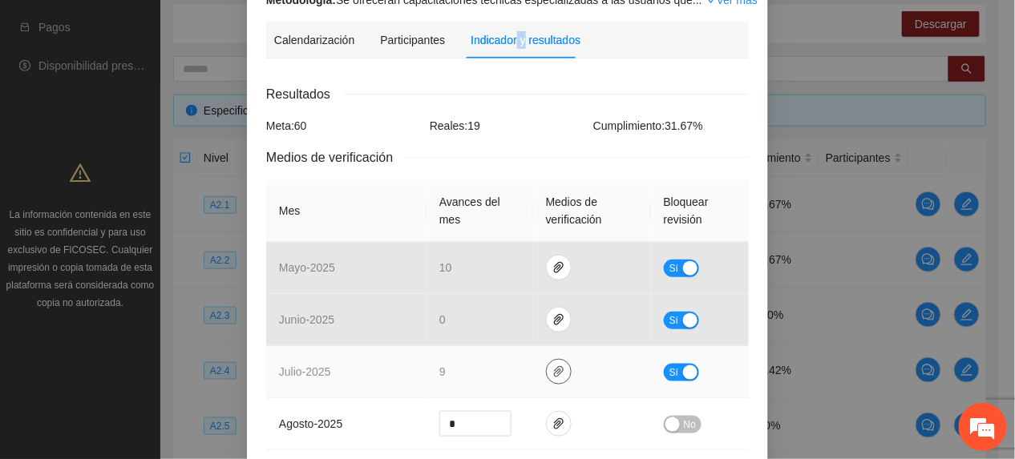
click at [553, 373] on icon "paper-clip" at bounding box center [559, 372] width 13 height 13
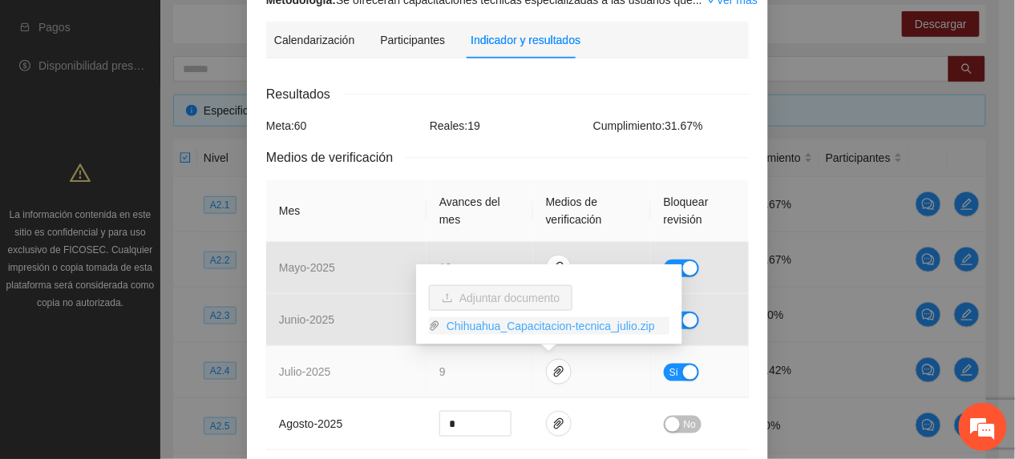
click at [516, 326] on link "Chihuahua_Capacitacion-tecnica_julio.zip" at bounding box center [554, 327] width 229 height 18
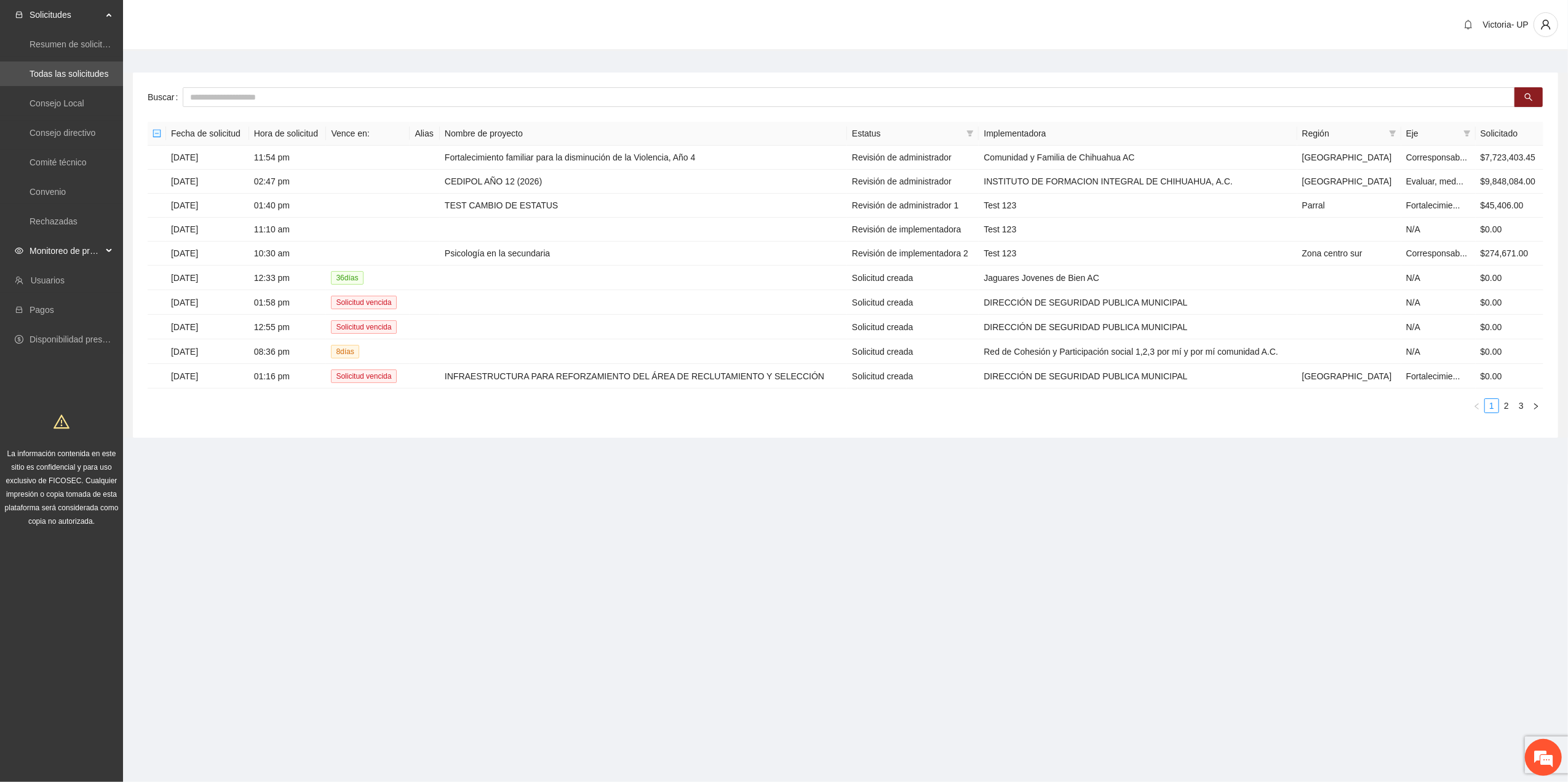
click at [101, 252] on span "Monitoreo de proyectos" at bounding box center [65, 251] width 73 height 25
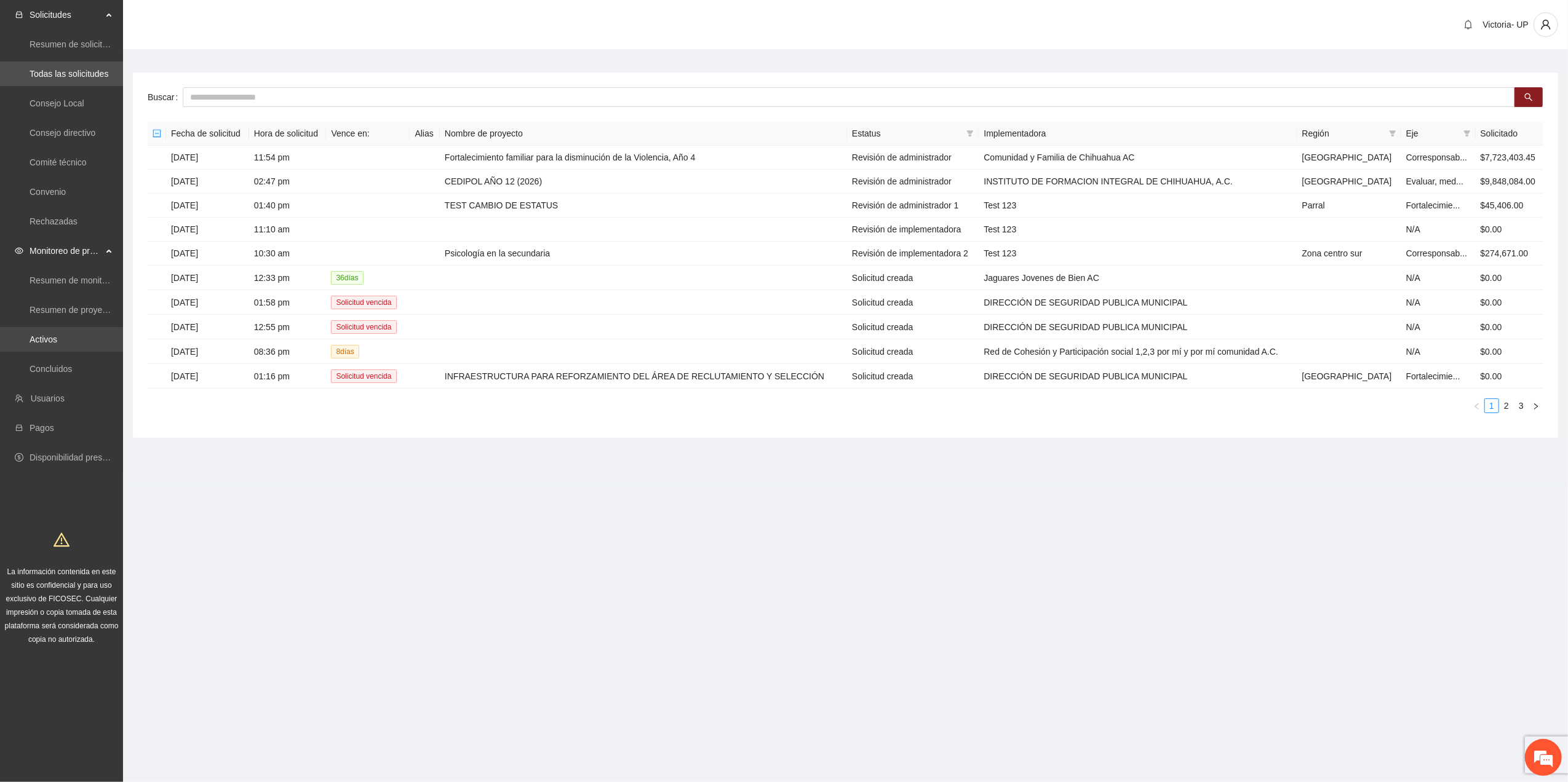
click at [40, 337] on link "Activos" at bounding box center [43, 339] width 28 height 10
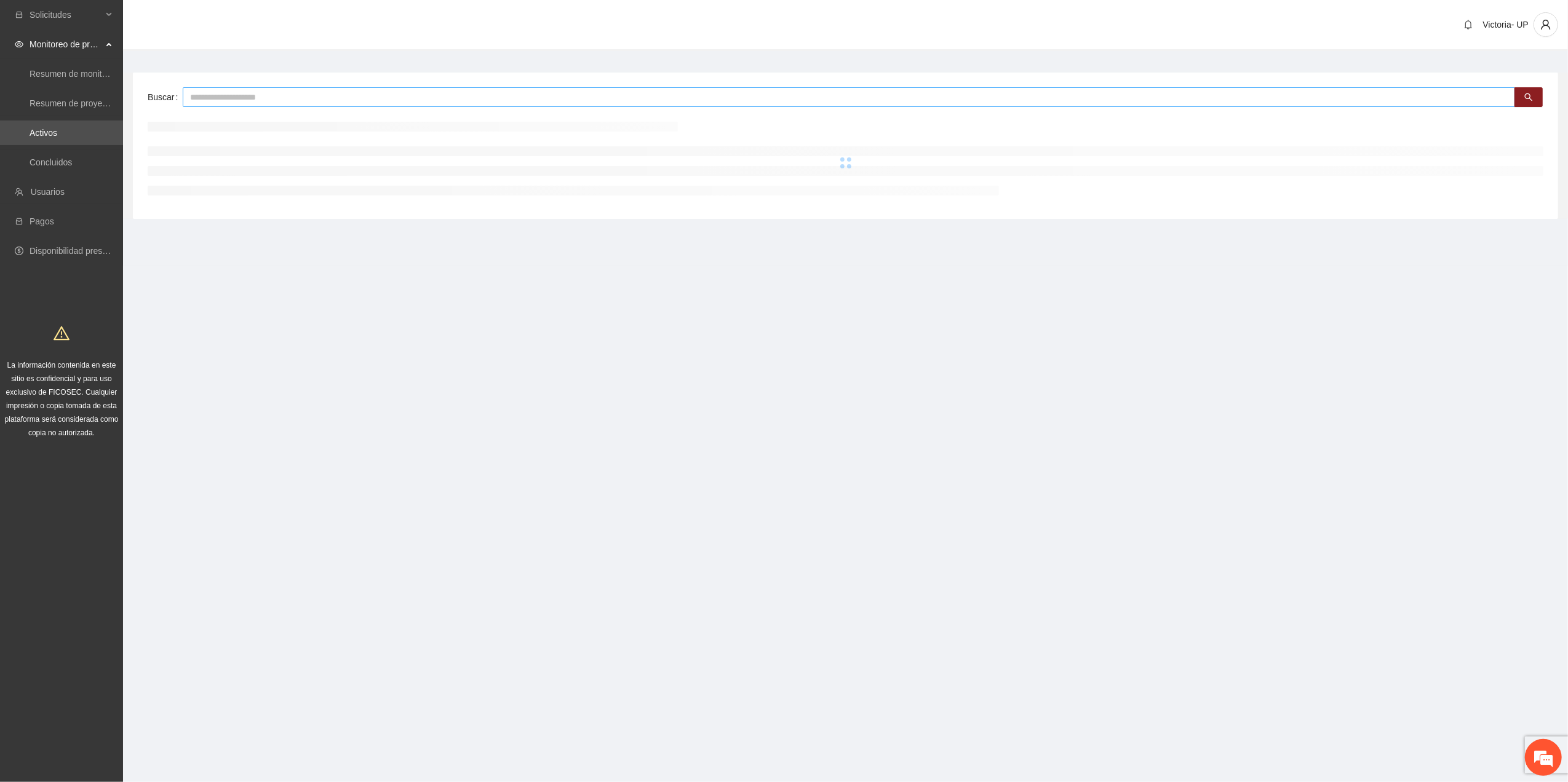
click at [453, 101] on input "text" at bounding box center [848, 97] width 1332 height 20
type input "*******"
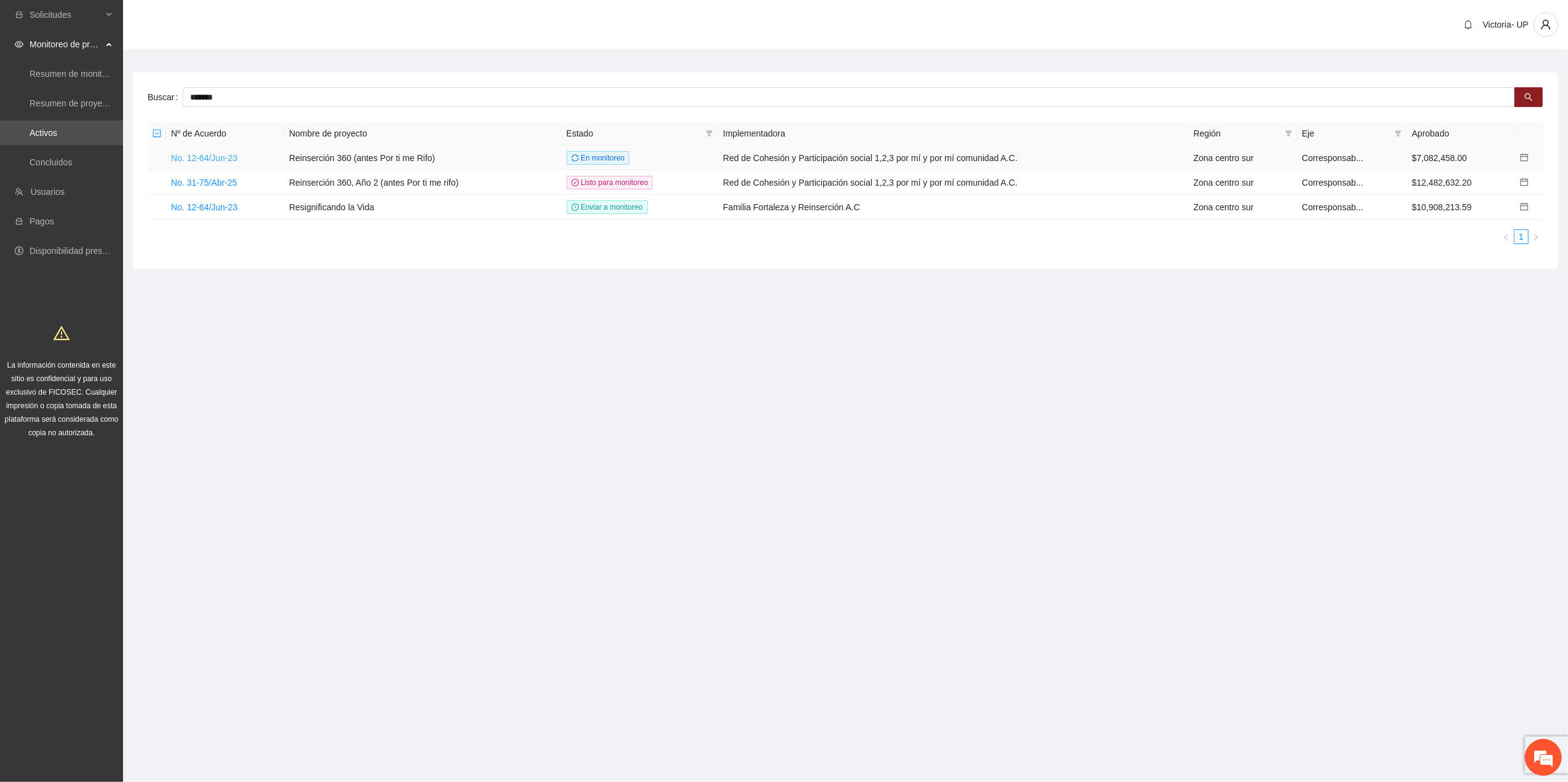
click at [220, 159] on link "No. 12-64/Jun-23" at bounding box center [204, 158] width 67 height 10
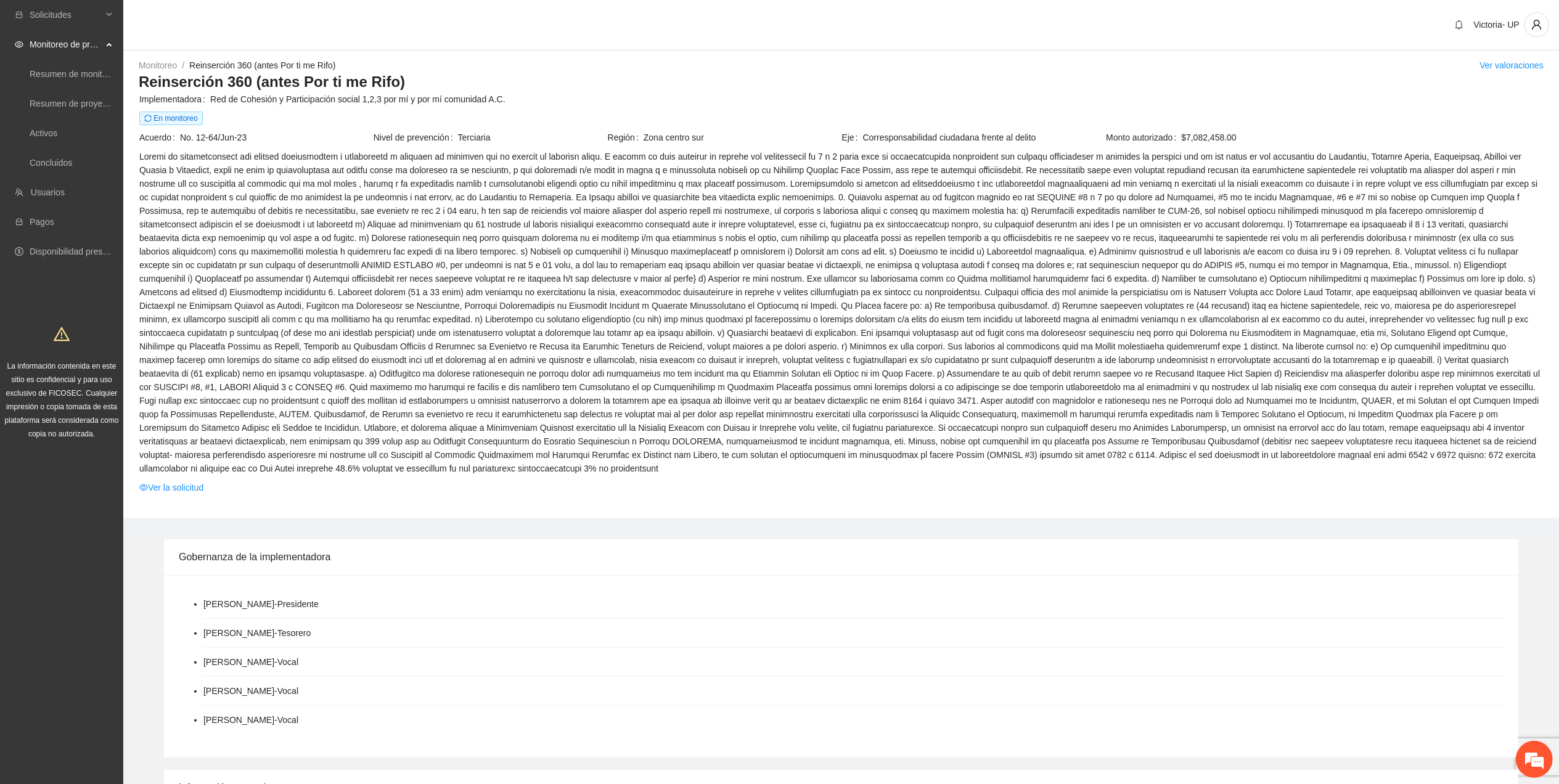
click at [163, 463] on td at bounding box center [841, 314] width 1405 height 331
click at [161, 480] on link "Ver la solicitud" at bounding box center [171, 487] width 64 height 14
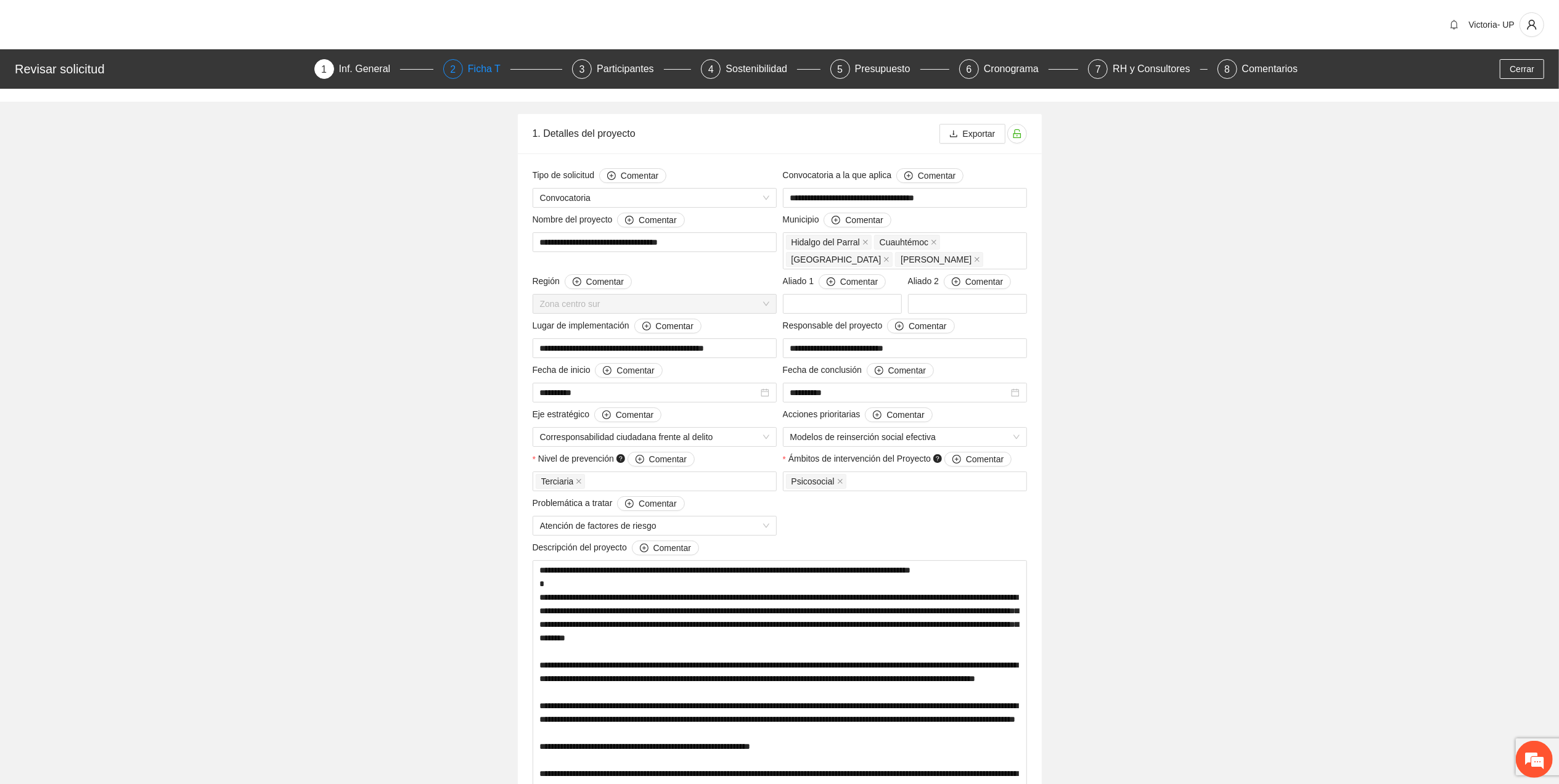
click at [477, 71] on div "Ficha T" at bounding box center [489, 69] width 42 height 20
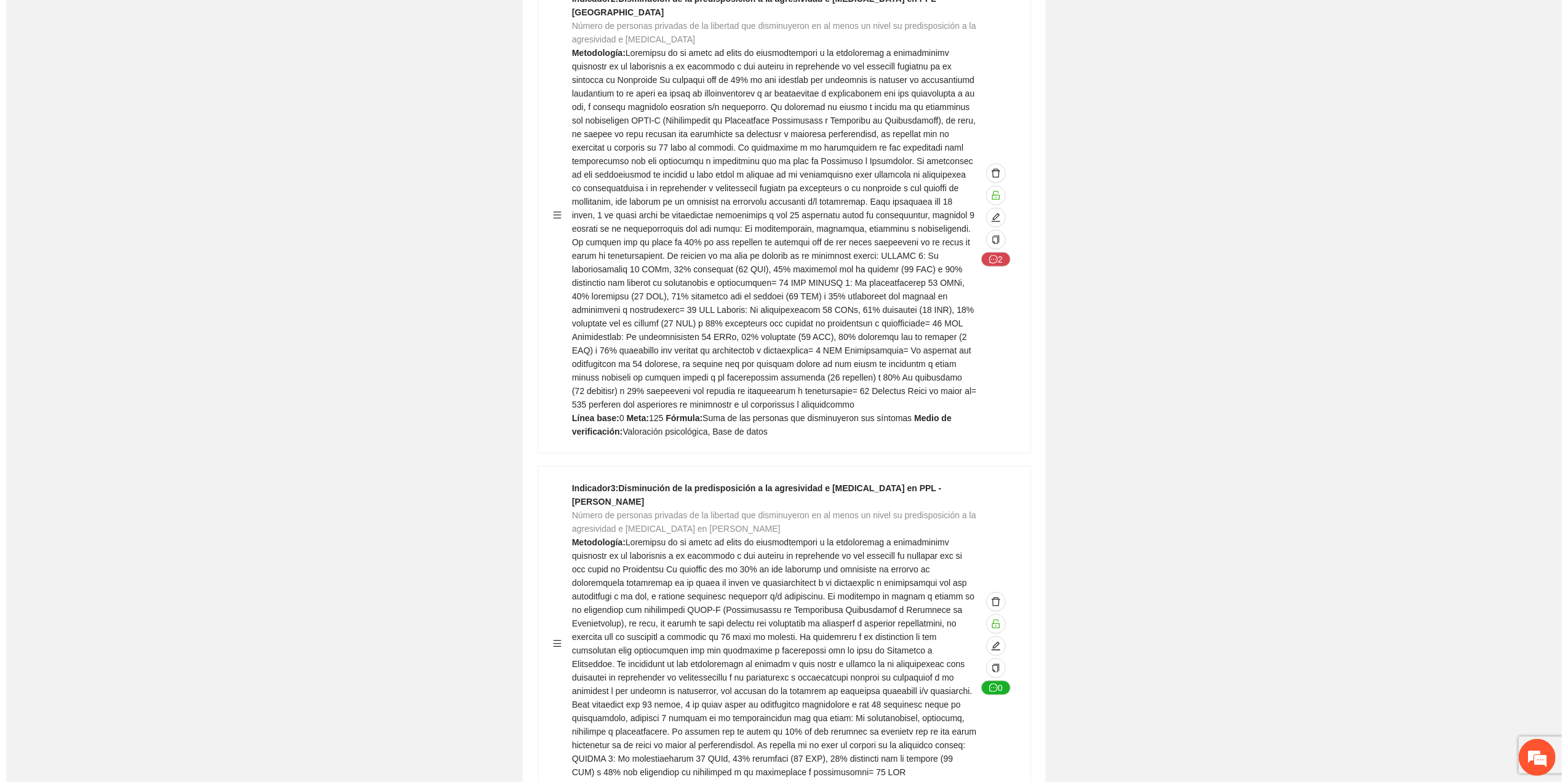
scroll to position [3114, 0]
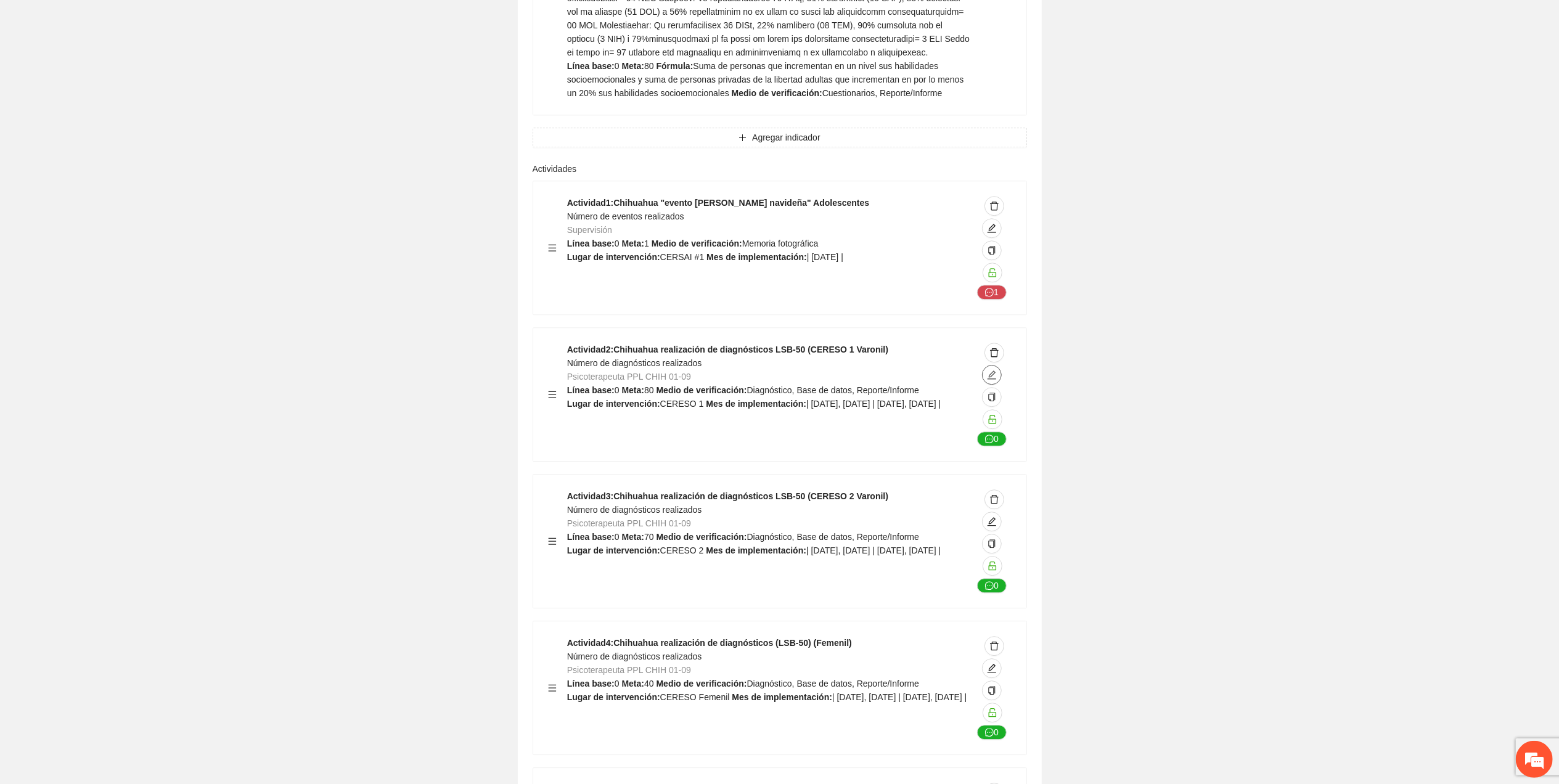
click at [987, 370] on icon "edit" at bounding box center [992, 374] width 10 height 10
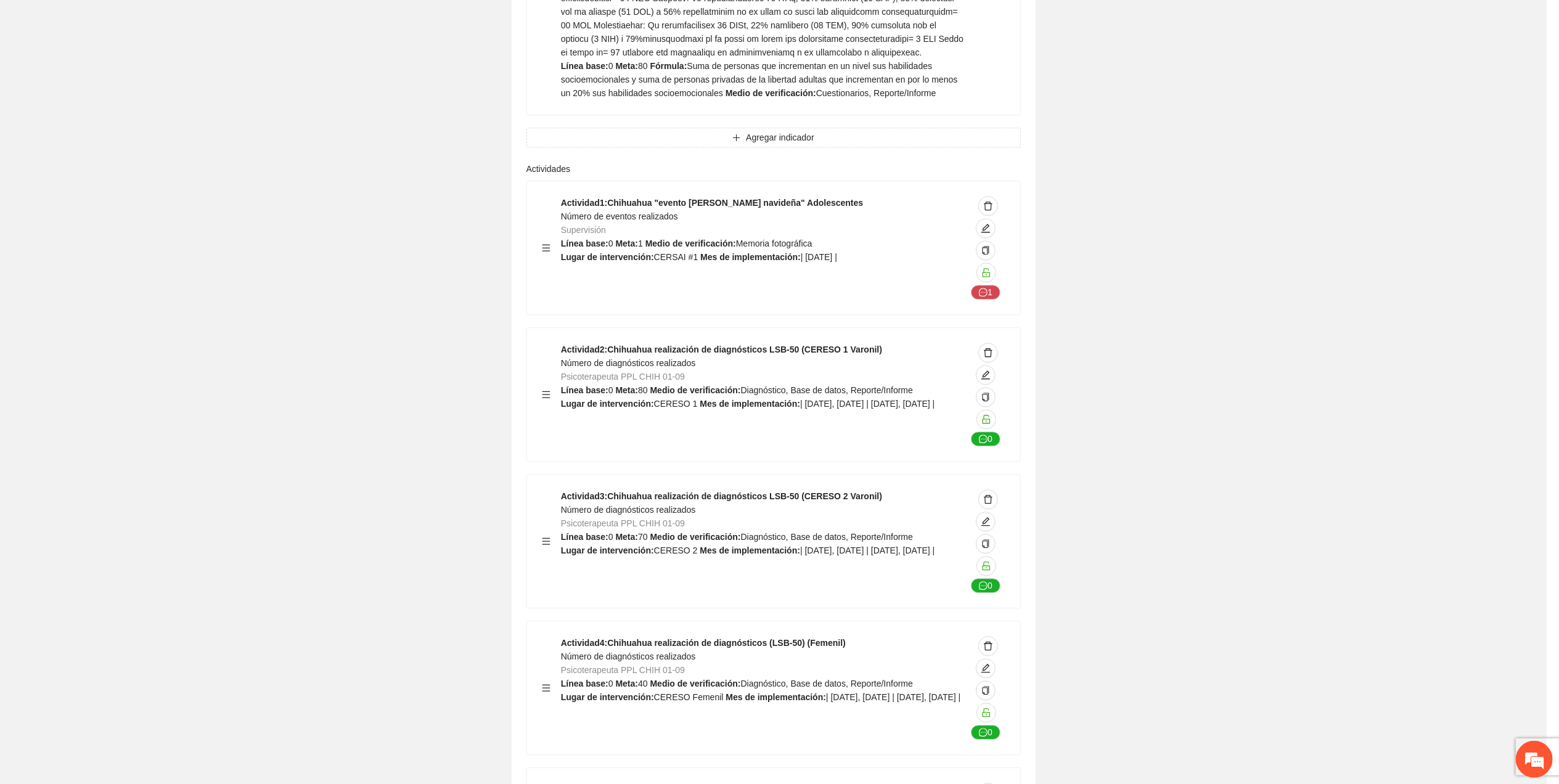
click at [989, 311] on textarea at bounding box center [780, 404] width 464 height 278
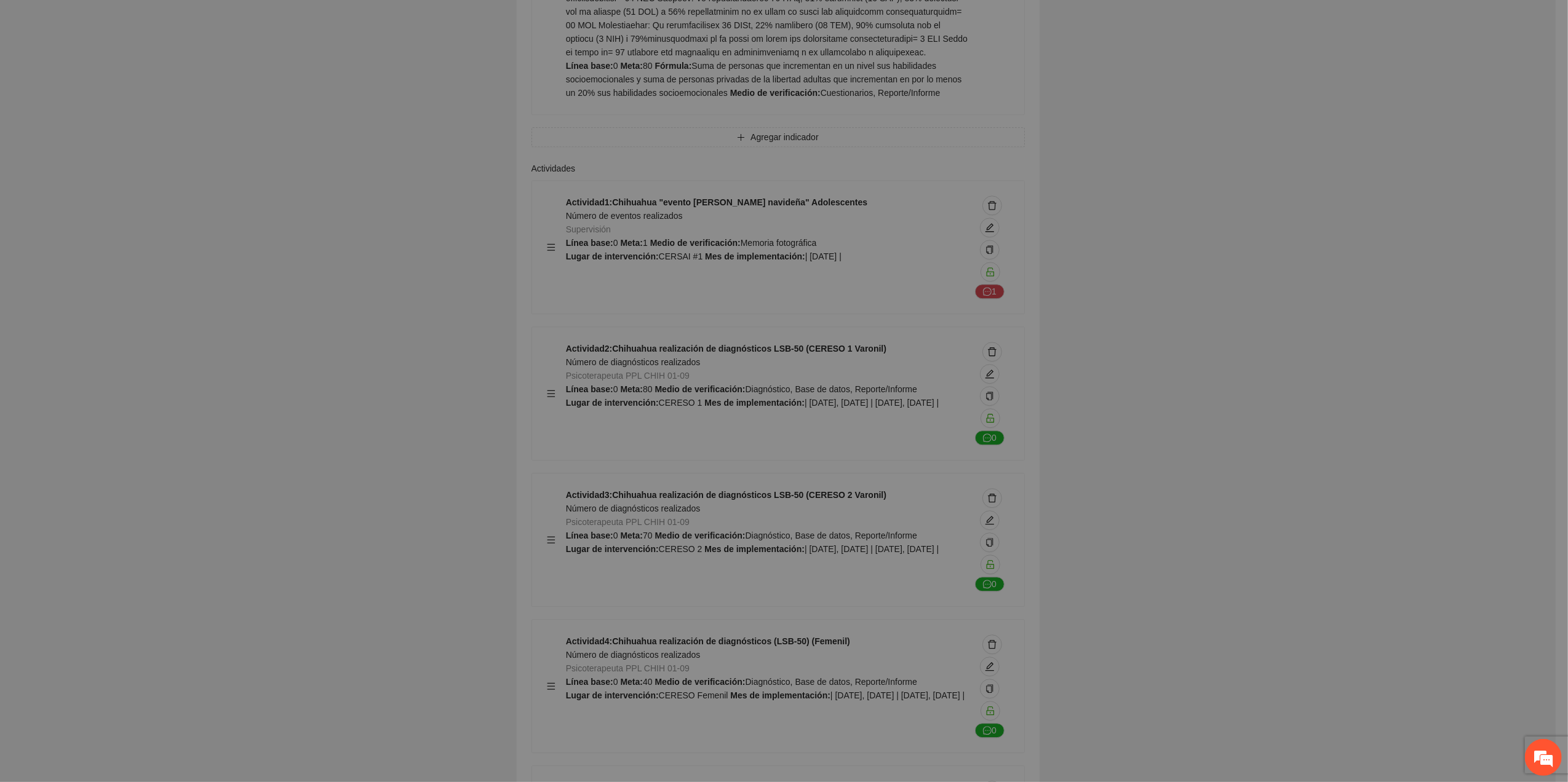
type textarea "********"
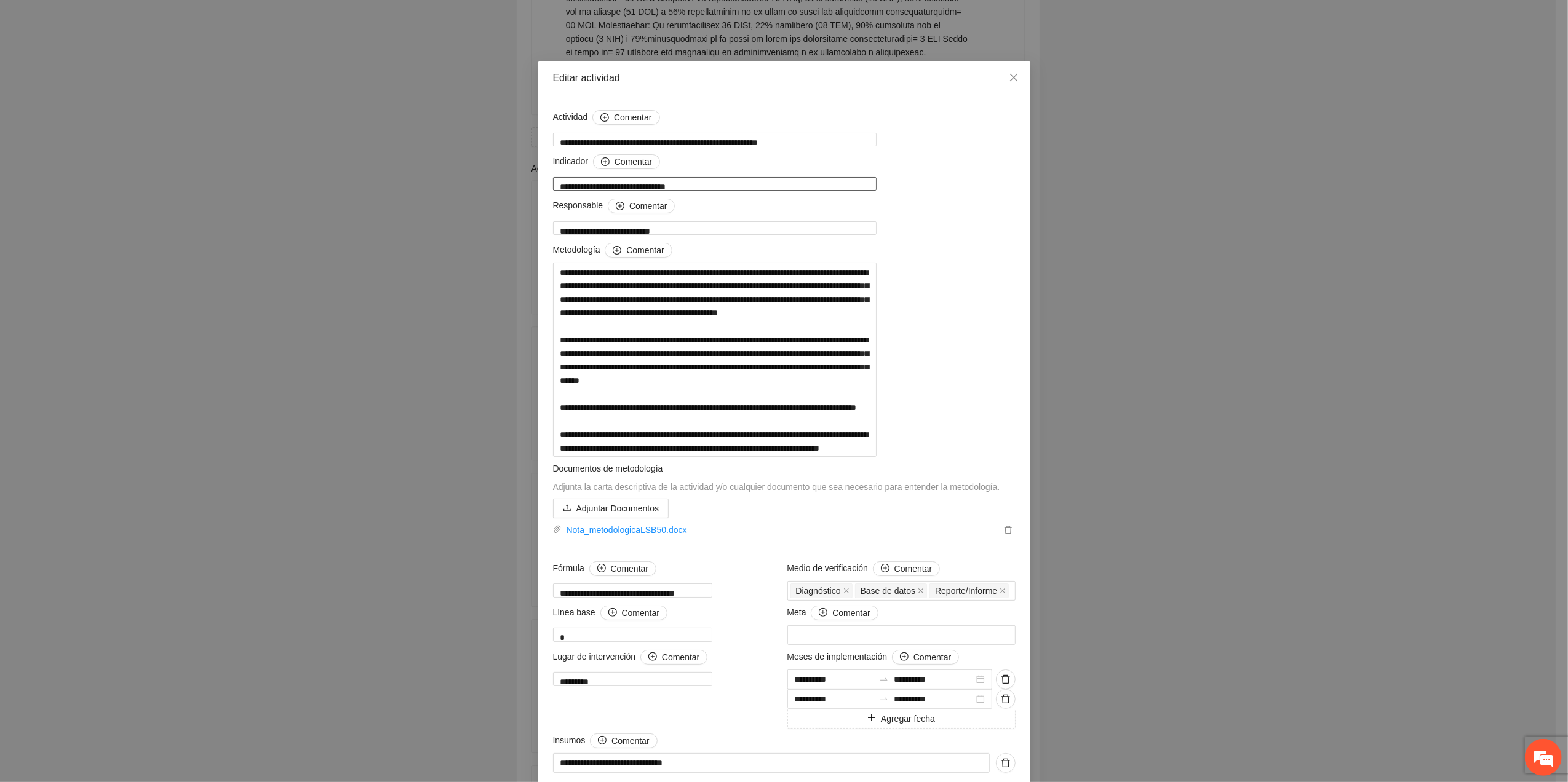
drag, startPoint x: 724, startPoint y: 189, endPoint x: 488, endPoint y: 226, distance: 238.9
click at [493, 222] on div "**********" at bounding box center [784, 391] width 1568 height 782
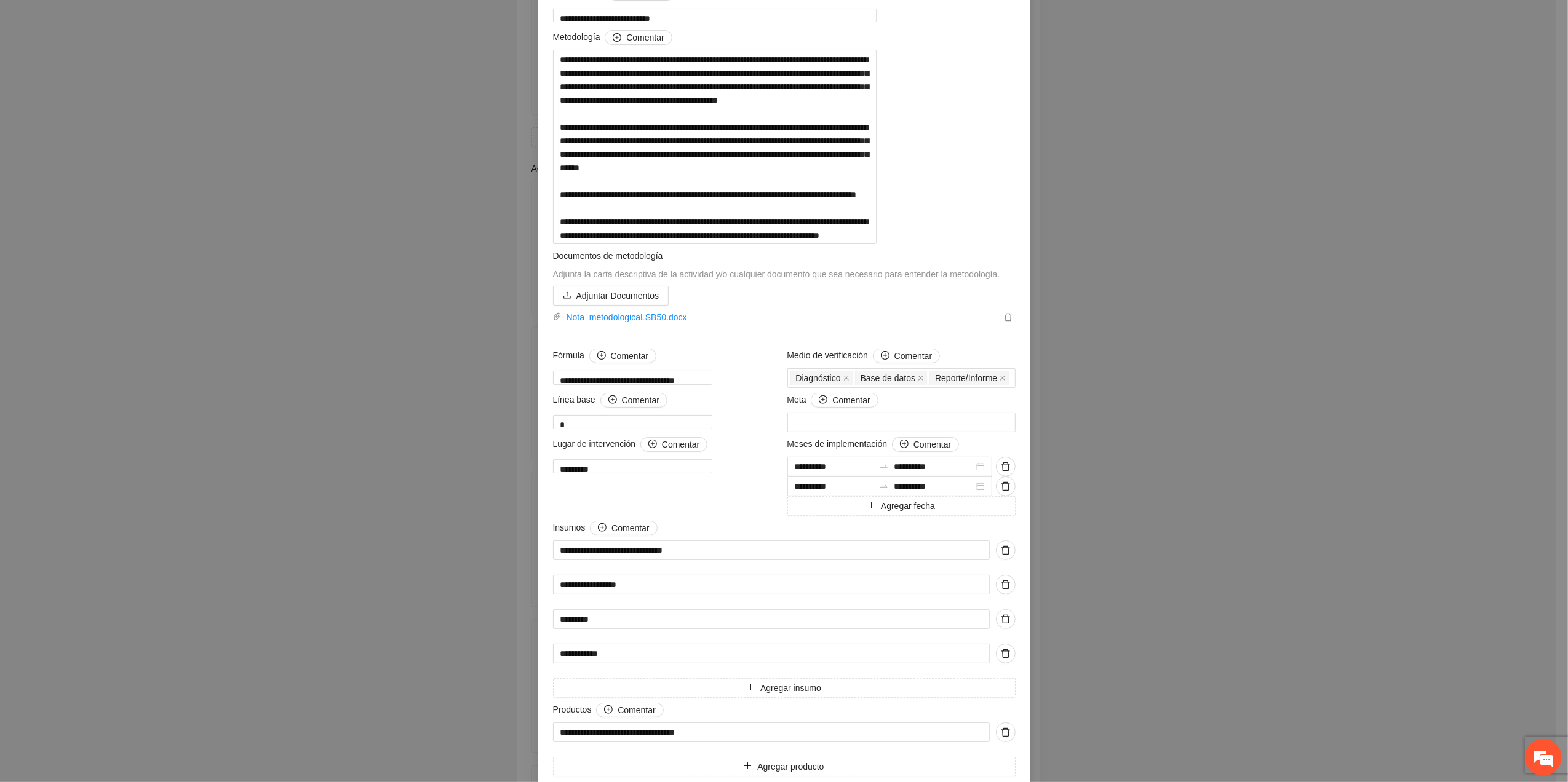
scroll to position [357, 0]
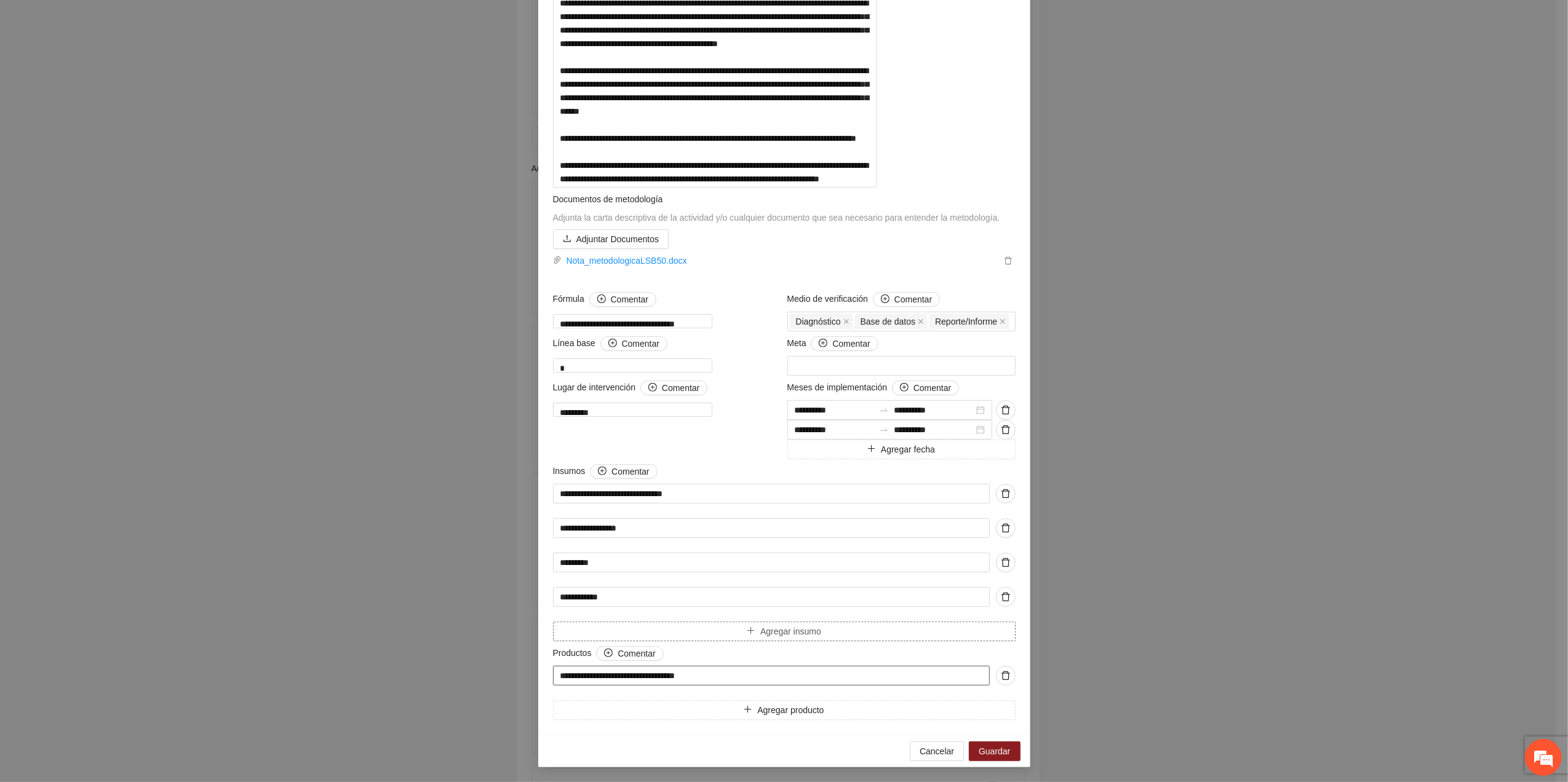
drag, startPoint x: 719, startPoint y: 684, endPoint x: 547, endPoint y: 633, distance: 179.4
click at [525, 660] on div "**********" at bounding box center [784, 391] width 1568 height 782
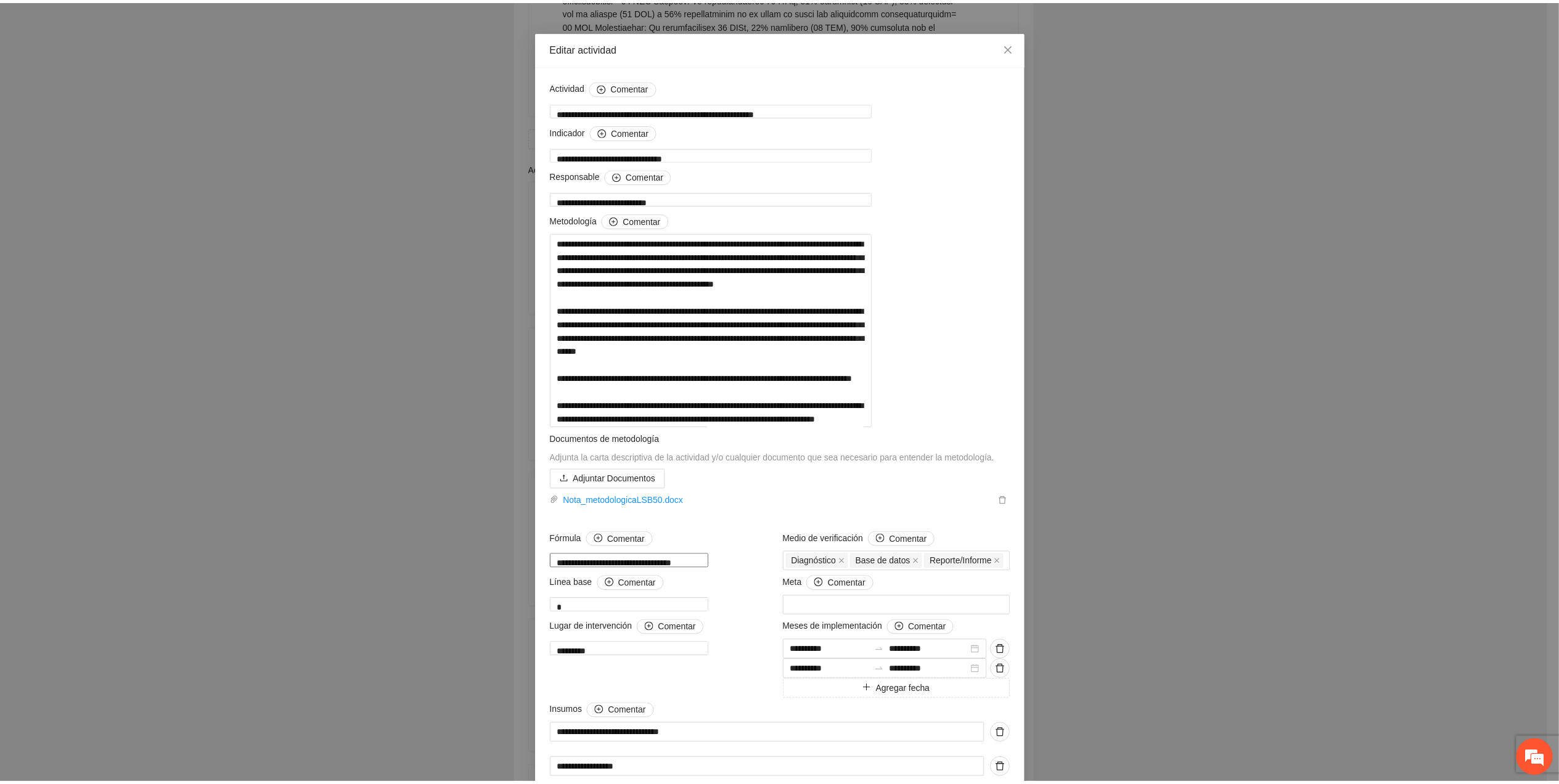
scroll to position [0, 0]
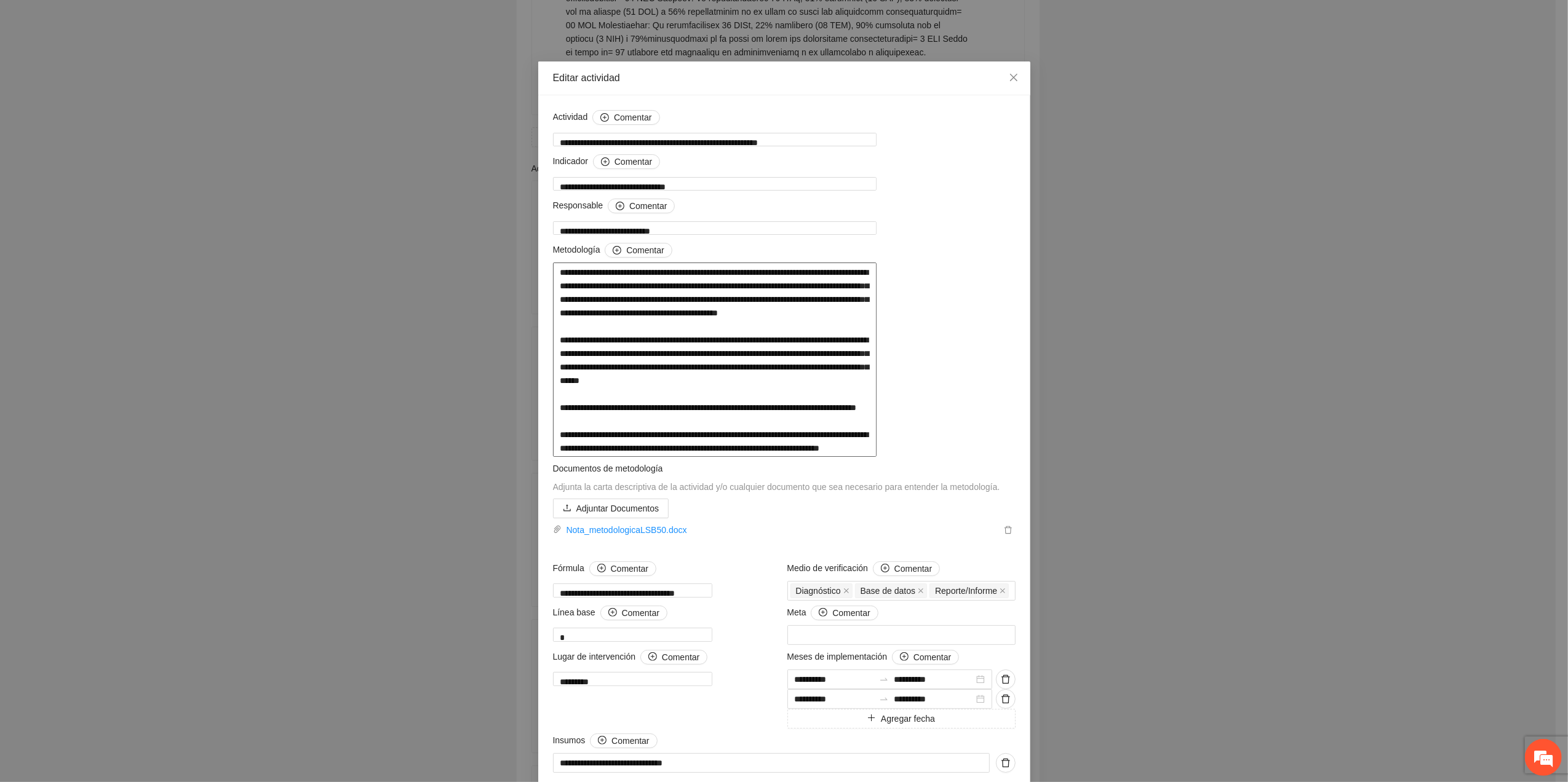
drag, startPoint x: 591, startPoint y: 520, endPoint x: 850, endPoint y: 507, distance: 259.3
click at [850, 457] on textarea at bounding box center [715, 359] width 324 height 194
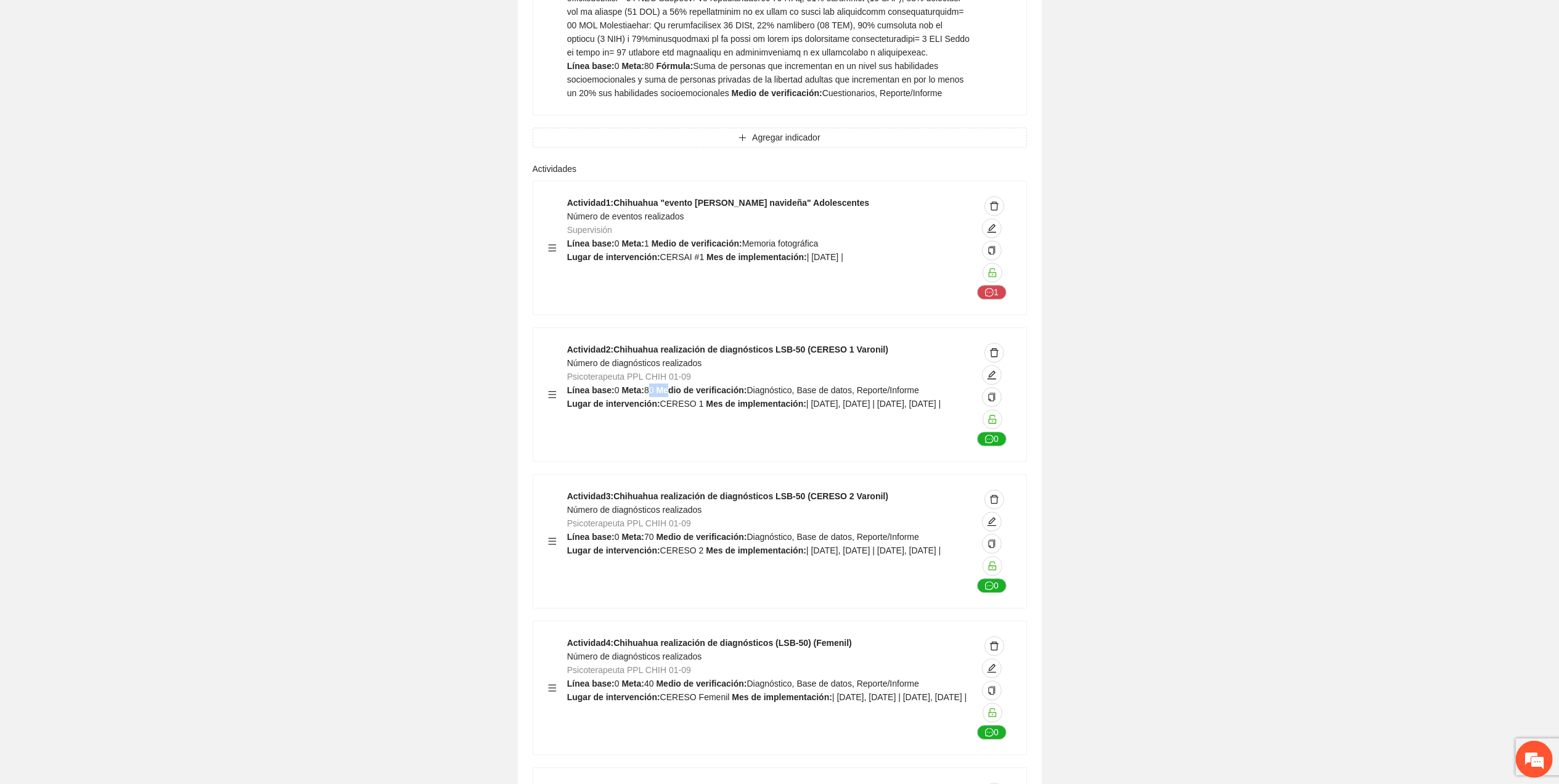
drag, startPoint x: 647, startPoint y: 328, endPoint x: 667, endPoint y: 331, distance: 20.2
click at [667, 343] on div "Actividad 2 : Chihuahua realización de diagnósticos LSB-50 (CERESO 1 Varonil) N…" at bounding box center [770, 394] width 406 height 104
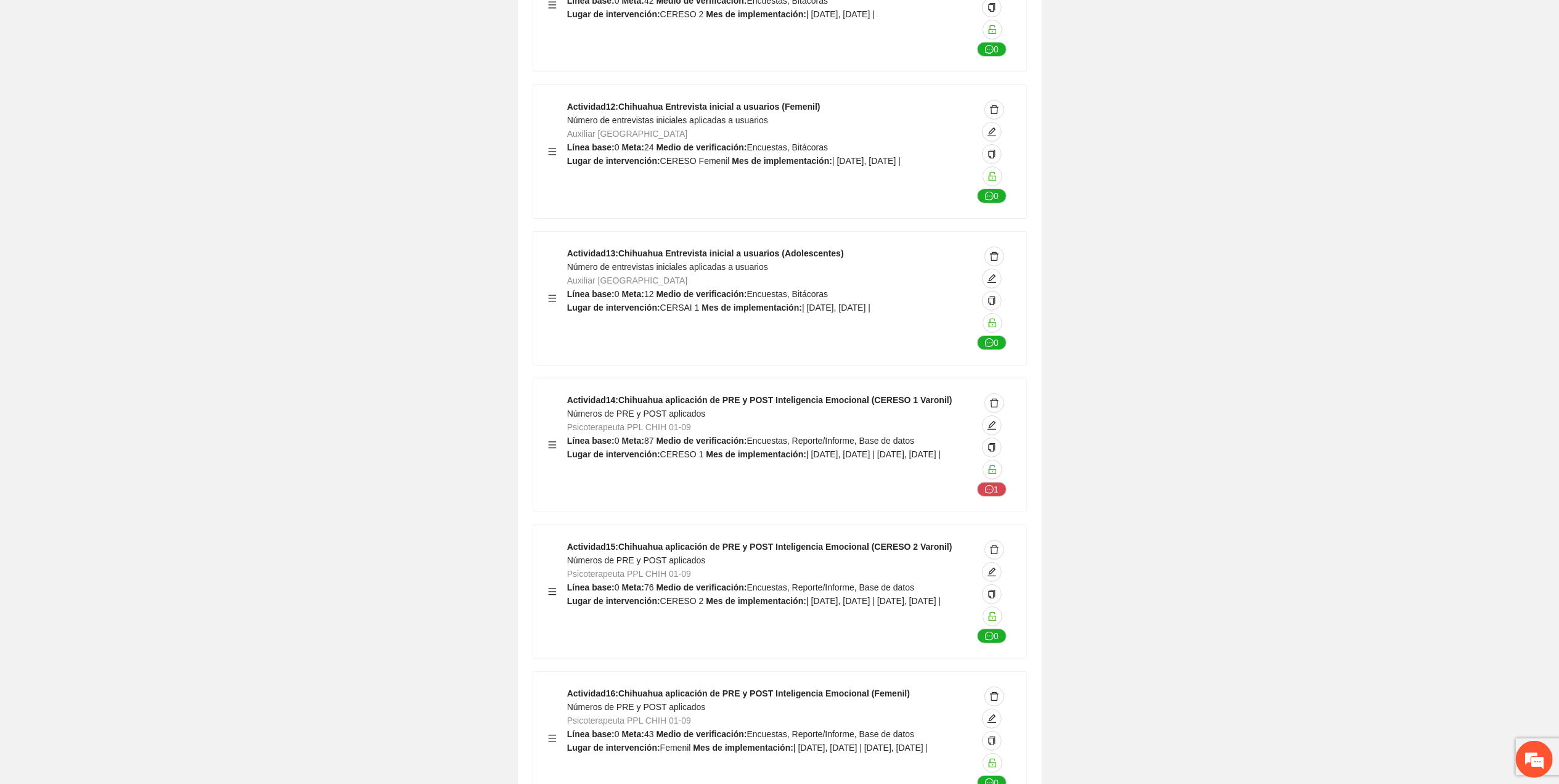
scroll to position [4849, 0]
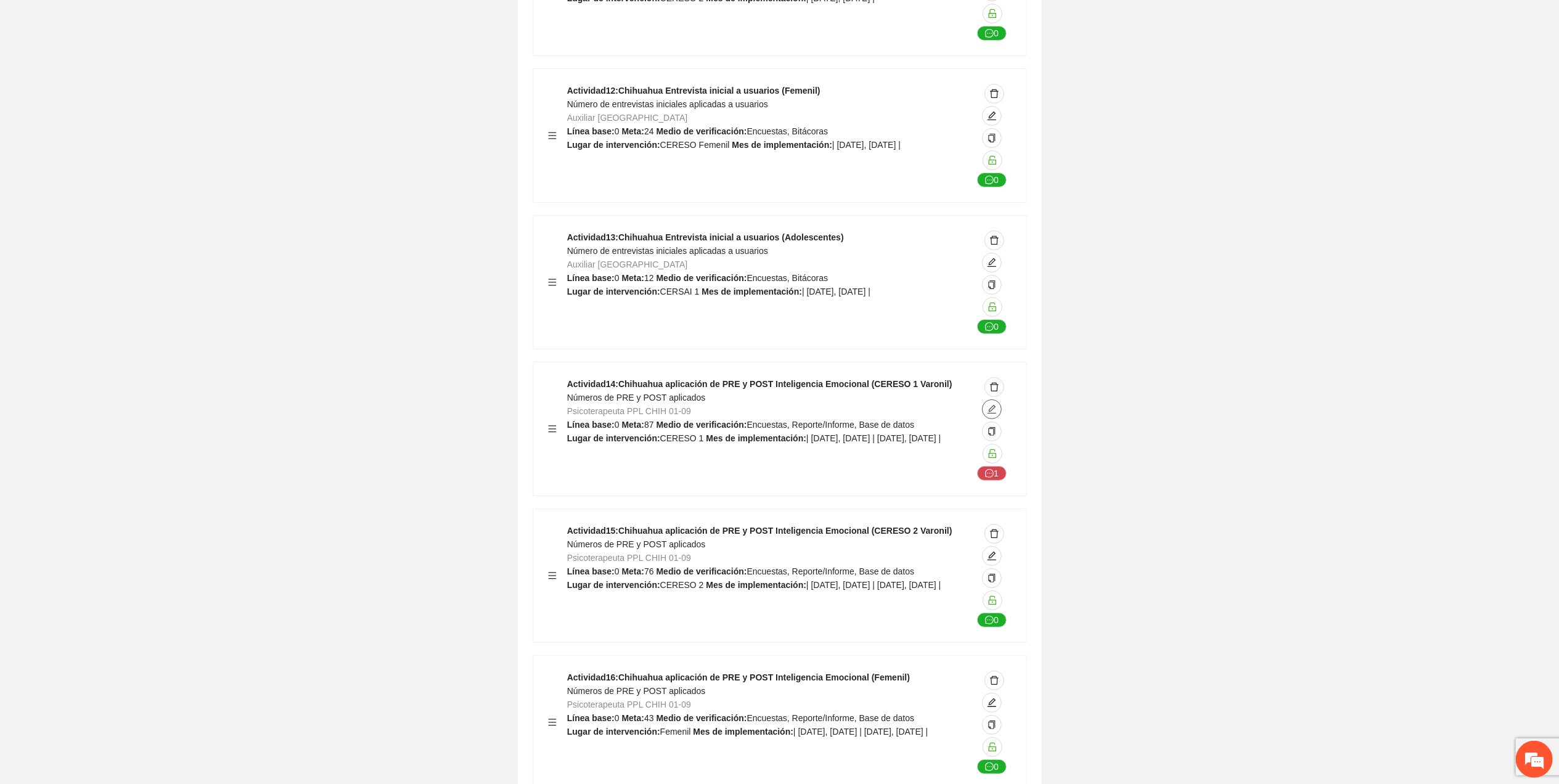
click at [995, 404] on icon "edit" at bounding box center [992, 409] width 10 height 10
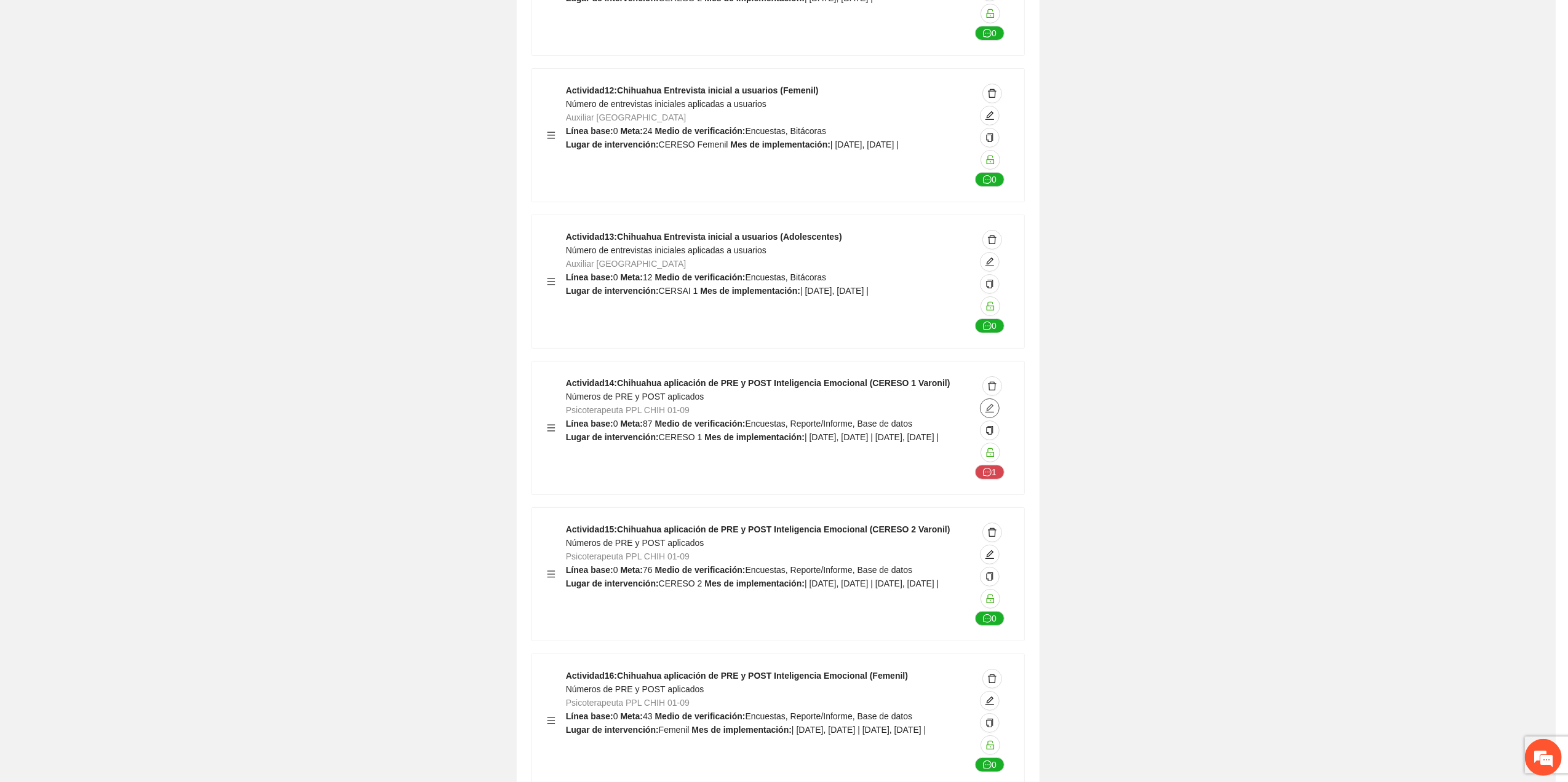
type textarea "********"
type input "**********"
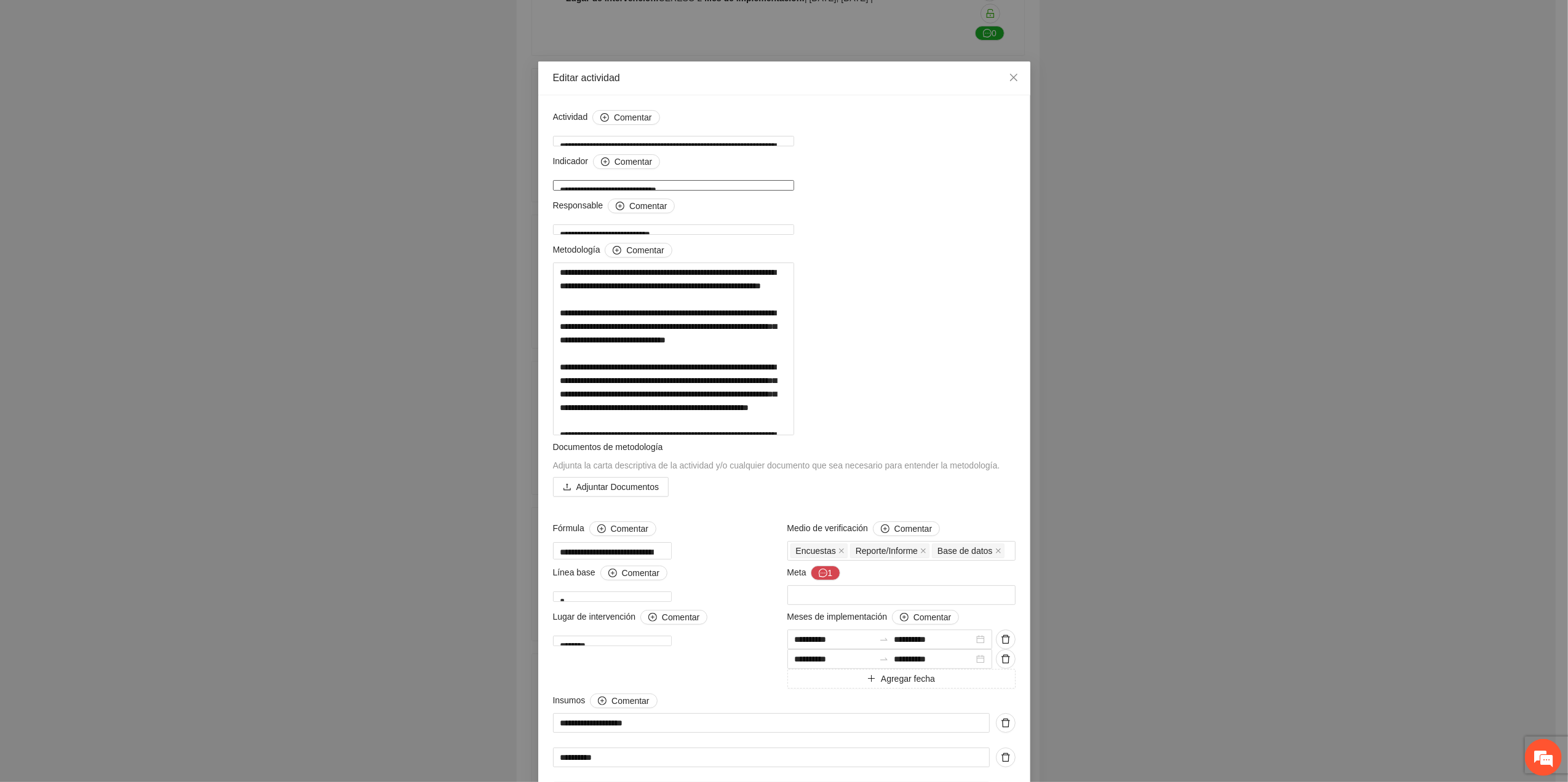
drag, startPoint x: 693, startPoint y: 183, endPoint x: 603, endPoint y: 177, distance: 90.2
click at [603, 180] on textarea "**********" at bounding box center [674, 186] width 241 height 11
click at [1194, 366] on div "**********" at bounding box center [784, 391] width 1568 height 782
click at [1471, 165] on div "**********" at bounding box center [784, 391] width 1568 height 782
drag, startPoint x: 1011, startPoint y: 70, endPoint x: 1022, endPoint y: 158, distance: 88.7
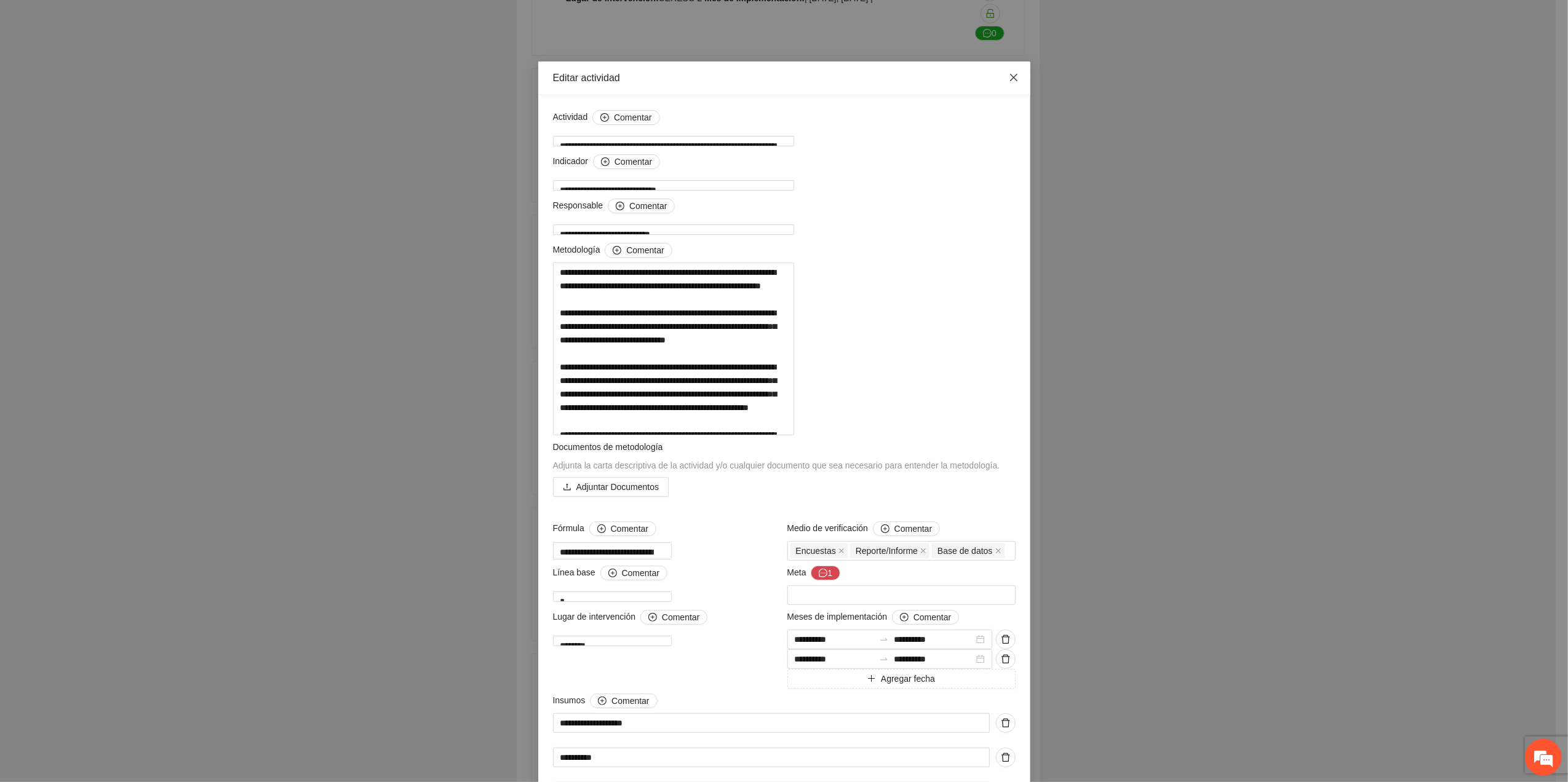
click at [1008, 69] on span "Close" at bounding box center [1013, 77] width 33 height 33
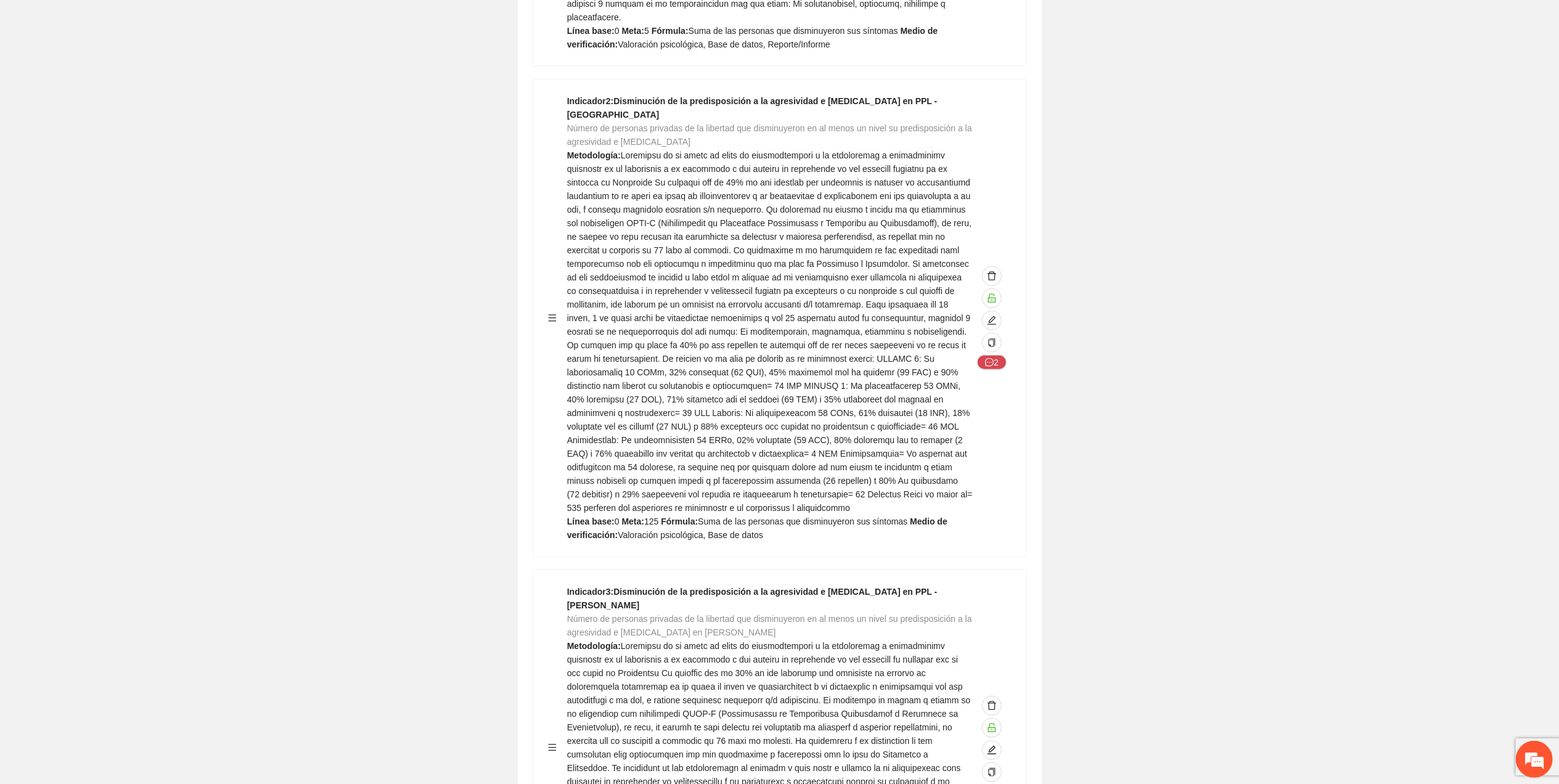
scroll to position [1233, 0]
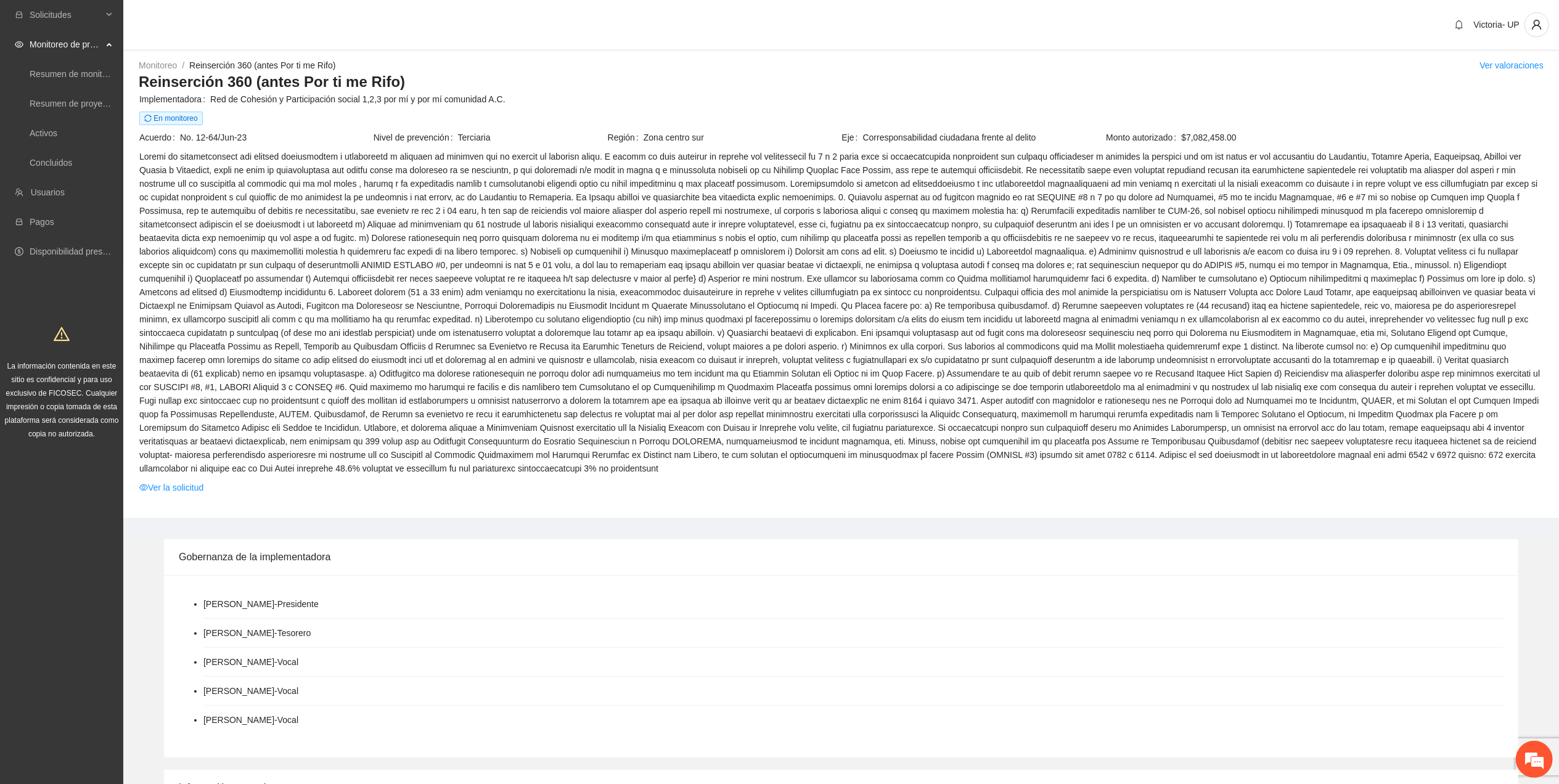
click at [1119, 136] on span "Monto autorizado" at bounding box center [1144, 138] width 75 height 14
click at [1519, 67] on link "Ver valoraciones" at bounding box center [1511, 65] width 64 height 10
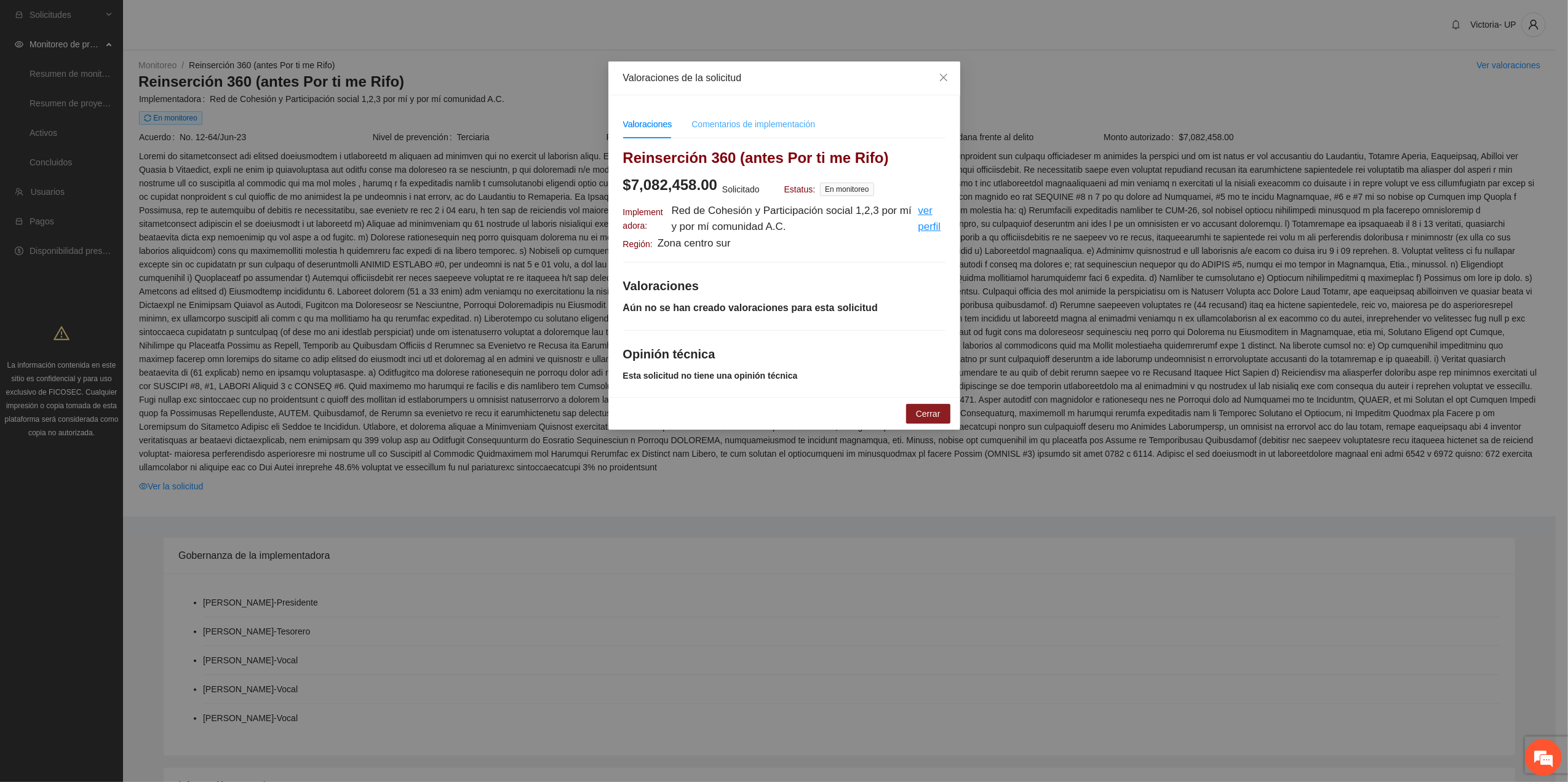
drag, startPoint x: 738, startPoint y: 117, endPoint x: 743, endPoint y: 133, distance: 16.8
click at [740, 126] on div "Comentarios de implementación" at bounding box center [753, 124] width 124 height 28
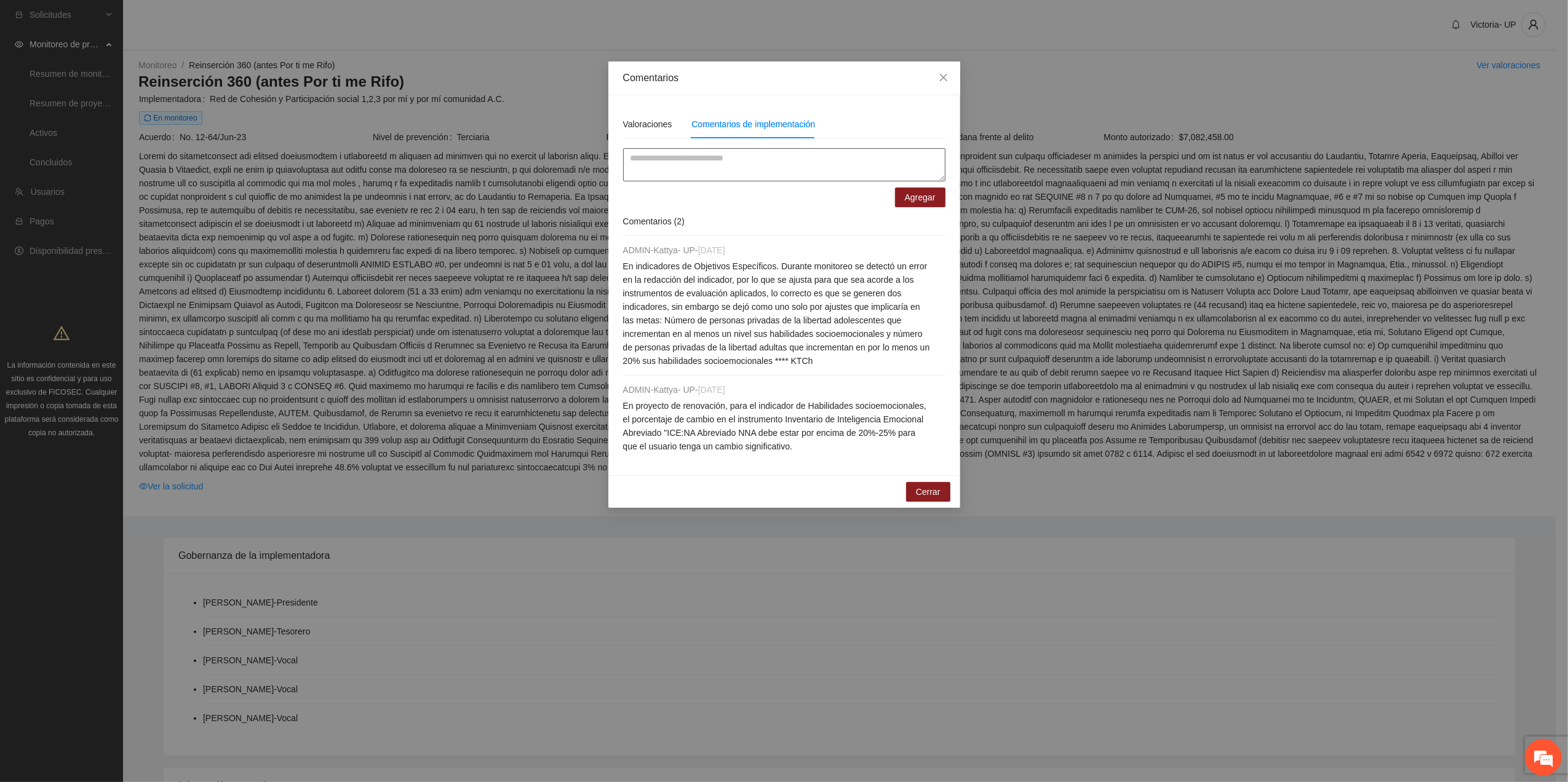
click at [707, 156] on textarea at bounding box center [784, 164] width 322 height 33
click at [719, 172] on textarea at bounding box center [784, 164] width 322 height 33
type textarea "*"
click at [732, 159] on textarea "**********" at bounding box center [784, 165] width 322 height 34
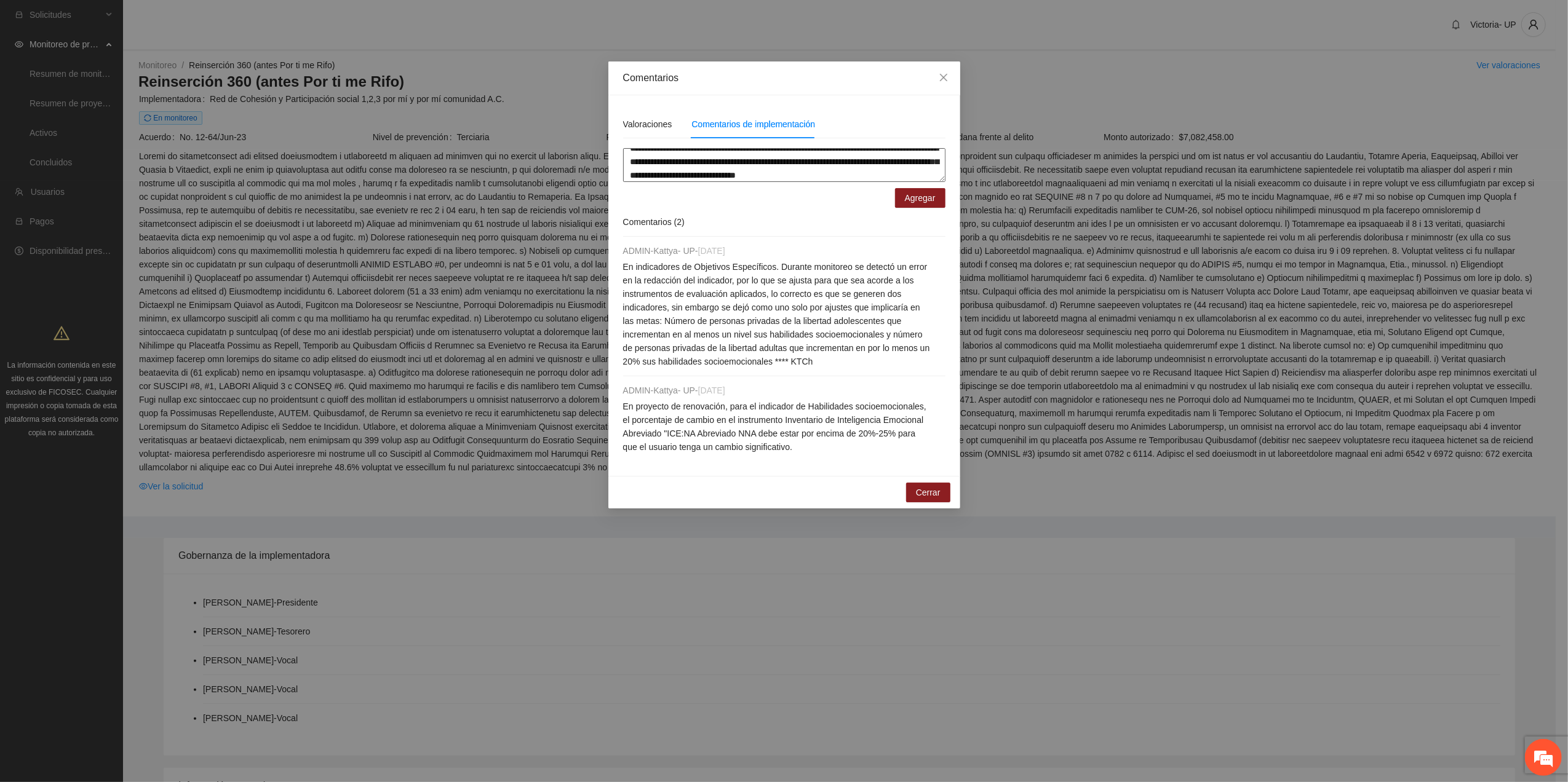
scroll to position [23, 0]
type textarea "**********"
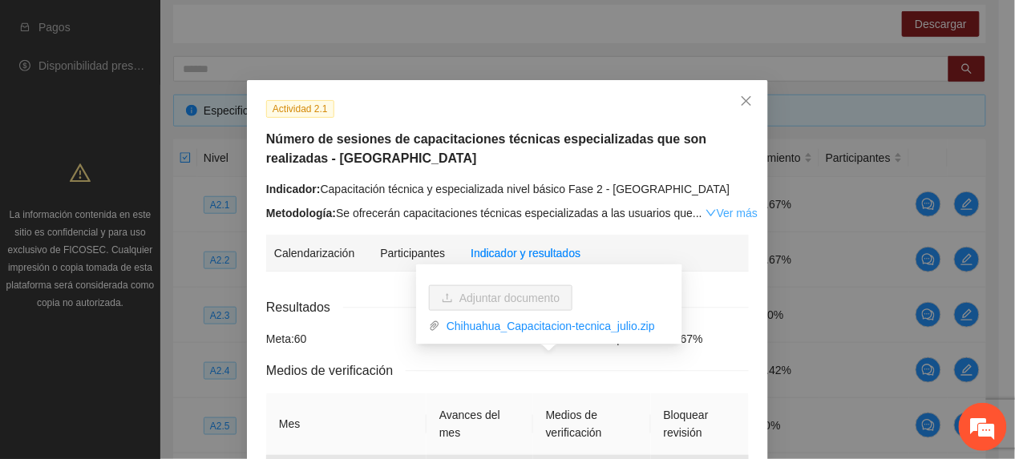
click at [723, 210] on link "Ver más" at bounding box center [732, 213] width 52 height 13
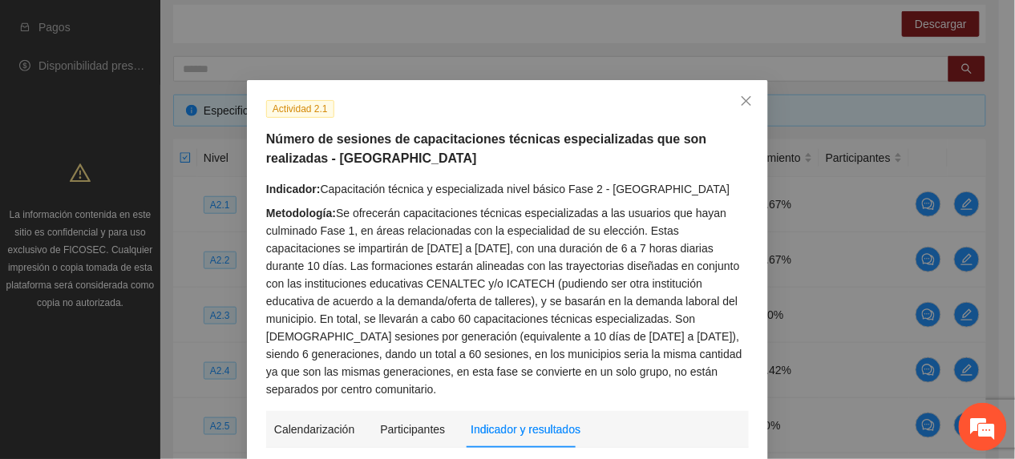
click at [651, 263] on div "Metodología: Se ofrecerán capacitaciones técnicas especializadas a las usuarios…" at bounding box center [507, 301] width 483 height 194
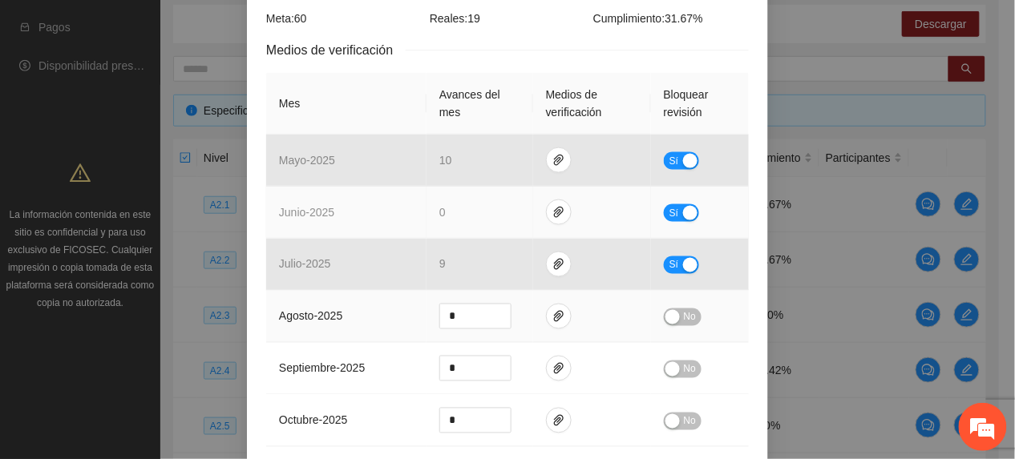
scroll to position [534, 0]
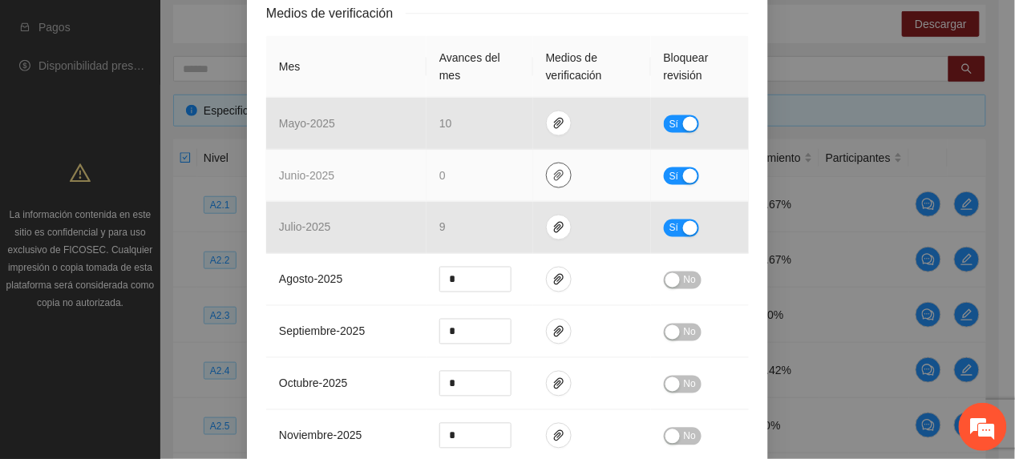
click at [560, 169] on span "paper-clip" at bounding box center [559, 175] width 24 height 13
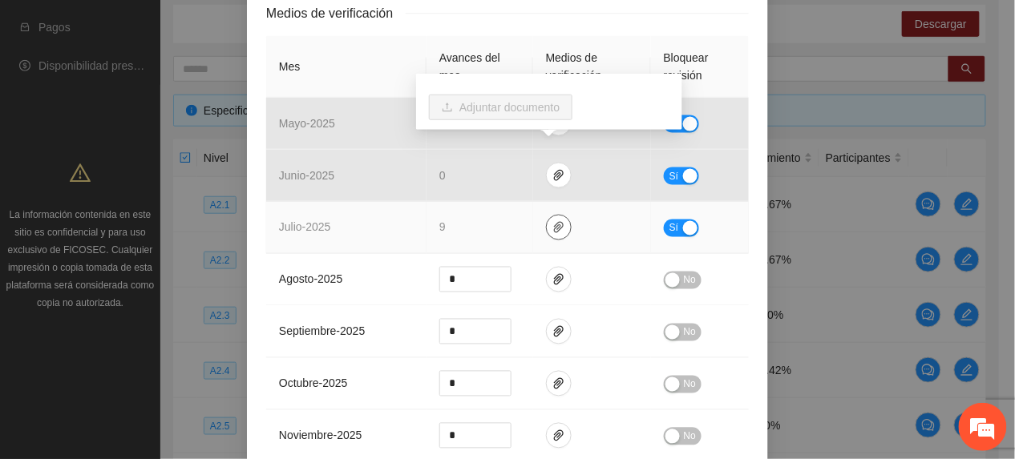
click at [550, 216] on button "button" at bounding box center [559, 228] width 26 height 26
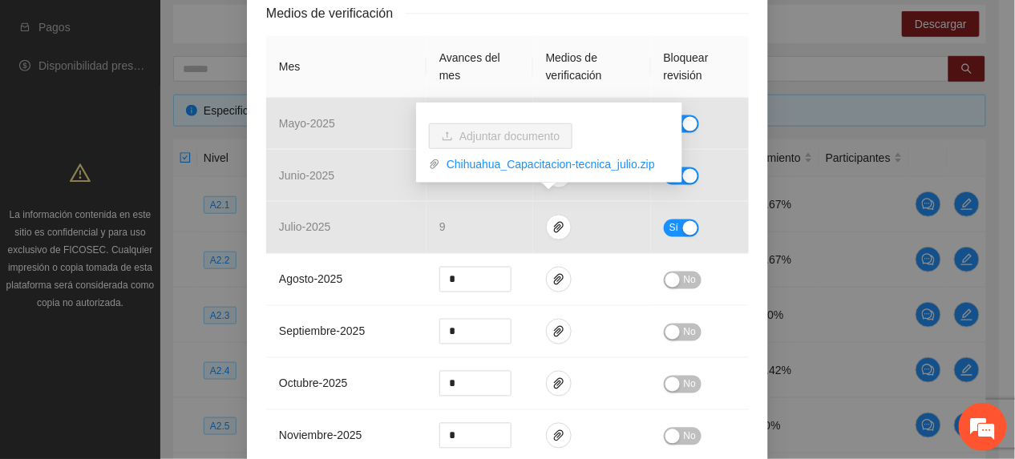
click at [739, 43] on div "Actividad 2.1 Número de sesiones de capacitaciones técnicas especializadas que …" at bounding box center [507, 164] width 521 height 1237
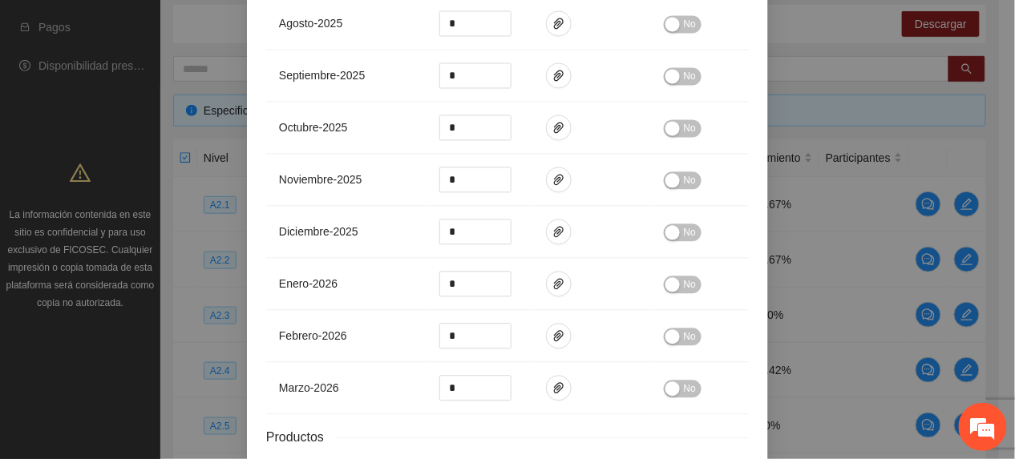
scroll to position [909, 0]
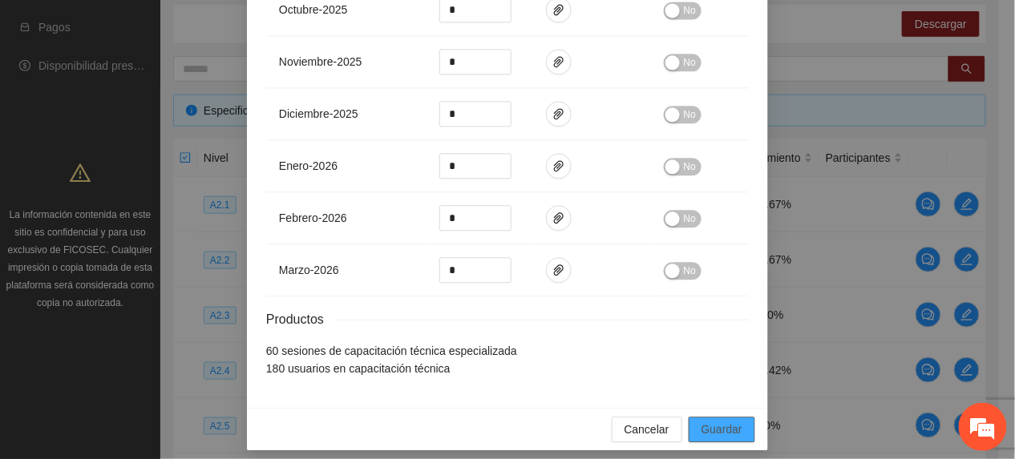
click at [723, 428] on span "Guardar" at bounding box center [722, 430] width 41 height 18
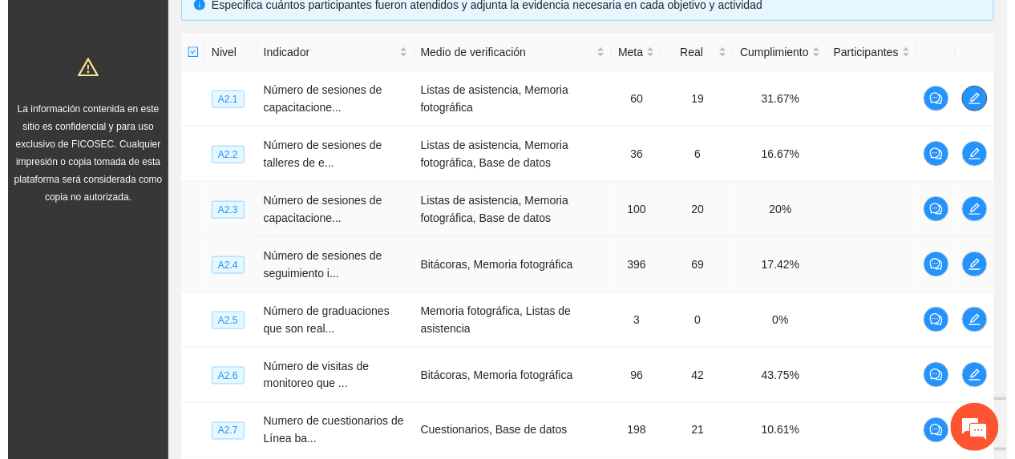
scroll to position [476, 0]
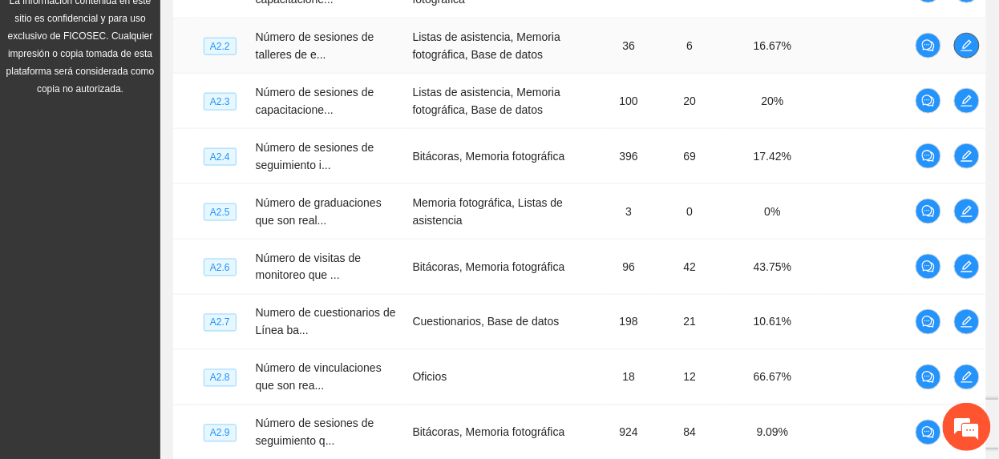
click at [970, 39] on icon "edit" at bounding box center [967, 45] width 13 height 13
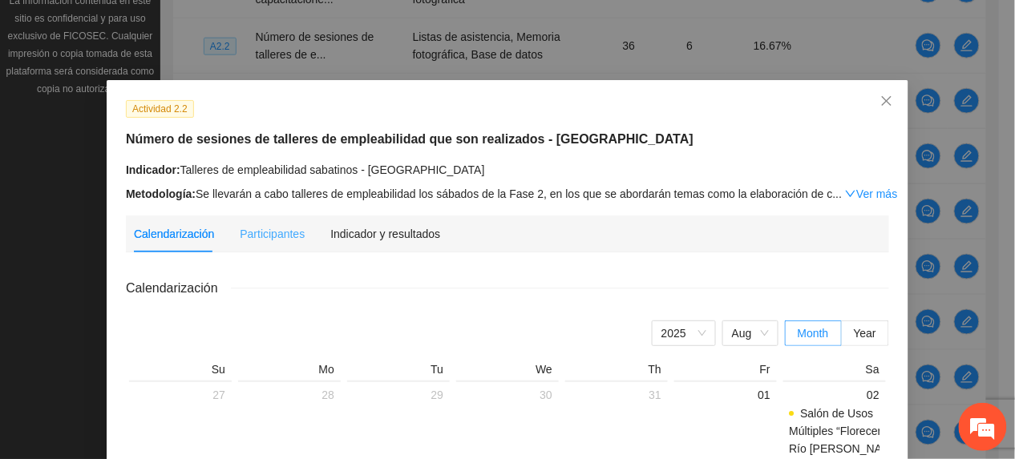
drag, startPoint x: 385, startPoint y: 220, endPoint x: 402, endPoint y: 219, distance: 16.9
click at [385, 221] on div "Indicador y resultados" at bounding box center [385, 234] width 110 height 37
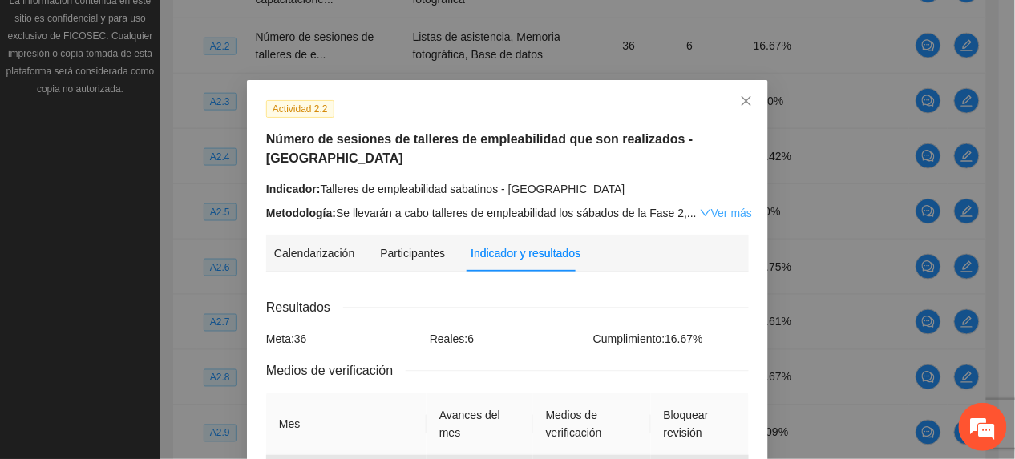
click at [713, 207] on link "Ver más" at bounding box center [726, 213] width 52 height 13
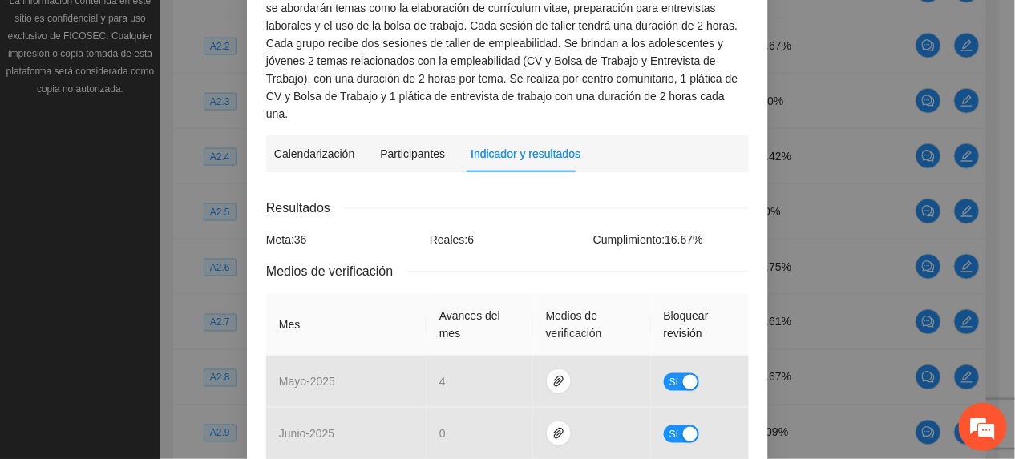
scroll to position [321, 0]
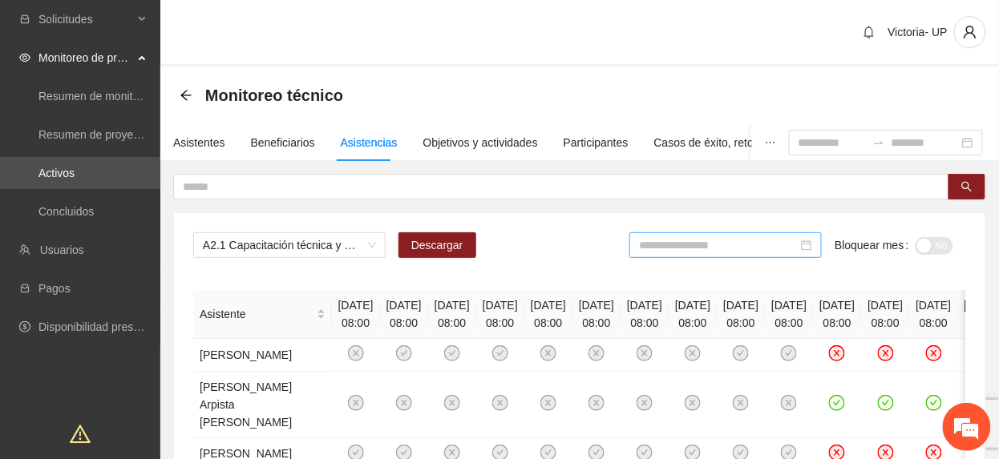
click at [783, 242] on input at bounding box center [718, 246] width 159 height 18
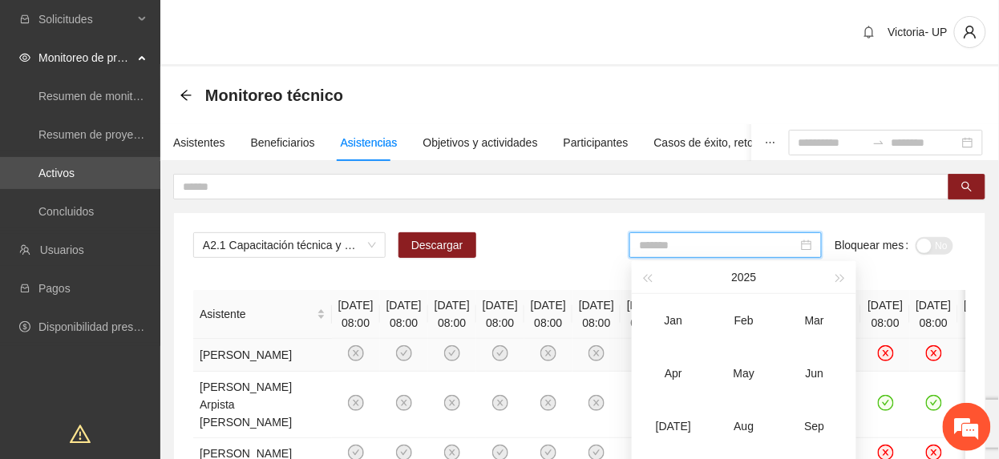
drag, startPoint x: 672, startPoint y: 422, endPoint x: 751, endPoint y: 392, distance: 84.0
click at [674, 423] on div "[DATE]" at bounding box center [674, 426] width 48 height 19
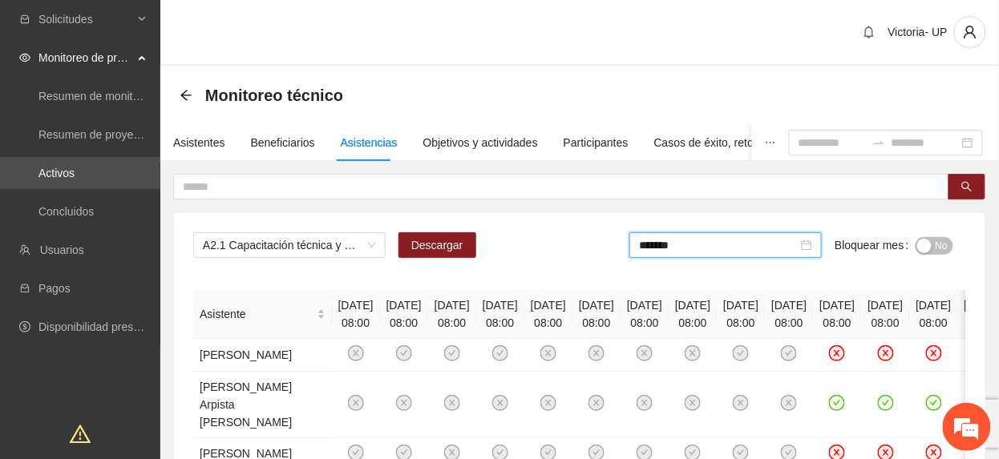
click at [932, 242] on button "No" at bounding box center [935, 246] width 38 height 18
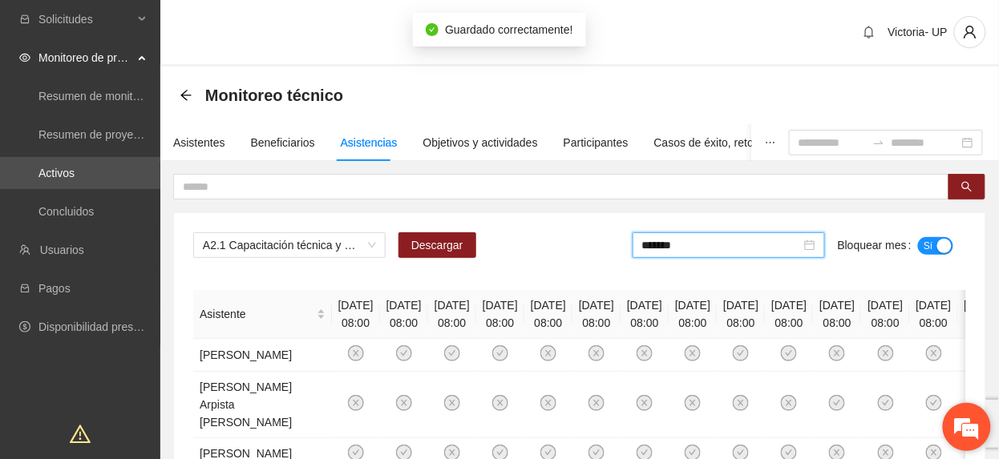
drag, startPoint x: 746, startPoint y: 242, endPoint x: 949, endPoint y: 407, distance: 262.3
click at [746, 245] on input "*******" at bounding box center [721, 246] width 159 height 18
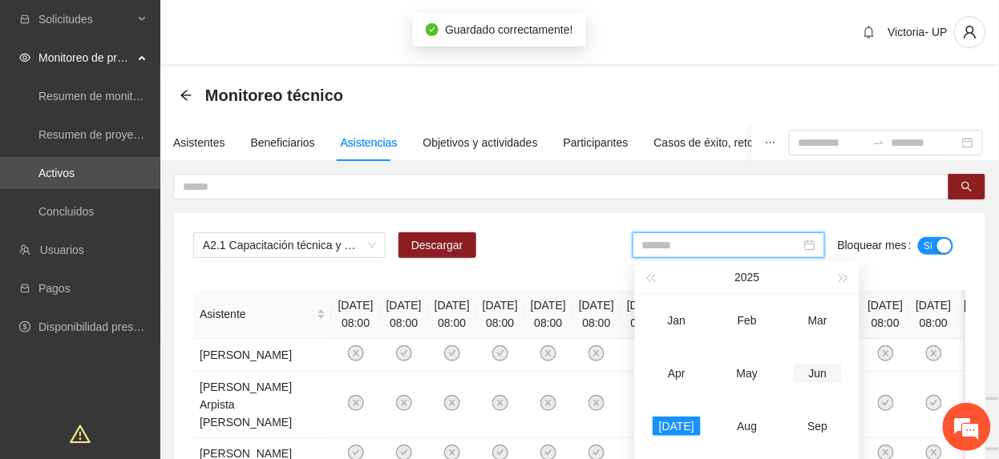
click at [812, 370] on div "Jun" at bounding box center [818, 373] width 48 height 19
type input "*******"
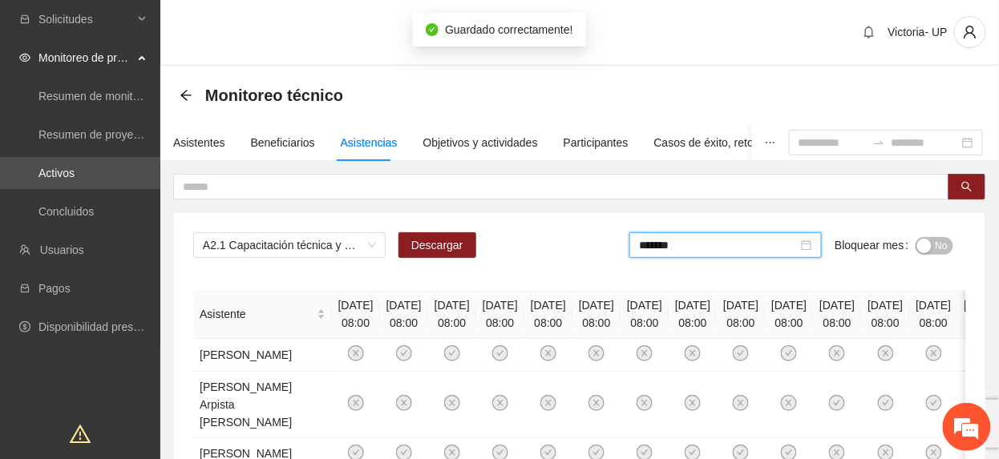
click at [941, 241] on span "No" at bounding box center [942, 246] width 12 height 18
